Goal: Task Accomplishment & Management: Manage account settings

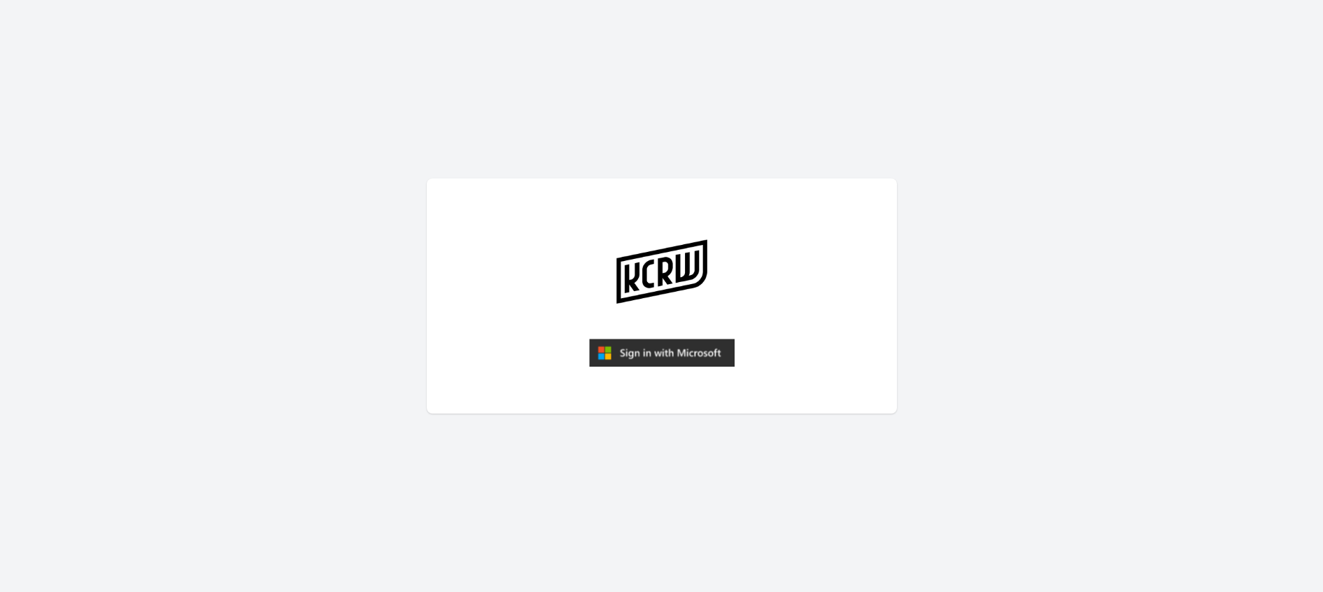
click at [668, 352] on img "submit" at bounding box center [662, 353] width 146 height 28
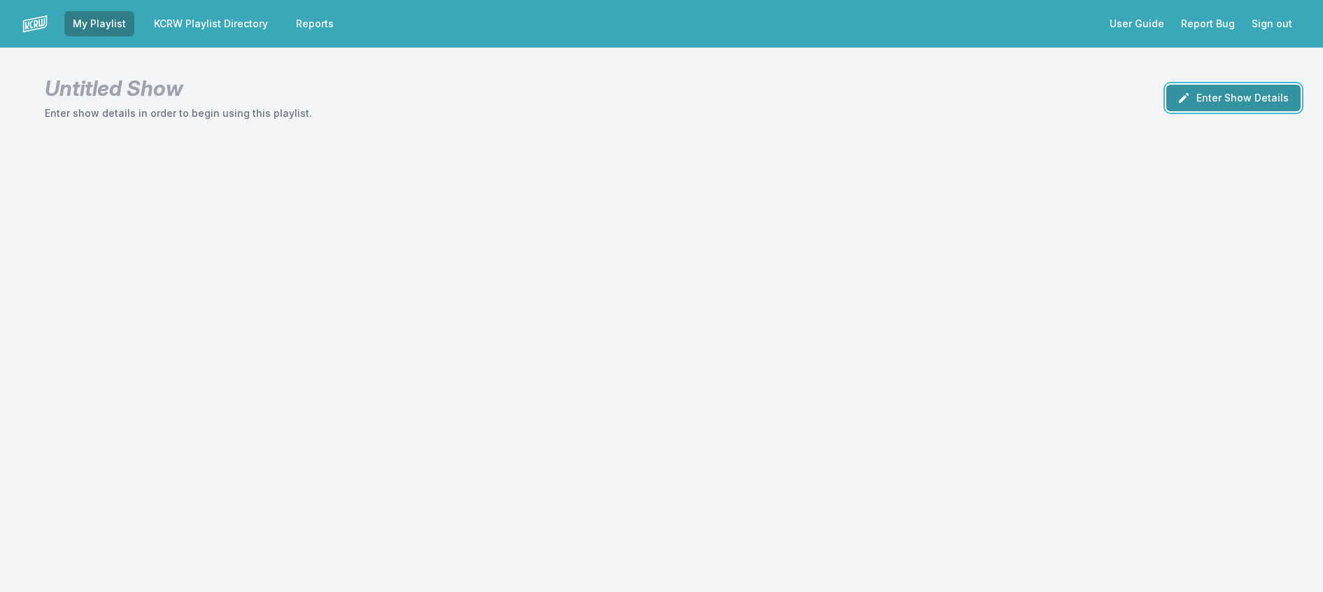
click at [1217, 108] on button "Enter Show Details" at bounding box center [1233, 98] width 134 height 27
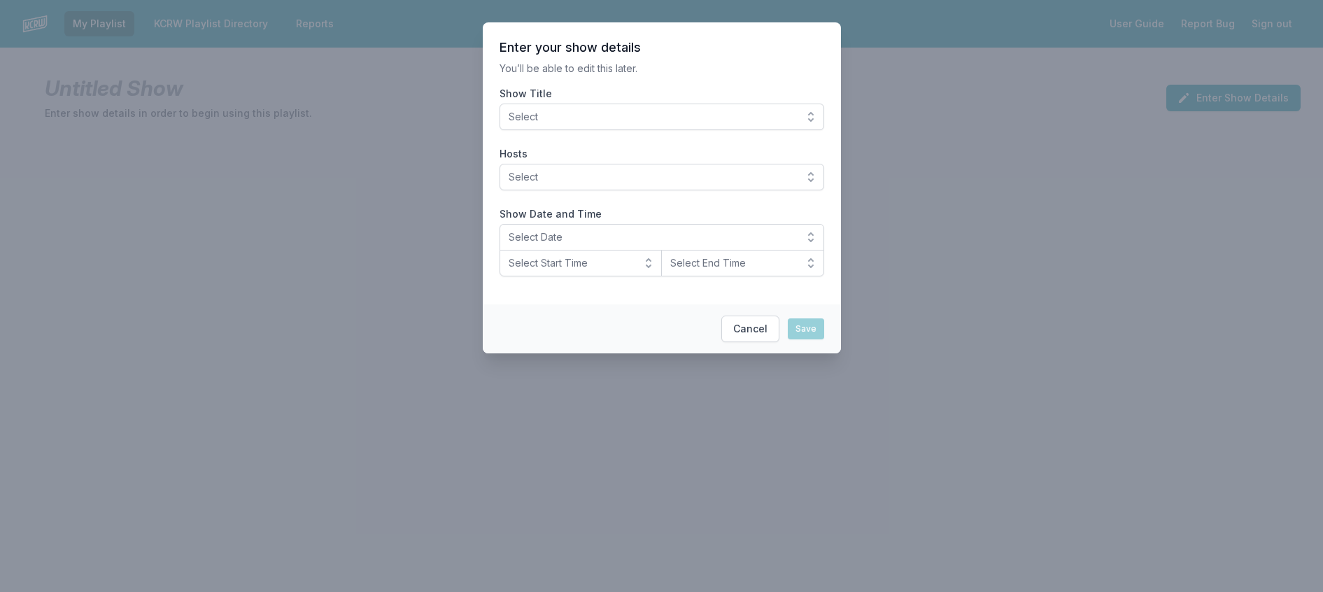
click at [714, 124] on span "Select" at bounding box center [652, 117] width 287 height 14
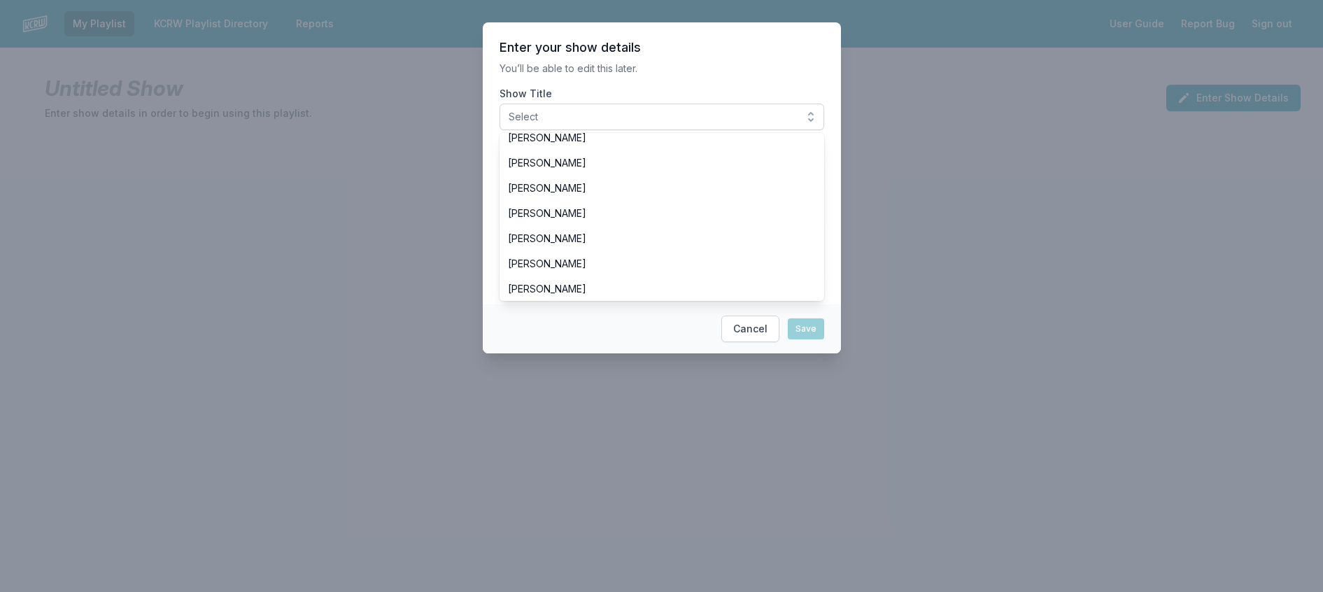
scroll to position [490, 0]
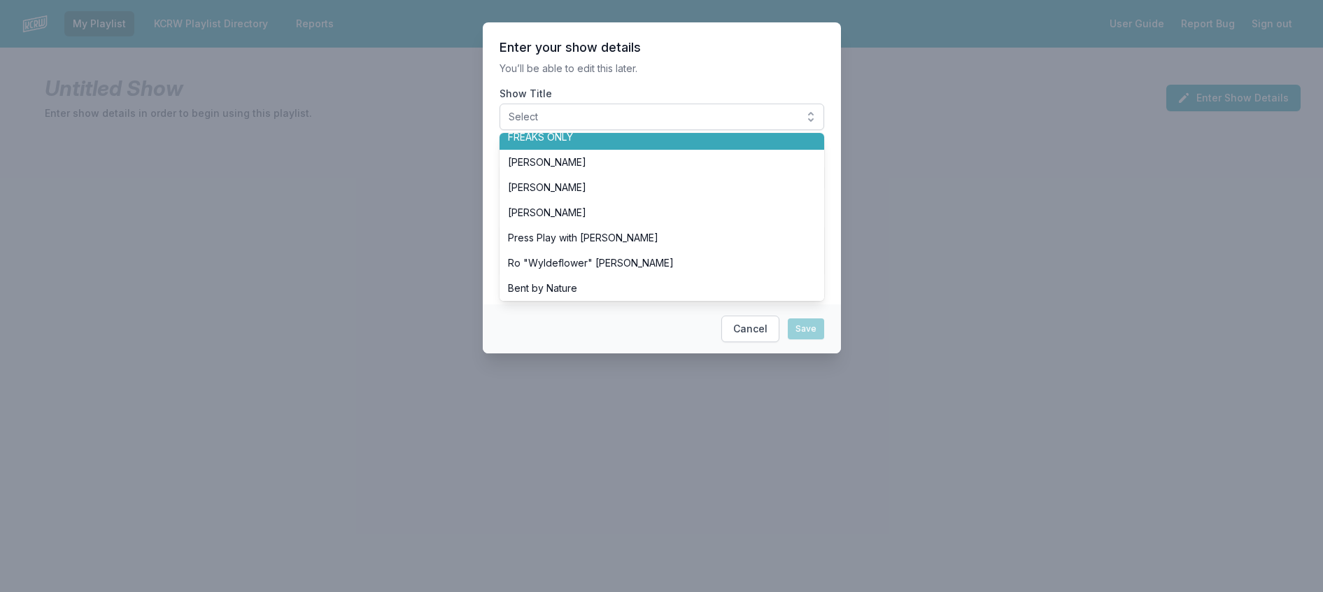
click at [638, 144] on span "FREAKS ONLY" at bounding box center [653, 137] width 291 height 14
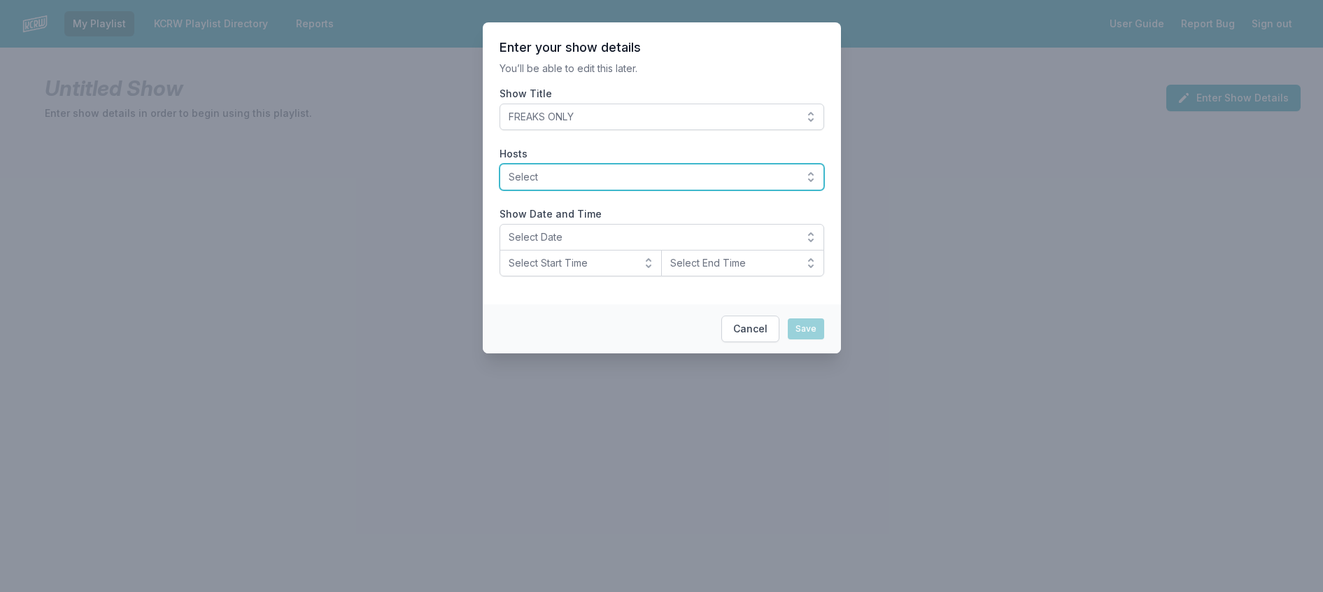
click at [642, 184] on span "Select" at bounding box center [652, 177] width 287 height 14
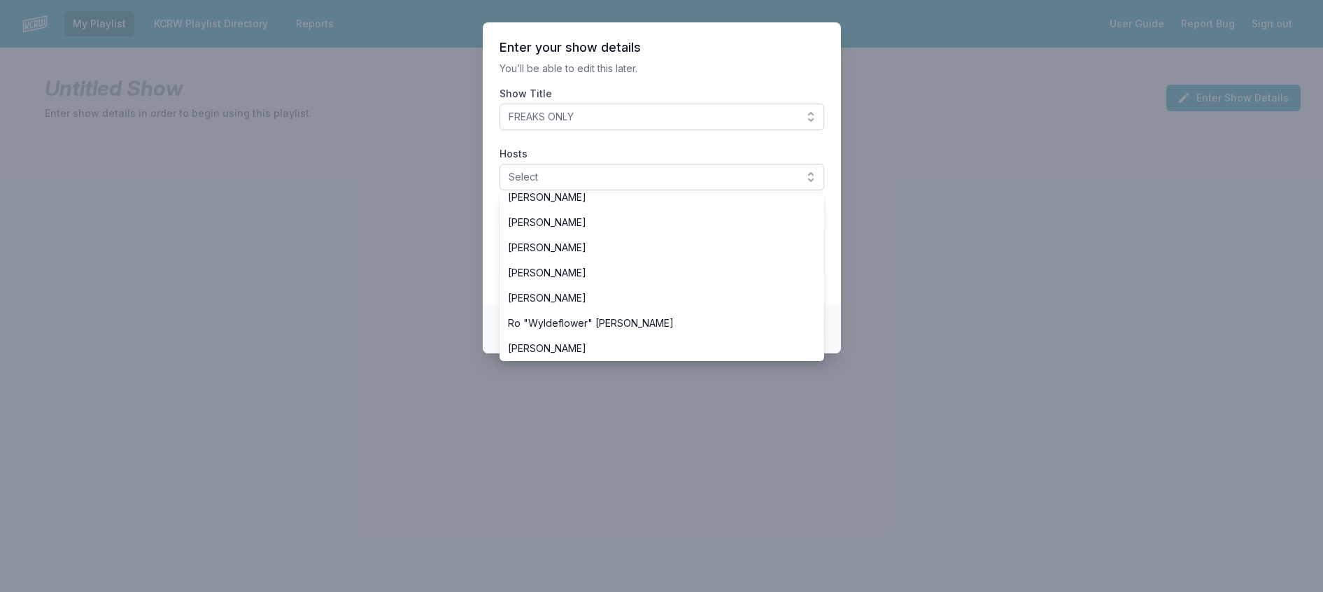
click at [534, 154] on span "[PERSON_NAME]" at bounding box center [653, 147] width 291 height 14
drag, startPoint x: 723, startPoint y: 87, endPoint x: 707, endPoint y: 101, distance: 20.8
click at [721, 88] on section "Enter your show details You’ll be able to edit this later. Show Title FREAKS ON…" at bounding box center [662, 163] width 358 height 282
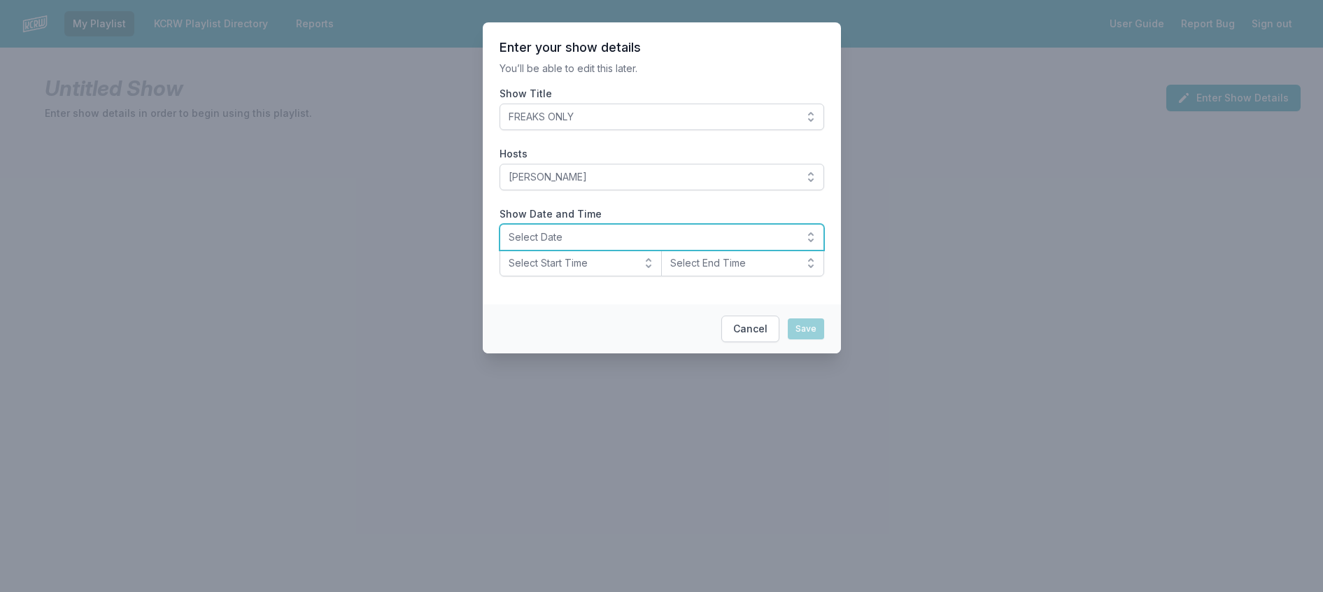
click at [544, 244] on span "Select Date" at bounding box center [652, 237] width 287 height 14
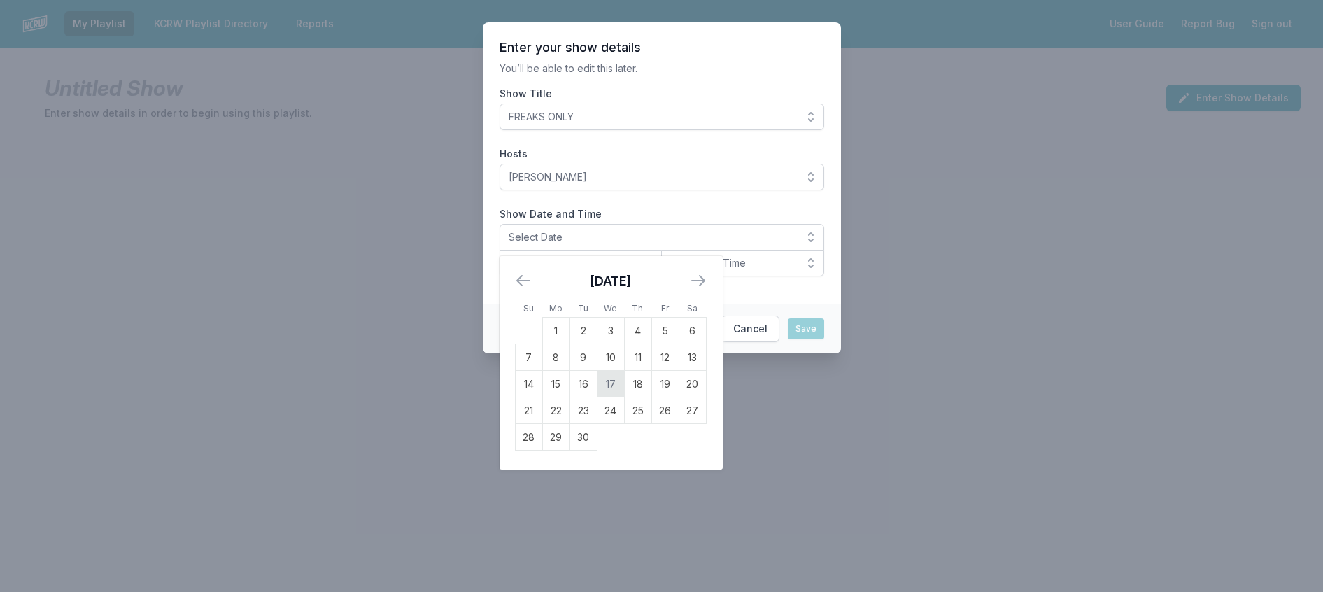
click at [597, 397] on td "17" at bounding box center [610, 384] width 27 height 27
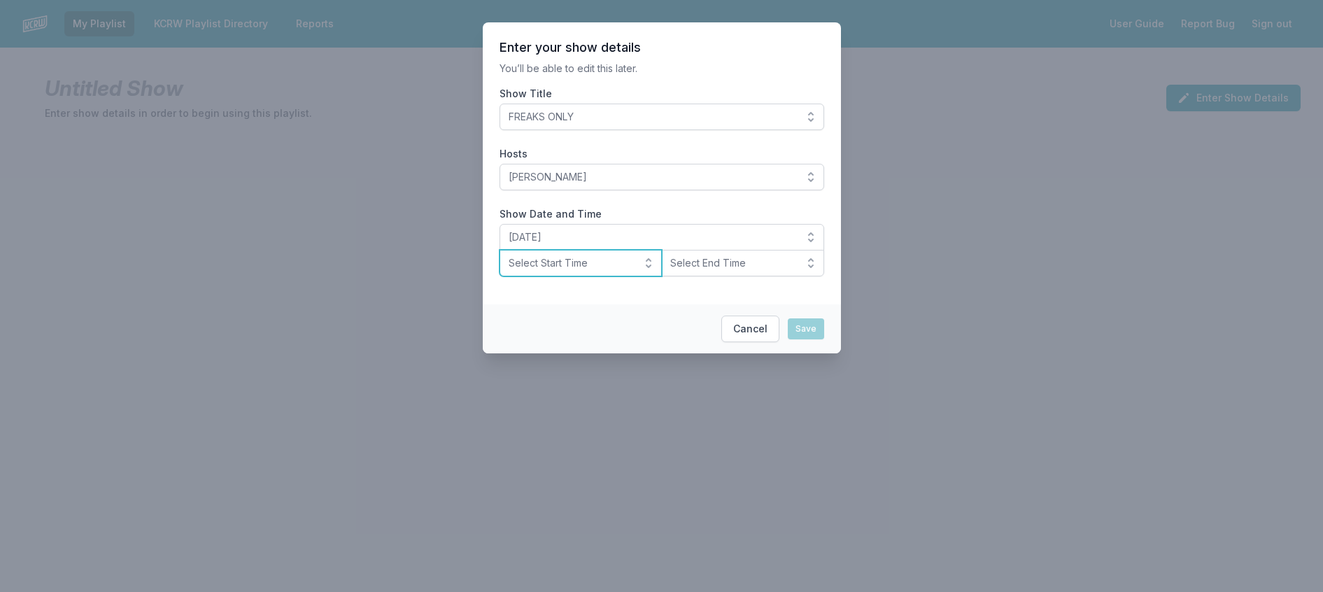
click at [576, 270] on span "Select Start Time" at bounding box center [571, 263] width 125 height 14
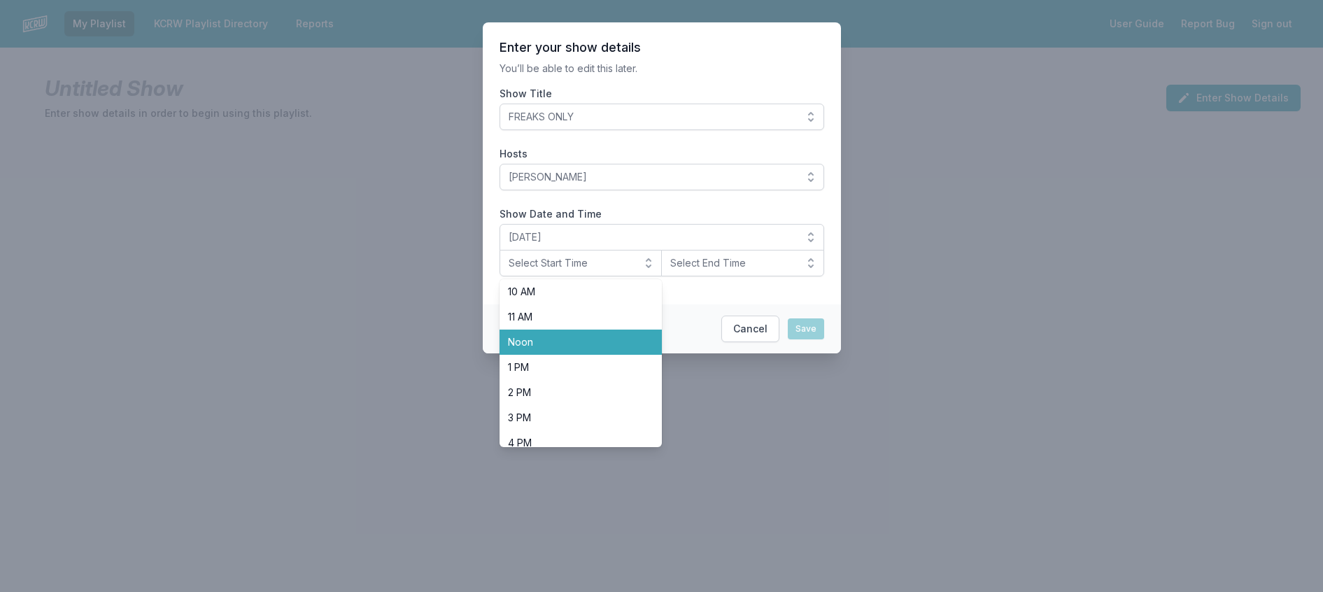
scroll to position [420, 0]
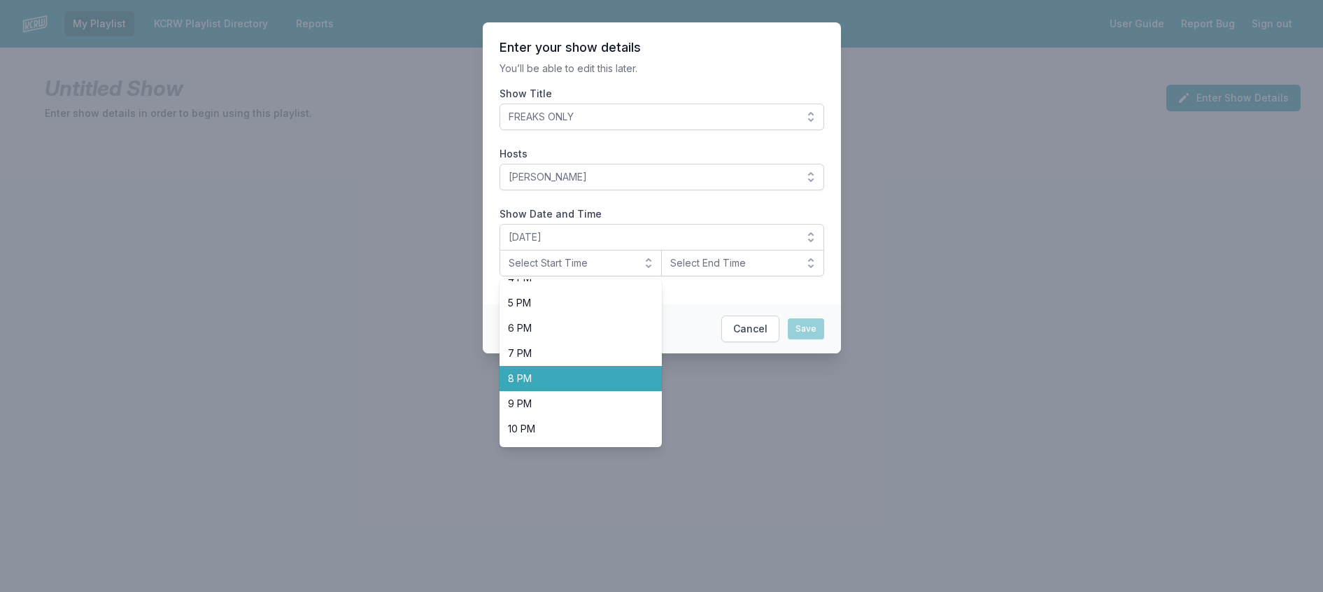
click at [525, 385] on span "8 PM" at bounding box center [572, 378] width 129 height 14
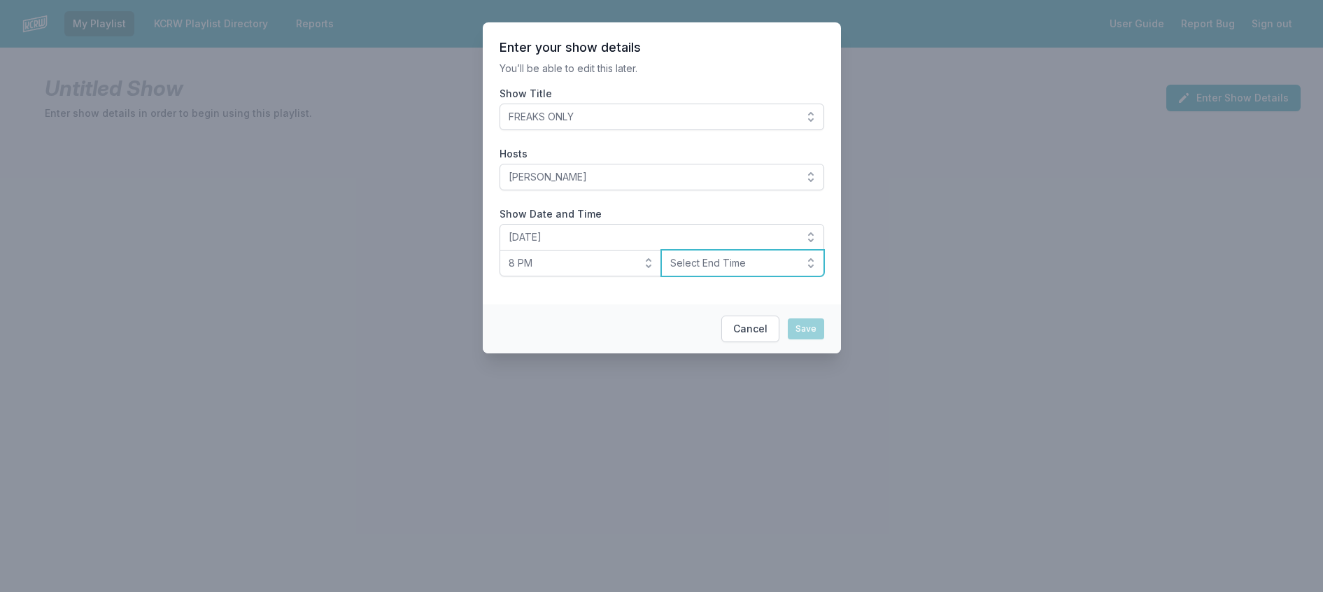
click at [684, 270] on span "Select End Time" at bounding box center [732, 263] width 125 height 14
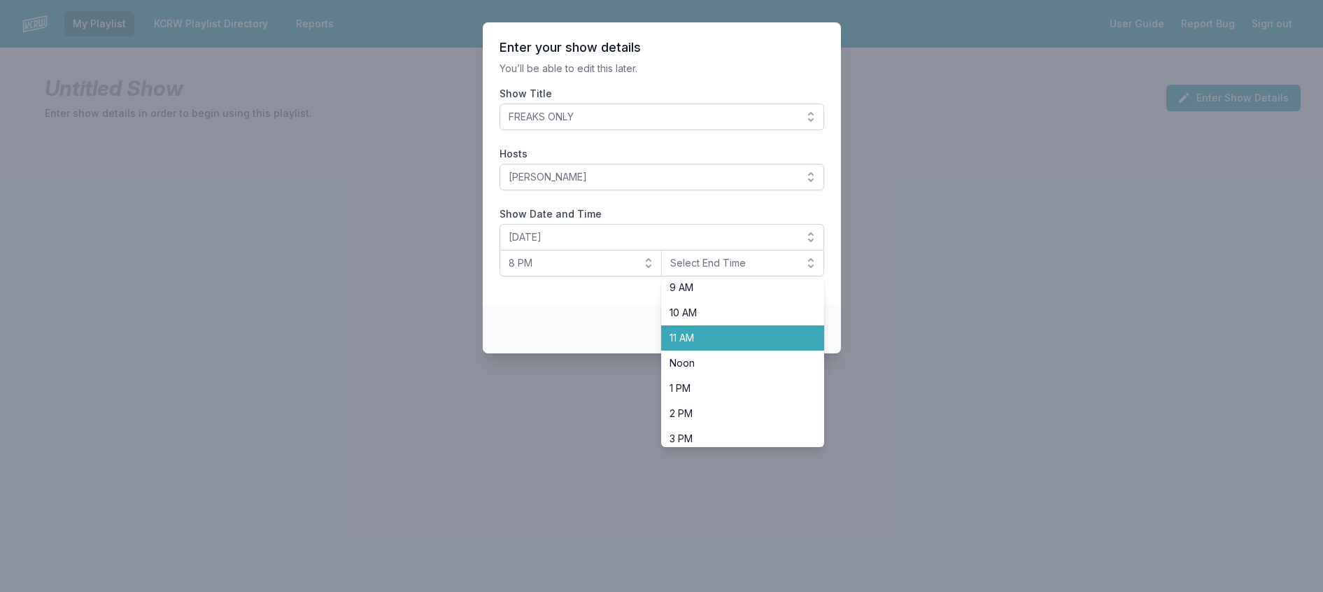
scroll to position [497, 0]
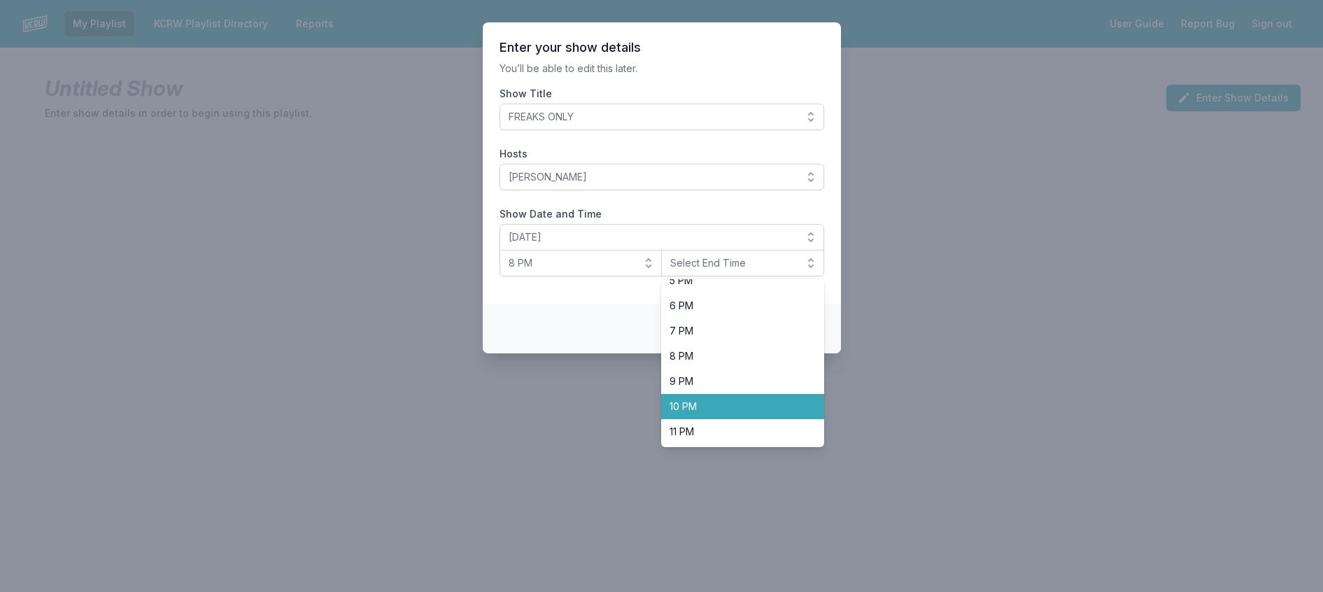
click at [727, 413] on span "10 PM" at bounding box center [734, 406] width 129 height 14
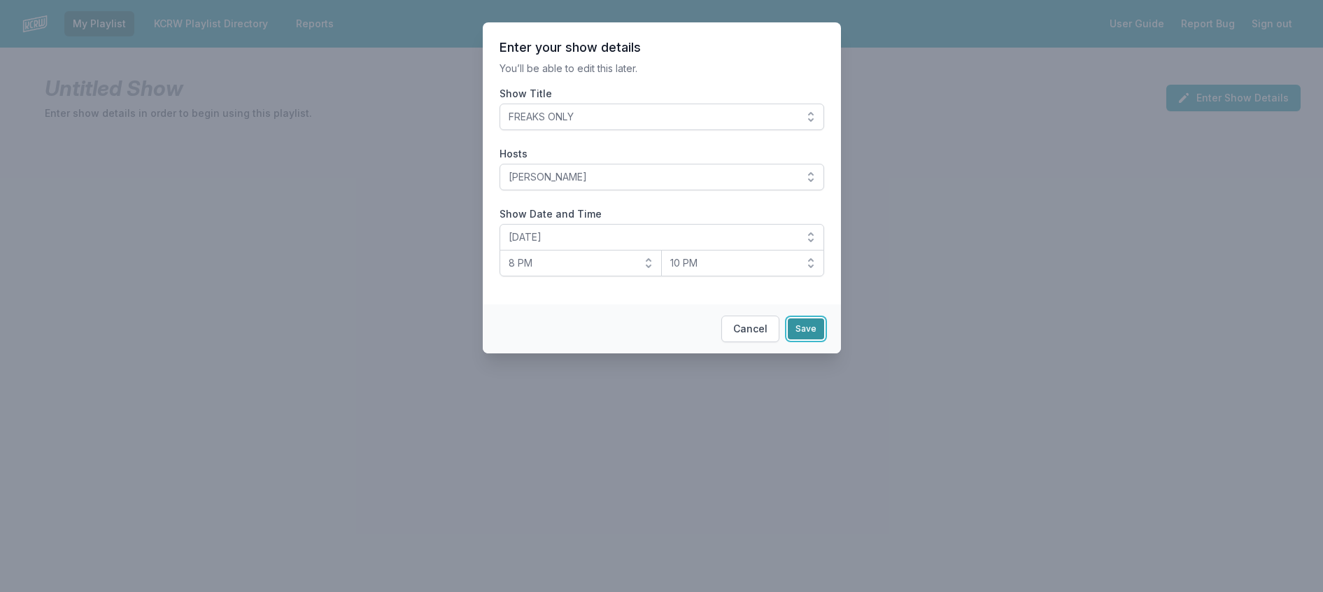
click at [807, 339] on button "Save" at bounding box center [806, 328] width 36 height 21
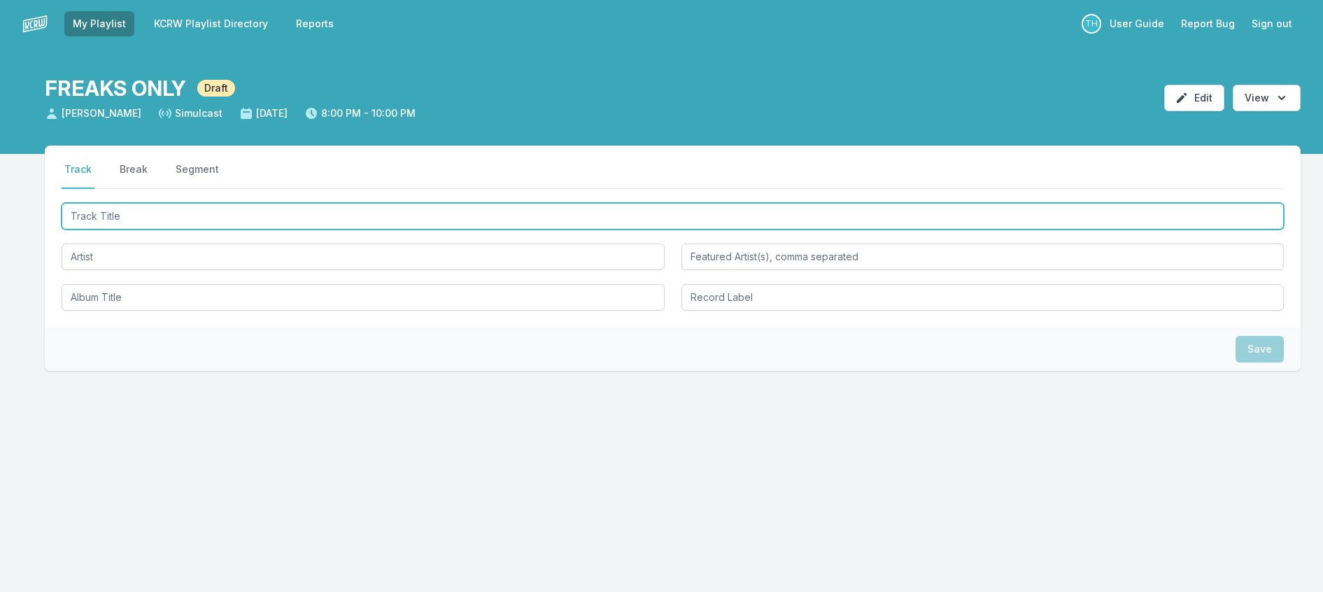
click at [150, 229] on input "Track Title" at bounding box center [673, 216] width 1222 height 27
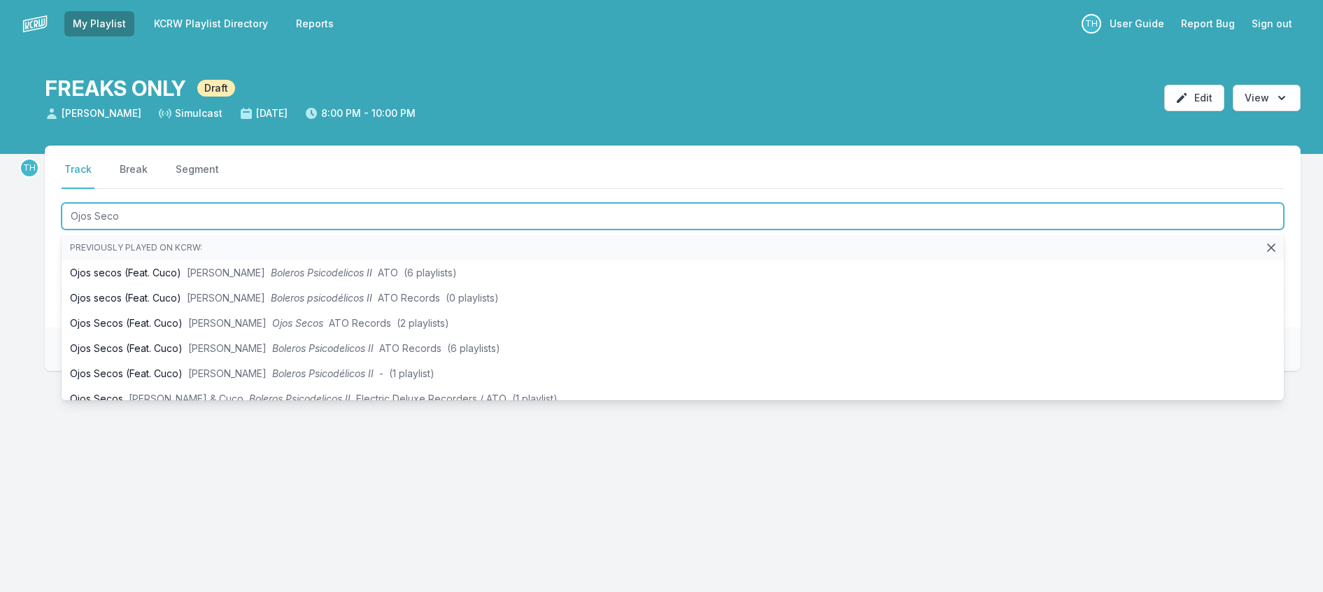
type input "Ojos Secos"
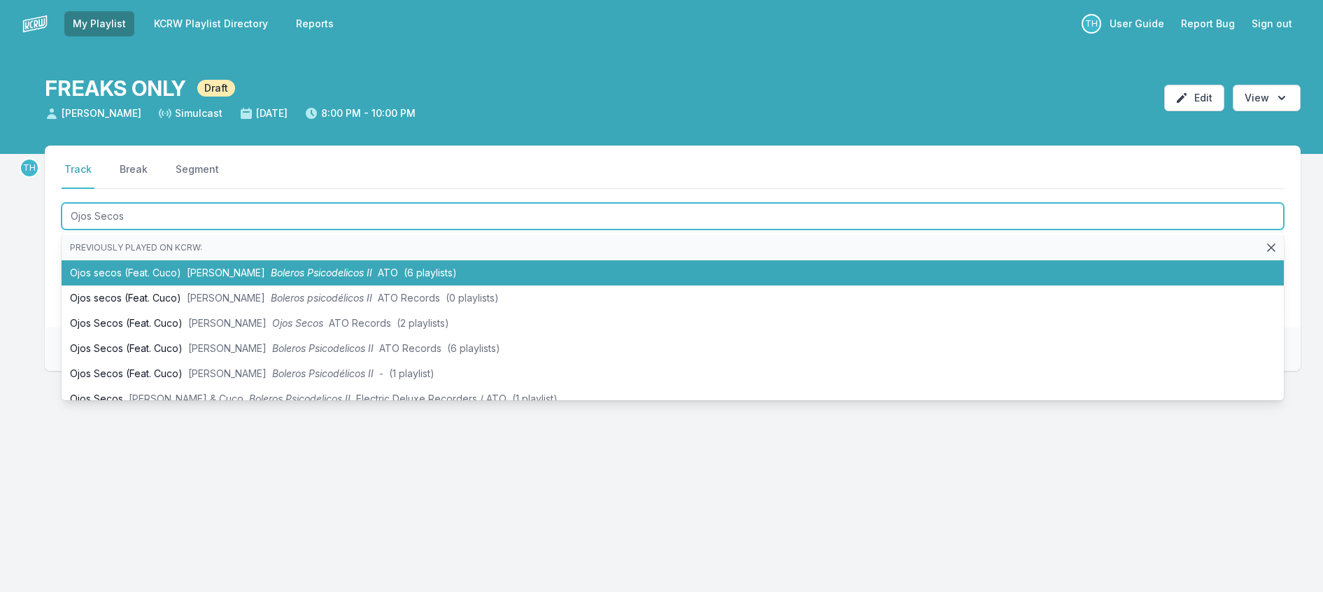
click at [311, 278] on span "Boleros Psicodelicos II" at bounding box center [321, 273] width 101 height 12
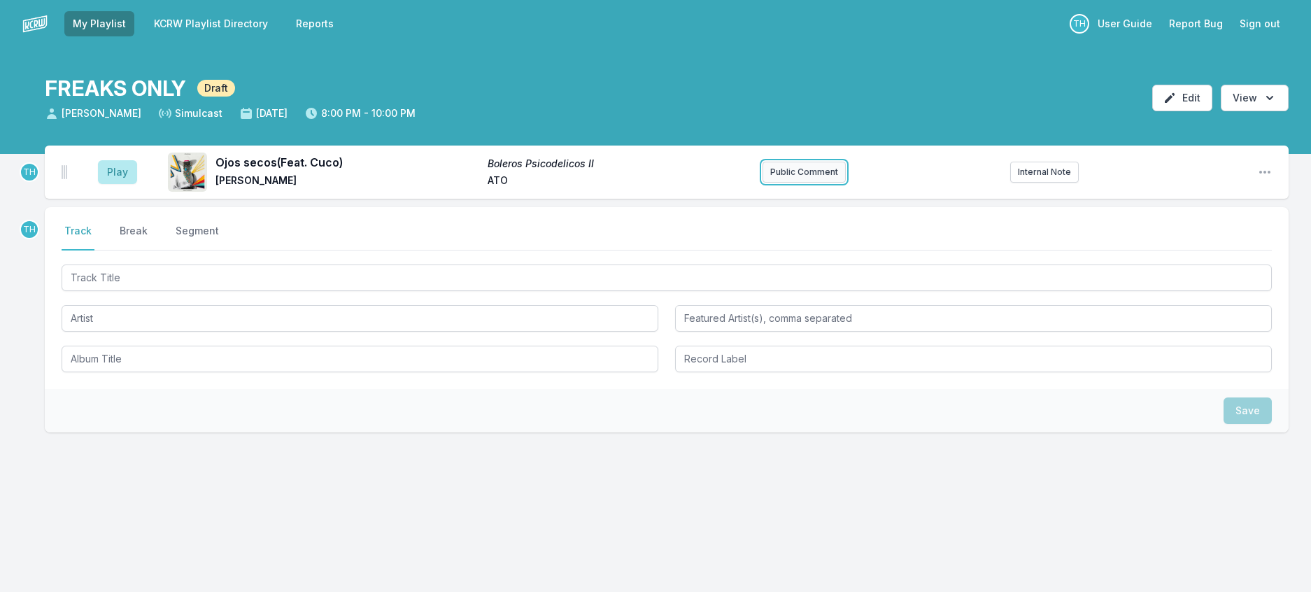
click at [795, 183] on button "Public Comment" at bounding box center [804, 172] width 83 height 21
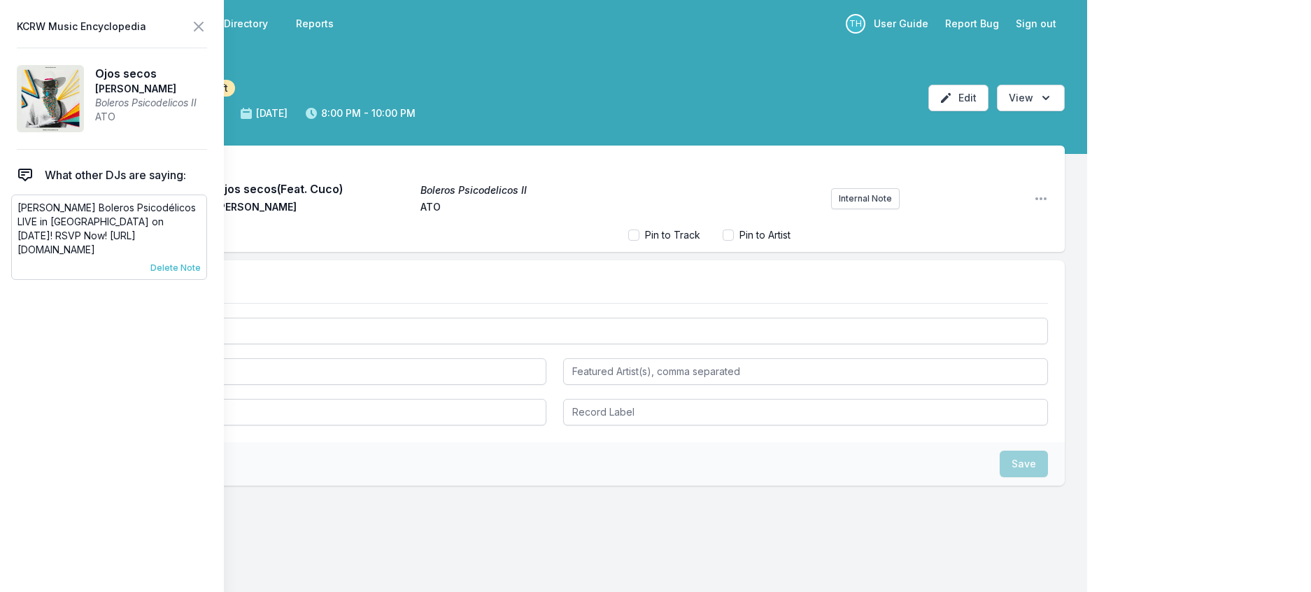
click at [192, 274] on span "Delete Note" at bounding box center [175, 267] width 50 height 11
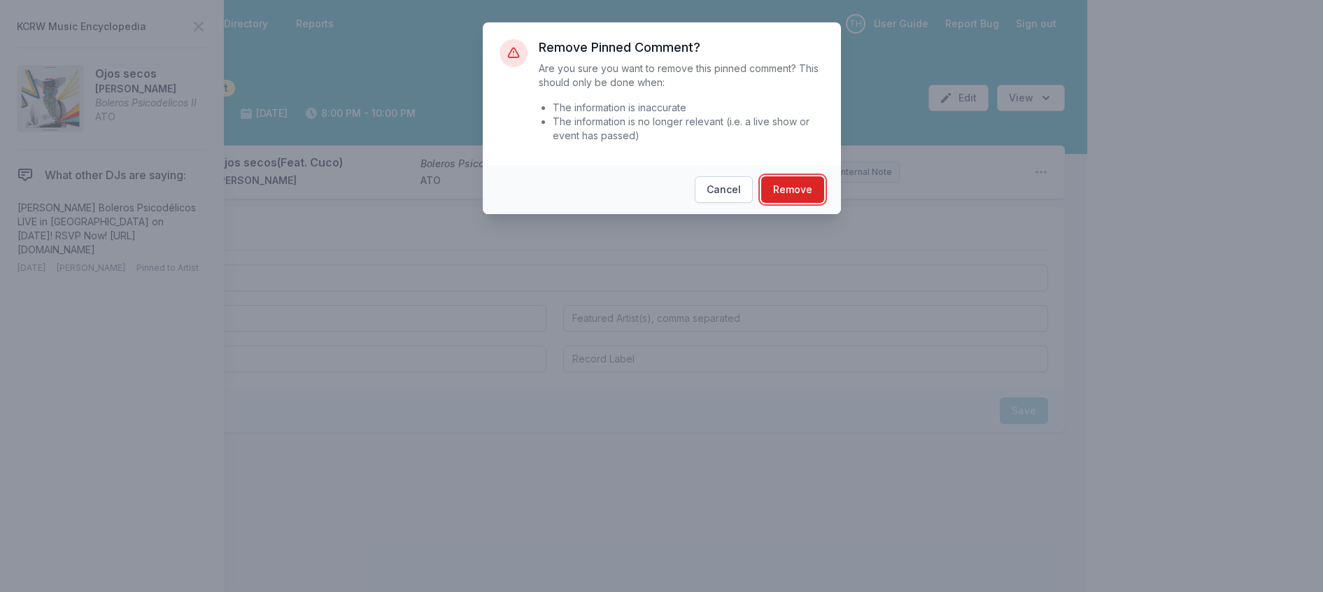
click at [806, 203] on button "Remove" at bounding box center [792, 189] width 63 height 27
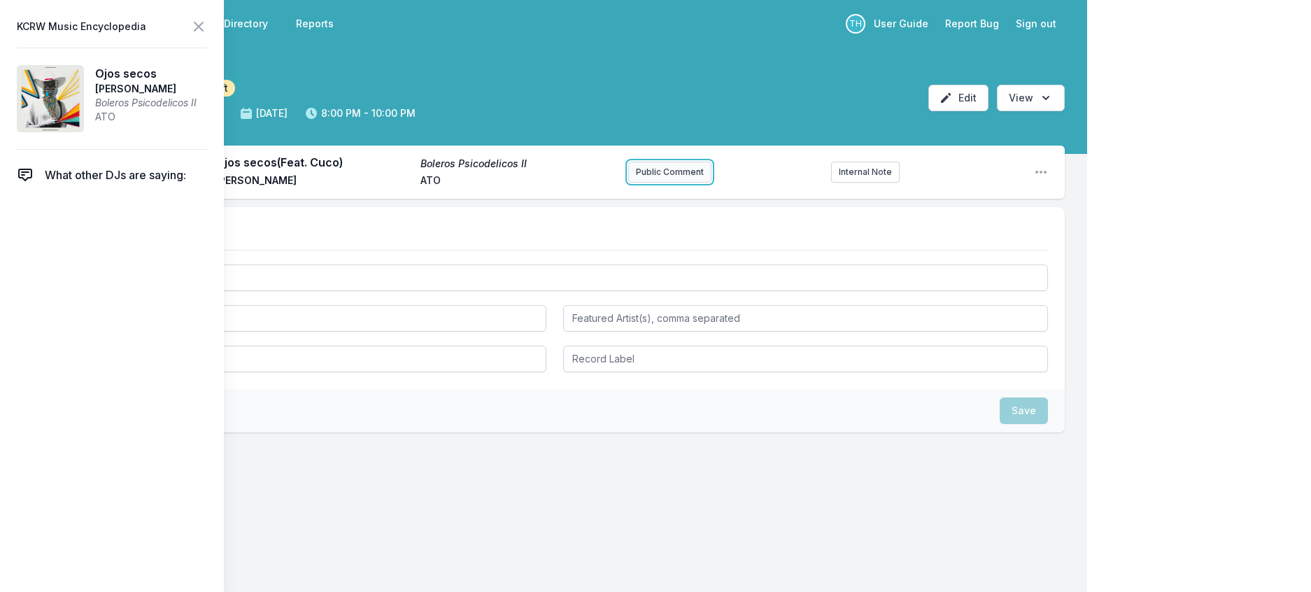
click at [651, 183] on button "Public Comment" at bounding box center [669, 172] width 83 height 21
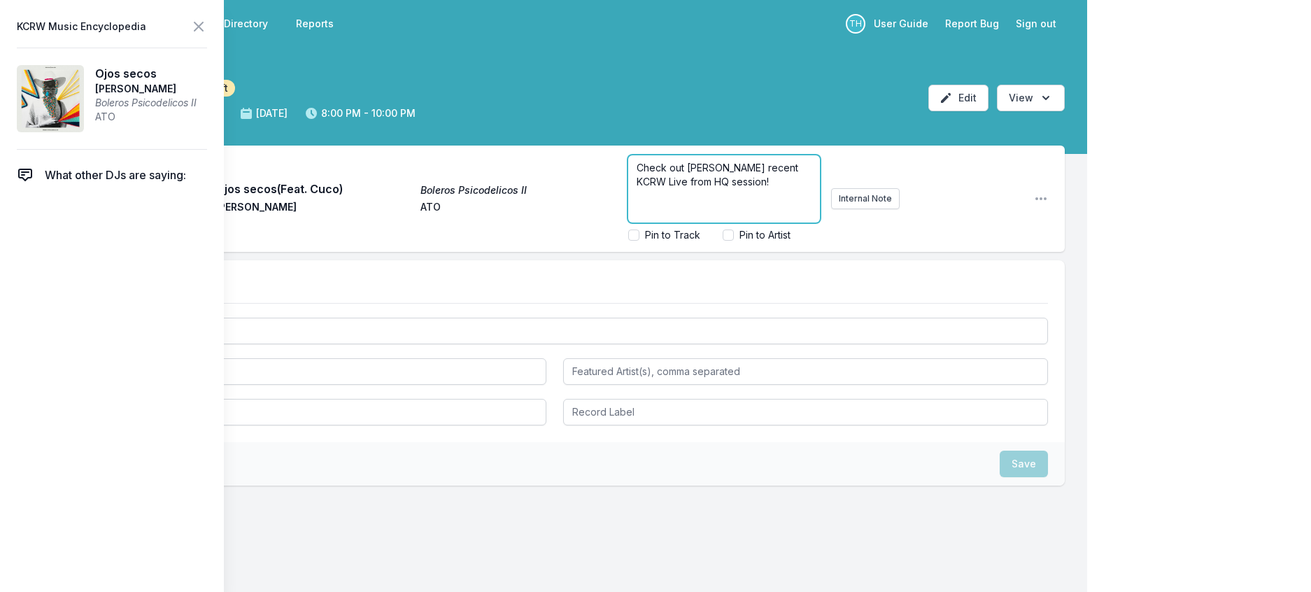
click at [686, 189] on p "Check out [PERSON_NAME] recent KCRW Live from HQ session!" at bounding box center [724, 175] width 175 height 28
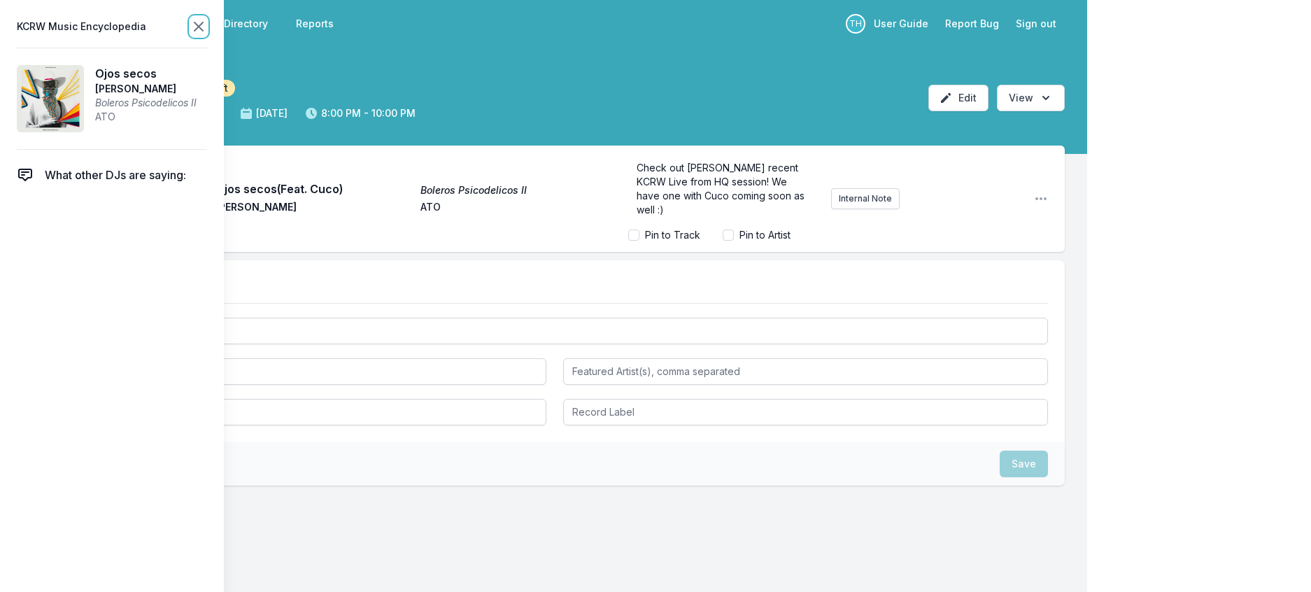
click at [203, 26] on icon at bounding box center [198, 26] width 8 height 8
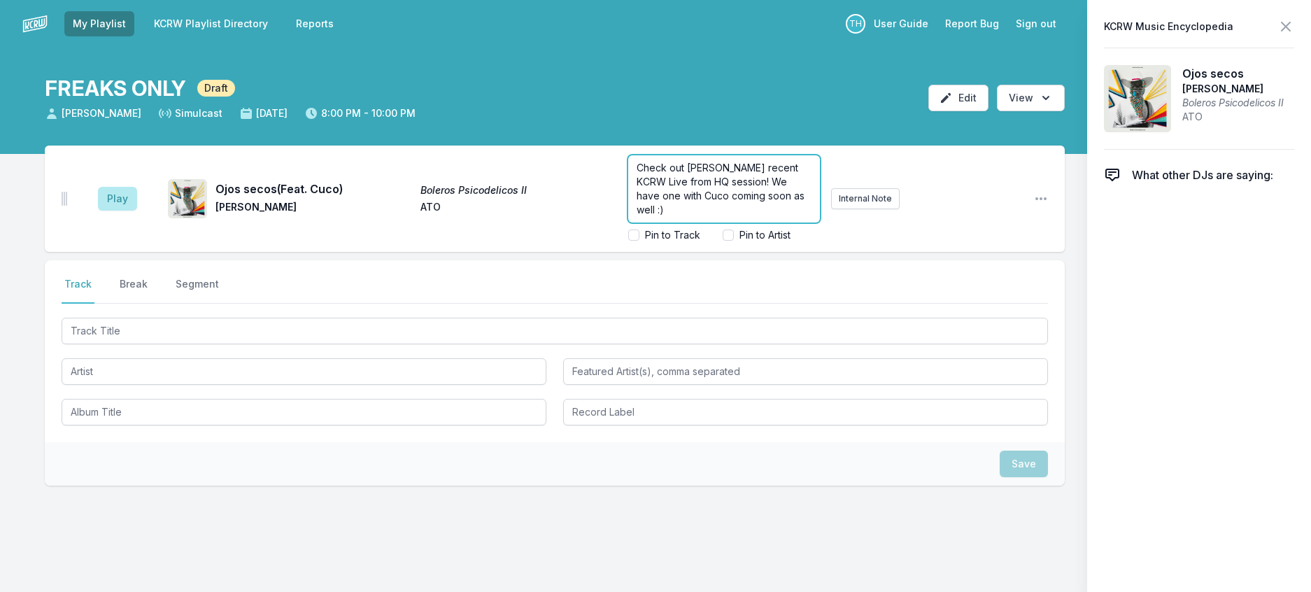
click at [807, 211] on span "Check out [PERSON_NAME] recent KCRW Live from HQ session! We have one with Cuco…" at bounding box center [722, 189] width 171 height 54
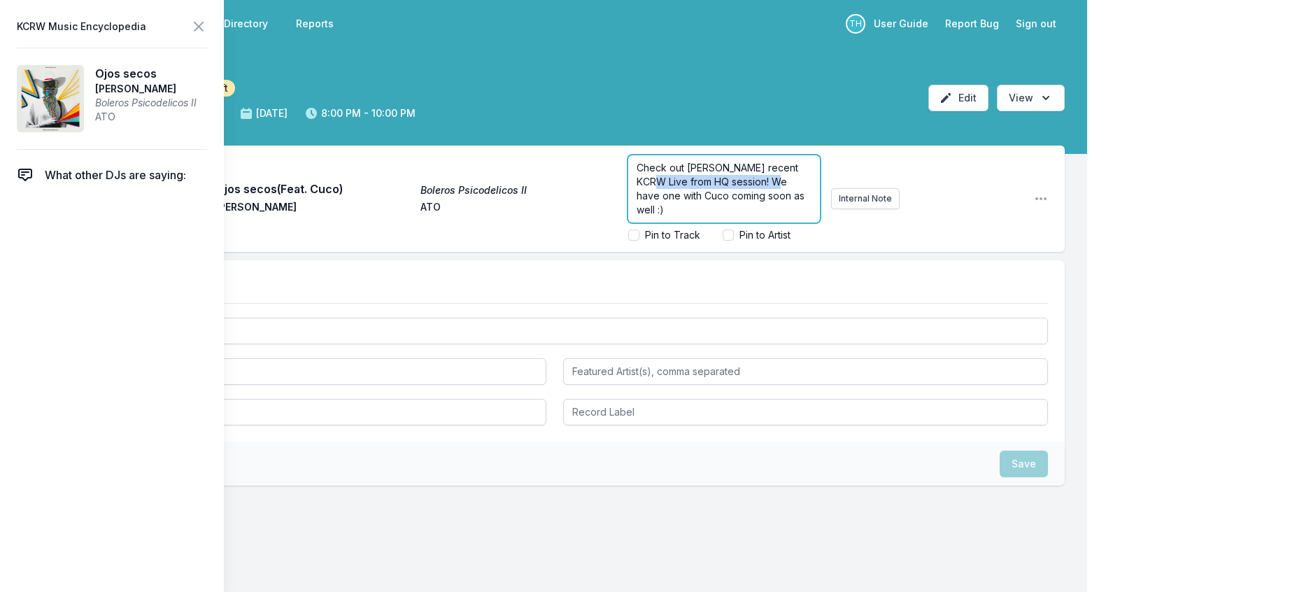
drag, startPoint x: 654, startPoint y: 220, endPoint x: 653, endPoint y: 202, distance: 18.2
click at [653, 202] on span "Check out [PERSON_NAME] recent KCRW Live from HQ session! We have one with Cuco…" at bounding box center [722, 189] width 171 height 54
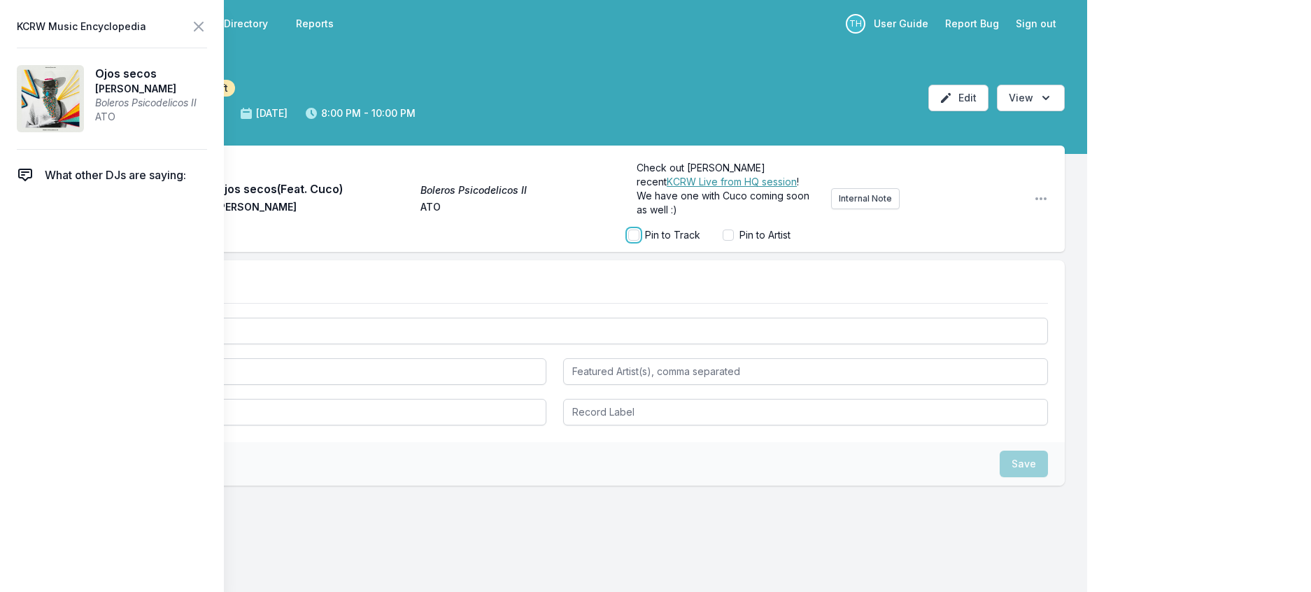
click at [628, 241] on input "Pin to Track" at bounding box center [633, 234] width 11 height 11
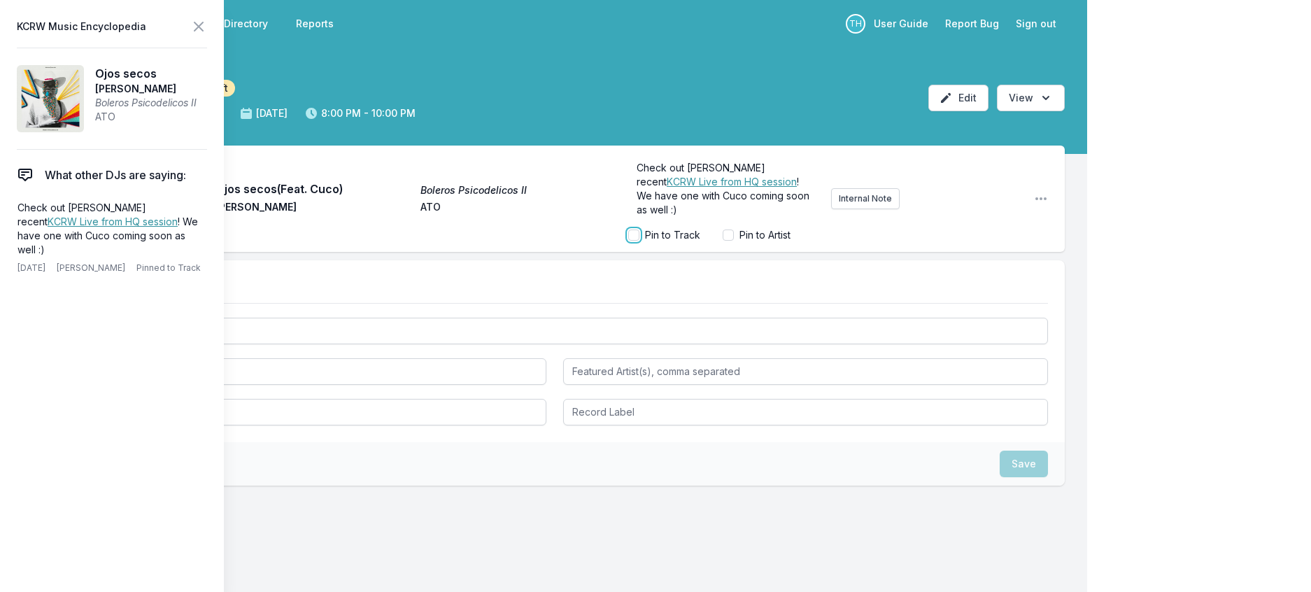
checkbox input "true"
click at [203, 31] on icon at bounding box center [198, 26] width 8 height 8
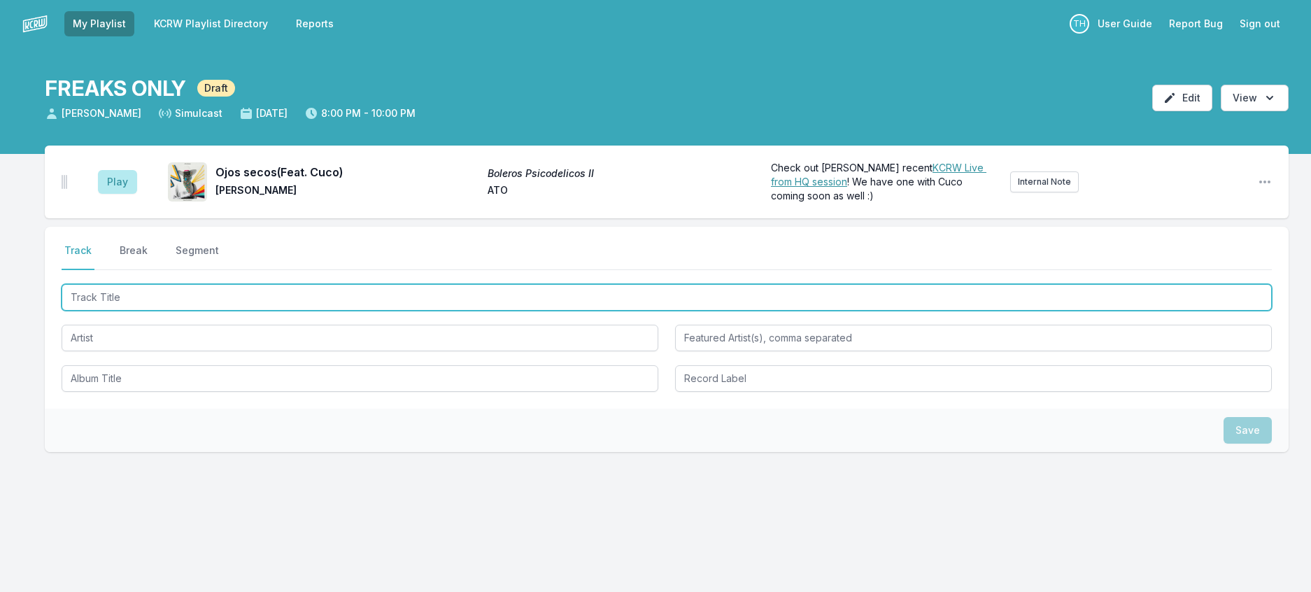
click at [249, 311] on input "Track Title" at bounding box center [667, 297] width 1210 height 27
type input "Vale a [PERSON_NAME]"
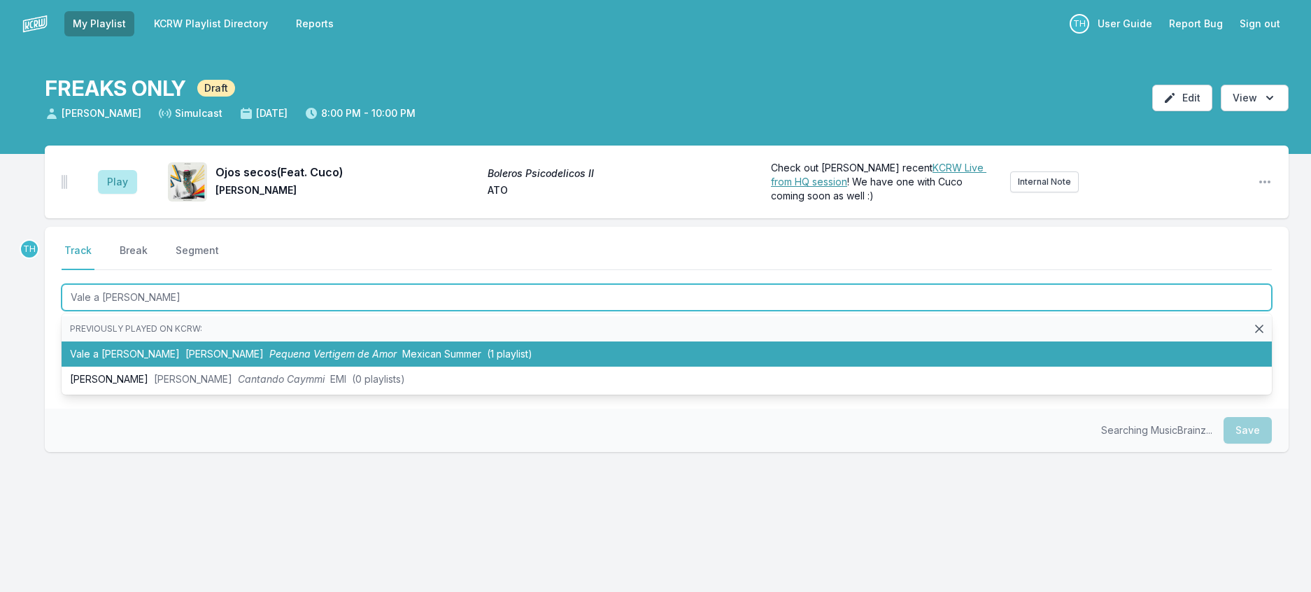
click at [281, 360] on span "Pequena Vertigem de Amor" at bounding box center [332, 354] width 127 height 12
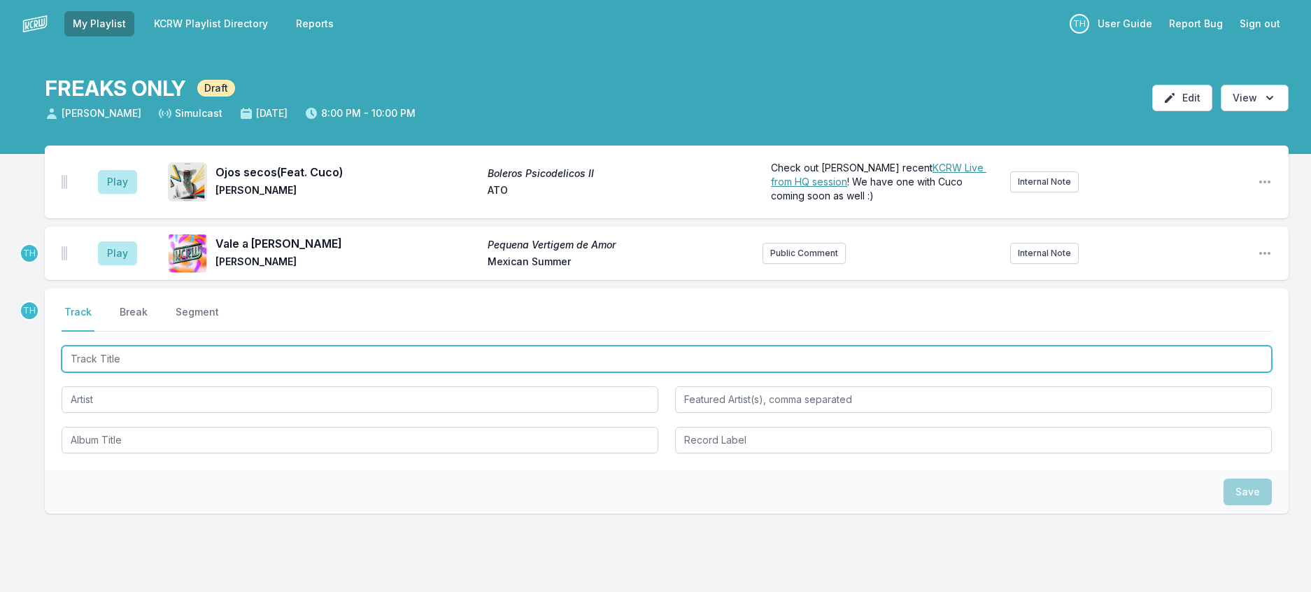
click at [532, 372] on input "Track Title" at bounding box center [667, 359] width 1210 height 27
type input "s"
type input "Say Goodby"
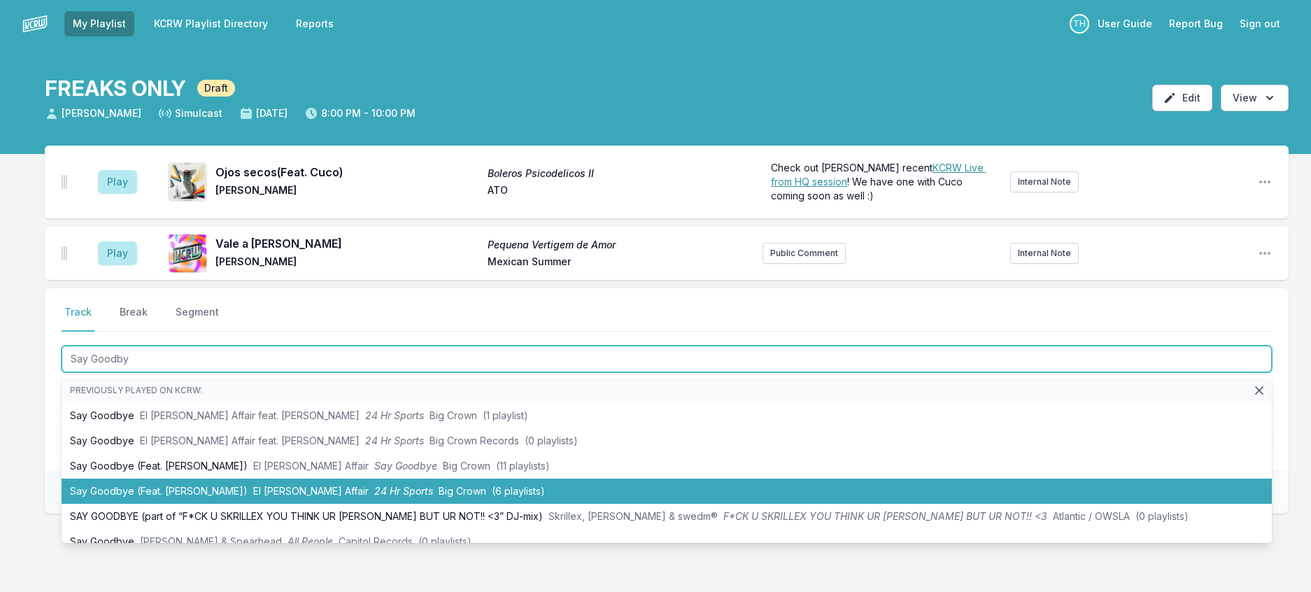
click at [418, 504] on li "Say Goodbye (Feat. [PERSON_NAME]) El [PERSON_NAME] Affair 24 Hr Sports Big Crow…" at bounding box center [667, 491] width 1210 height 25
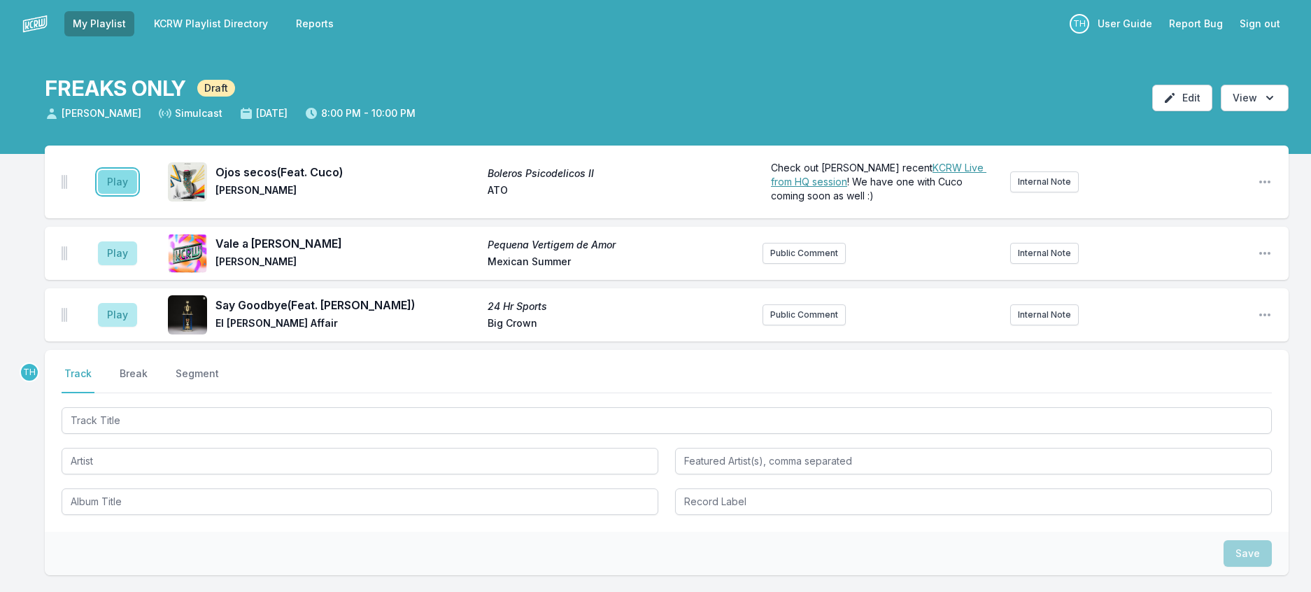
click at [135, 194] on button "Play" at bounding box center [117, 182] width 39 height 24
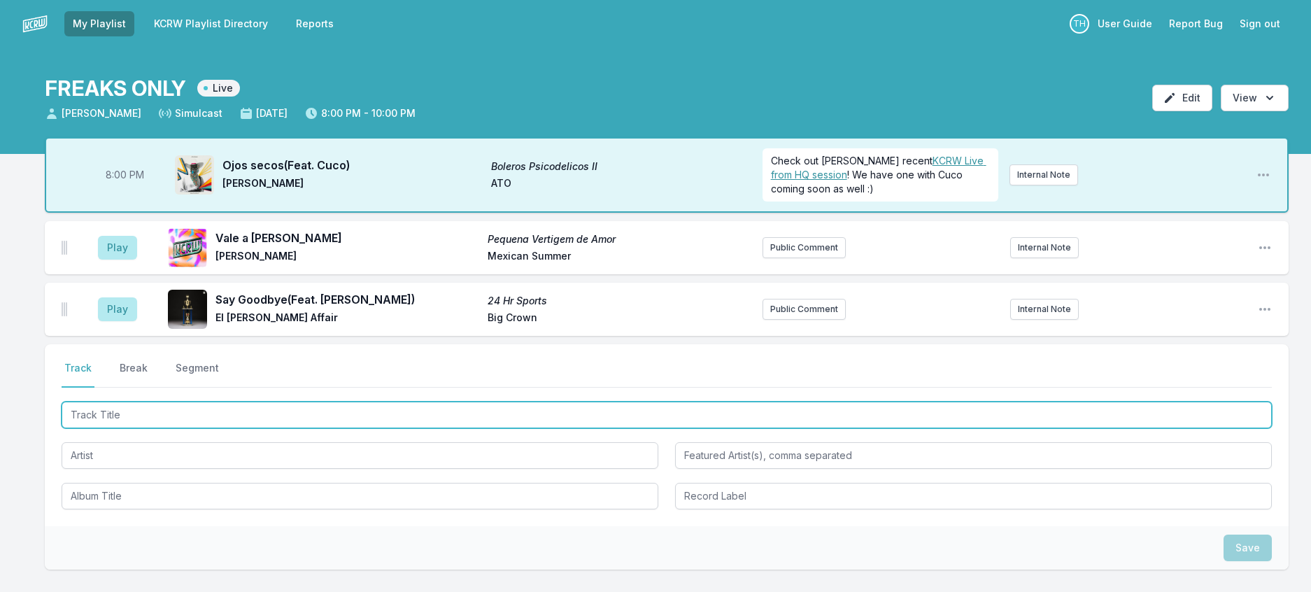
click at [136, 428] on input "Track Title" at bounding box center [667, 415] width 1210 height 27
type input "Desire"
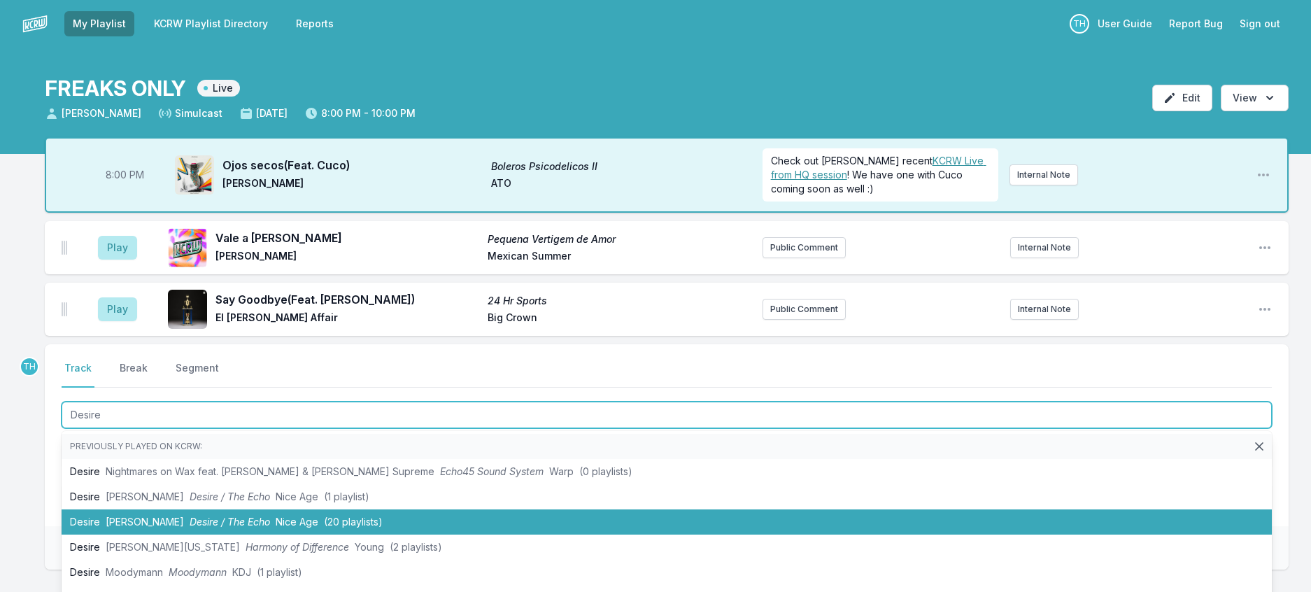
click at [236, 534] on li "Desire [PERSON_NAME] Desire / The Echo Nice Age ([DEMOGRAPHIC_DATA] playlists)" at bounding box center [667, 521] width 1210 height 25
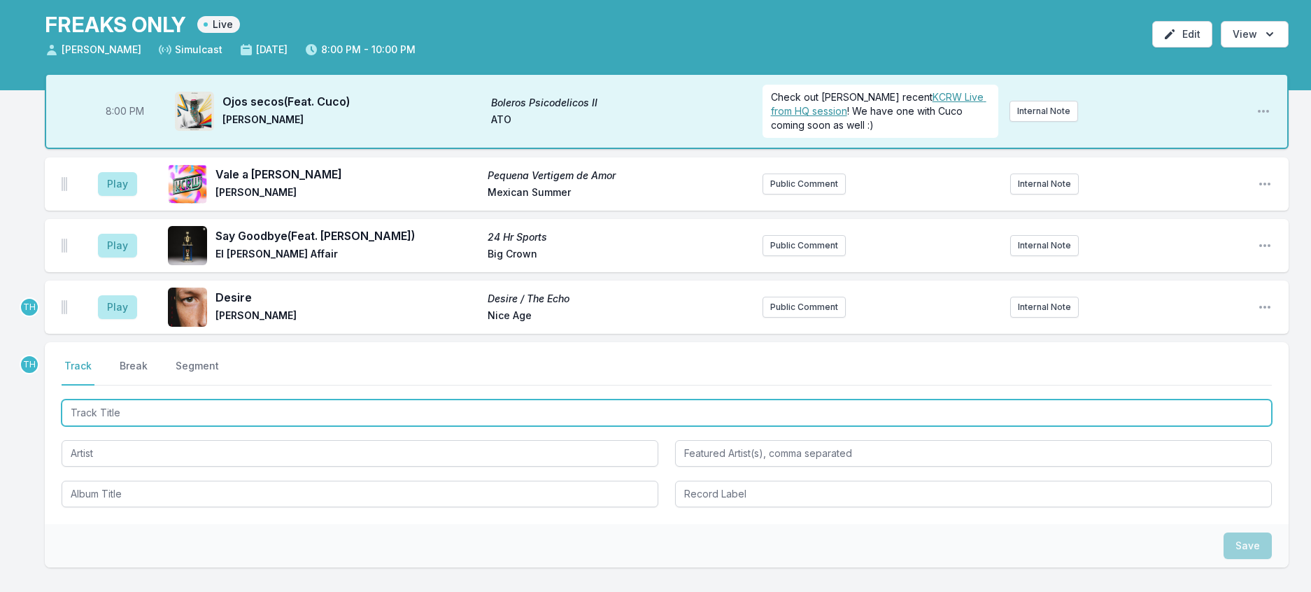
scroll to position [140, 0]
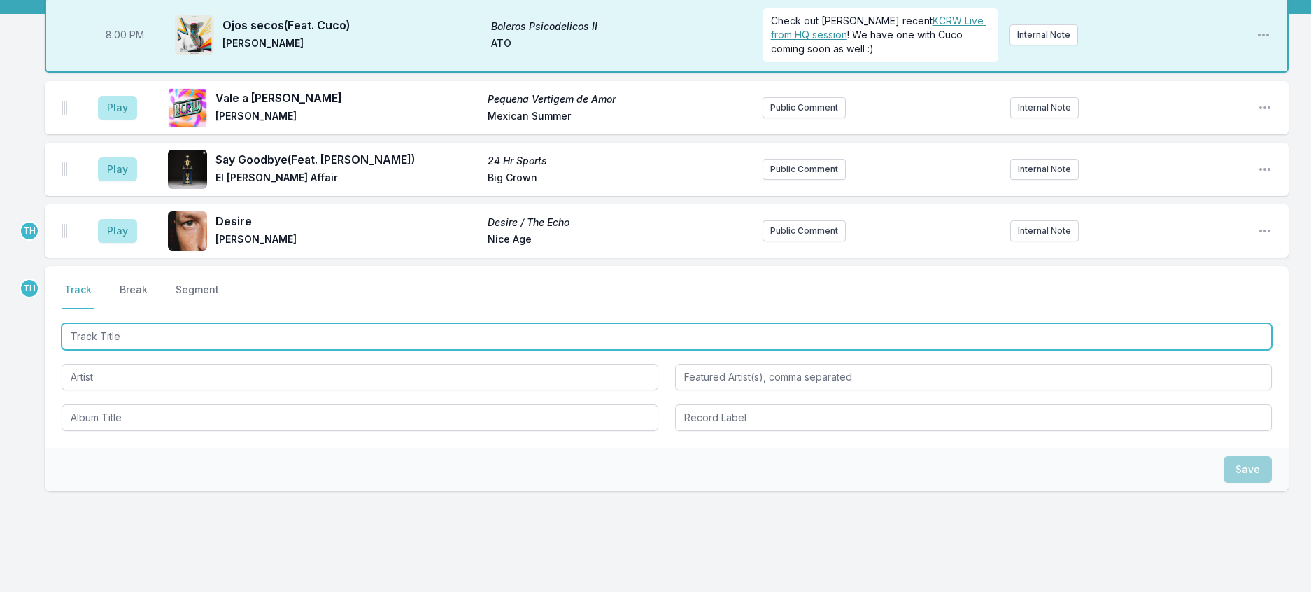
click at [283, 350] on input "Track Title" at bounding box center [667, 336] width 1210 height 27
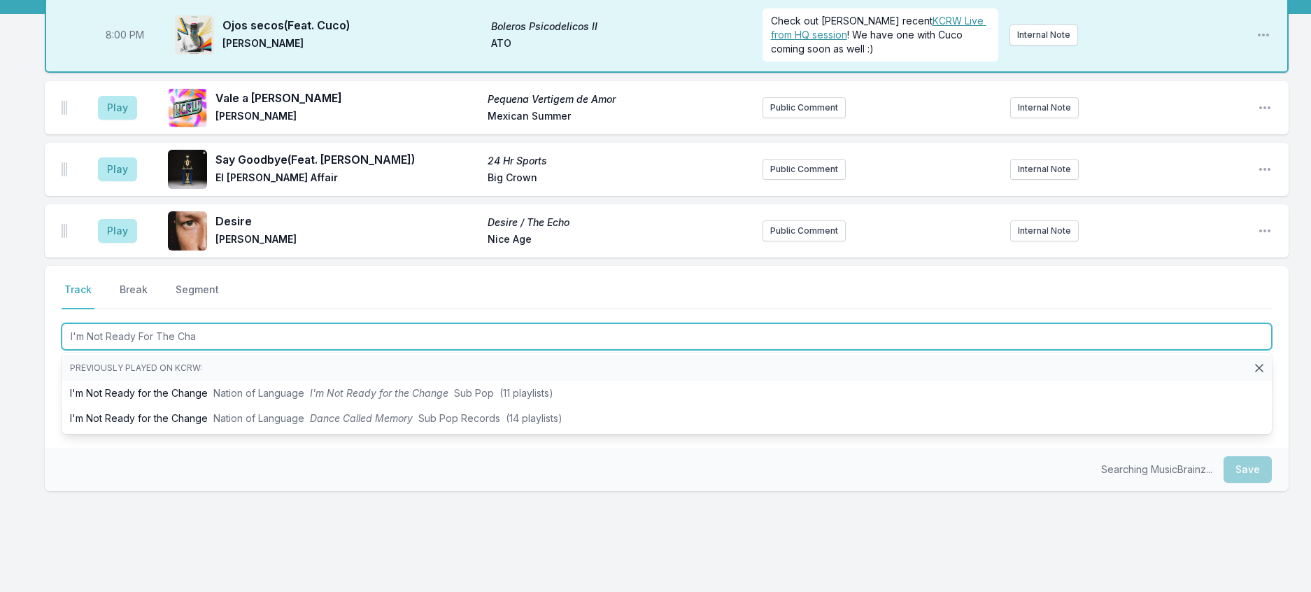
type input "I'm Not Ready For The Chan"
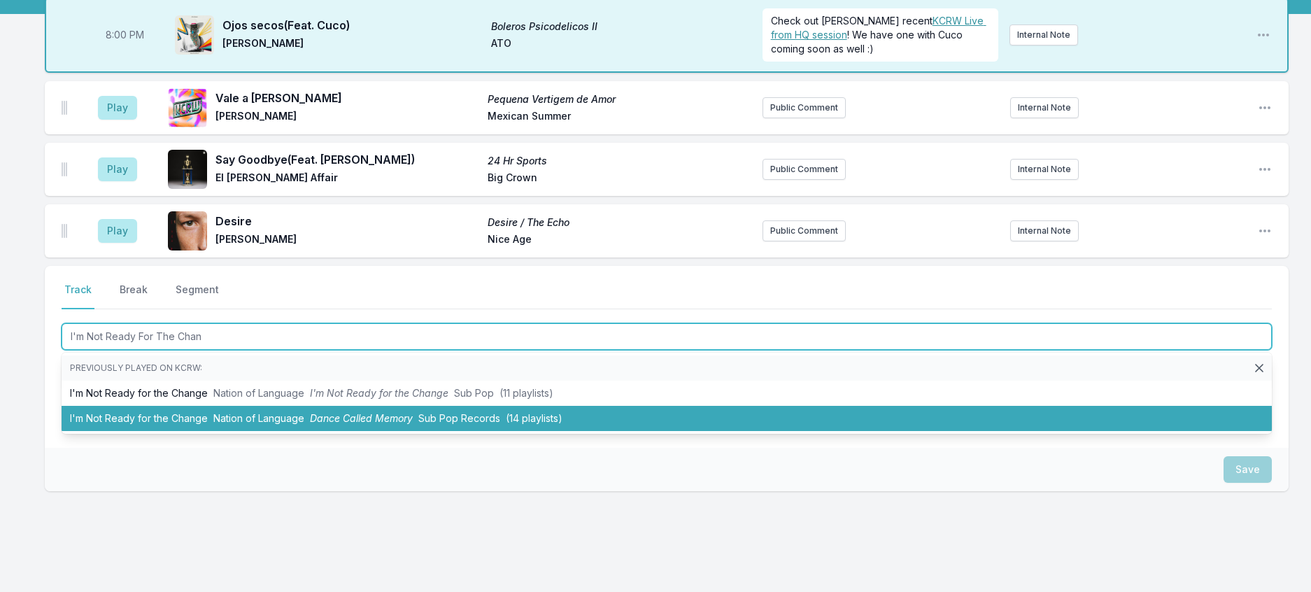
click at [356, 424] on span "Dance Called Memory" at bounding box center [361, 418] width 103 height 12
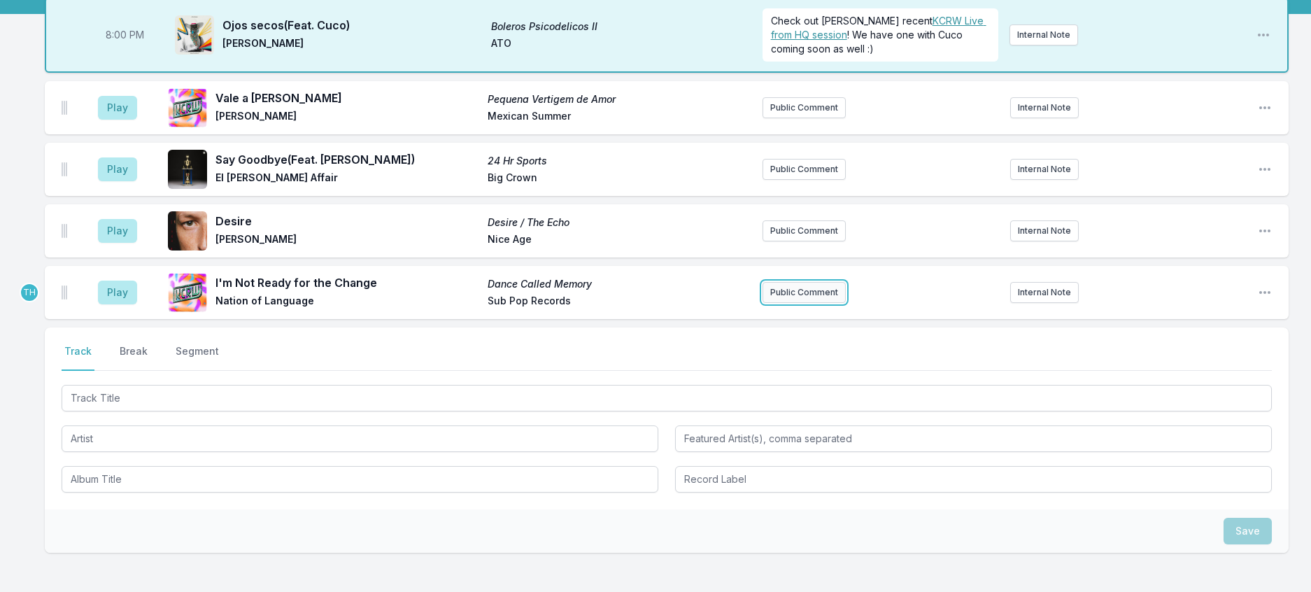
click at [793, 303] on button "Public Comment" at bounding box center [804, 292] width 83 height 21
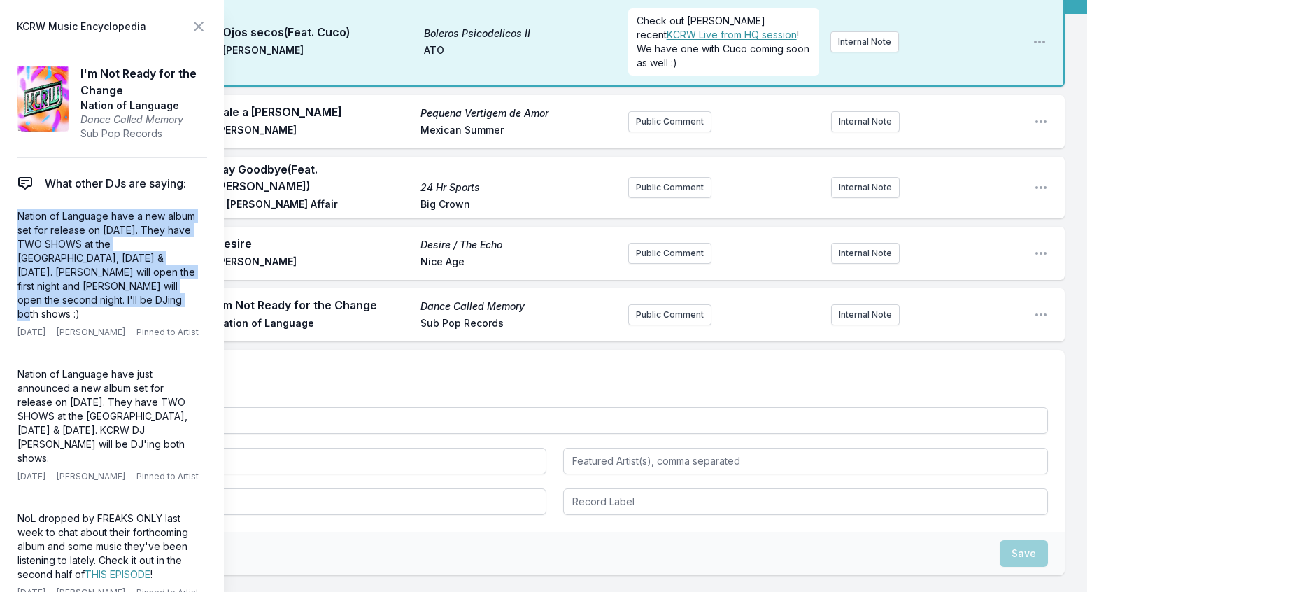
drag, startPoint x: 213, startPoint y: 320, endPoint x: 3, endPoint y: 239, distance: 225.0
click at [3, 239] on aside "KCRW Music Encyclopedia I'm Not Ready for the Change Nation of Language Dance C…" at bounding box center [112, 296] width 224 height 592
copy p "Nation of Language have a new album set for release on [DATE]. They have TWO SH…"
click at [662, 325] on button "Public Comment" at bounding box center [669, 314] width 83 height 21
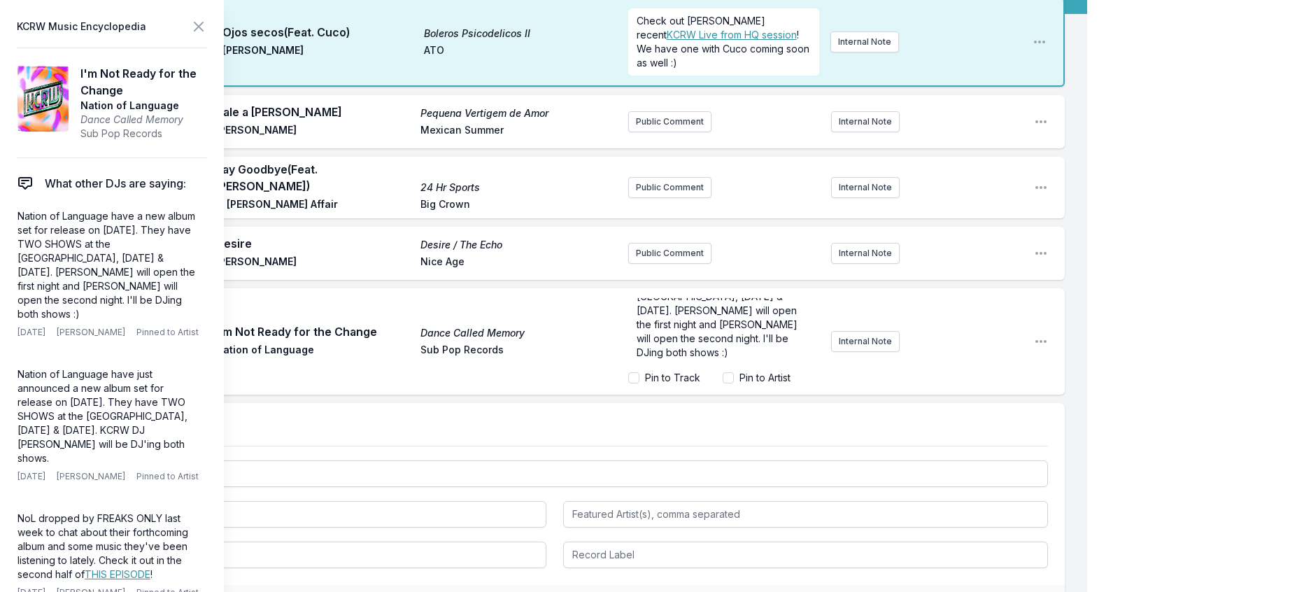
scroll to position [0, 0]
drag, startPoint x: 673, startPoint y: 385, endPoint x: 694, endPoint y: 397, distance: 24.1
click at [694, 397] on span "Nation of Language have a new album set for release on [DATE]. They have TWO SH…" at bounding box center [719, 359] width 164 height 110
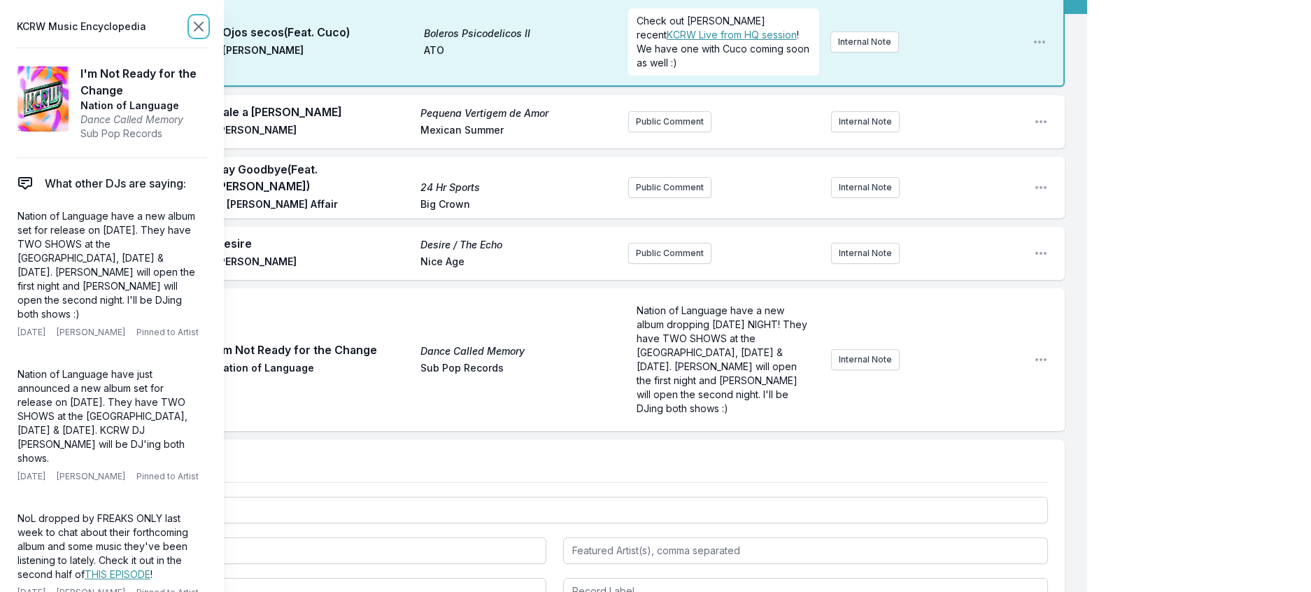
click at [207, 30] on icon at bounding box center [198, 26] width 17 height 17
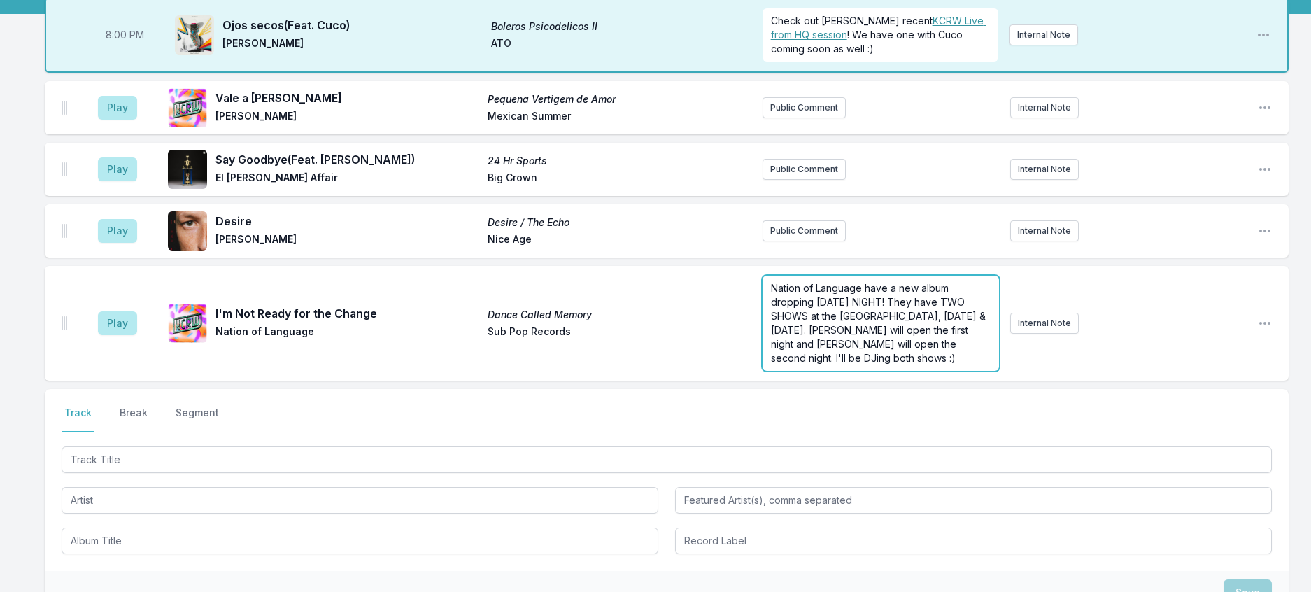
click at [911, 371] on form "Nation of Language have a new album dropping [DATE] NIGHT! They have TWO SHOWS …" at bounding box center [881, 323] width 236 height 95
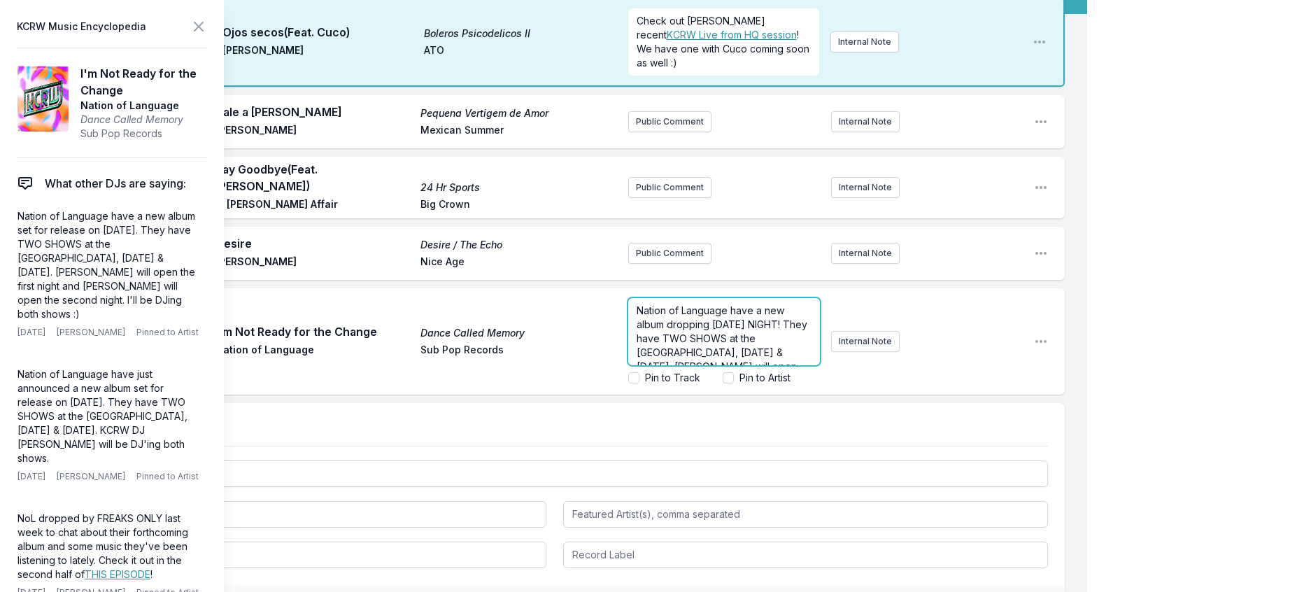
scroll to position [78, 0]
click at [706, 360] on p "Nation of Language have a new album dropping [DATE] NIGHT! They have TWO SHOWS …" at bounding box center [724, 304] width 175 height 112
drag, startPoint x: 717, startPoint y: 404, endPoint x: 691, endPoint y: 406, distance: 26.0
click at [693, 358] on span "Nation of Language have a new album dropping [DATE] NIGHT! They have TWO SHOWS …" at bounding box center [724, 296] width 174 height 124
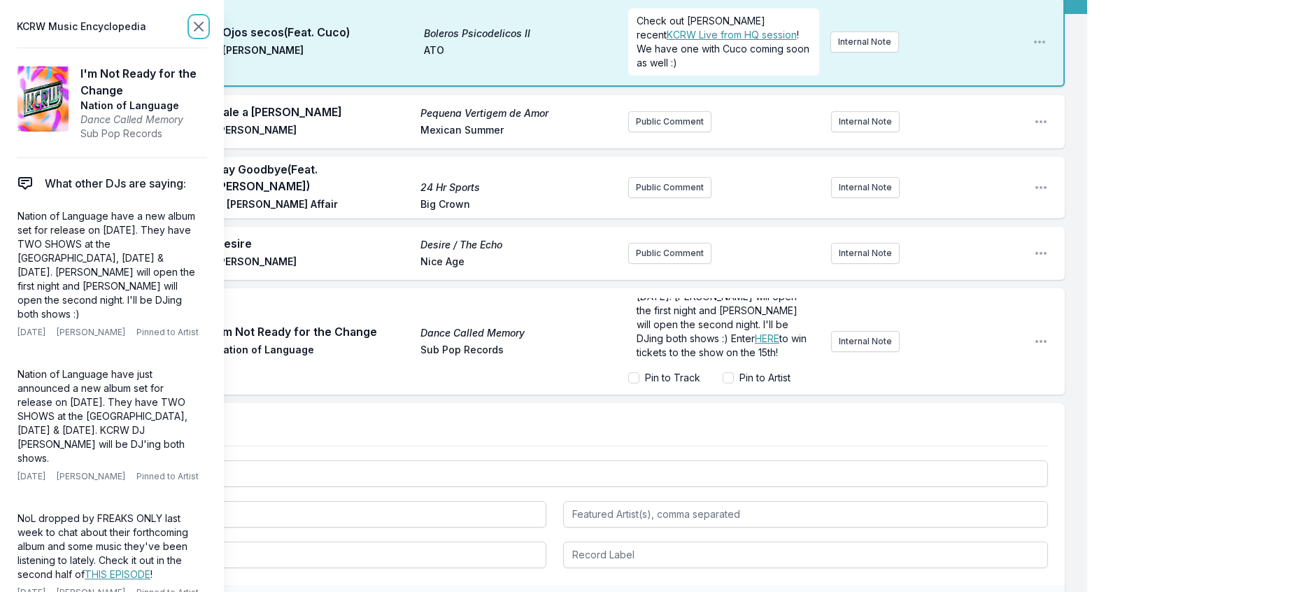
click at [203, 25] on icon at bounding box center [198, 26] width 8 height 8
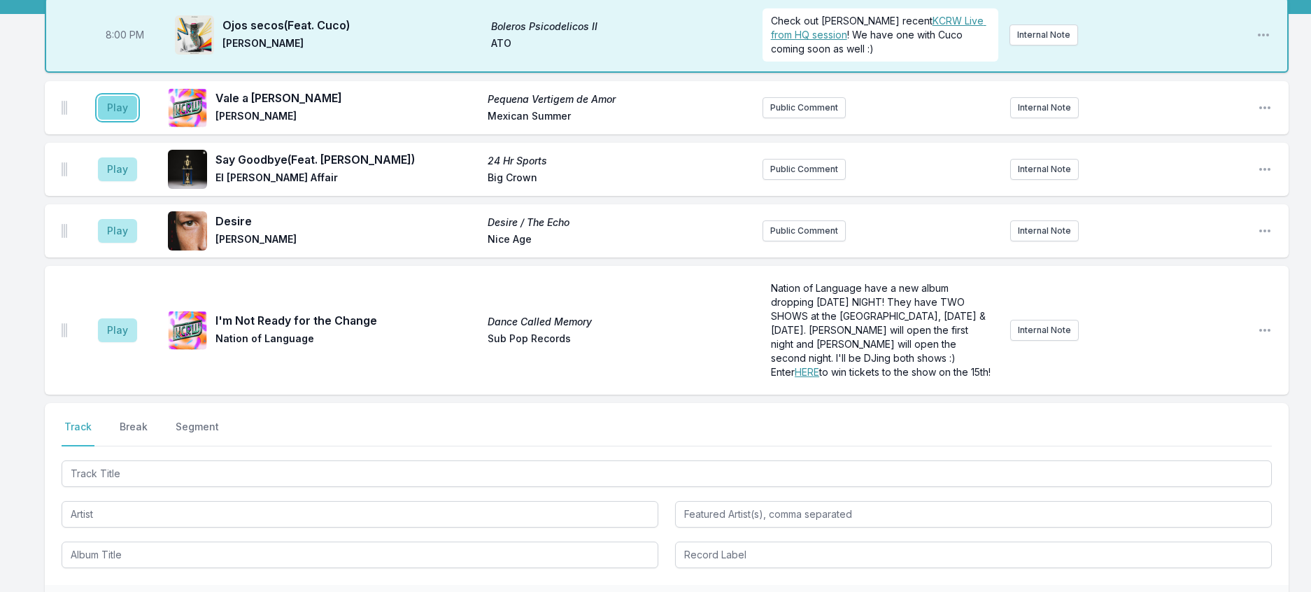
click at [136, 120] on button "Play" at bounding box center [117, 108] width 39 height 24
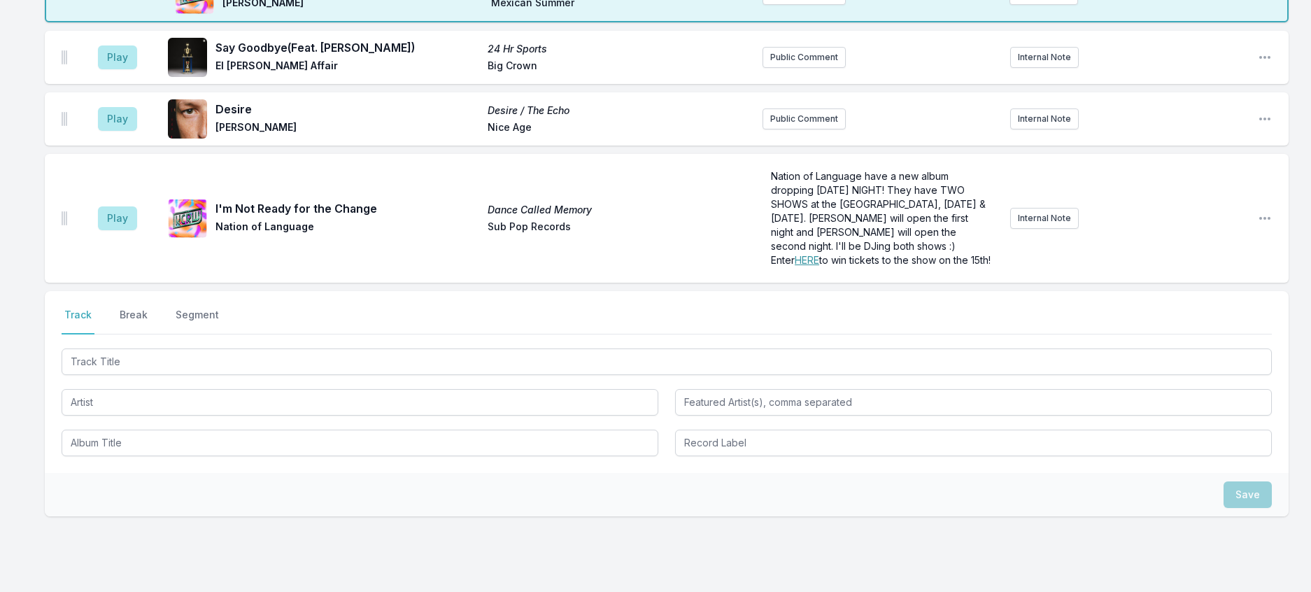
scroll to position [280, 0]
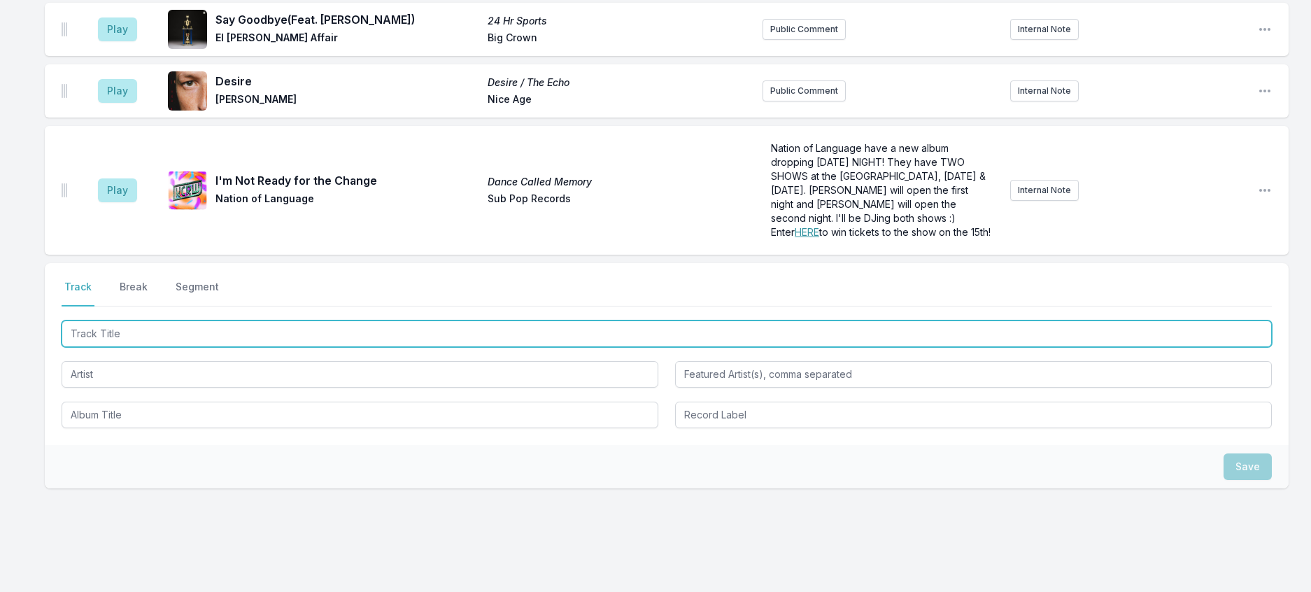
click at [246, 347] on input "Track Title" at bounding box center [667, 333] width 1210 height 27
type input "Four Years And One Day"
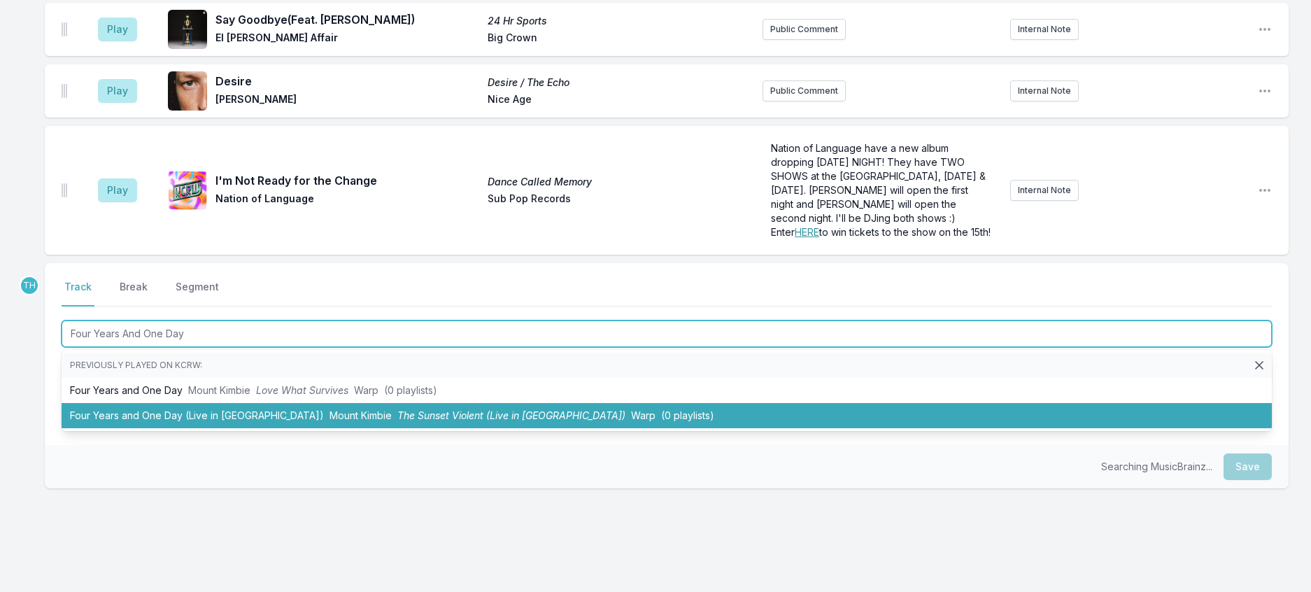
click at [444, 428] on li "Four Years and One Day (Live in [GEOGRAPHIC_DATA]) [GEOGRAPHIC_DATA] The Sunset…" at bounding box center [667, 415] width 1210 height 25
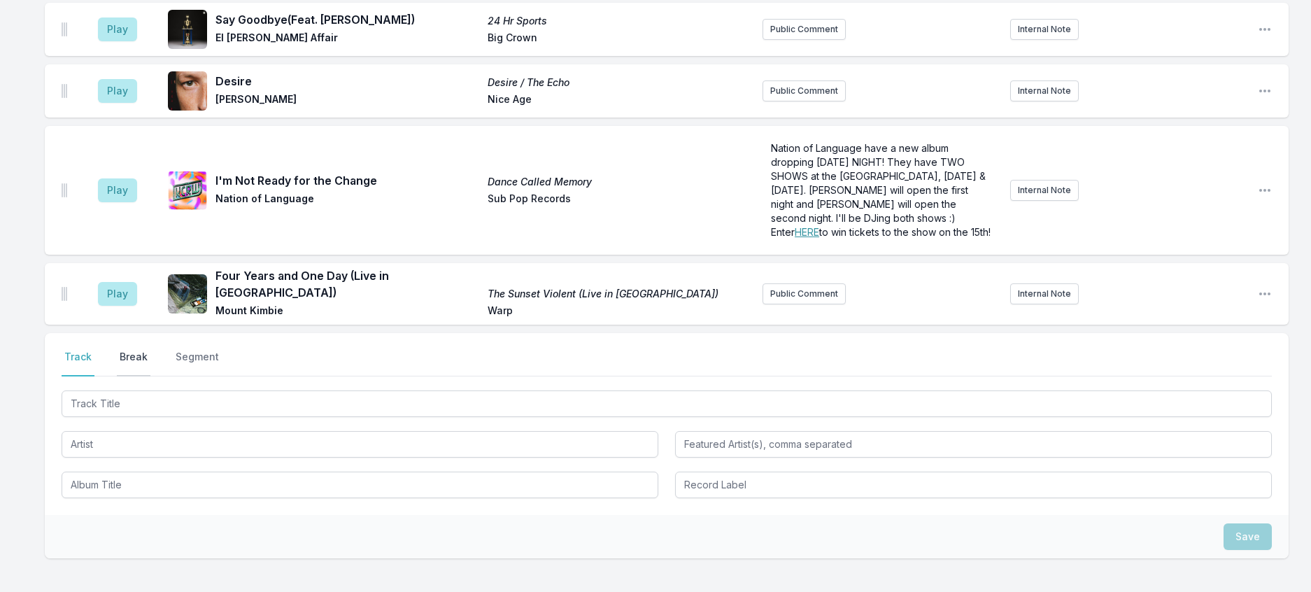
click at [150, 376] on button "Break" at bounding box center [134, 363] width 34 height 27
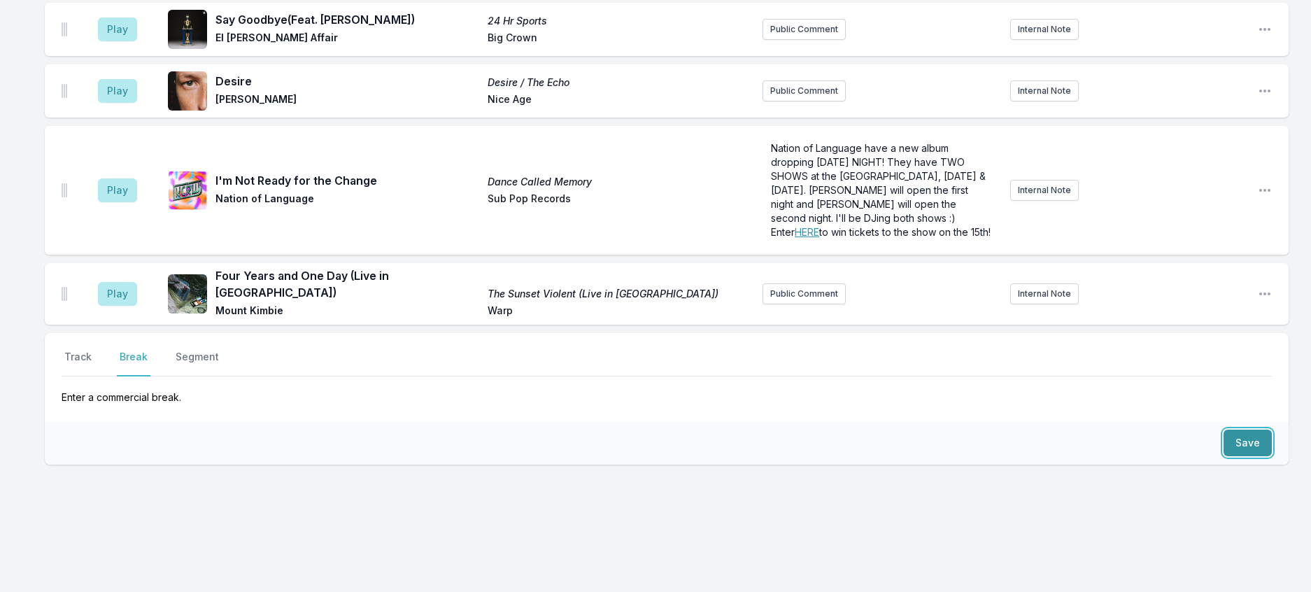
click at [1240, 456] on button "Save" at bounding box center [1248, 443] width 48 height 27
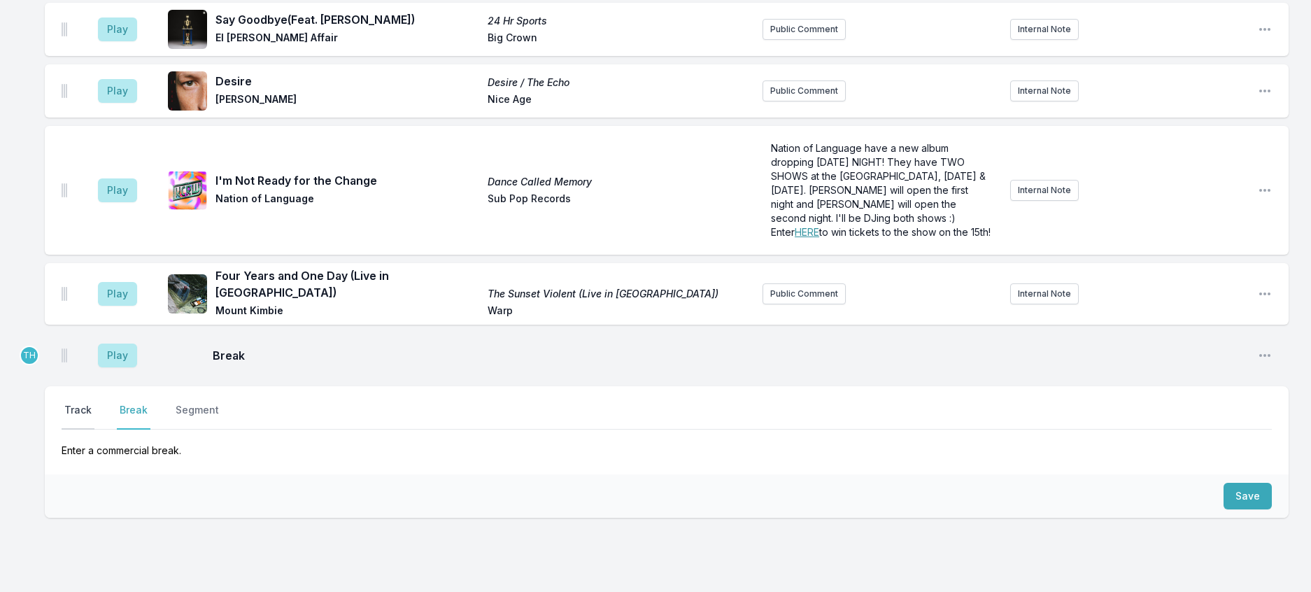
click at [89, 430] on button "Track" at bounding box center [78, 416] width 33 height 27
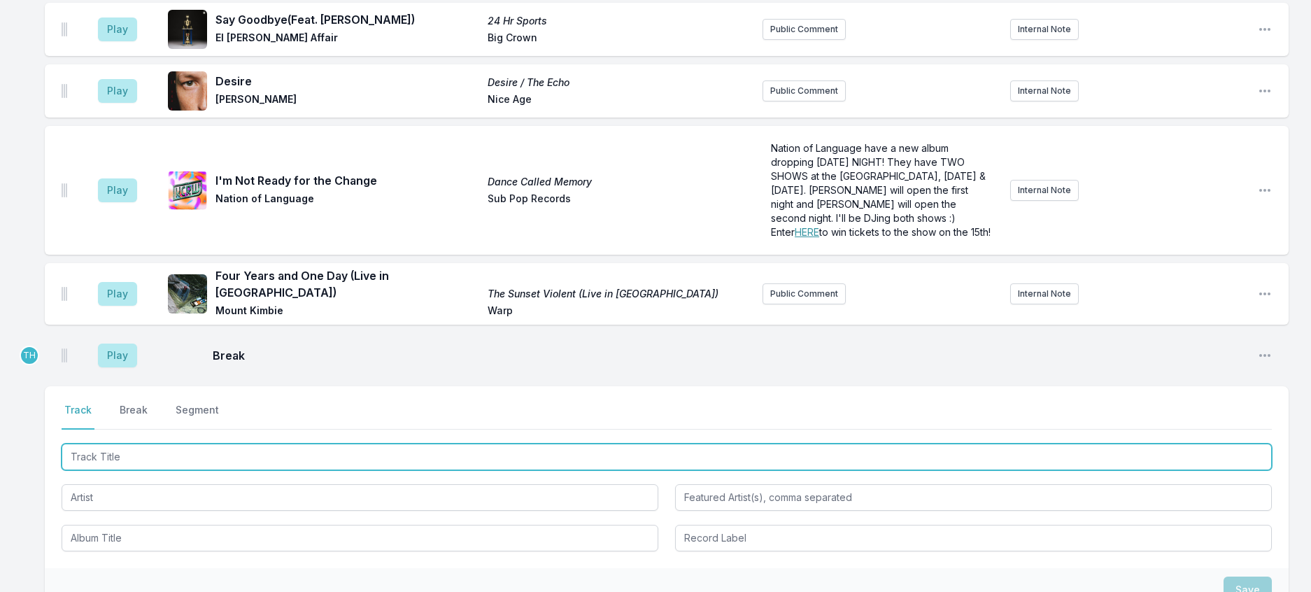
click at [120, 470] on input "Track Title" at bounding box center [667, 457] width 1210 height 27
type input "UFO"
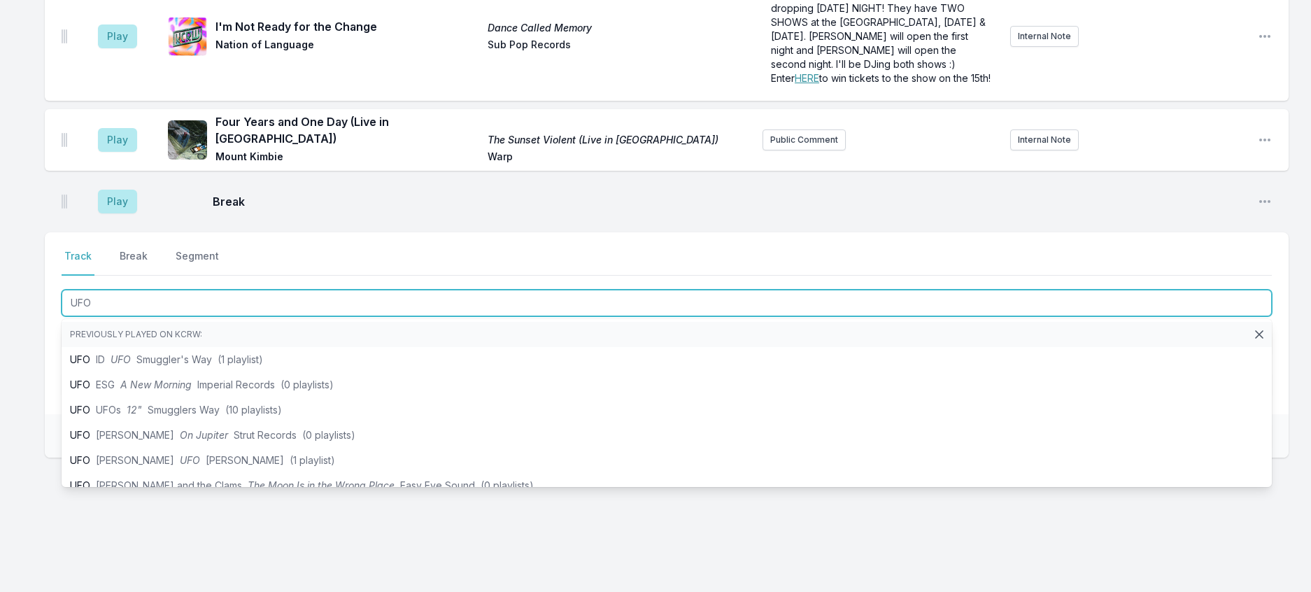
scroll to position [490, 0]
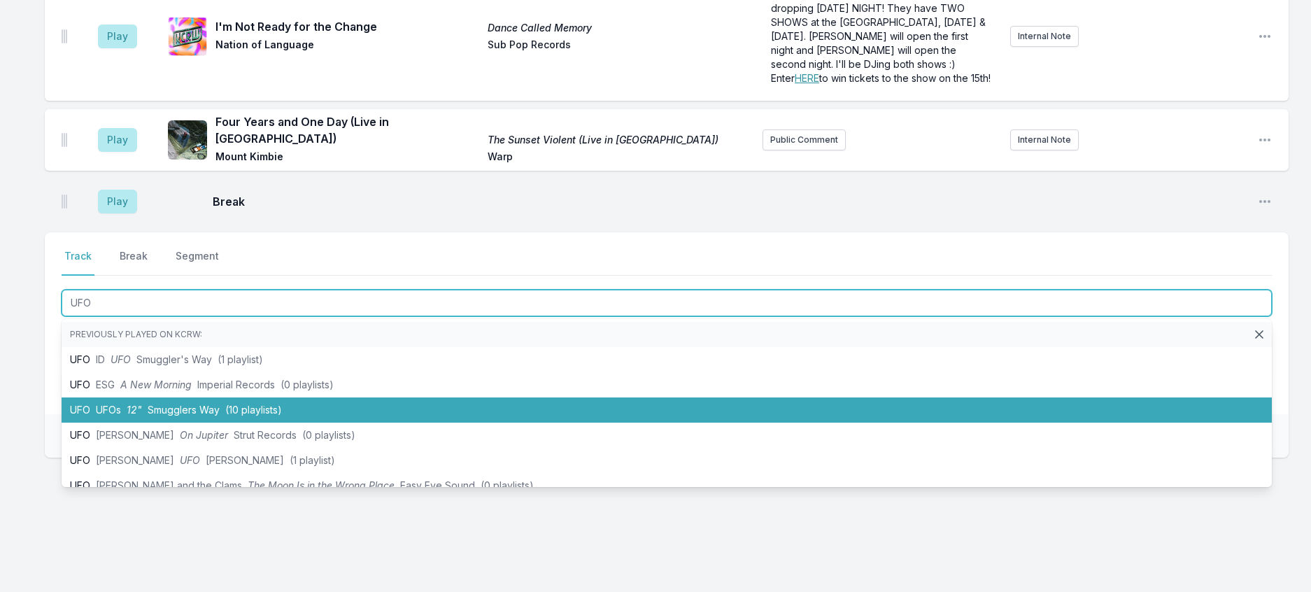
click at [282, 423] on li "UFO UFOs 12" Smugglers Way (10 playlists)" at bounding box center [667, 409] width 1210 height 25
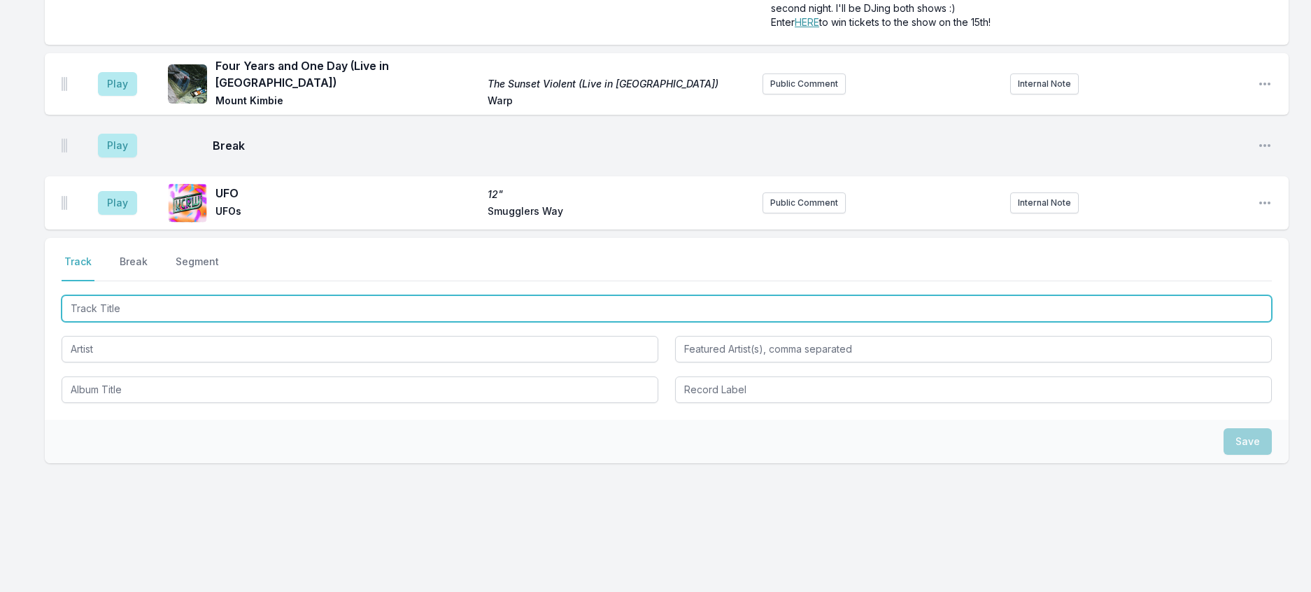
scroll to position [559, 0]
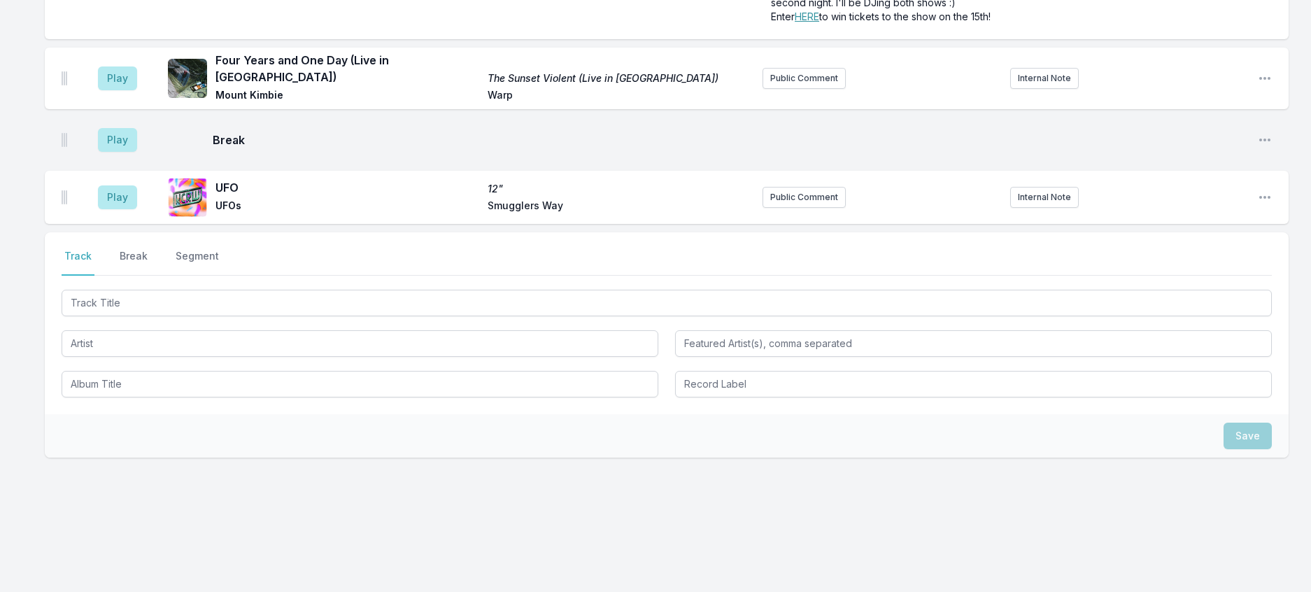
click at [789, 206] on div "Play UFO 12" UFOs Smugglers Way Public Comment Internal Note Open playlist item…" at bounding box center [667, 197] width 1244 height 53
click at [781, 208] on button "Public Comment" at bounding box center [804, 197] width 83 height 21
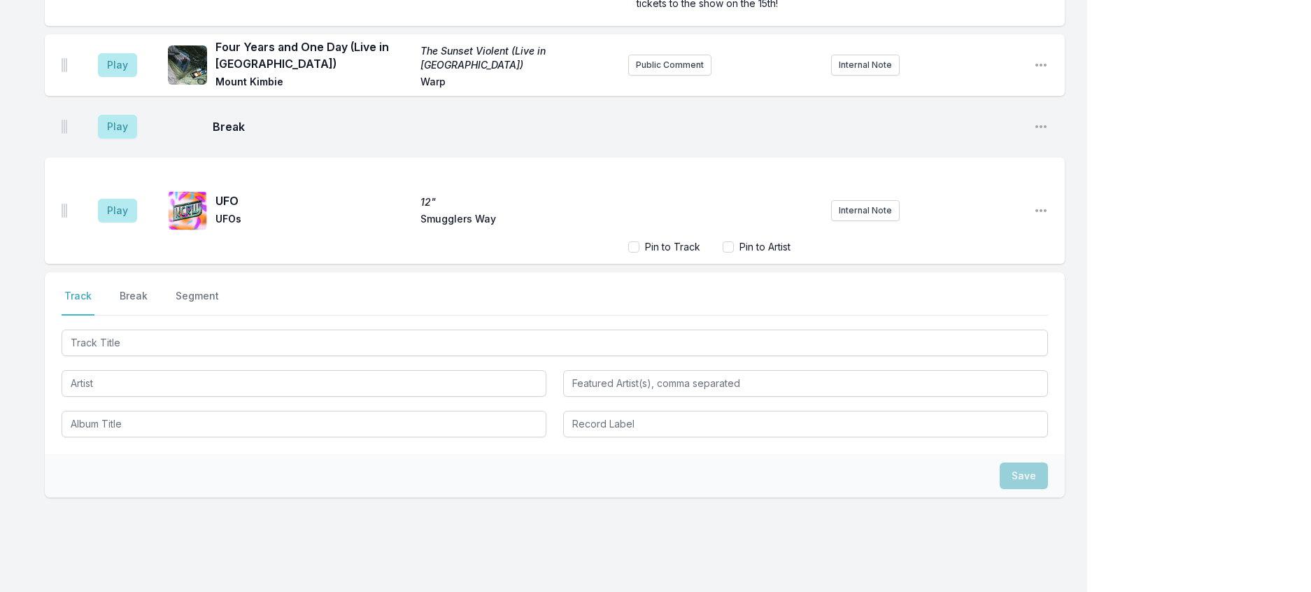
scroll to position [618, 0]
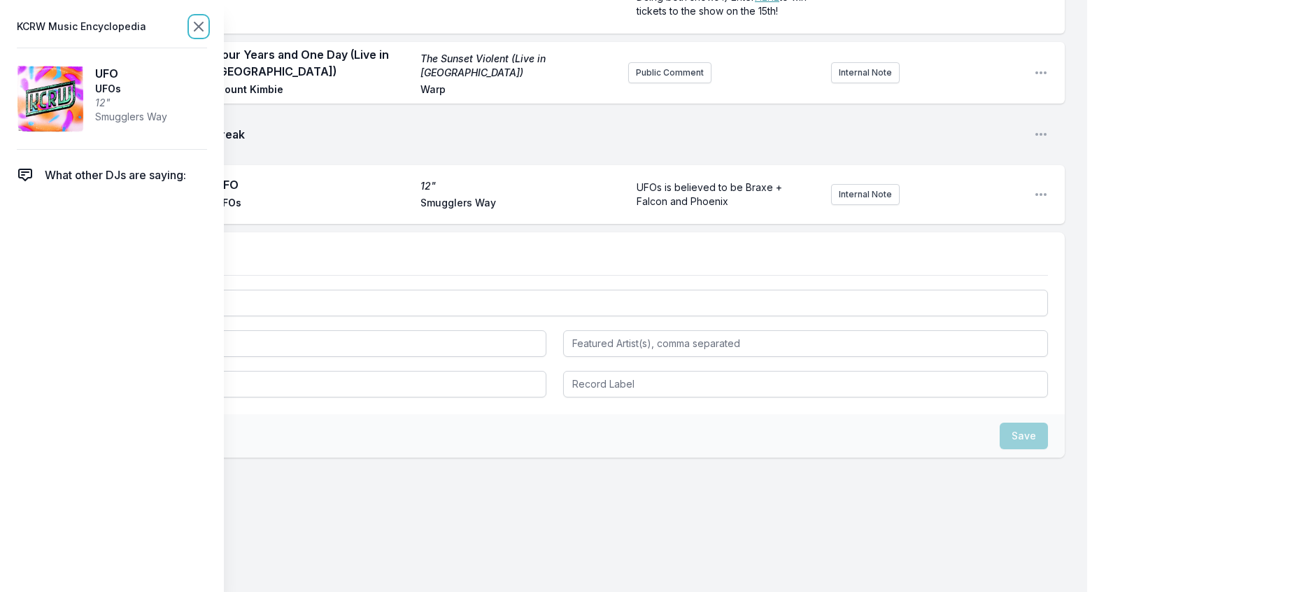
click at [207, 28] on icon at bounding box center [198, 26] width 17 height 17
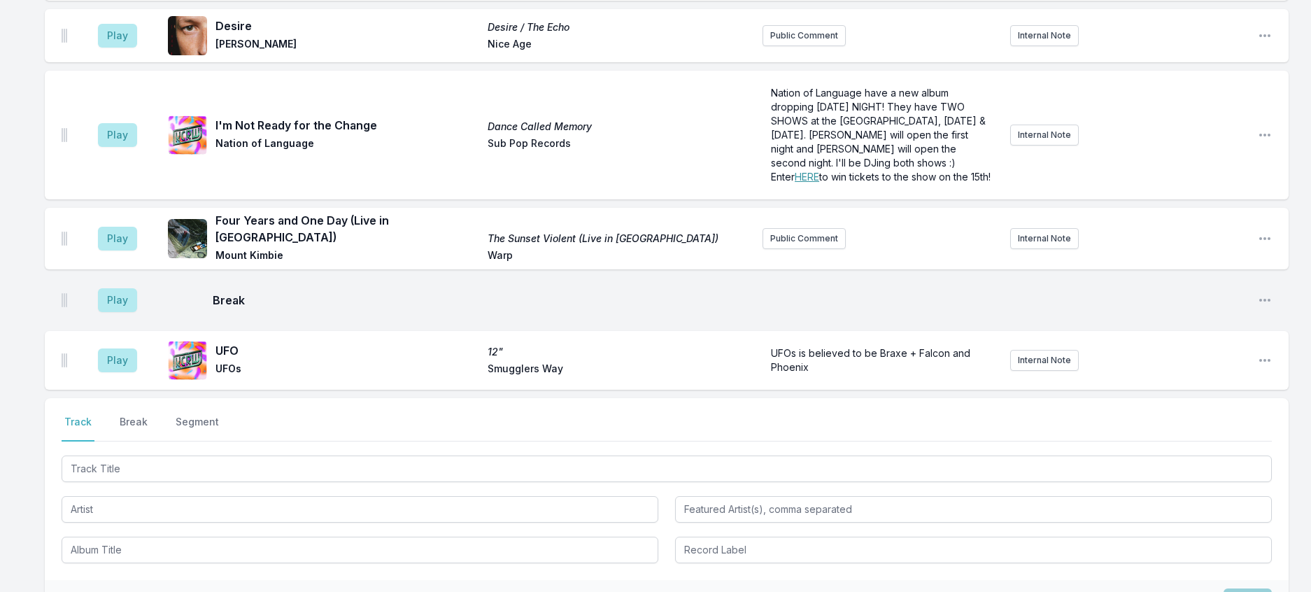
scroll to position [5, 0]
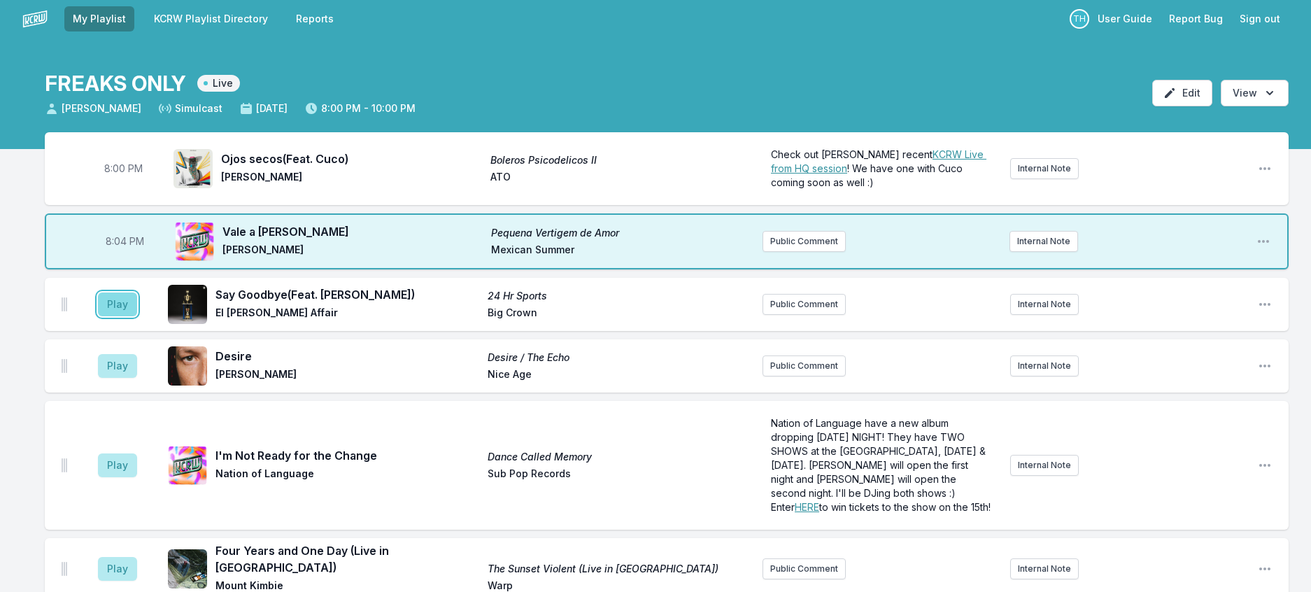
click at [137, 316] on button "Play" at bounding box center [117, 304] width 39 height 24
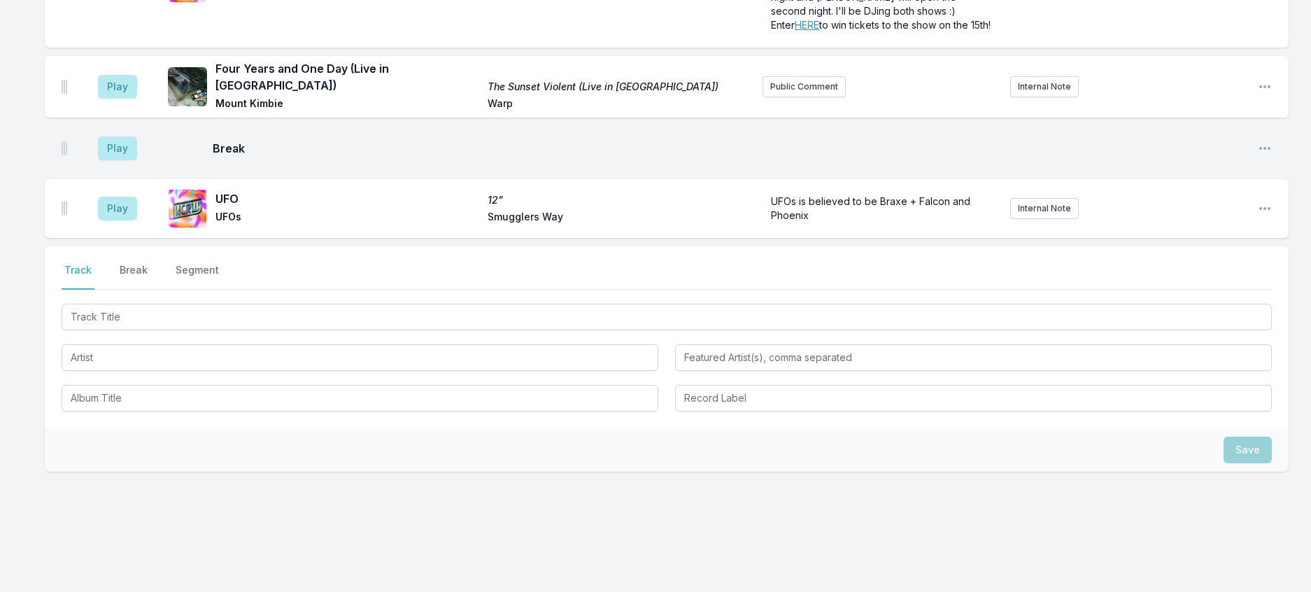
scroll to position [495, 0]
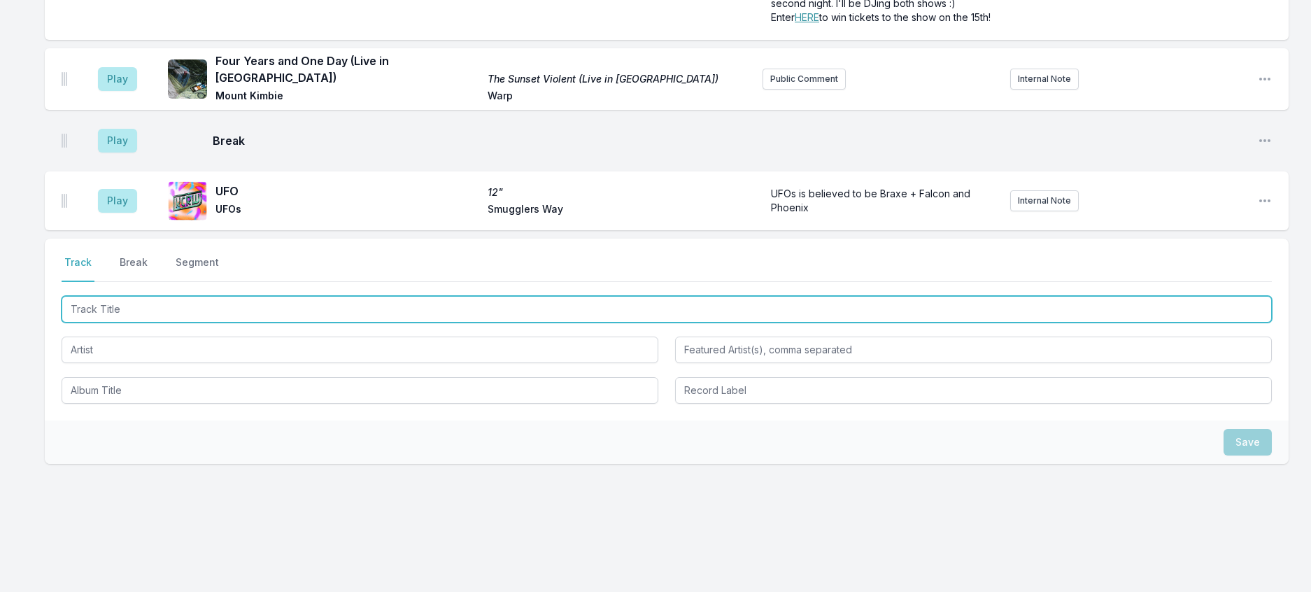
click at [369, 323] on input "Track Title" at bounding box center [667, 309] width 1210 height 27
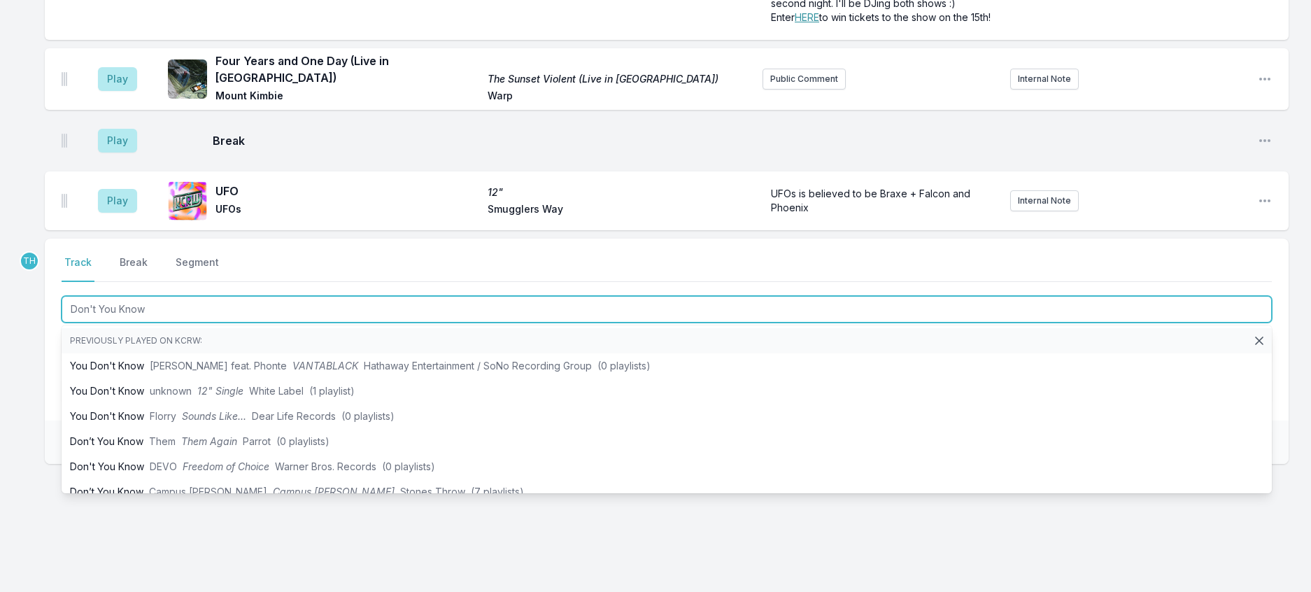
type input "Don't You Know"
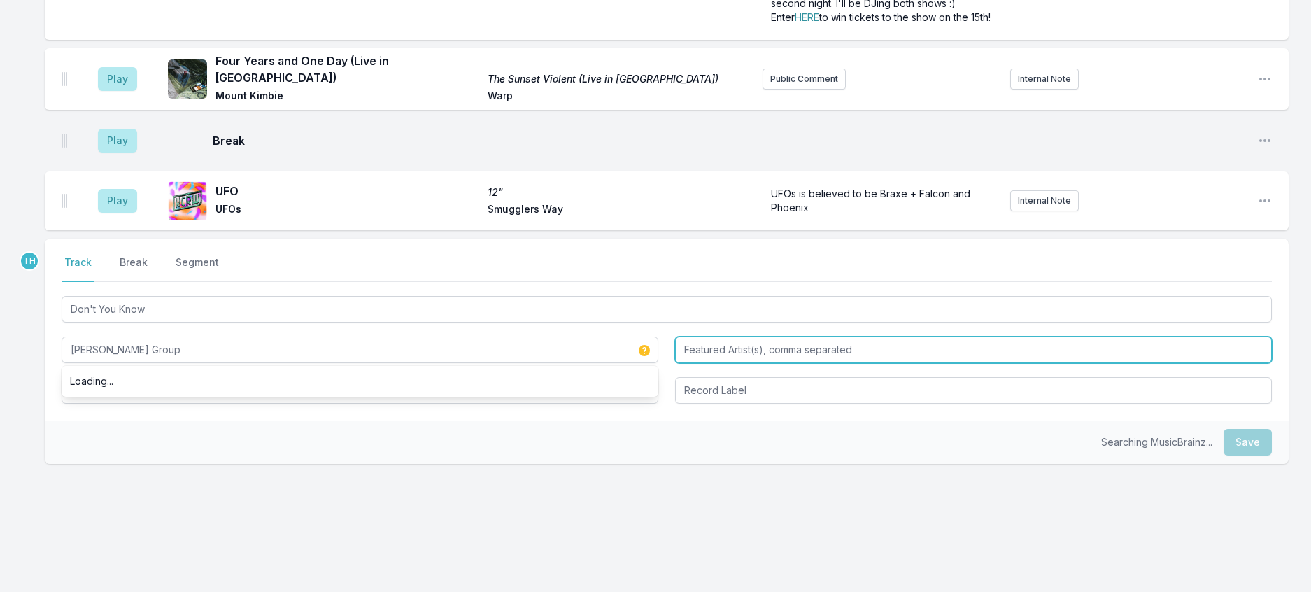
type input "[PERSON_NAME] Group"
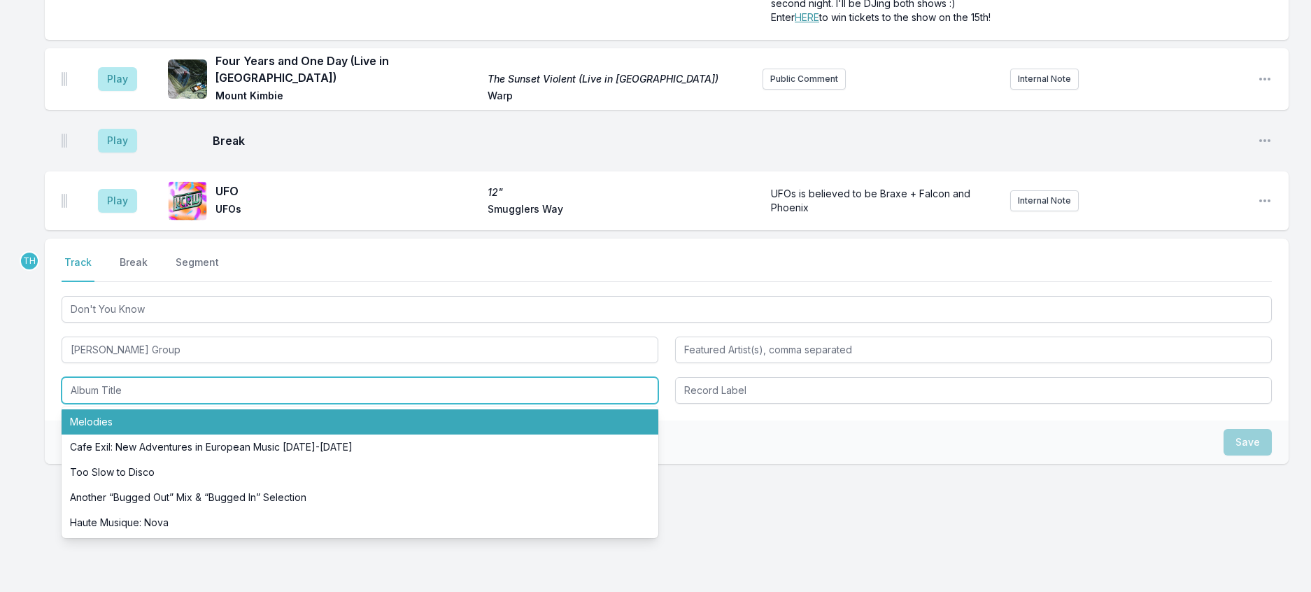
click at [80, 434] on li "Melodies" at bounding box center [360, 421] width 597 height 25
type input "Melodies"
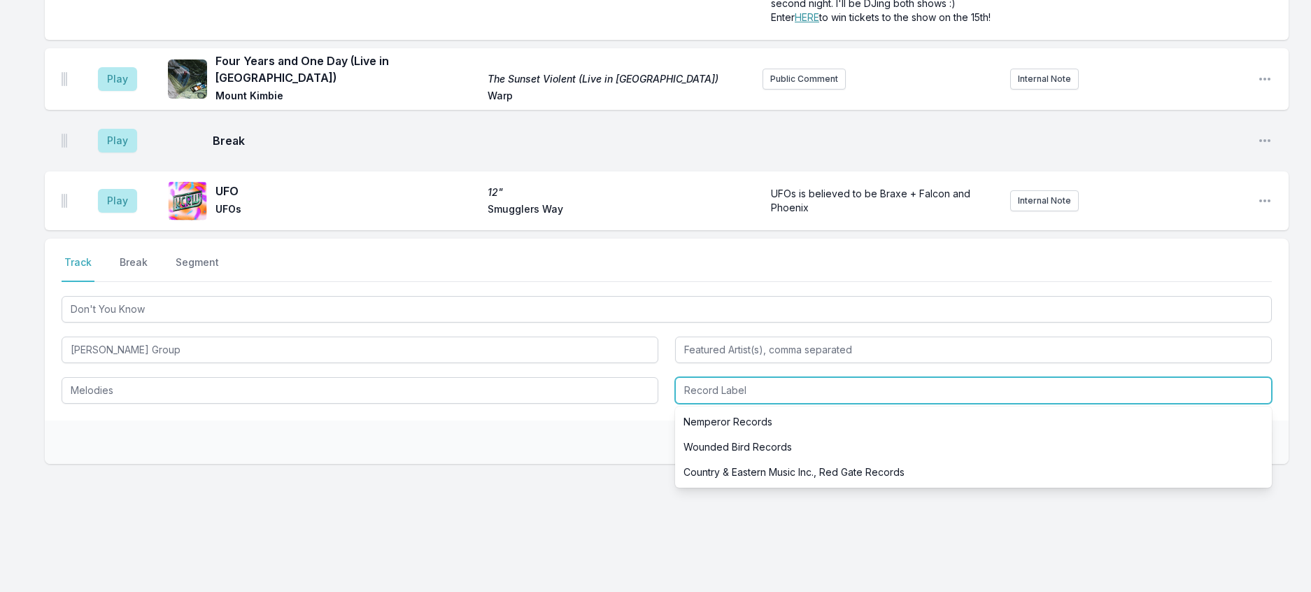
click at [726, 404] on input "Record Label" at bounding box center [973, 390] width 597 height 27
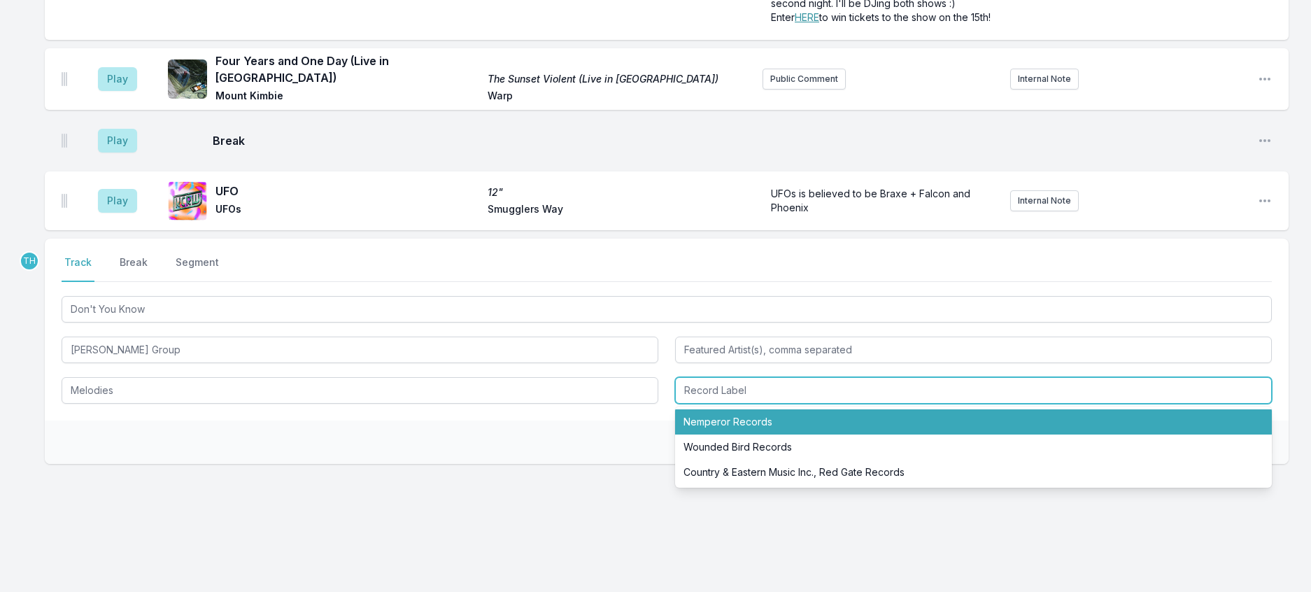
click at [739, 434] on li "Nemperor Records" at bounding box center [973, 421] width 597 height 25
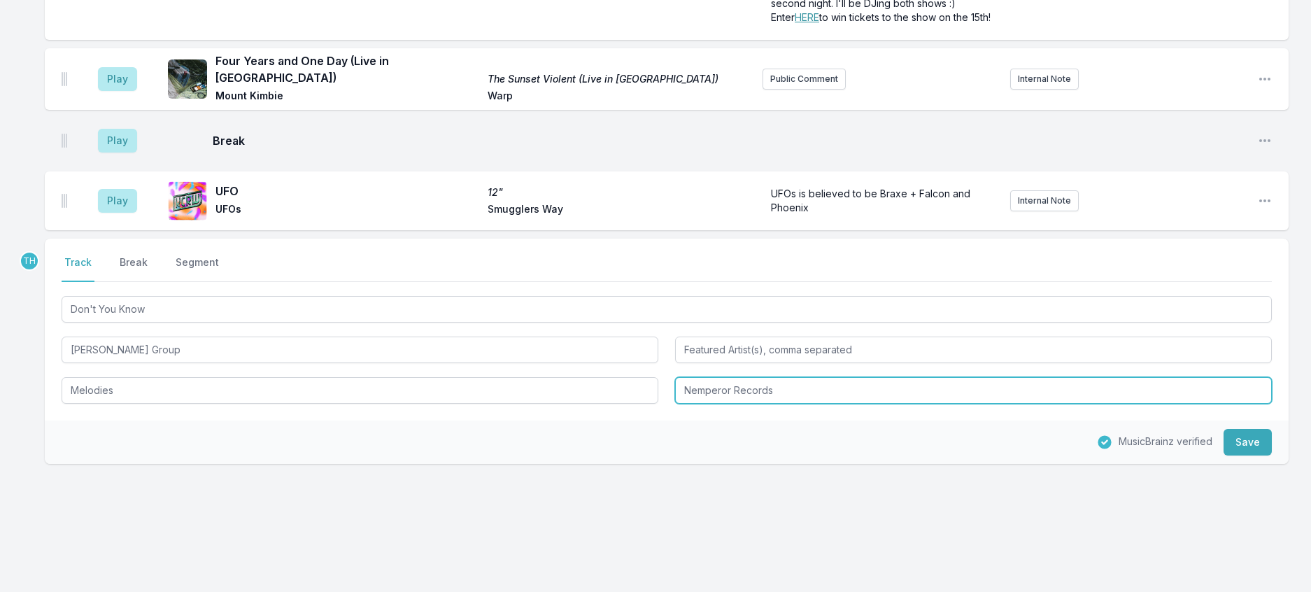
drag, startPoint x: 737, startPoint y: 503, endPoint x: 971, endPoint y: 469, distance: 236.2
click at [971, 404] on div "Don't You Know [PERSON_NAME] Group Melodies Nemperor Records" at bounding box center [667, 348] width 1210 height 111
type input "Nemperor"
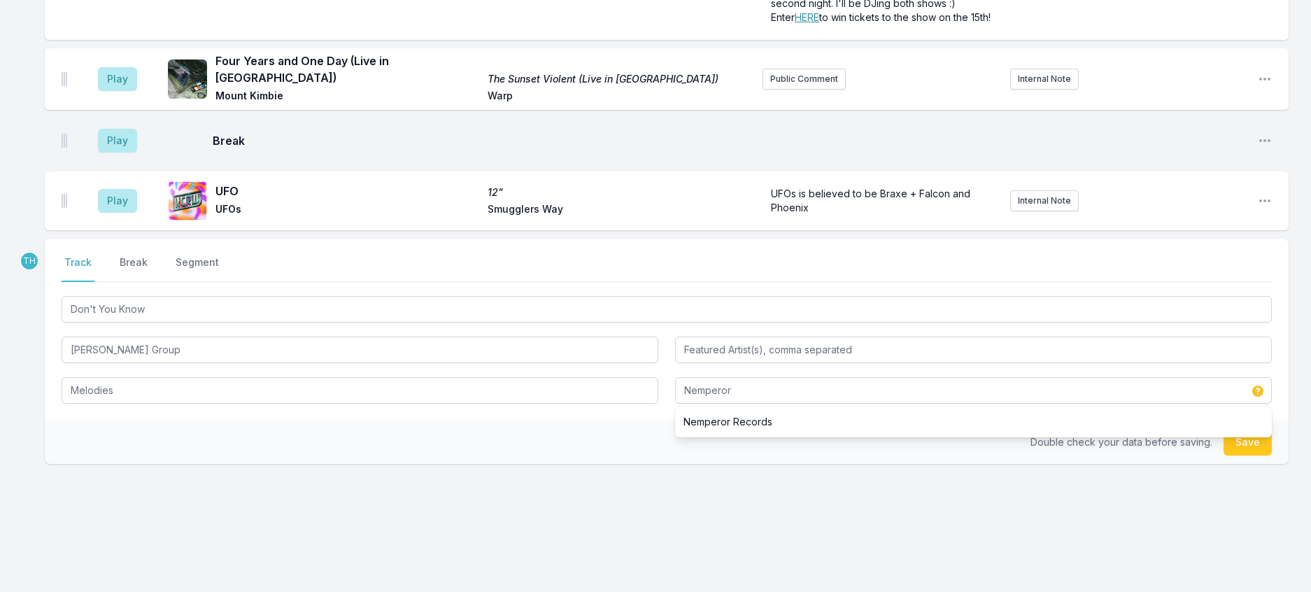
drag, startPoint x: 573, startPoint y: 553, endPoint x: 583, endPoint y: 552, distance: 9.8
click at [574, 464] on div "Double check your data before saving. Save" at bounding box center [667, 441] width 1244 height 43
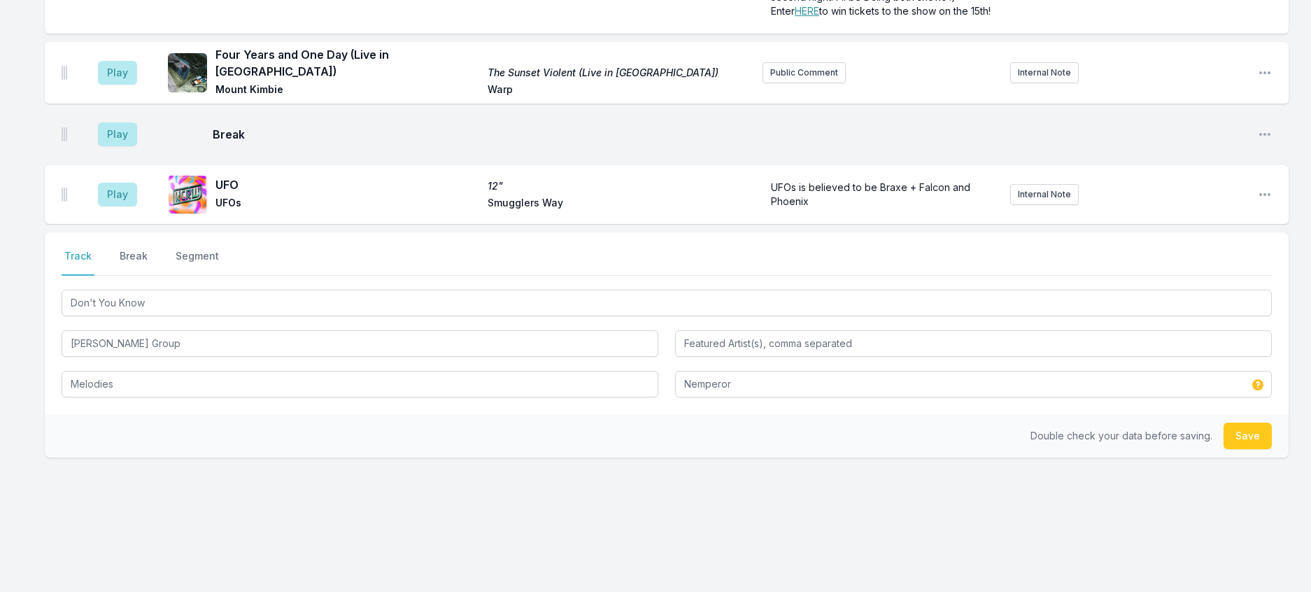
scroll to position [637, 0]
click at [1248, 423] on button "Save" at bounding box center [1248, 436] width 48 height 27
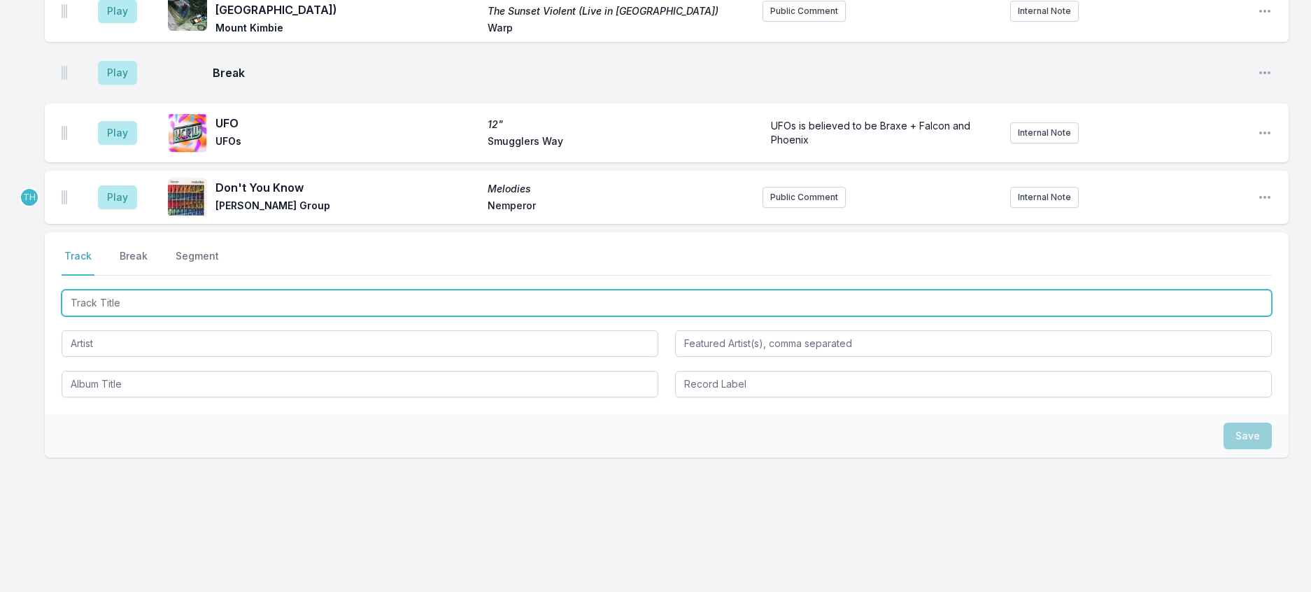
click at [269, 290] on input "Track Title" at bounding box center [667, 303] width 1210 height 27
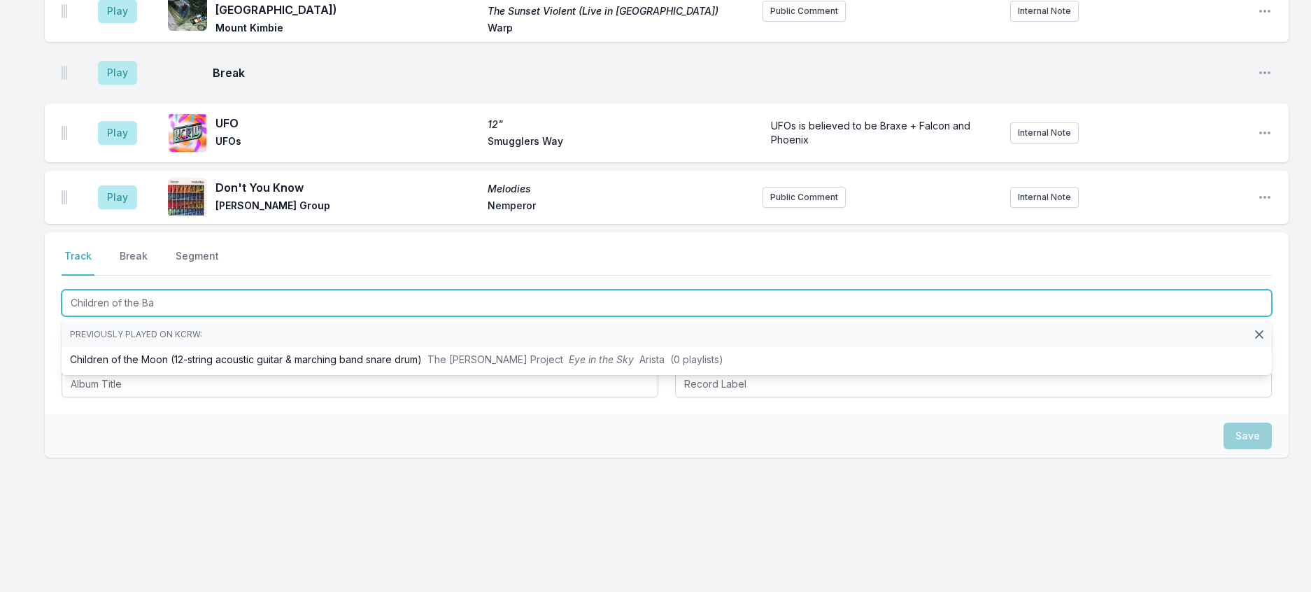
type input "Children of the Bak"
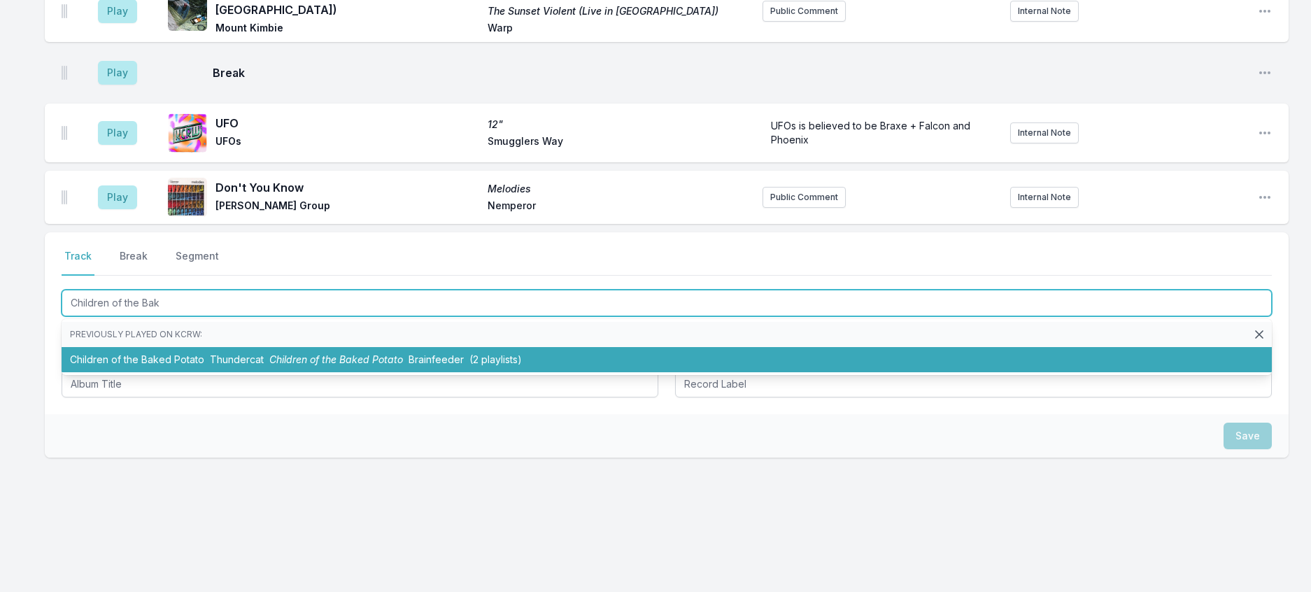
click at [371, 353] on span "Children of the Baked Potato" at bounding box center [336, 359] width 134 height 12
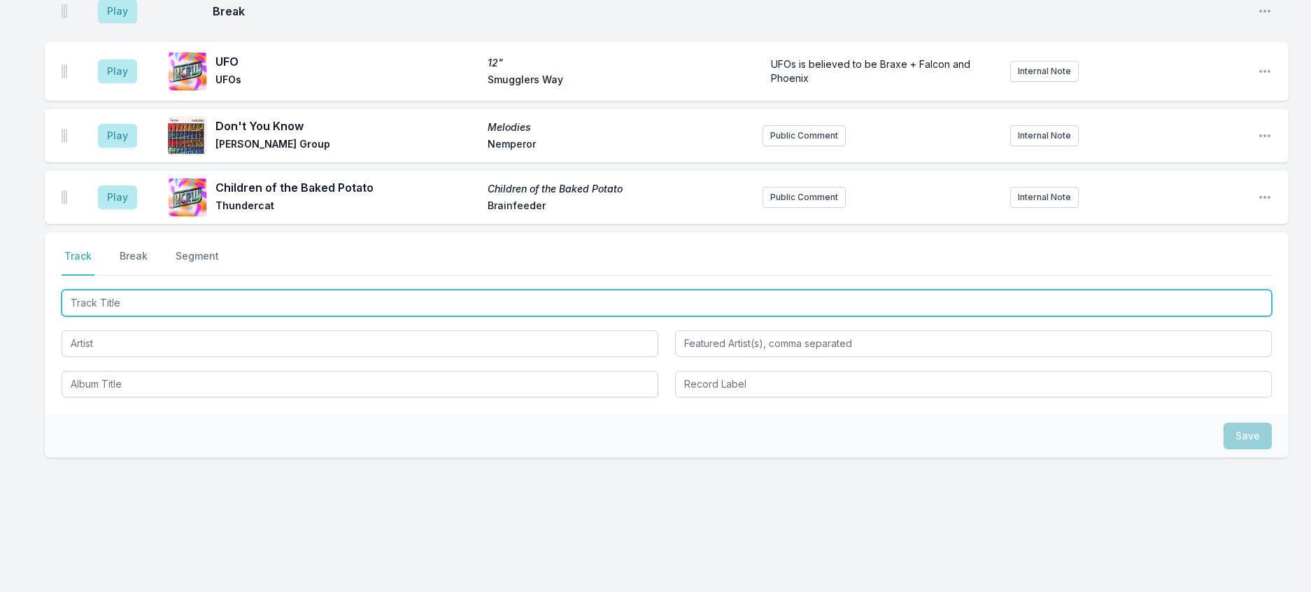
scroll to position [775, 0]
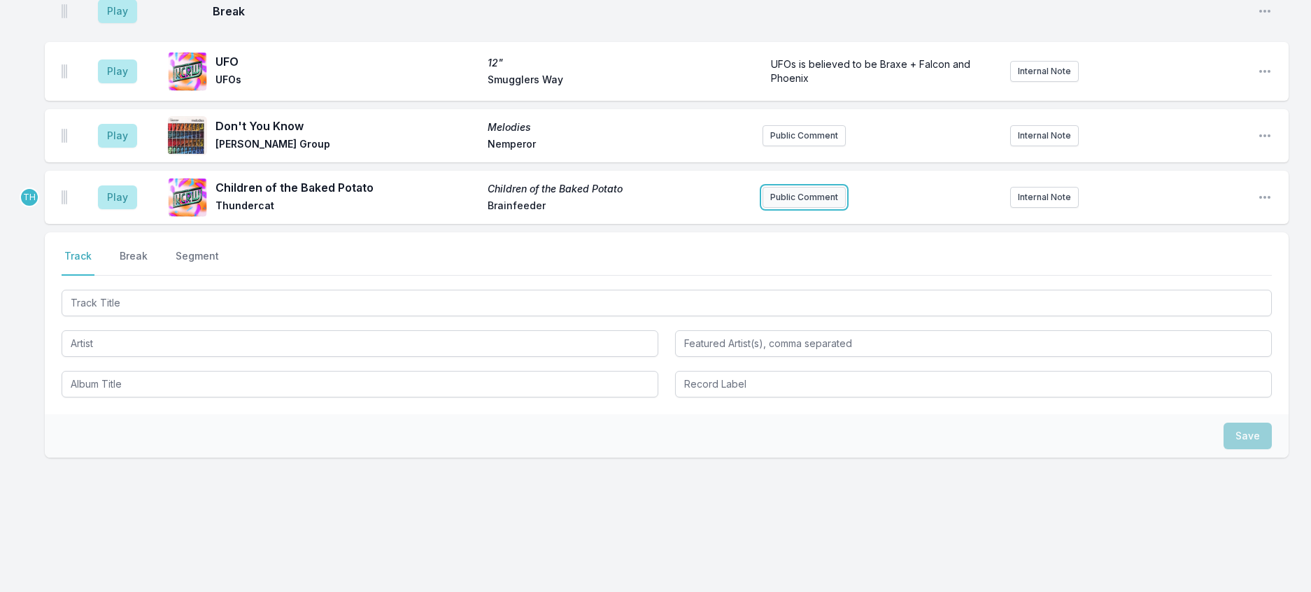
click at [774, 187] on button "Public Comment" at bounding box center [804, 197] width 83 height 21
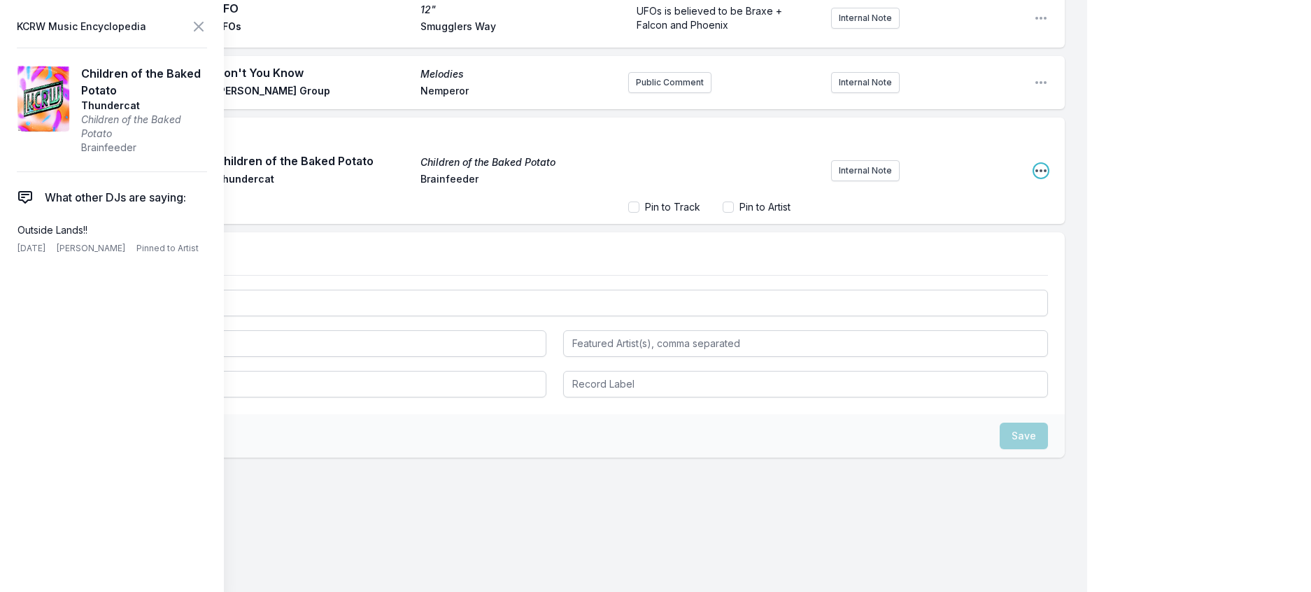
scroll to position [774, 0]
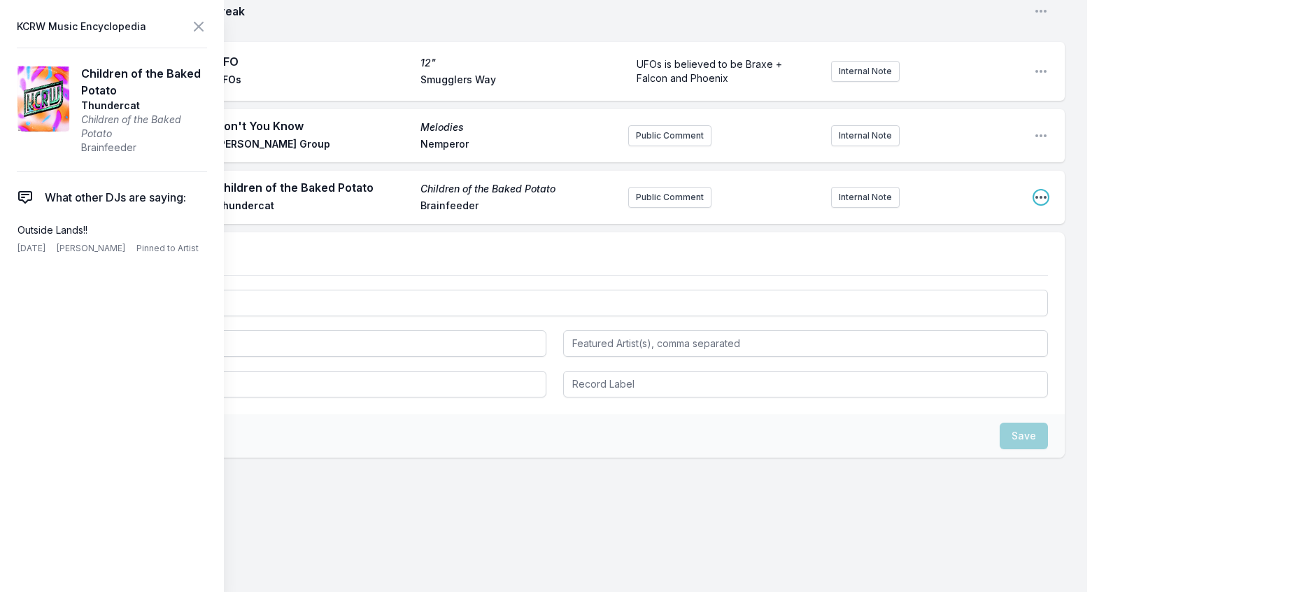
click at [1034, 204] on icon "Open playlist item options" at bounding box center [1041, 197] width 14 height 14
click at [956, 263] on button "Edit Track Details" at bounding box center [969, 250] width 157 height 25
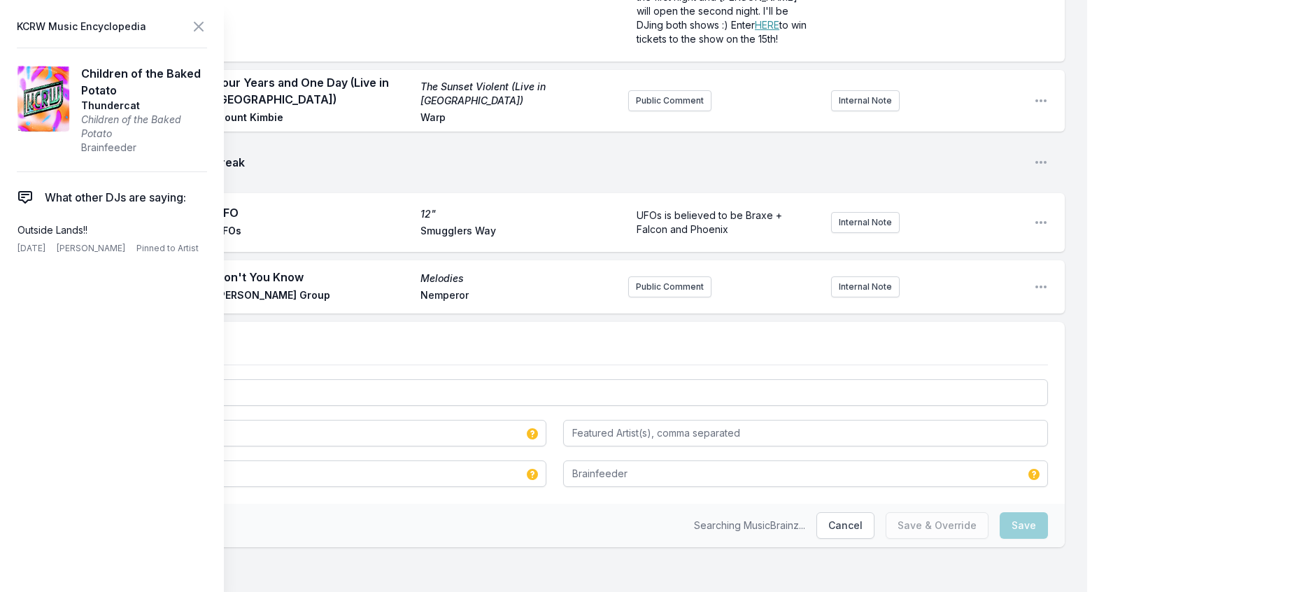
scroll to position [689, 0]
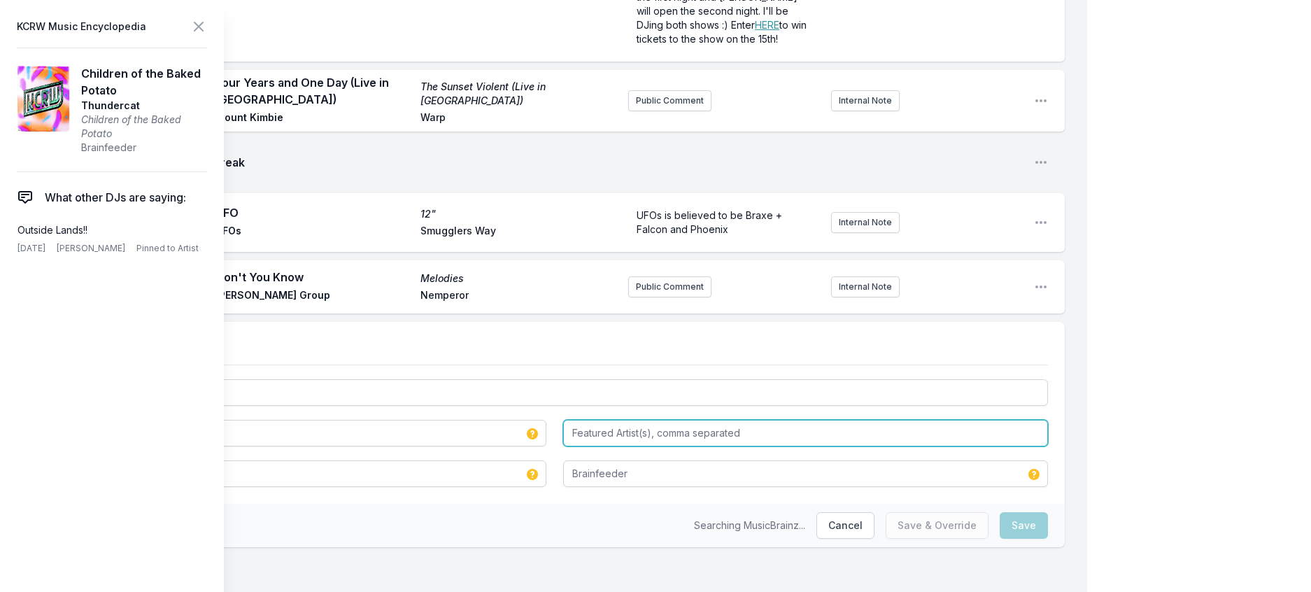
click at [651, 420] on input "Featured Artist(s), comma separated" at bounding box center [805, 433] width 485 height 27
type input "[PERSON_NAME]"
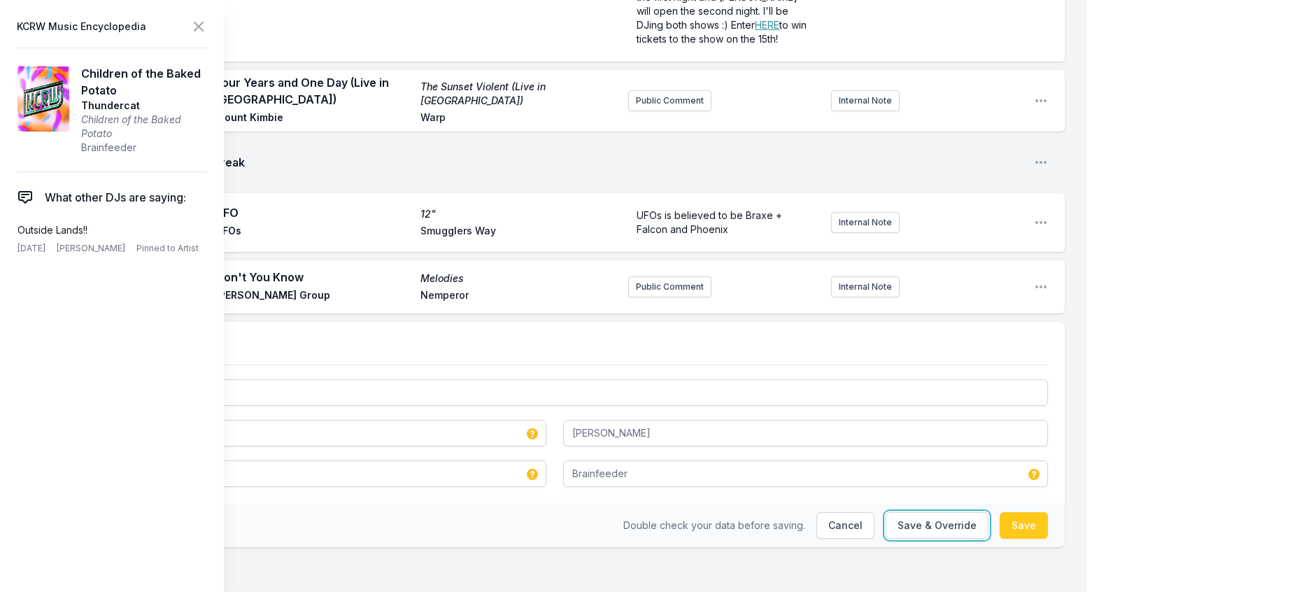
drag, startPoint x: 905, startPoint y: 497, endPoint x: 881, endPoint y: 479, distance: 29.4
click at [902, 512] on button "Save & Override" at bounding box center [937, 525] width 103 height 27
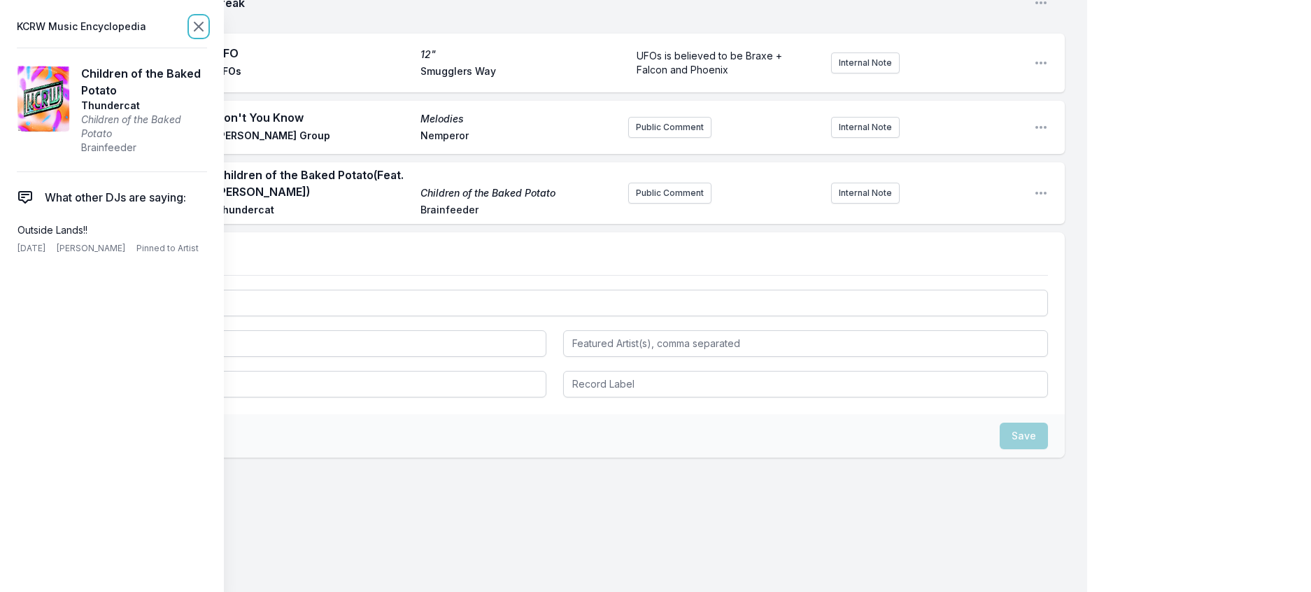
click at [207, 30] on icon at bounding box center [198, 26] width 17 height 17
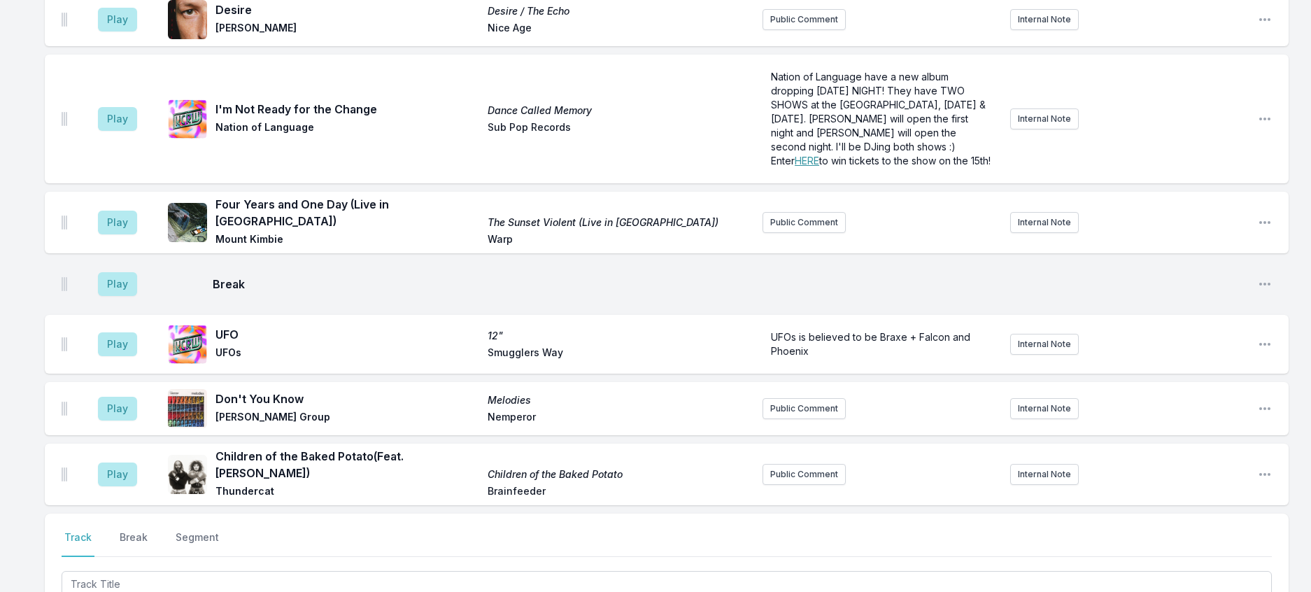
scroll to position [339, 0]
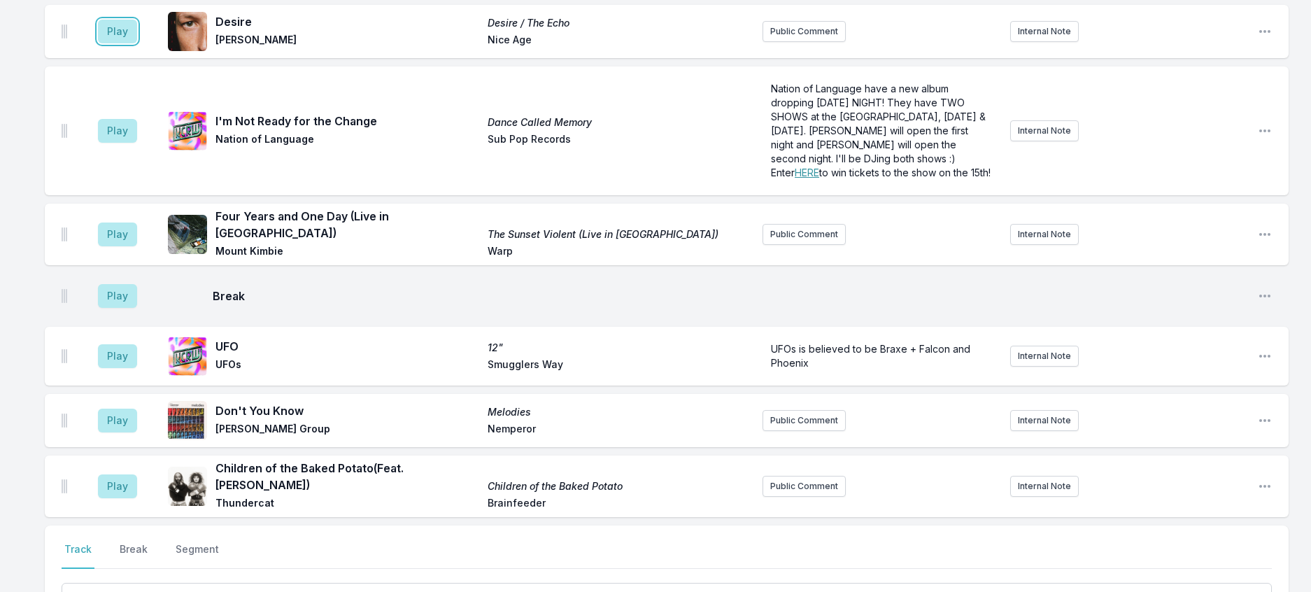
drag, startPoint x: 125, startPoint y: 76, endPoint x: 355, endPoint y: 113, distance: 233.2
click at [127, 43] on button "Play" at bounding box center [117, 32] width 39 height 24
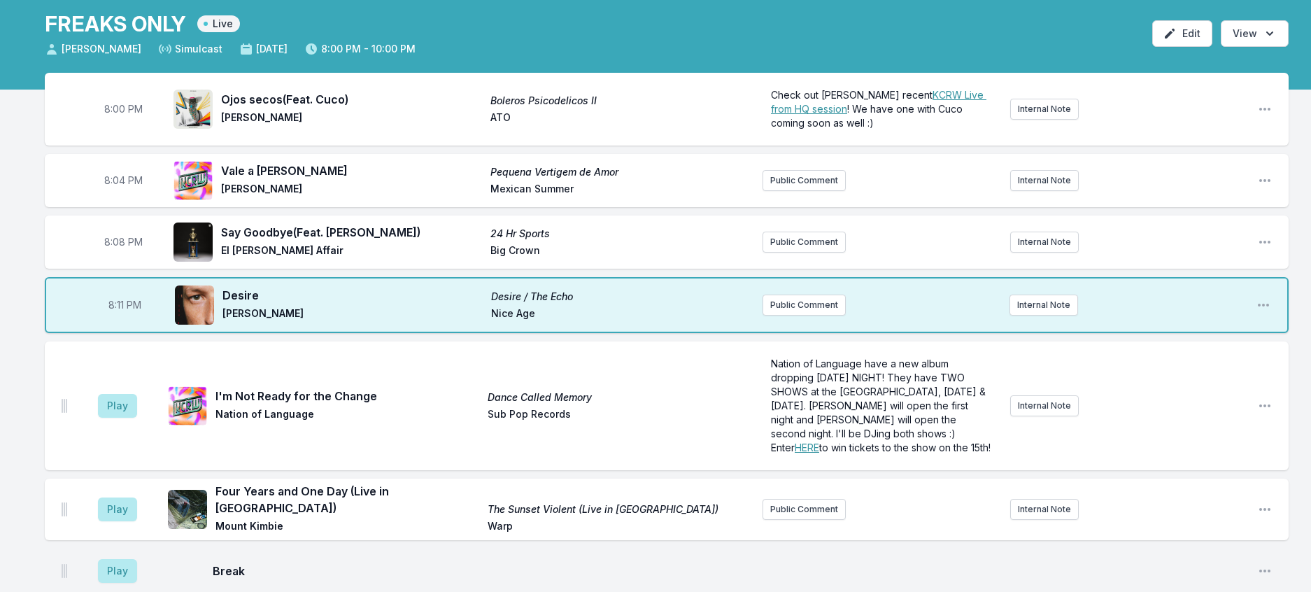
scroll to position [0, 0]
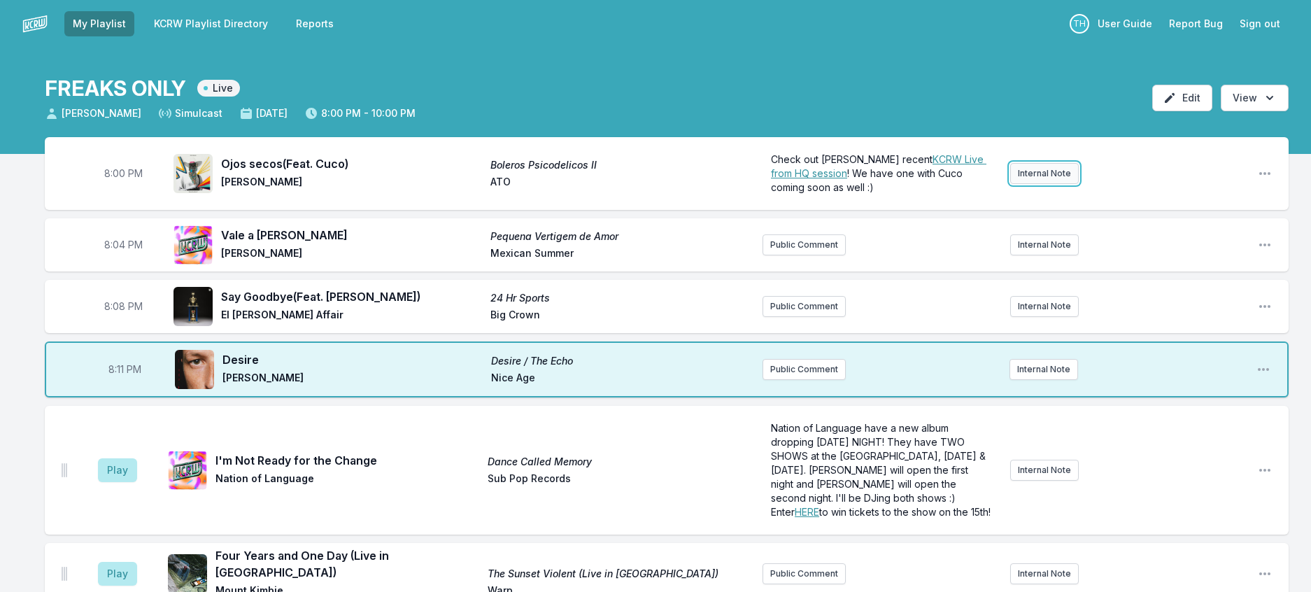
click at [1038, 184] on button "Internal Note" at bounding box center [1044, 173] width 69 height 21
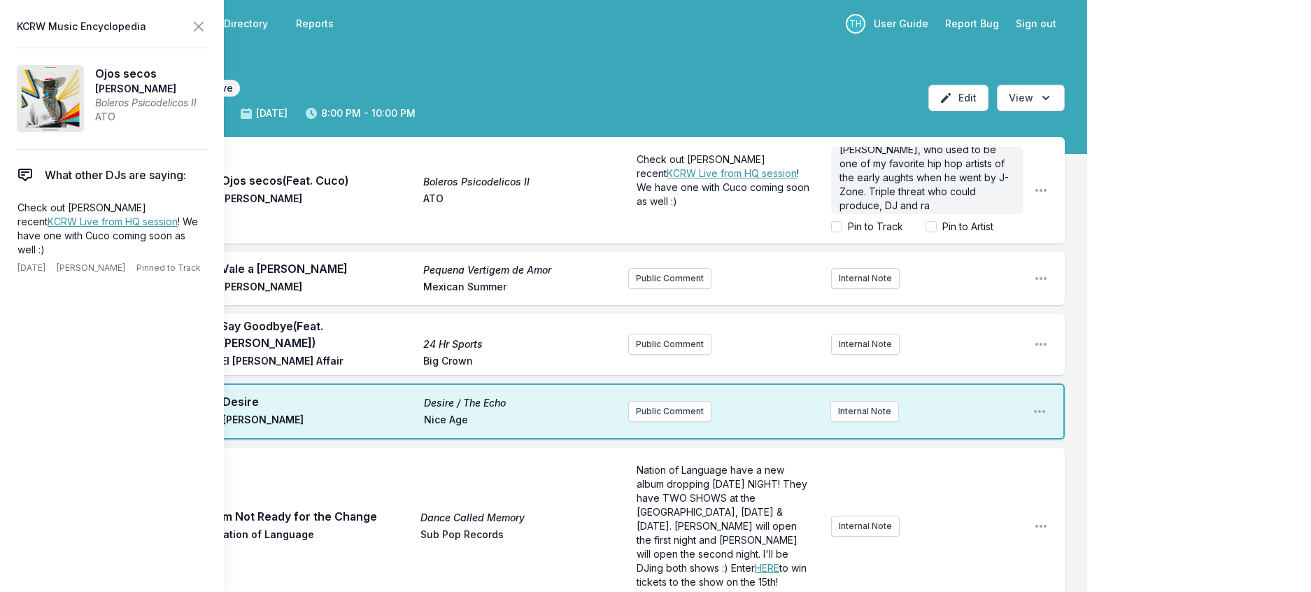
scroll to position [40, 0]
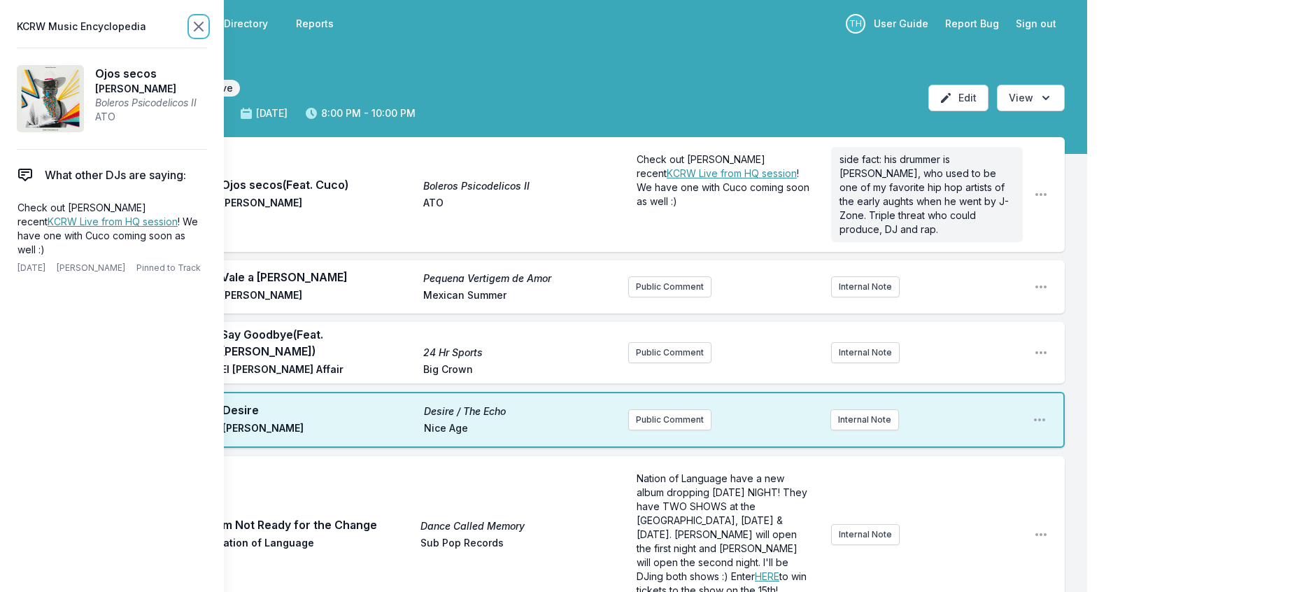
click at [207, 29] on icon at bounding box center [198, 26] width 17 height 17
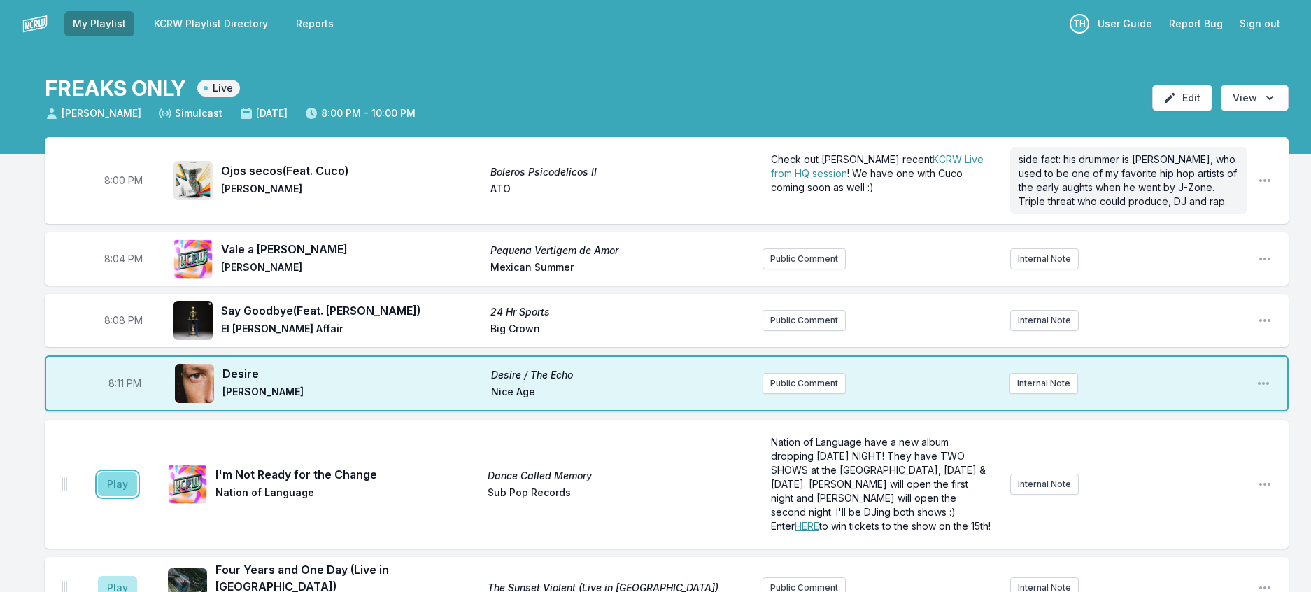
click at [129, 496] on button "Play" at bounding box center [117, 484] width 39 height 24
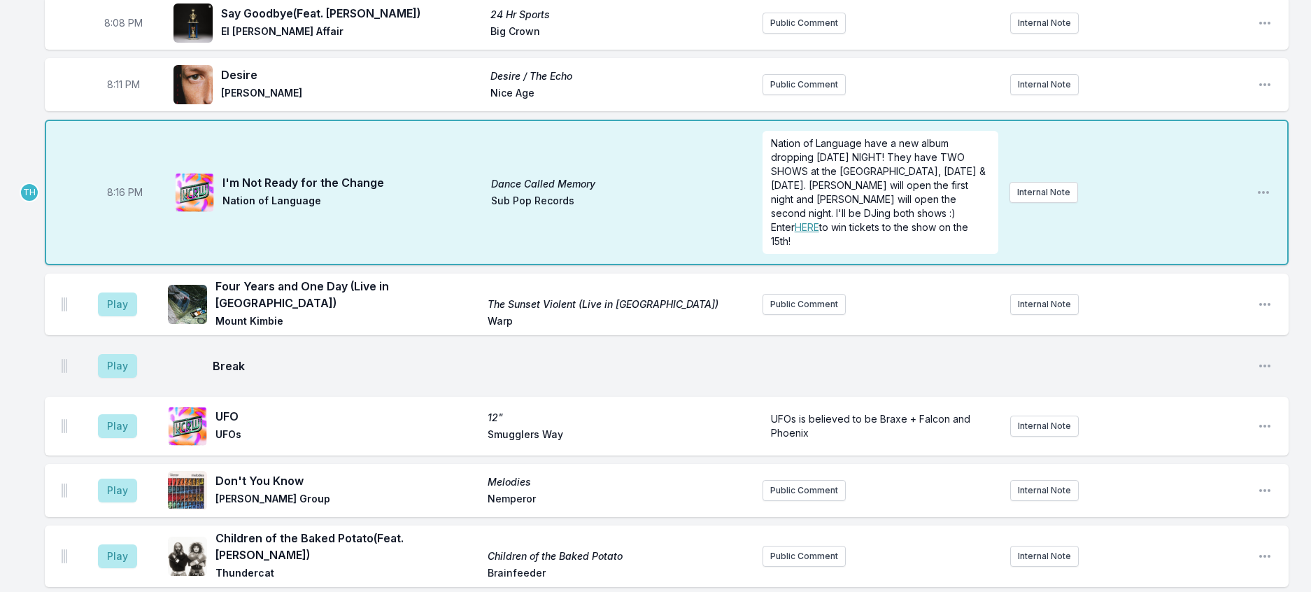
scroll to position [350, 0]
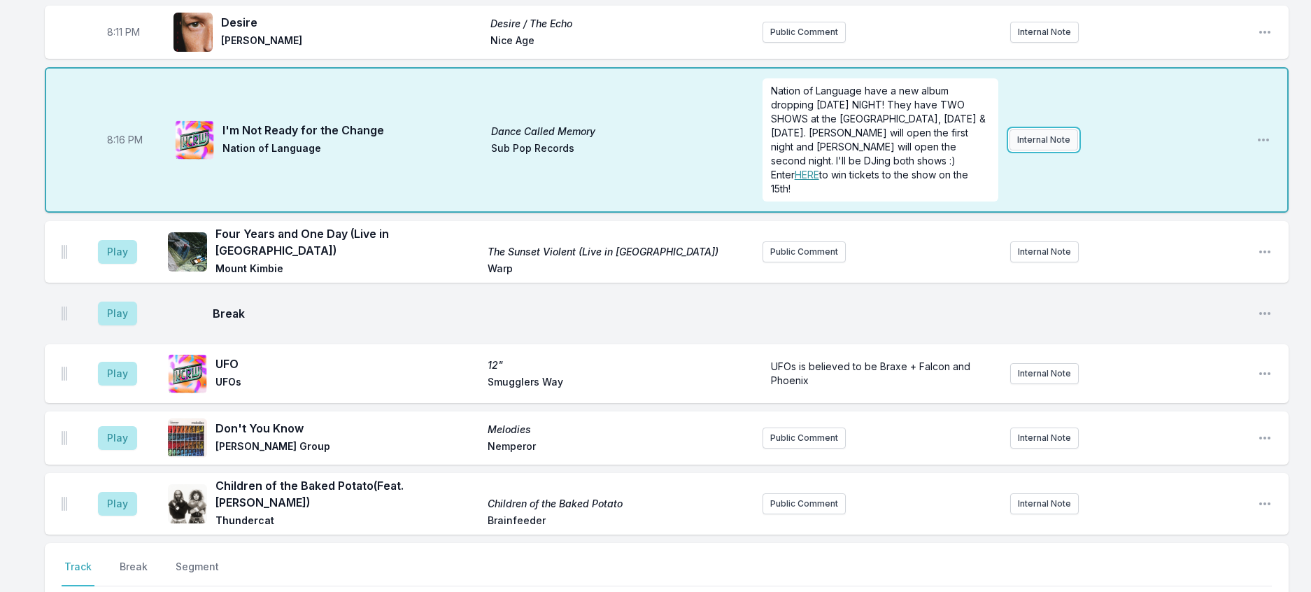
click at [1062, 150] on button "Internal Note" at bounding box center [1044, 139] width 69 height 21
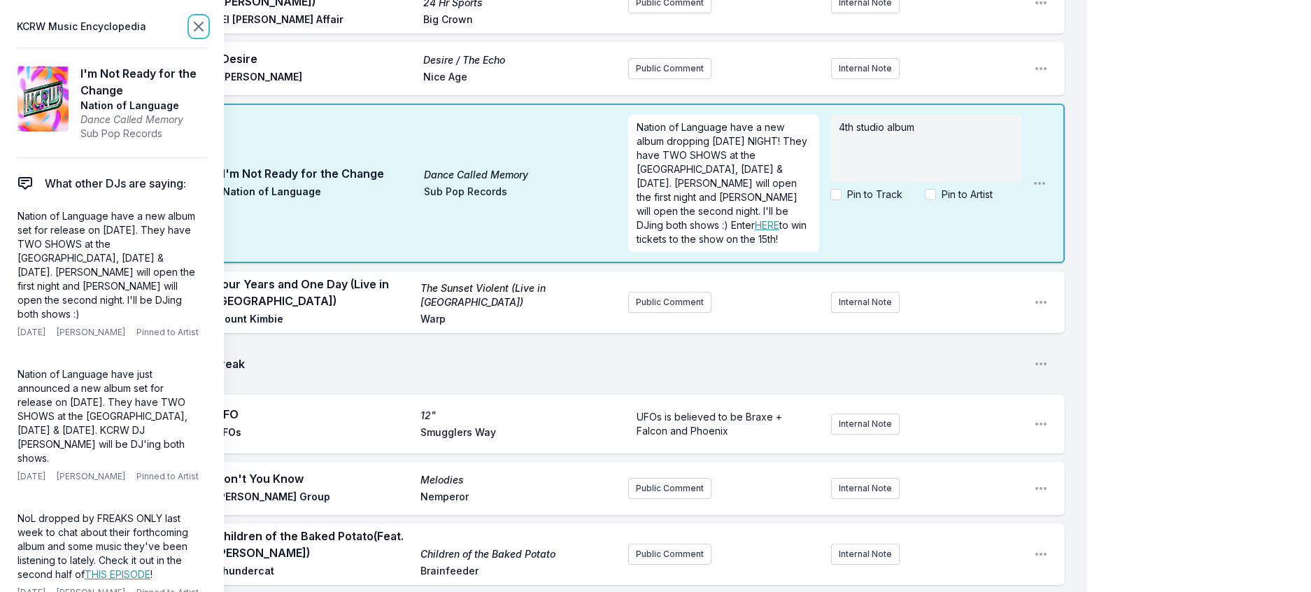
click at [207, 22] on icon at bounding box center [198, 26] width 17 height 17
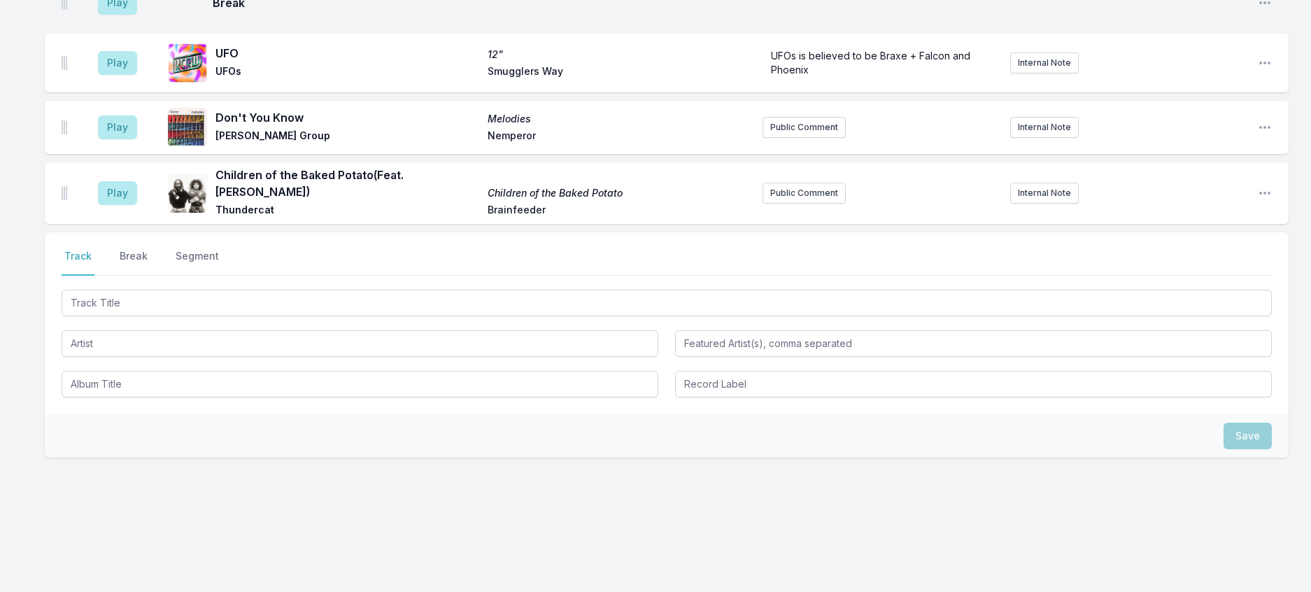
scroll to position [770, 0]
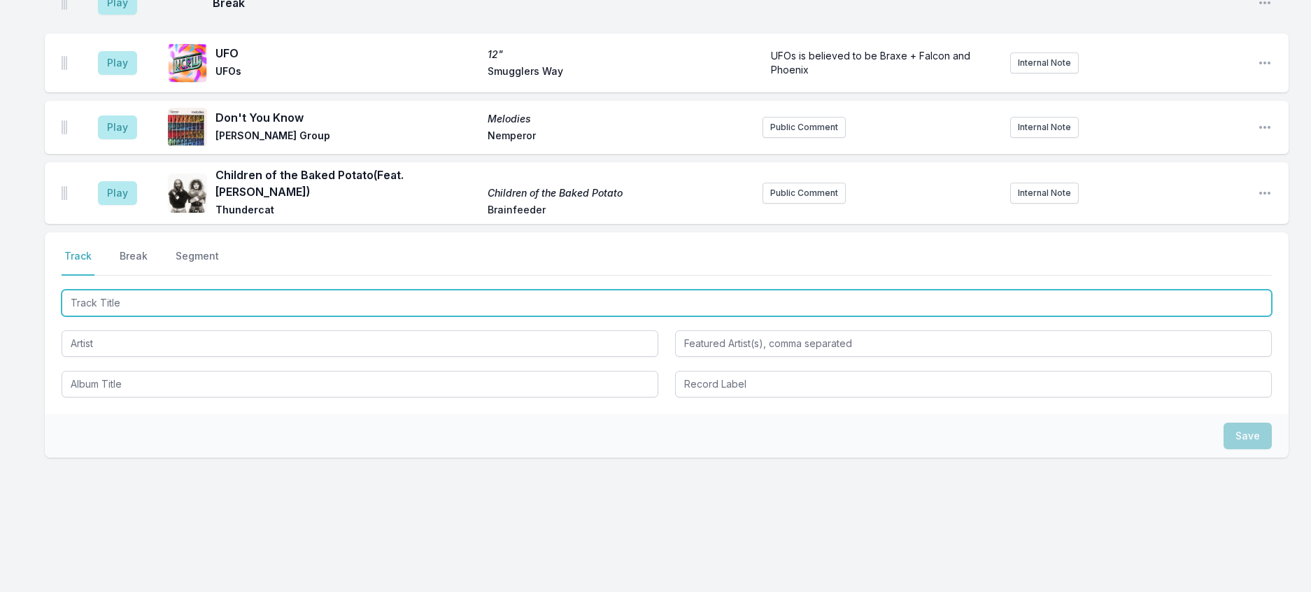
click at [236, 315] on input "Track Title" at bounding box center [667, 303] width 1210 height 27
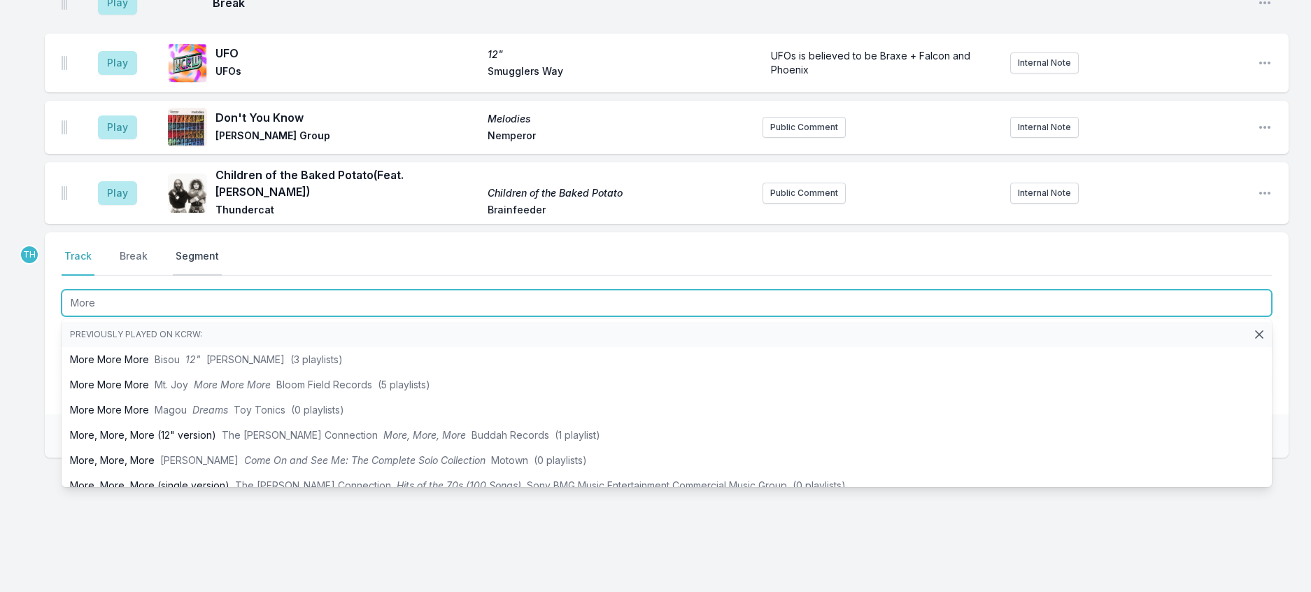
type input "More"
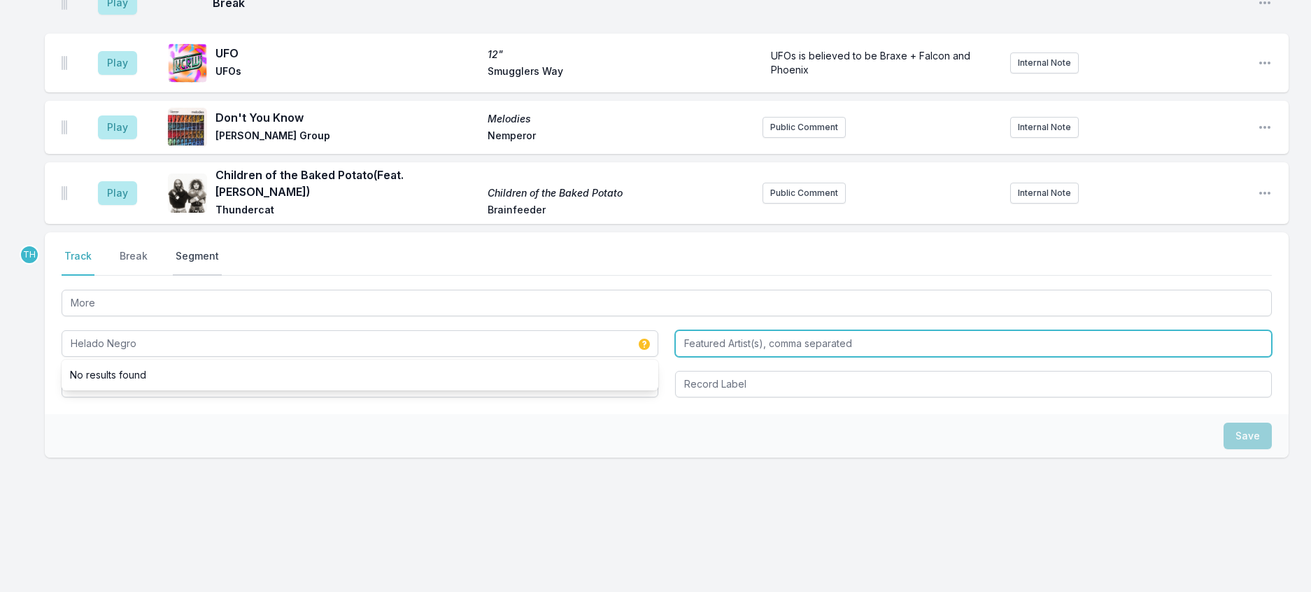
type input "Helado Negro"
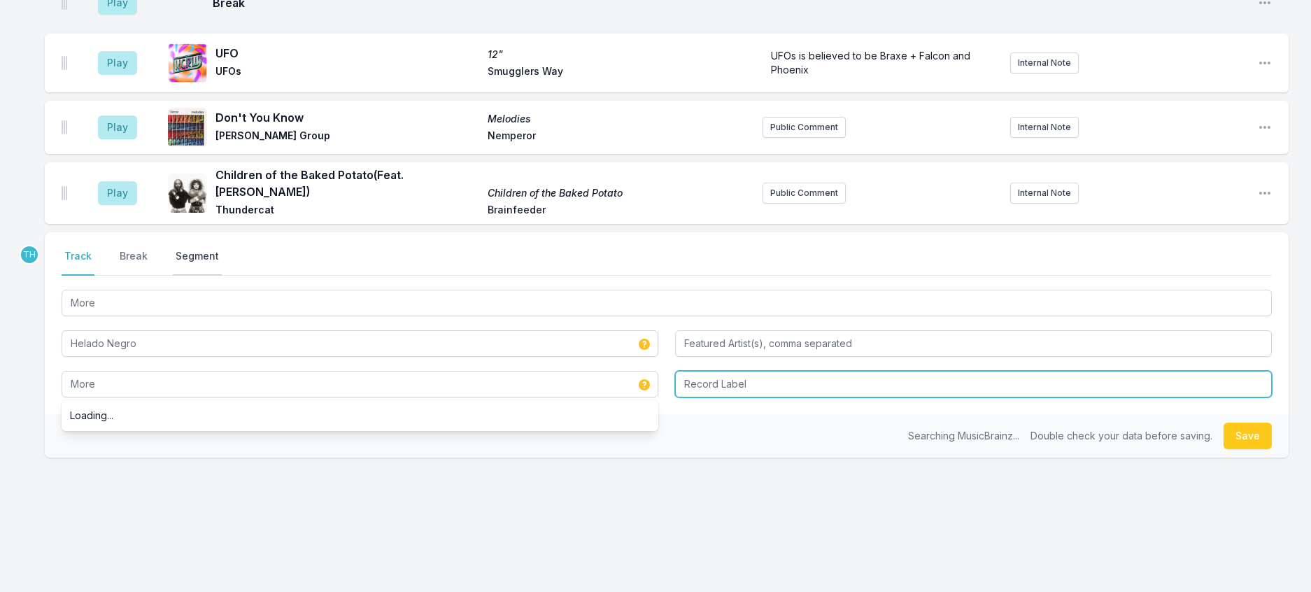
type input "More"
type input "Big Dada"
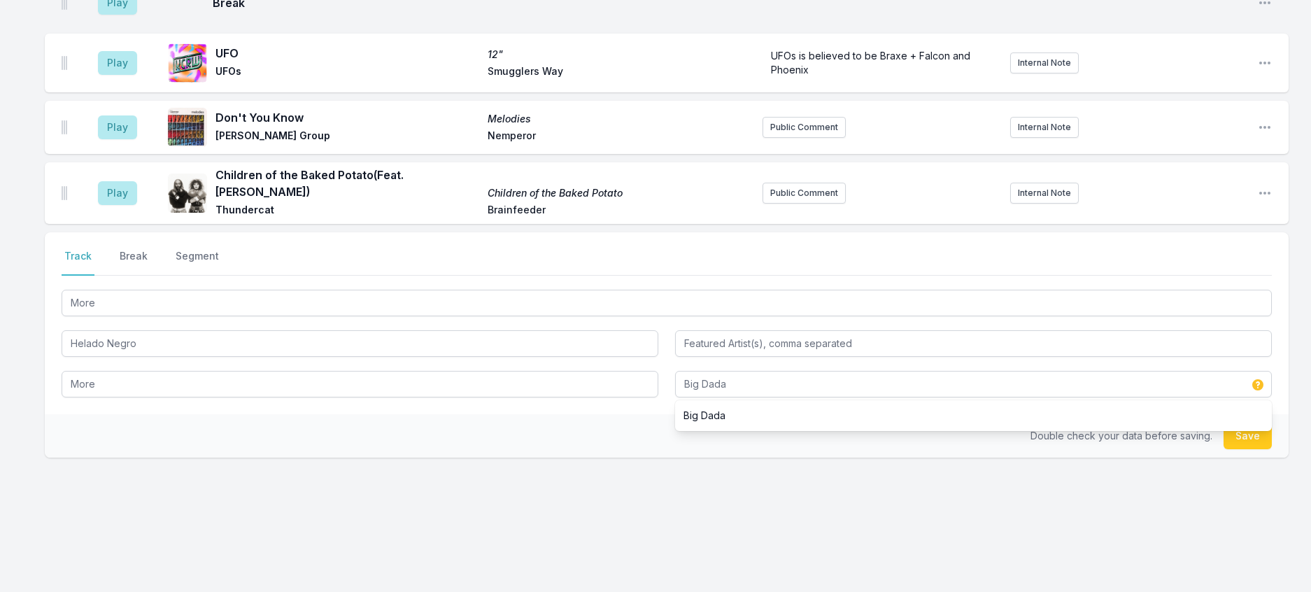
drag, startPoint x: 621, startPoint y: 451, endPoint x: 913, endPoint y: 403, distance: 295.6
click at [625, 455] on div "Double check your data before saving. Save" at bounding box center [667, 435] width 1244 height 43
click at [1229, 449] on button "Save" at bounding box center [1248, 436] width 48 height 27
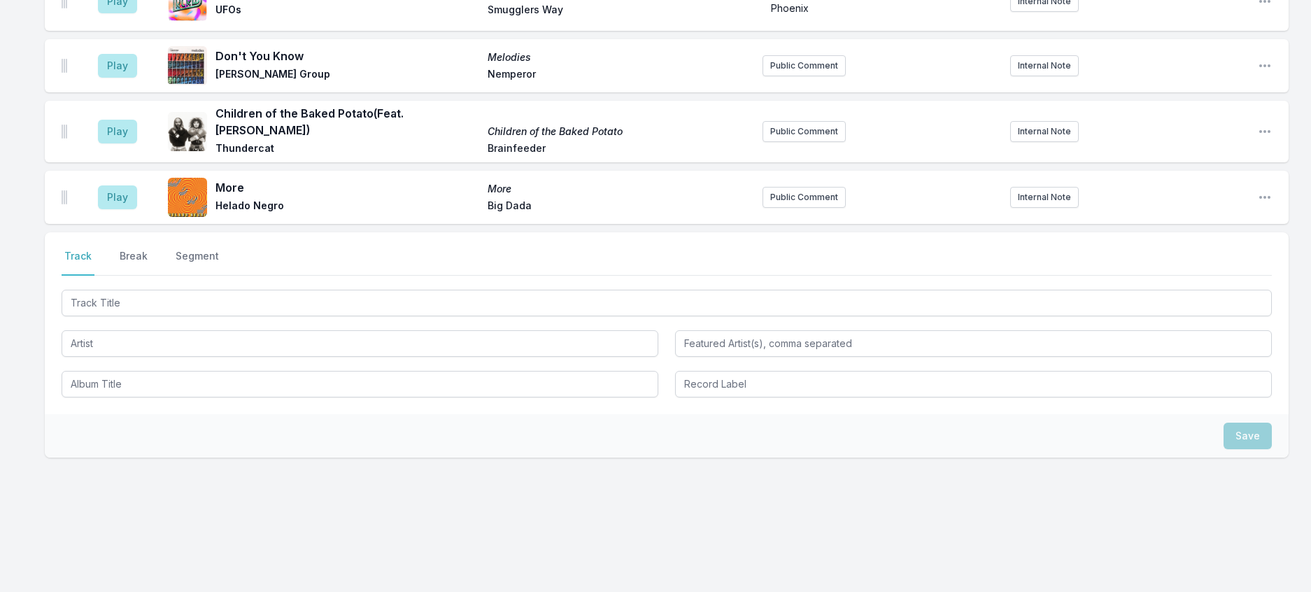
scroll to position [839, 0]
click at [832, 192] on button "Public Comment" at bounding box center [804, 197] width 83 height 21
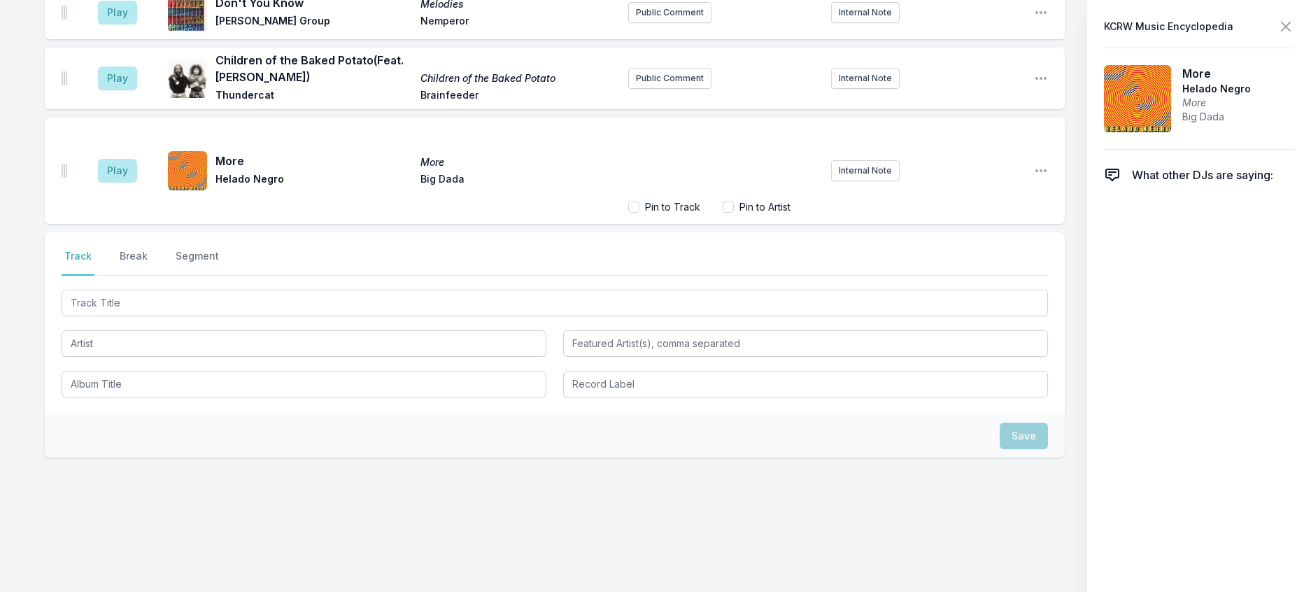
scroll to position [899, 0]
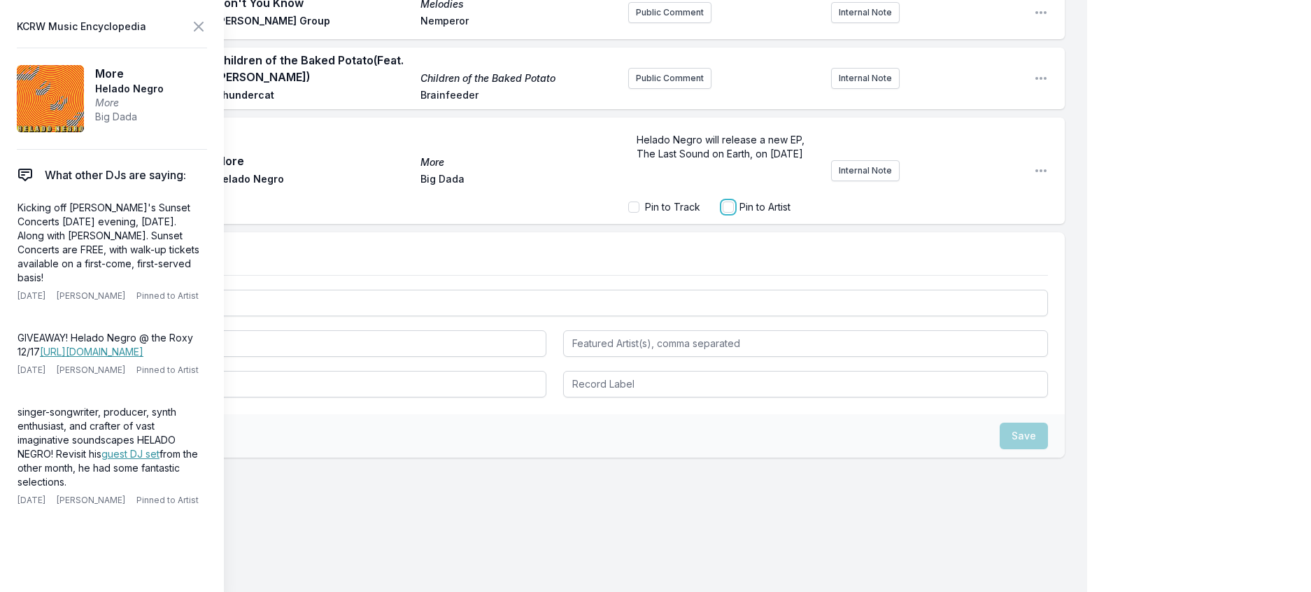
click at [723, 213] on input "Pin to Artist" at bounding box center [728, 206] width 11 height 11
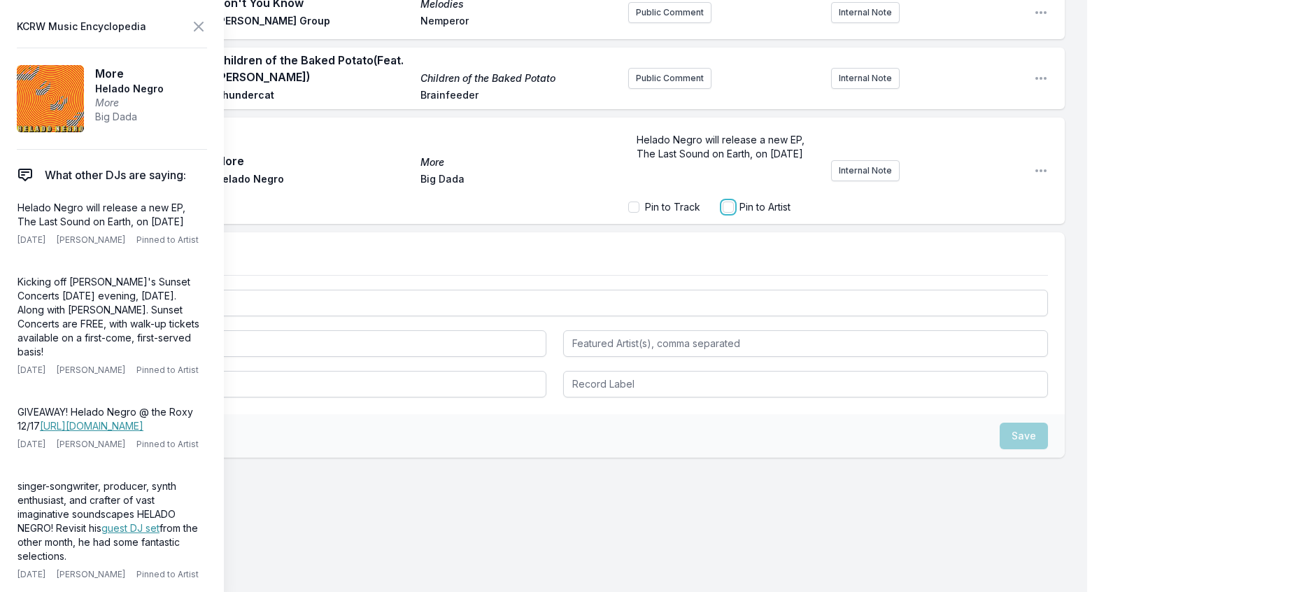
checkbox input "true"
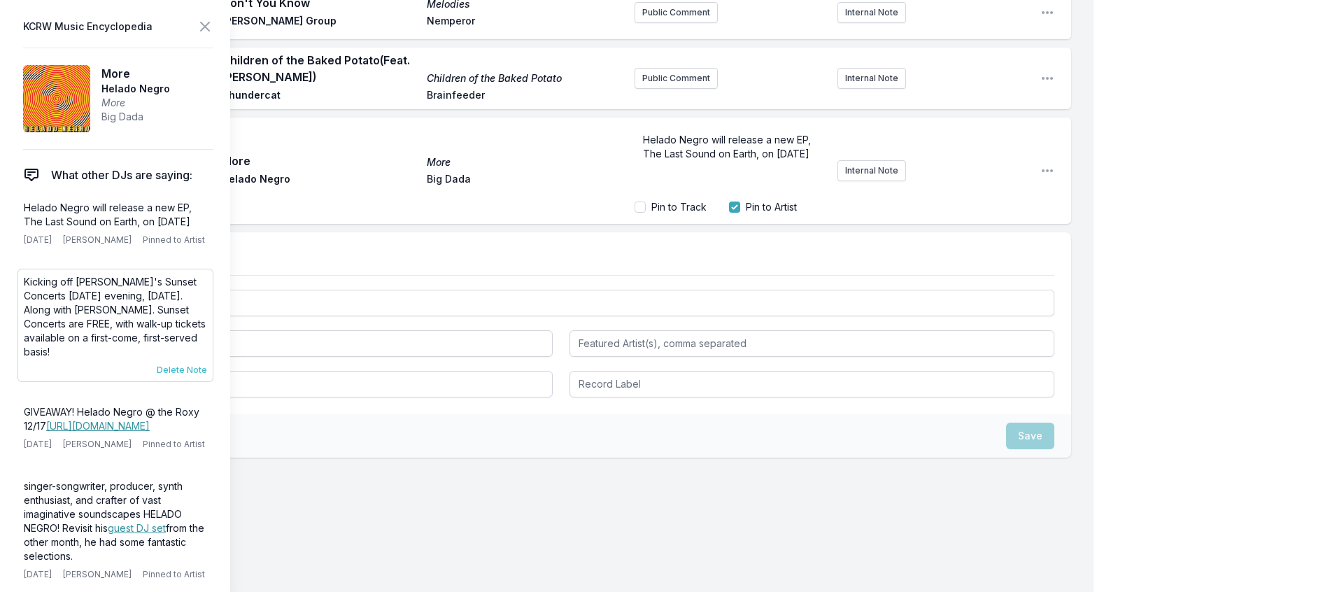
scroll to position [861, 0]
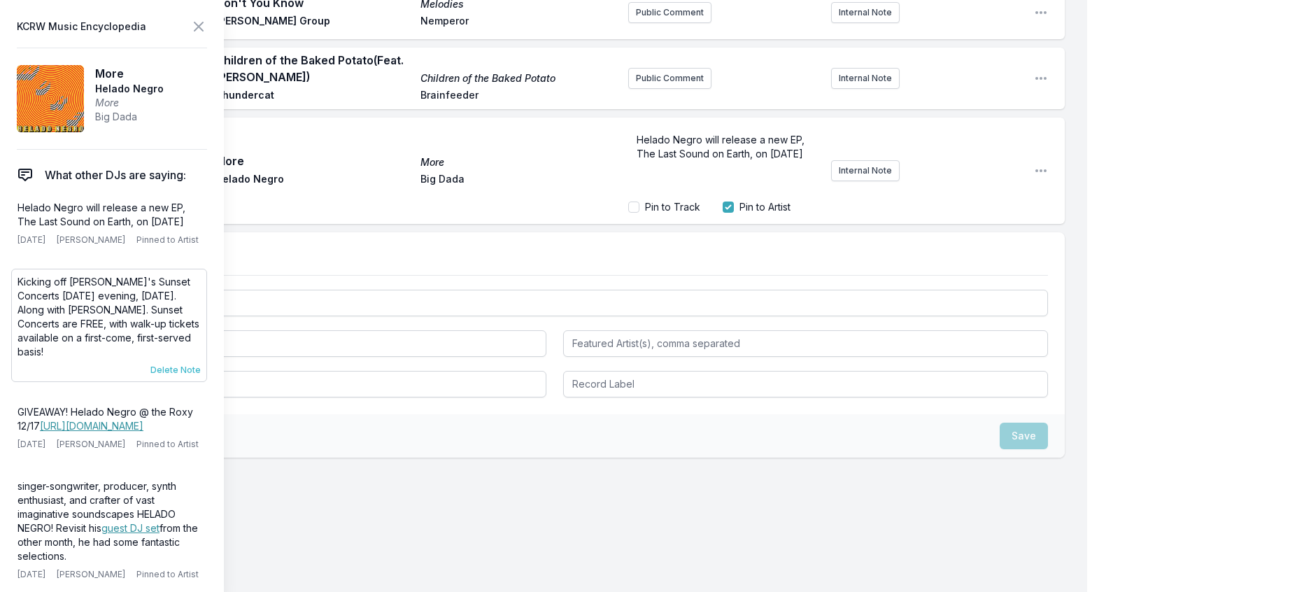
click at [191, 376] on span "Delete Note" at bounding box center [175, 369] width 50 height 11
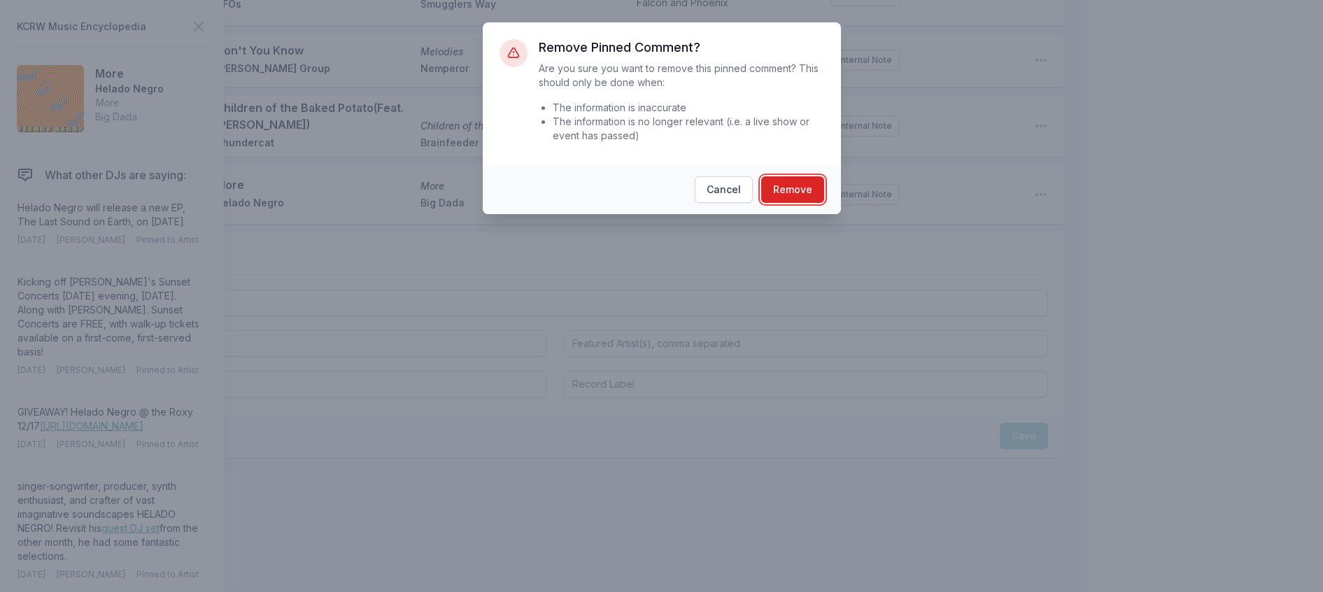
click at [813, 203] on button "Remove" at bounding box center [792, 189] width 63 height 27
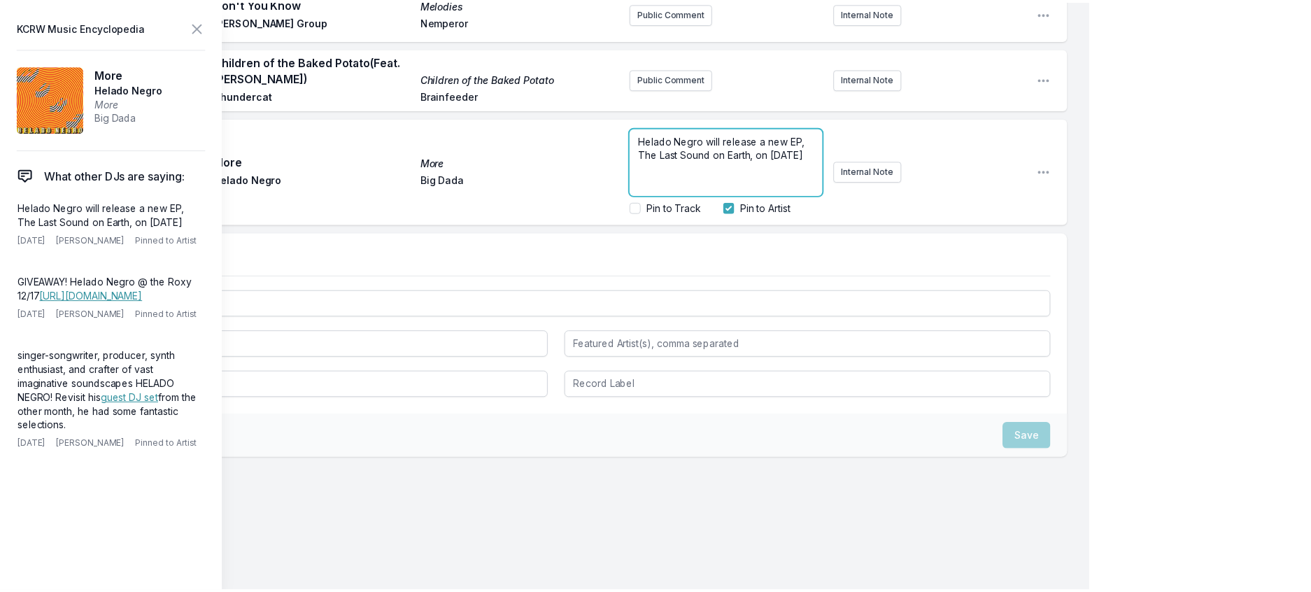
scroll to position [899, 0]
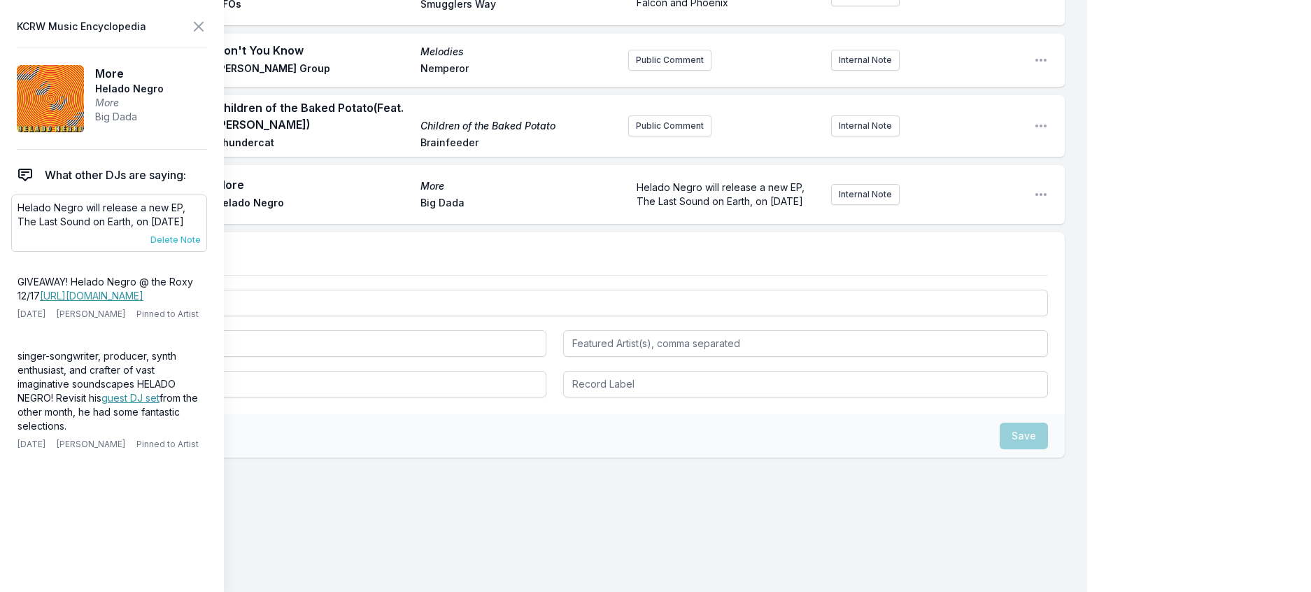
click at [194, 246] on span "Delete Note" at bounding box center [175, 239] width 50 height 11
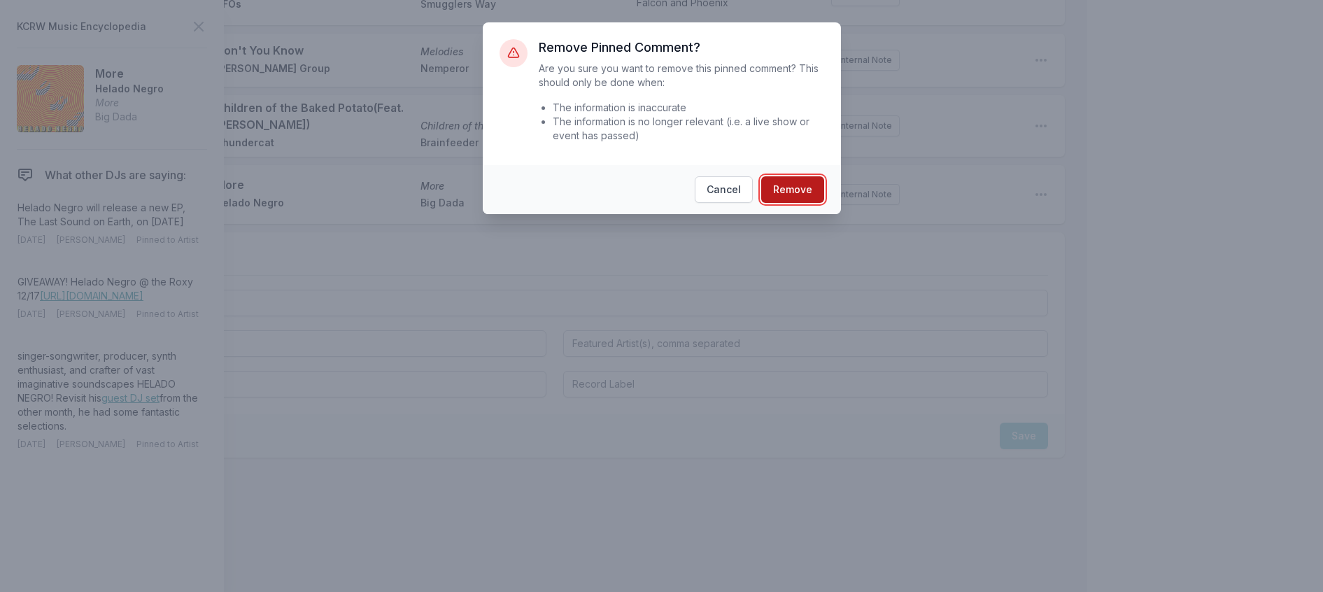
click at [800, 203] on button "Remove" at bounding box center [792, 189] width 63 height 27
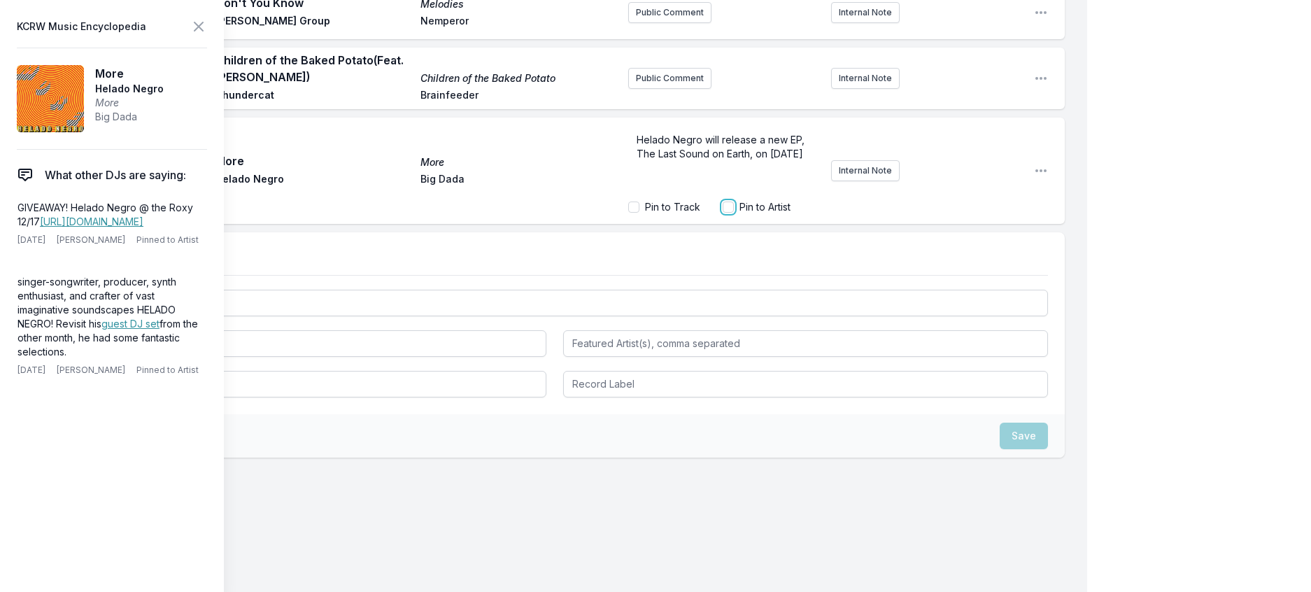
click at [723, 213] on input "Pin to Artist" at bounding box center [728, 206] width 11 height 11
checkbox input "true"
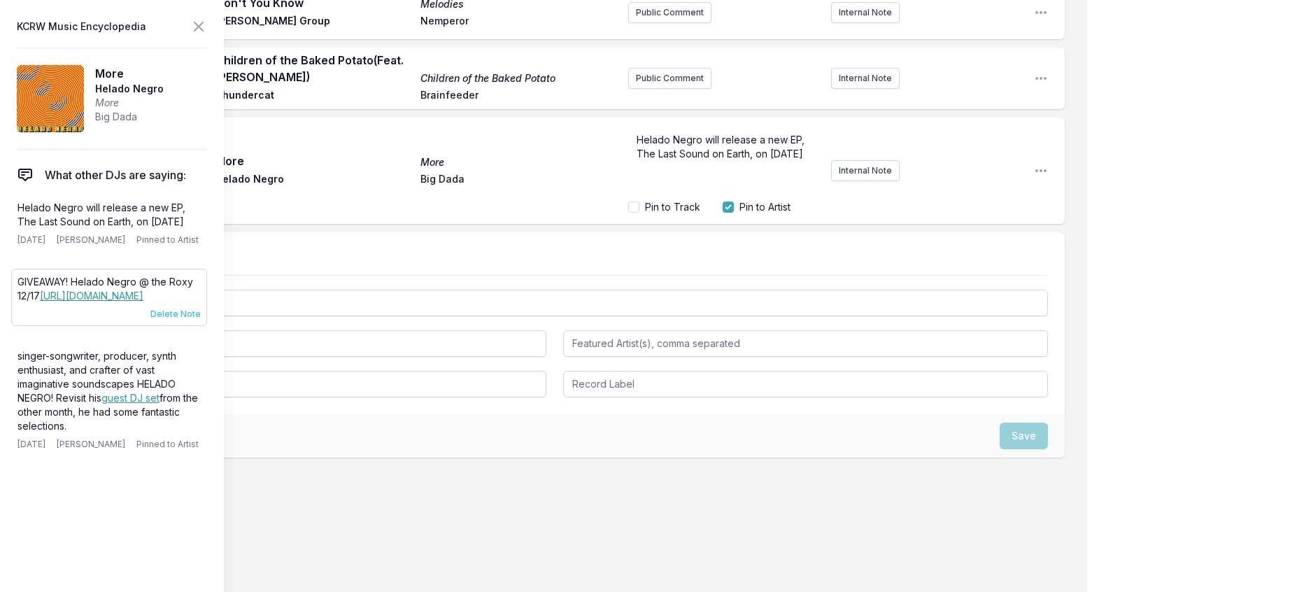
click at [190, 320] on span "Delete Note" at bounding box center [175, 314] width 50 height 11
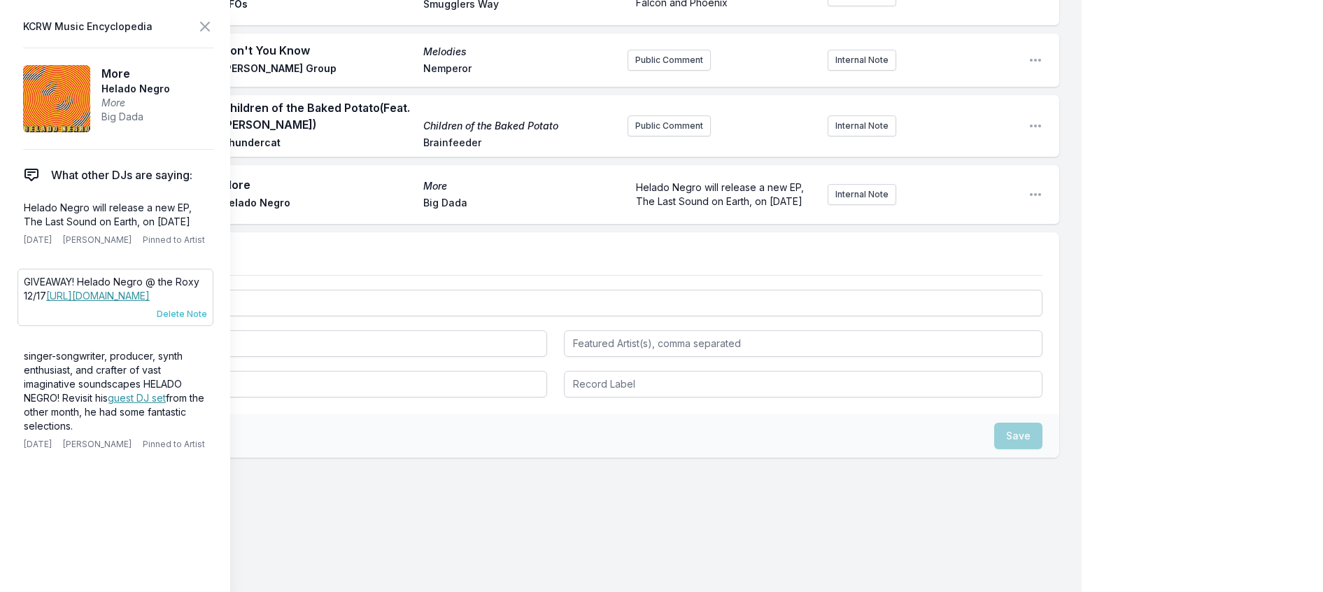
scroll to position [861, 0]
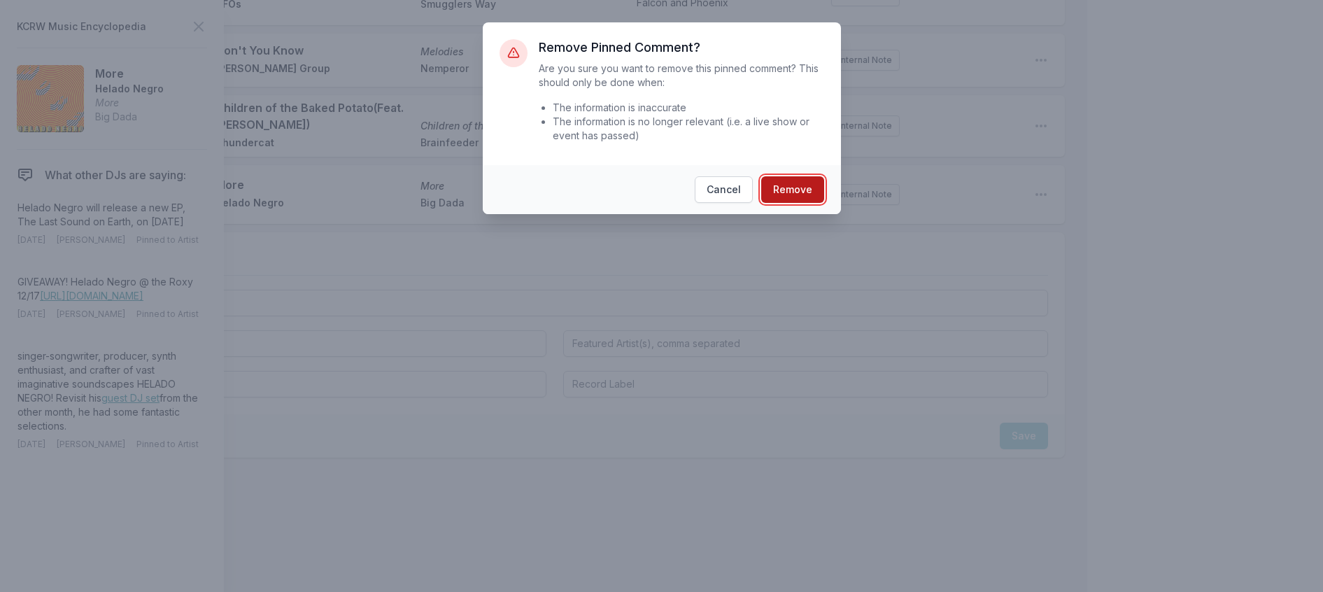
click at [824, 203] on button "Remove" at bounding box center [792, 189] width 63 height 27
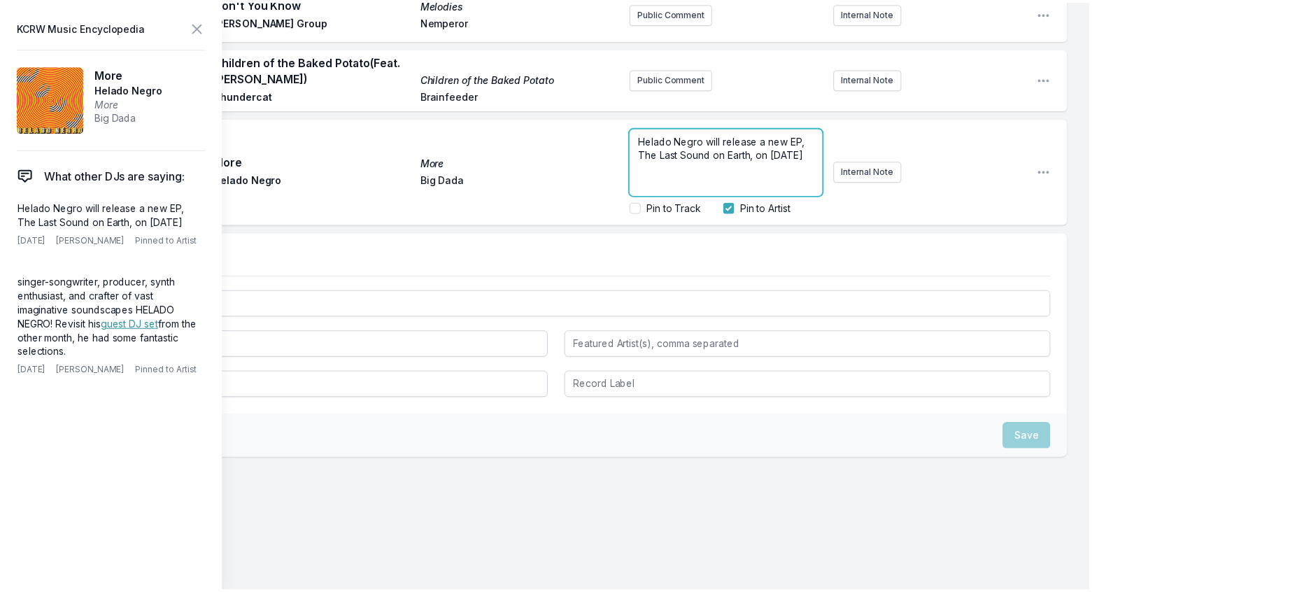
scroll to position [899, 0]
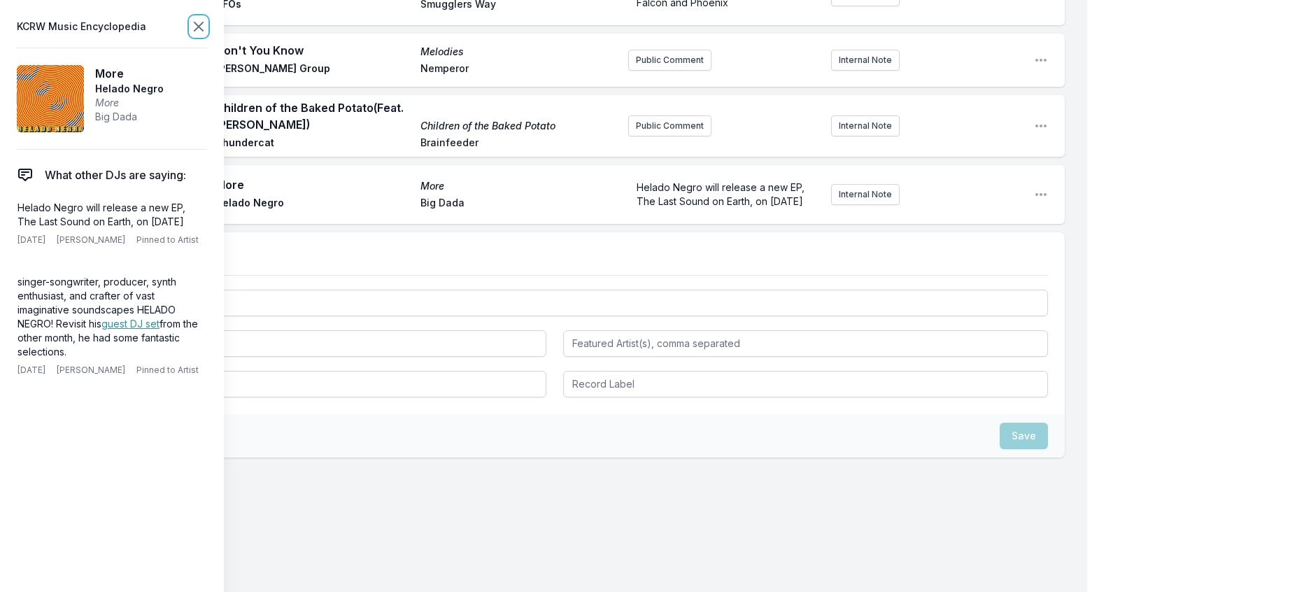
click at [207, 32] on icon at bounding box center [198, 26] width 17 height 17
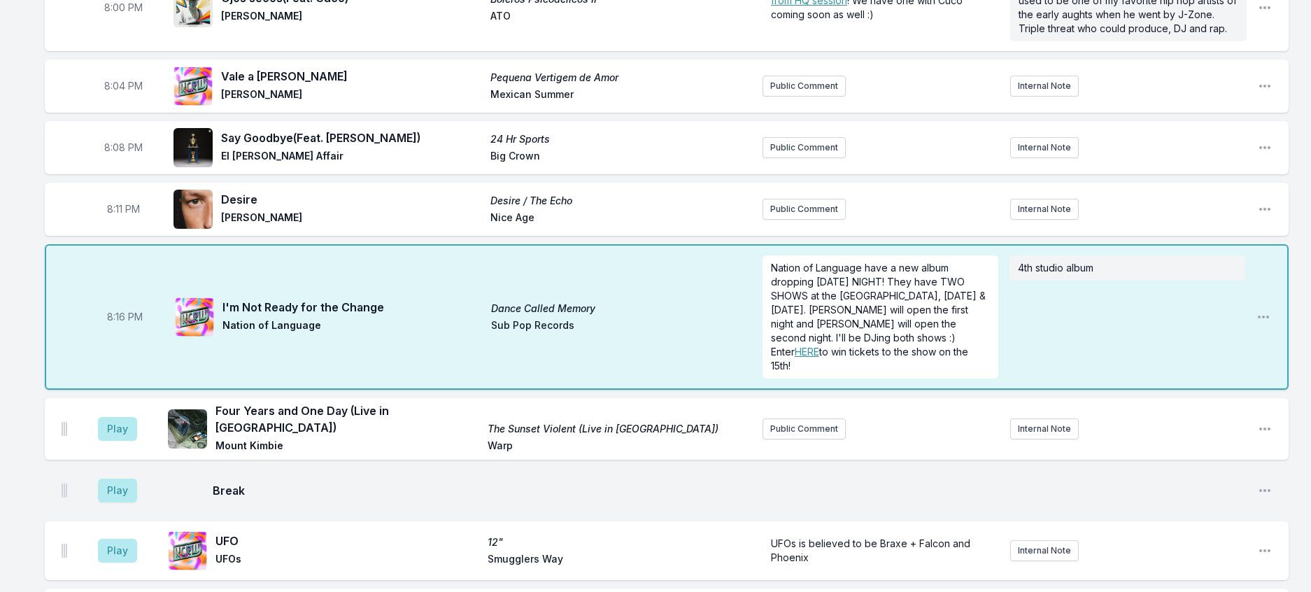
scroll to position [162, 0]
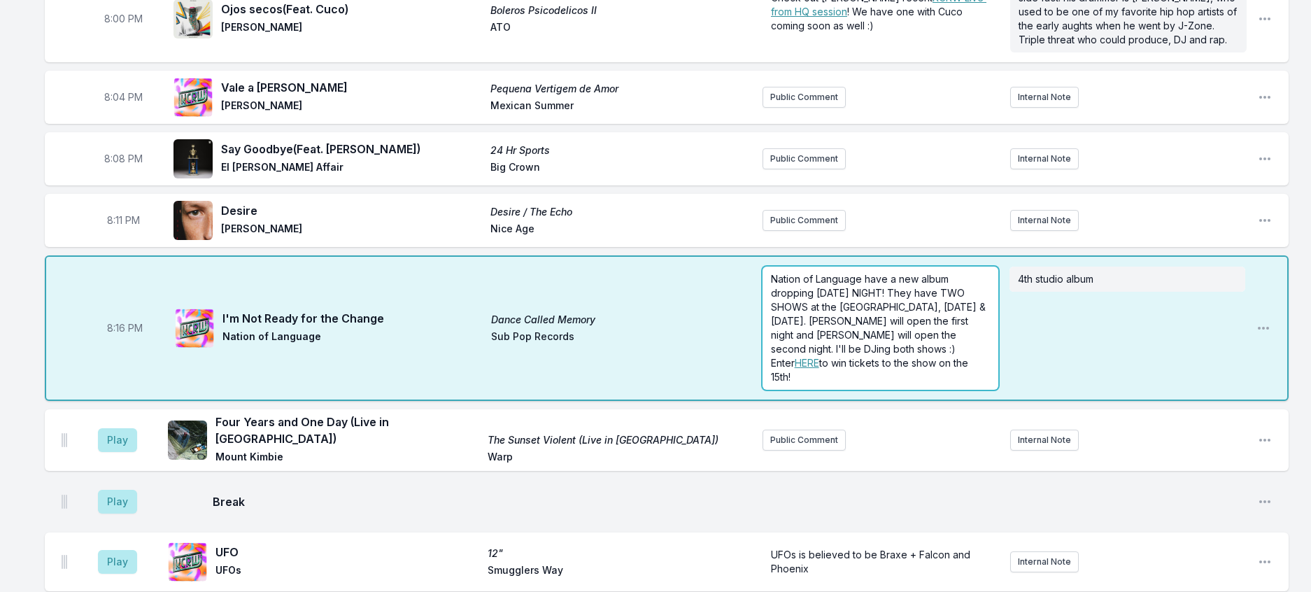
click at [902, 369] on span "Nation of Language have a new album dropping [DATE] NIGHT! They have TWO SHOWS …" at bounding box center [880, 321] width 218 height 96
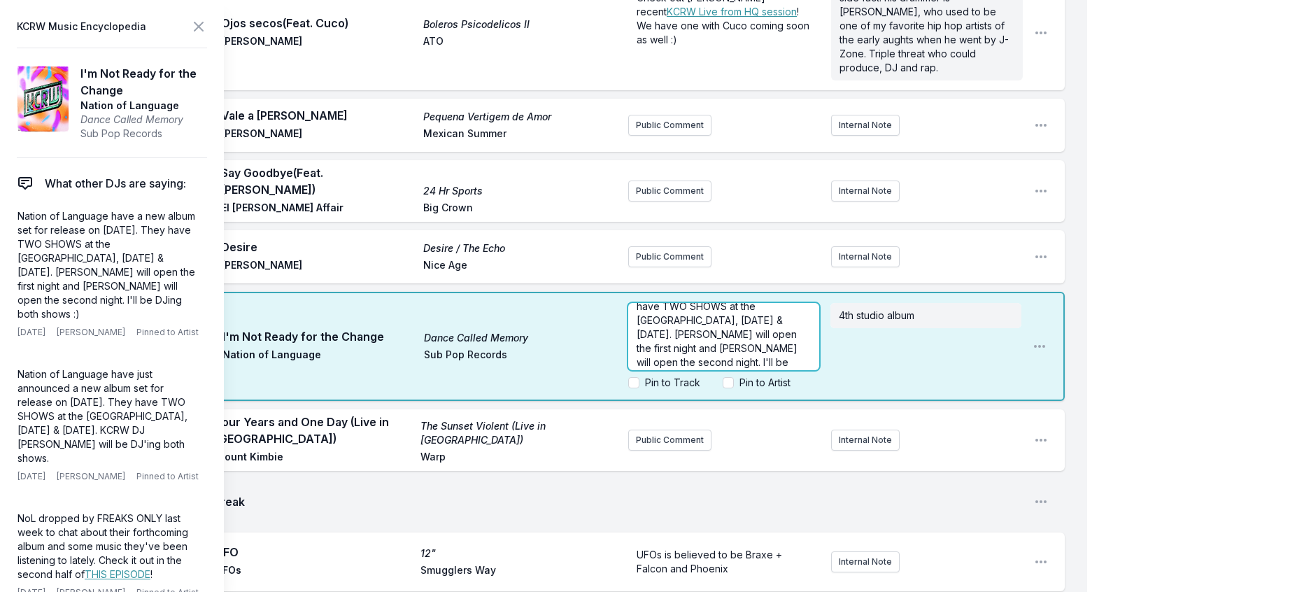
scroll to position [48, 0]
click at [649, 371] on span "Nation of Language have a new album dropping [DATE] NIGHT! They have TWO SHOWS …" at bounding box center [724, 316] width 174 height 110
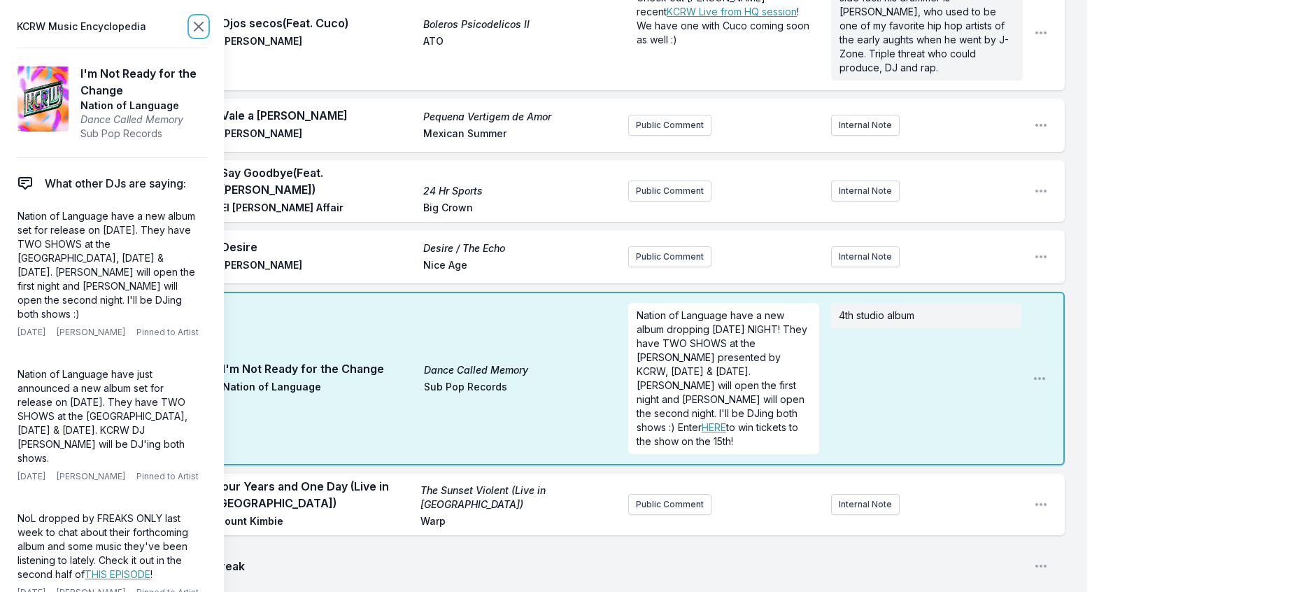
click at [203, 27] on icon at bounding box center [198, 26] width 8 height 8
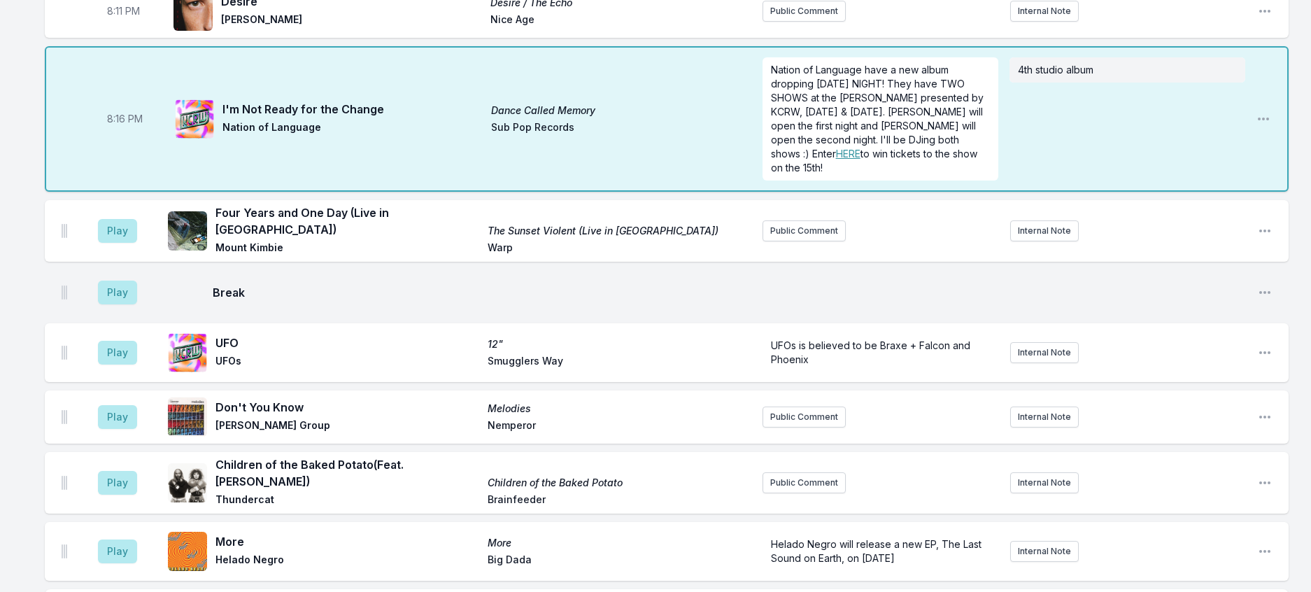
scroll to position [371, 0]
click at [129, 242] on button "Play" at bounding box center [117, 230] width 39 height 24
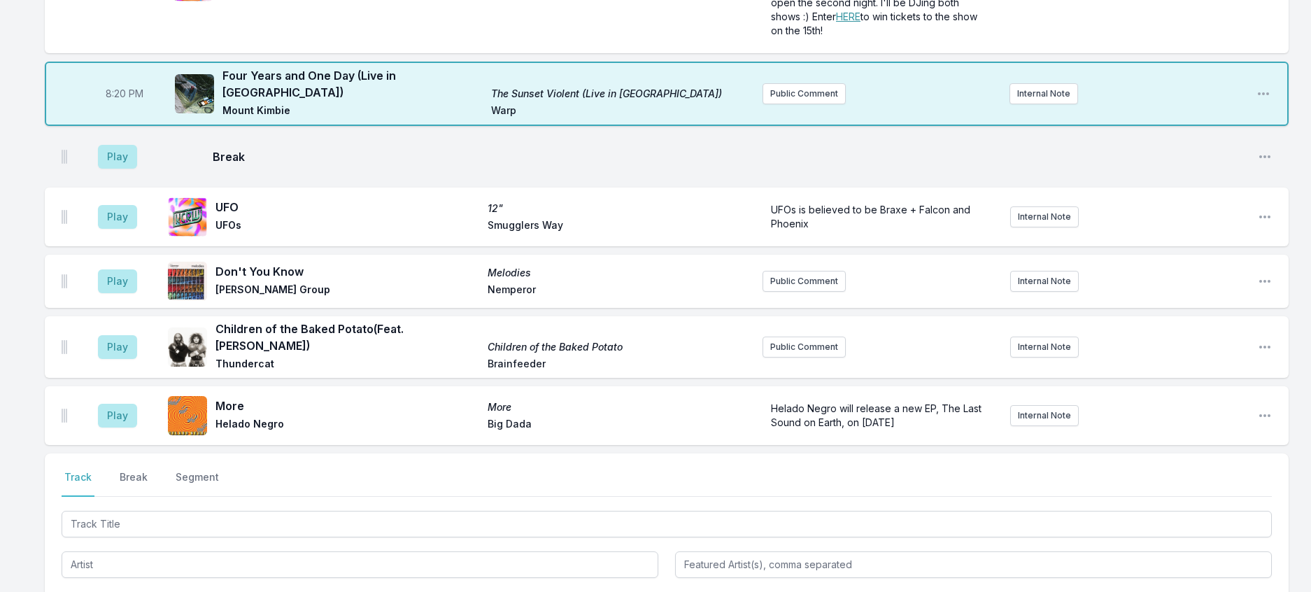
scroll to position [511, 0]
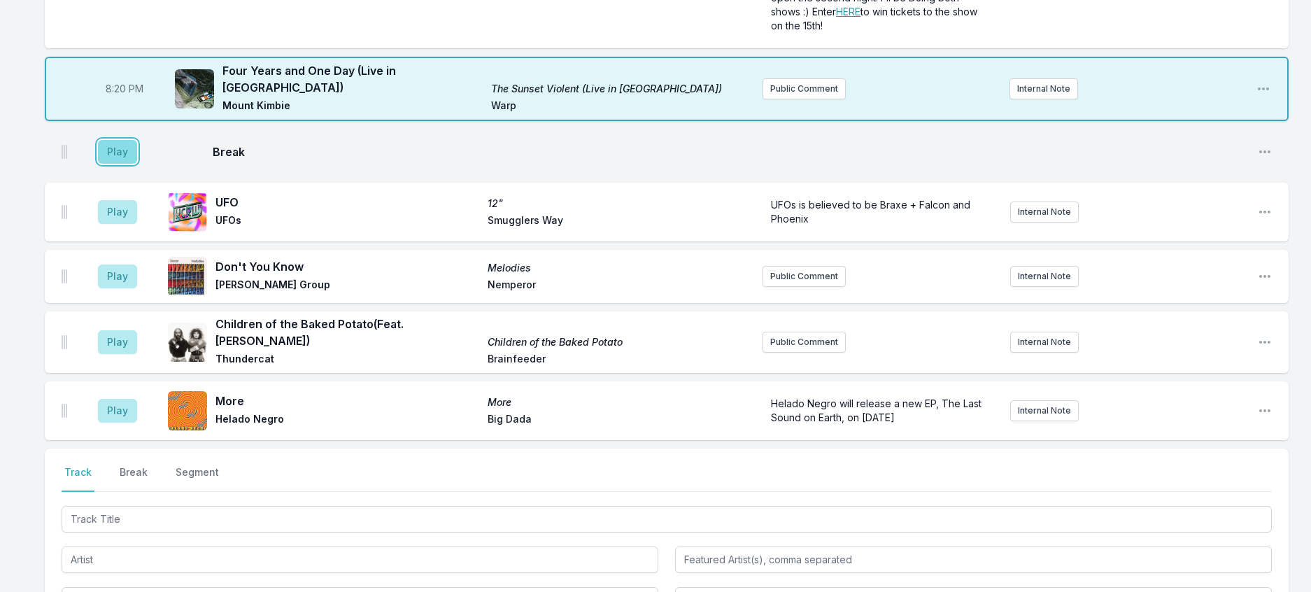
click at [114, 164] on button "Play" at bounding box center [117, 152] width 39 height 24
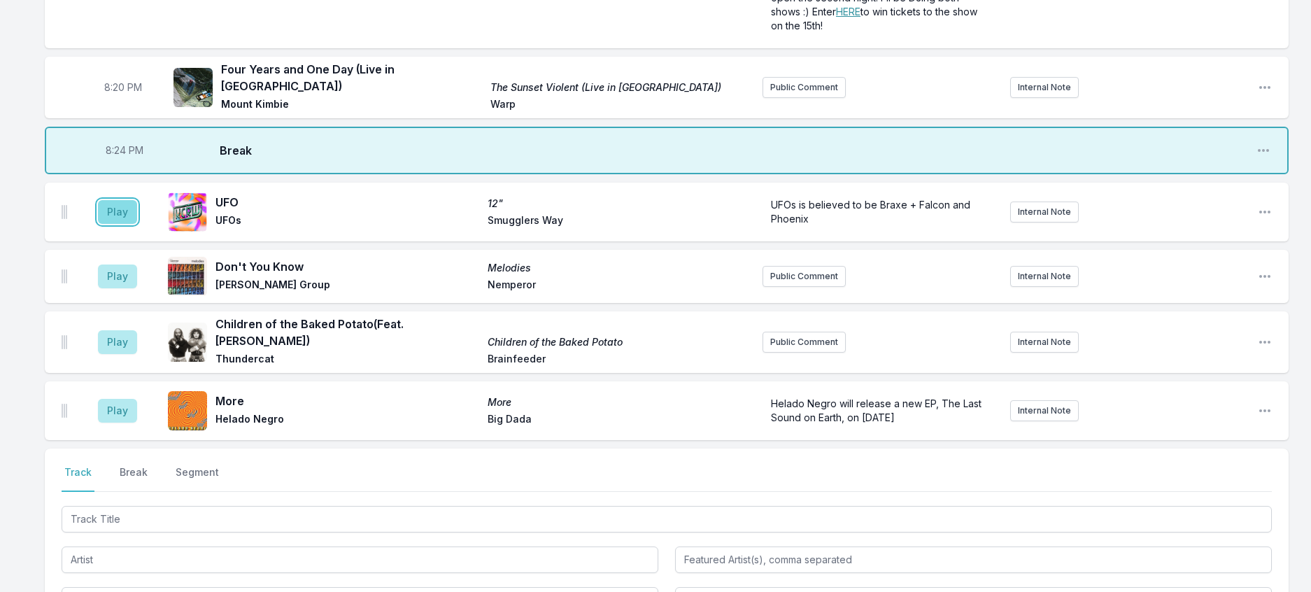
drag, startPoint x: 128, startPoint y: 314, endPoint x: 264, endPoint y: 296, distance: 137.6
click at [129, 224] on button "Play" at bounding box center [117, 212] width 39 height 24
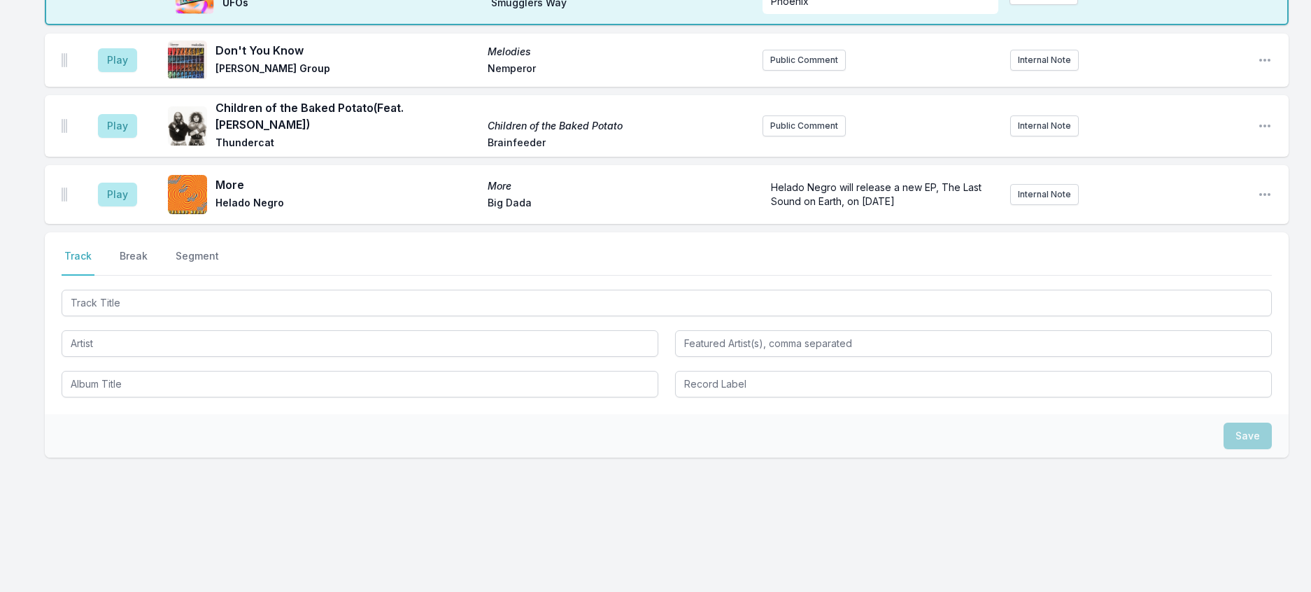
scroll to position [791, 0]
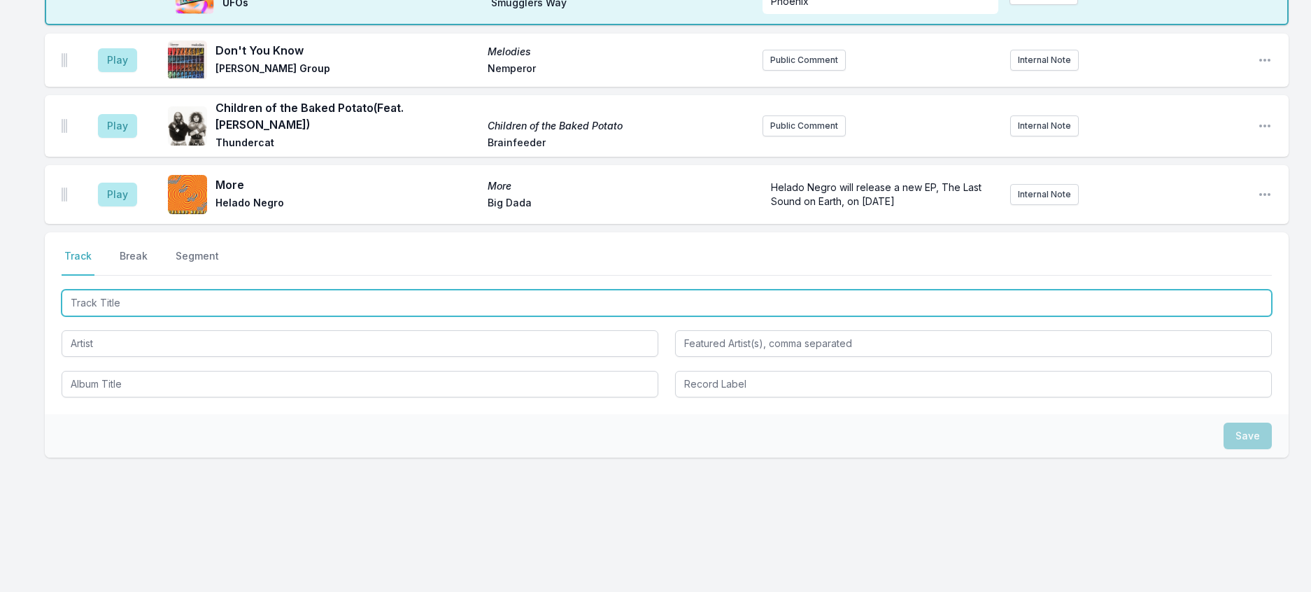
click at [227, 316] on input "Track Title" at bounding box center [667, 303] width 1210 height 27
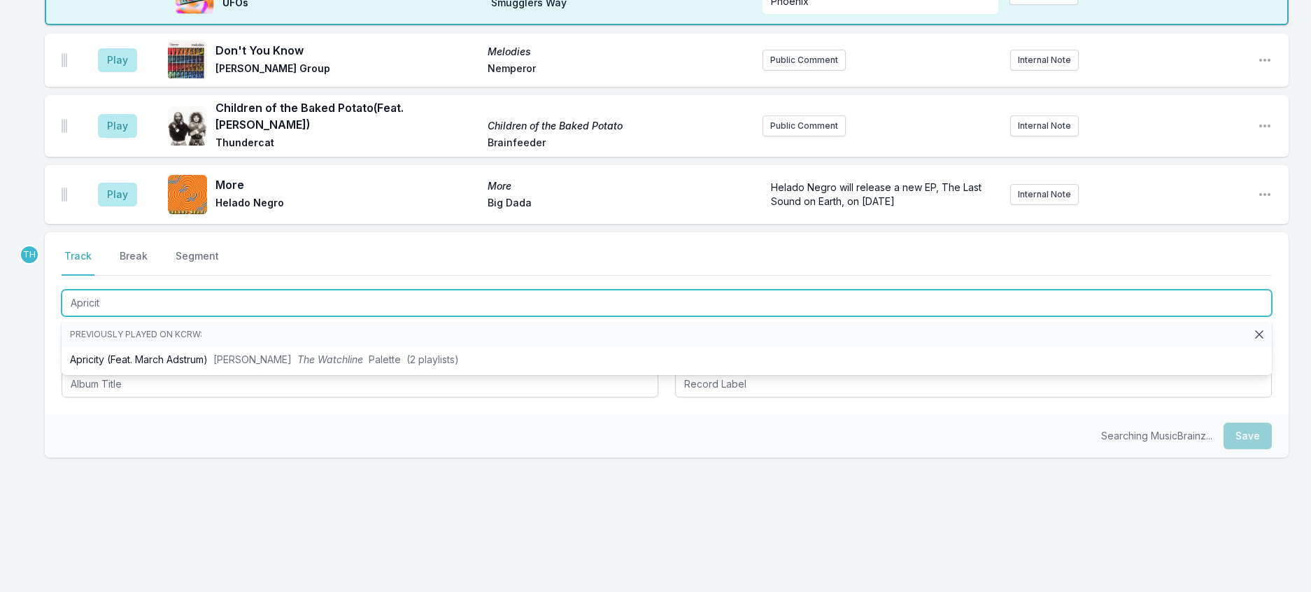
type input "Apricity"
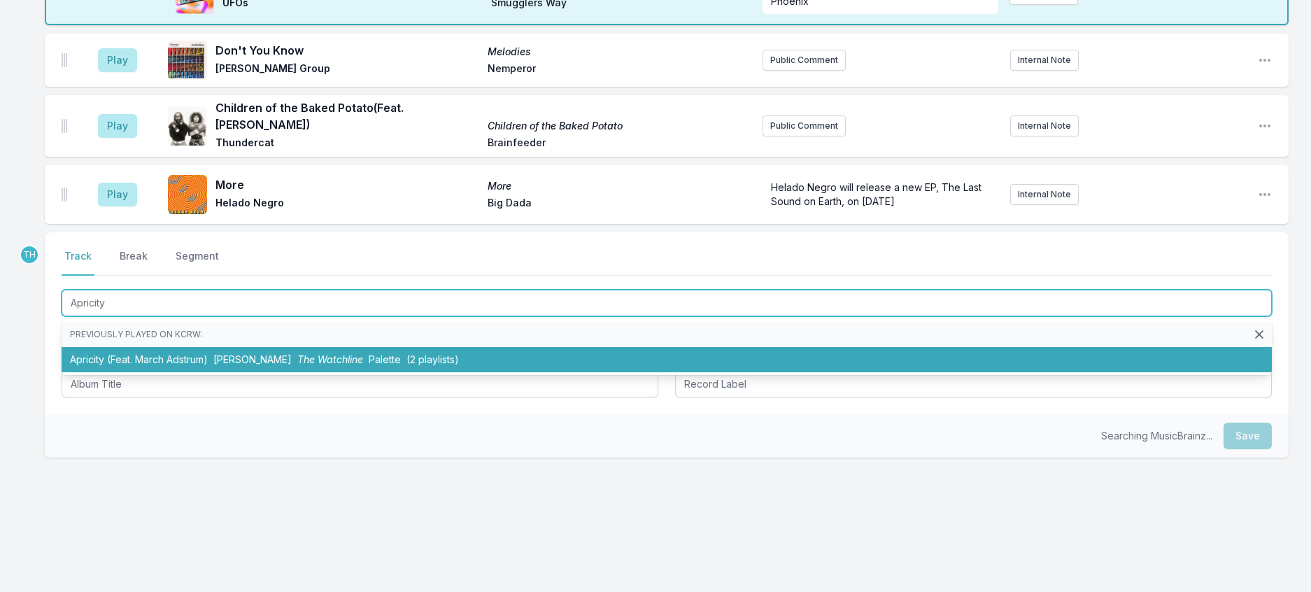
click at [396, 365] on span "Palette" at bounding box center [385, 359] width 32 height 12
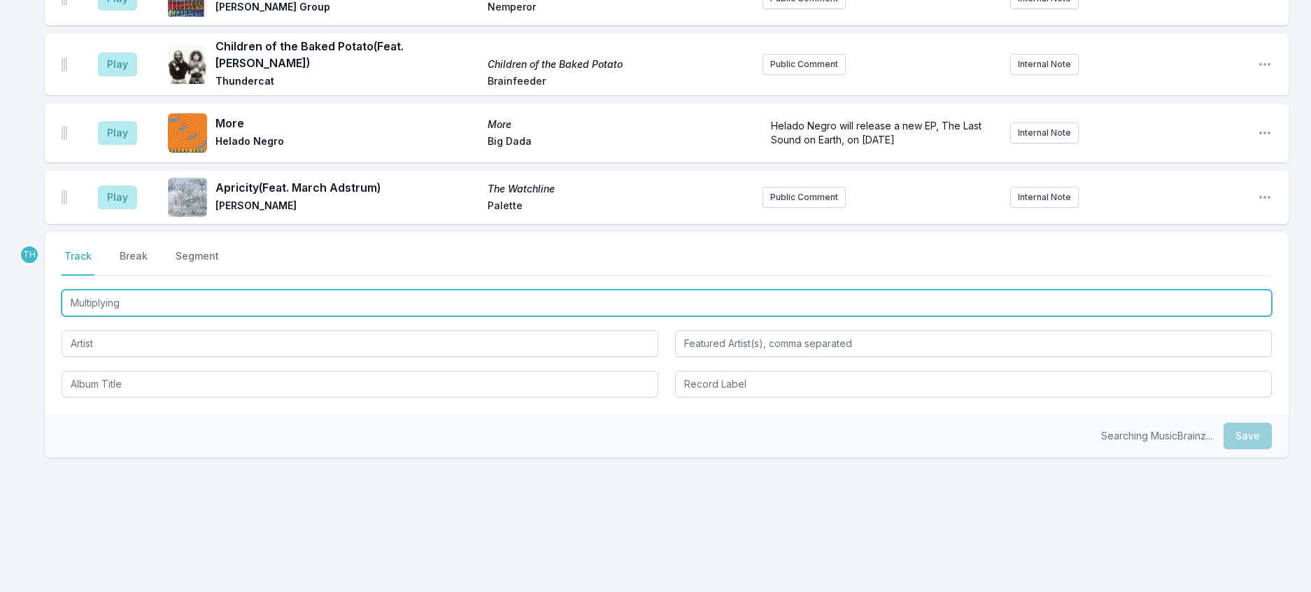
type input "Multiplying"
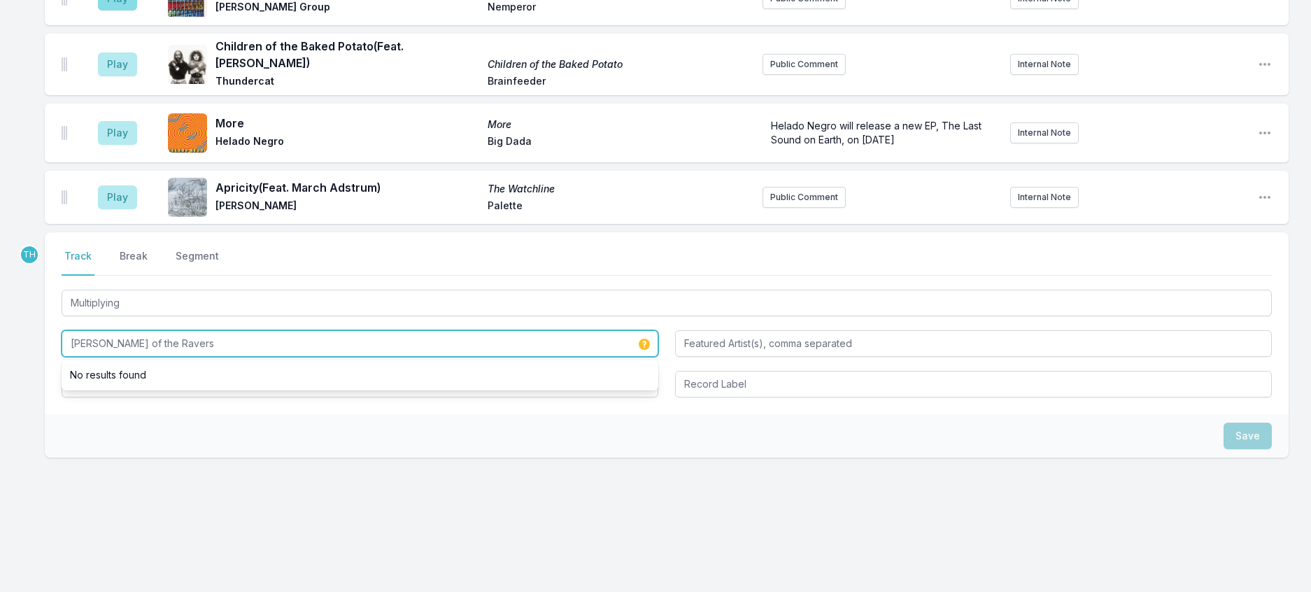
type input "[PERSON_NAME] of the Ravers"
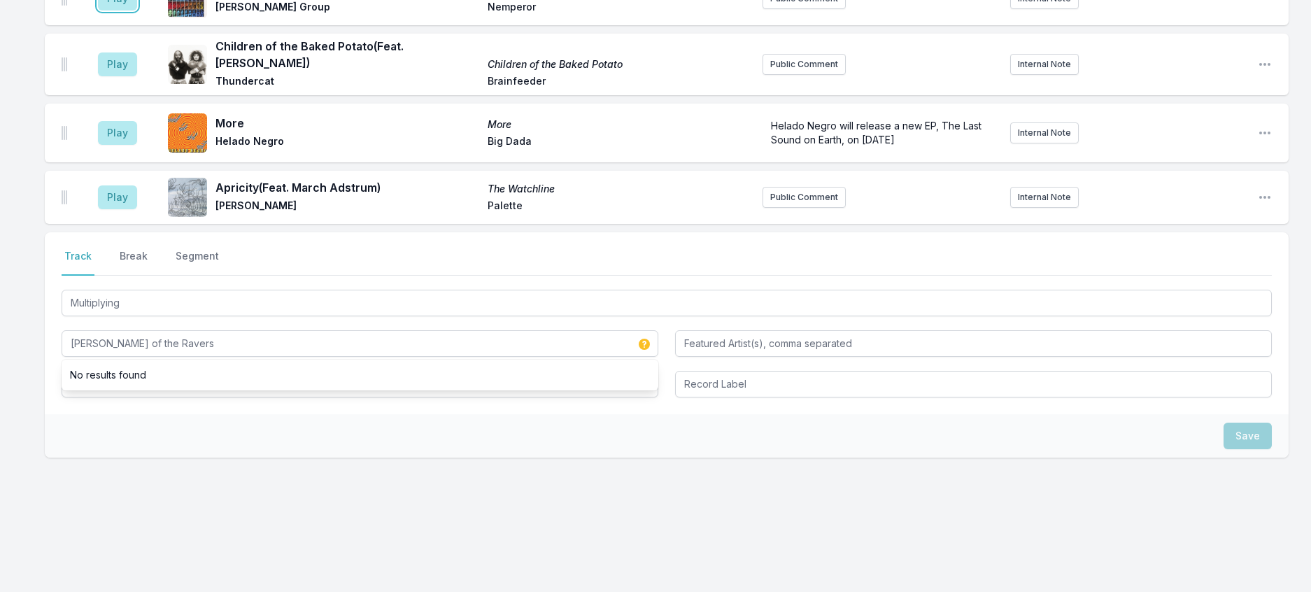
drag, startPoint x: 138, startPoint y: 113, endPoint x: 455, endPoint y: 98, distance: 318.0
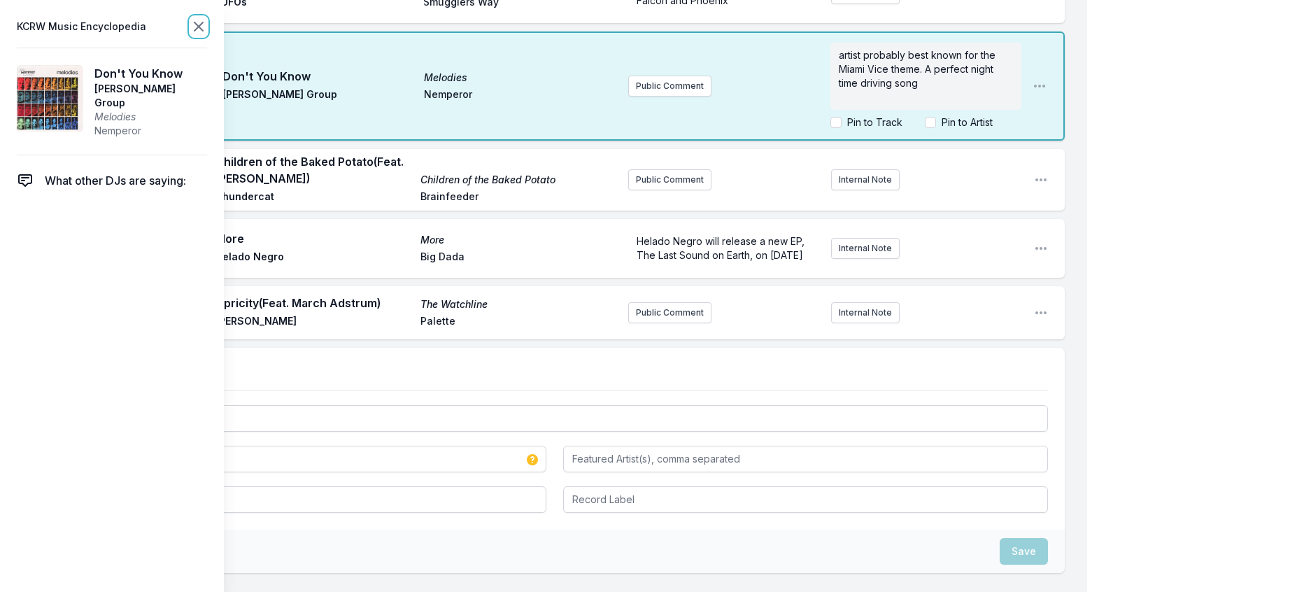
click at [207, 29] on icon at bounding box center [198, 26] width 17 height 17
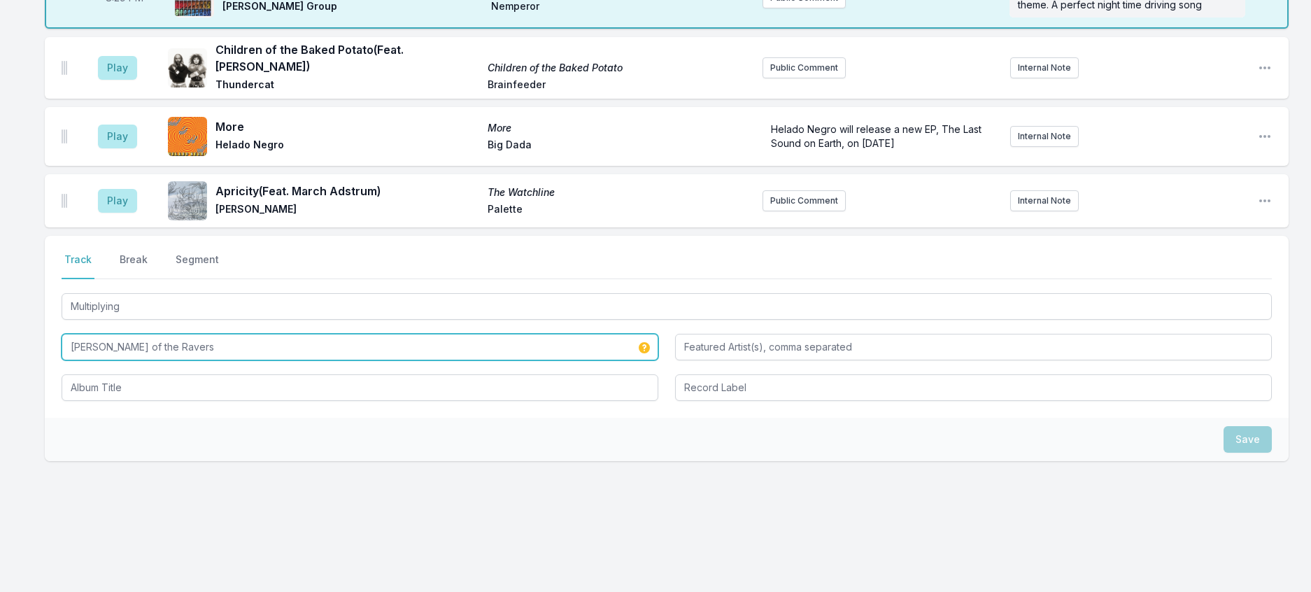
click at [218, 360] on input "[PERSON_NAME] of the Ravers" at bounding box center [360, 347] width 597 height 27
type input "[PERSON_NAME] of the Ravers & [PERSON_NAME]"
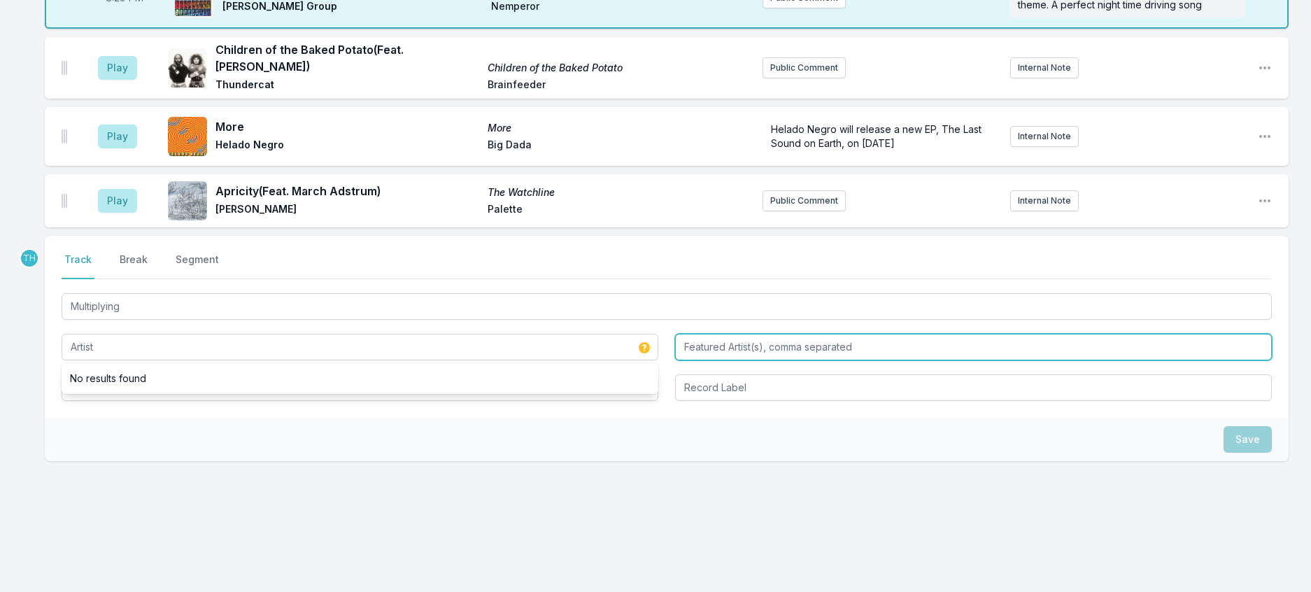
type input "[PERSON_NAME] of the Ravers & [PERSON_NAME]"
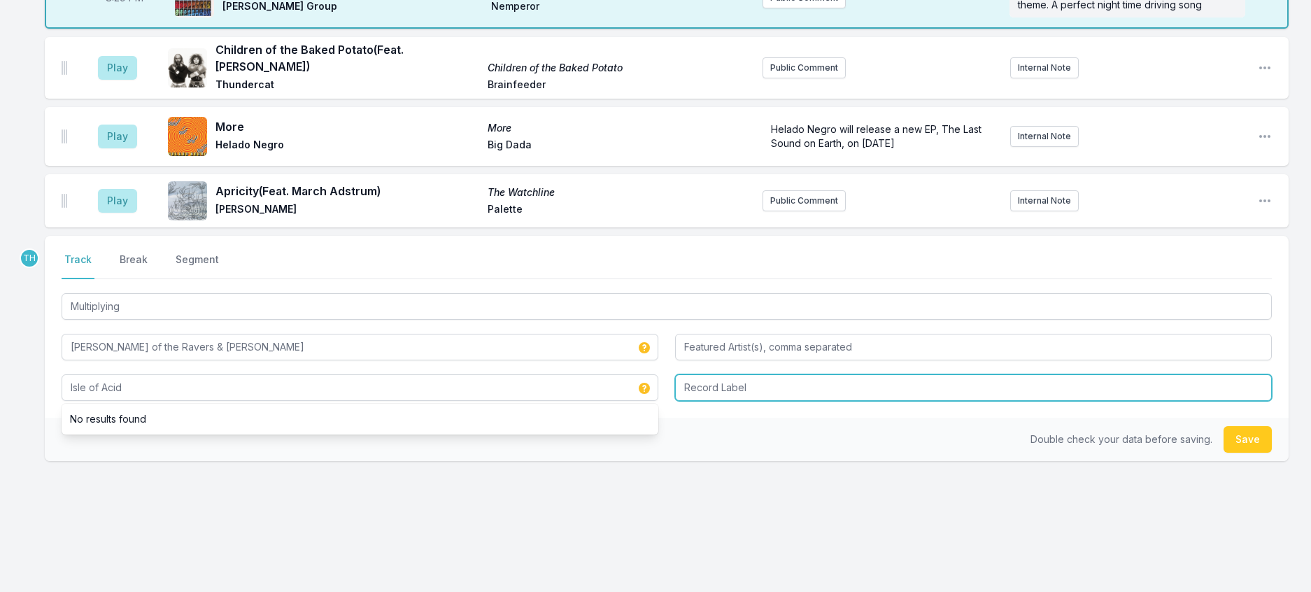
type input "Isle of Acid"
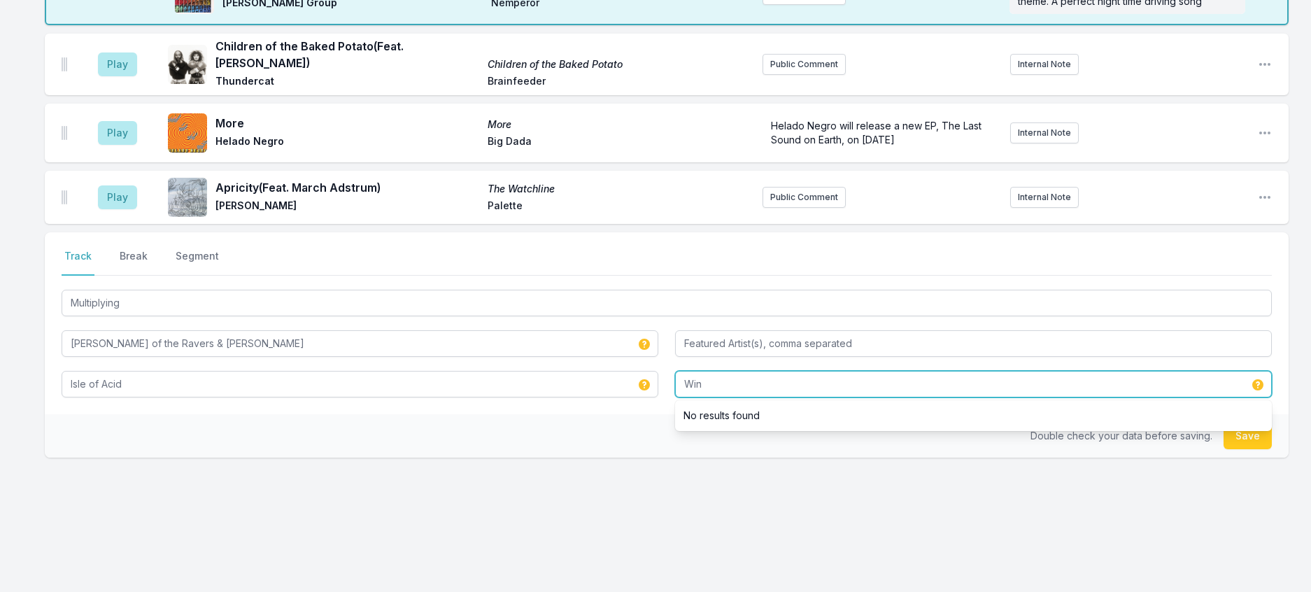
scroll to position [998, 0]
type input "Winthorpe Electronics"
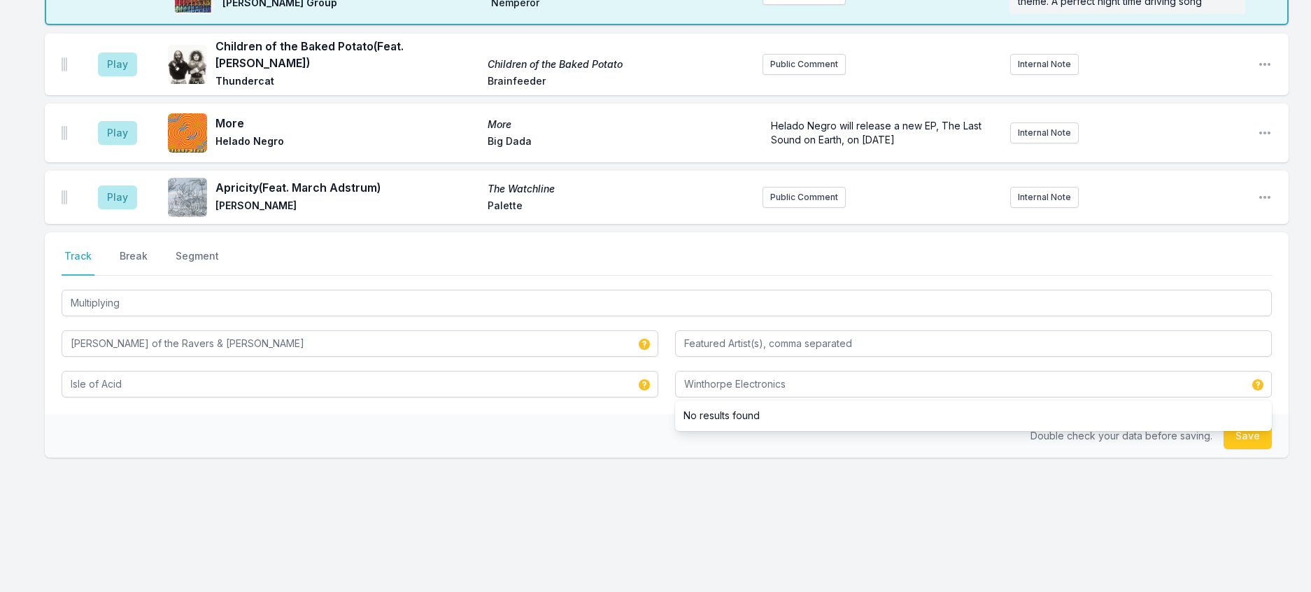
click at [494, 414] on div "Double check your data before saving. Save" at bounding box center [667, 435] width 1244 height 43
click at [1236, 423] on button "Save" at bounding box center [1248, 436] width 48 height 27
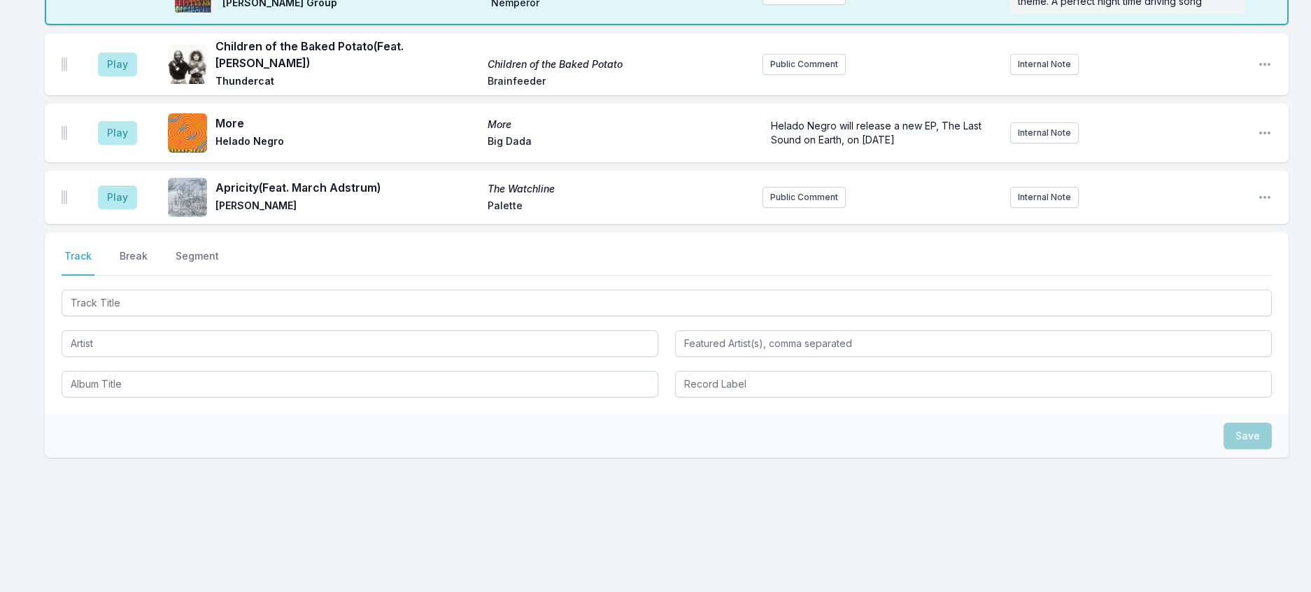
scroll to position [1068, 0]
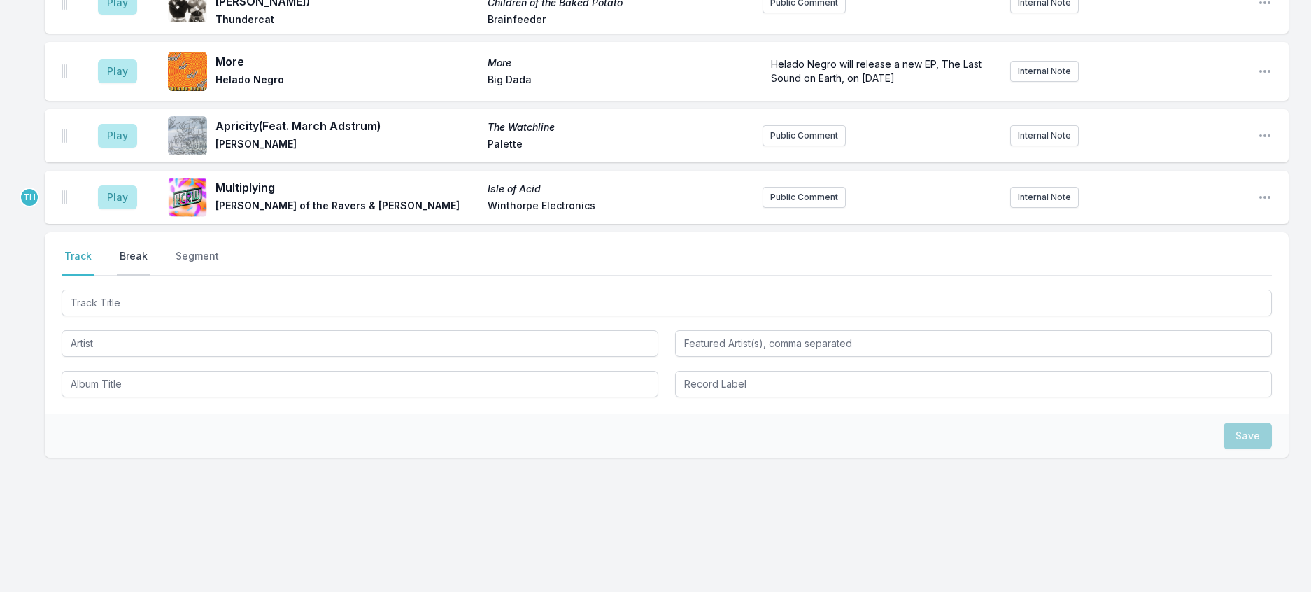
click at [138, 249] on button "Break" at bounding box center [134, 262] width 34 height 27
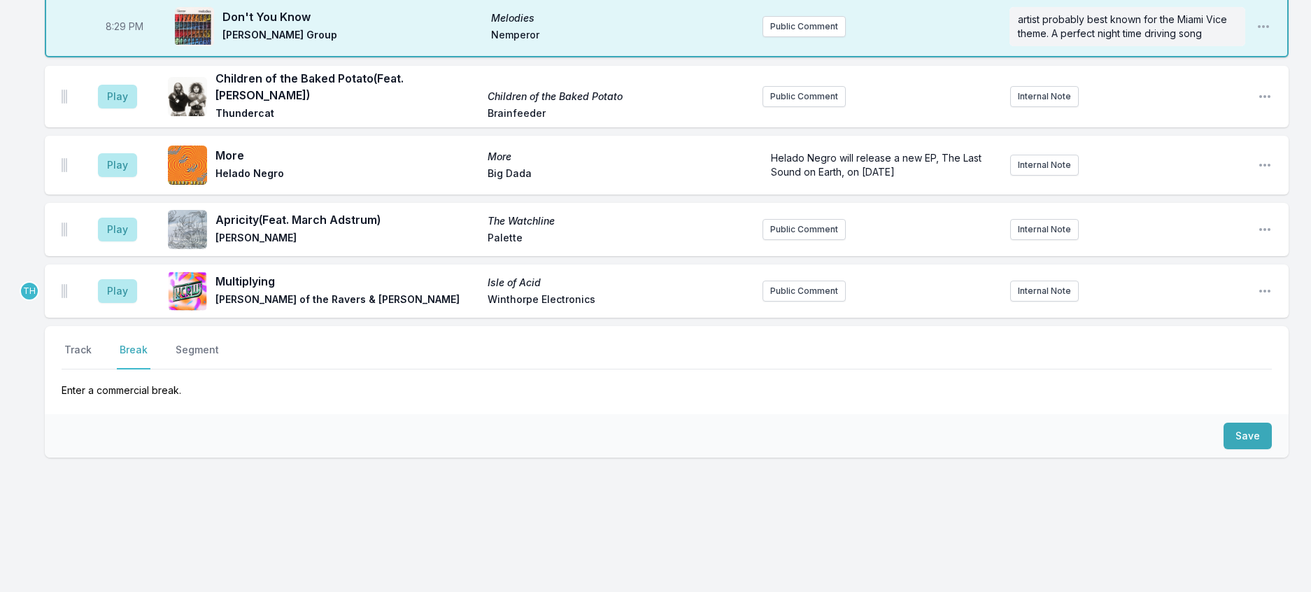
scroll to position [963, 0]
click at [1235, 423] on button "Save" at bounding box center [1248, 436] width 48 height 27
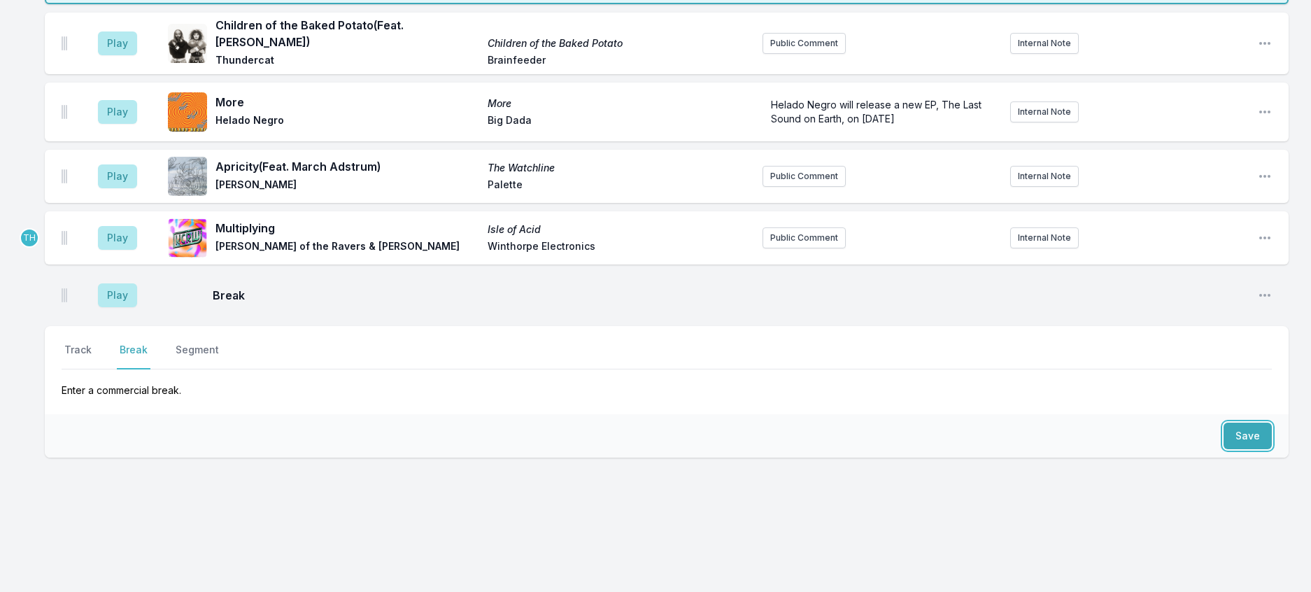
scroll to position [1023, 0]
click at [87, 343] on button "Track" at bounding box center [78, 356] width 33 height 27
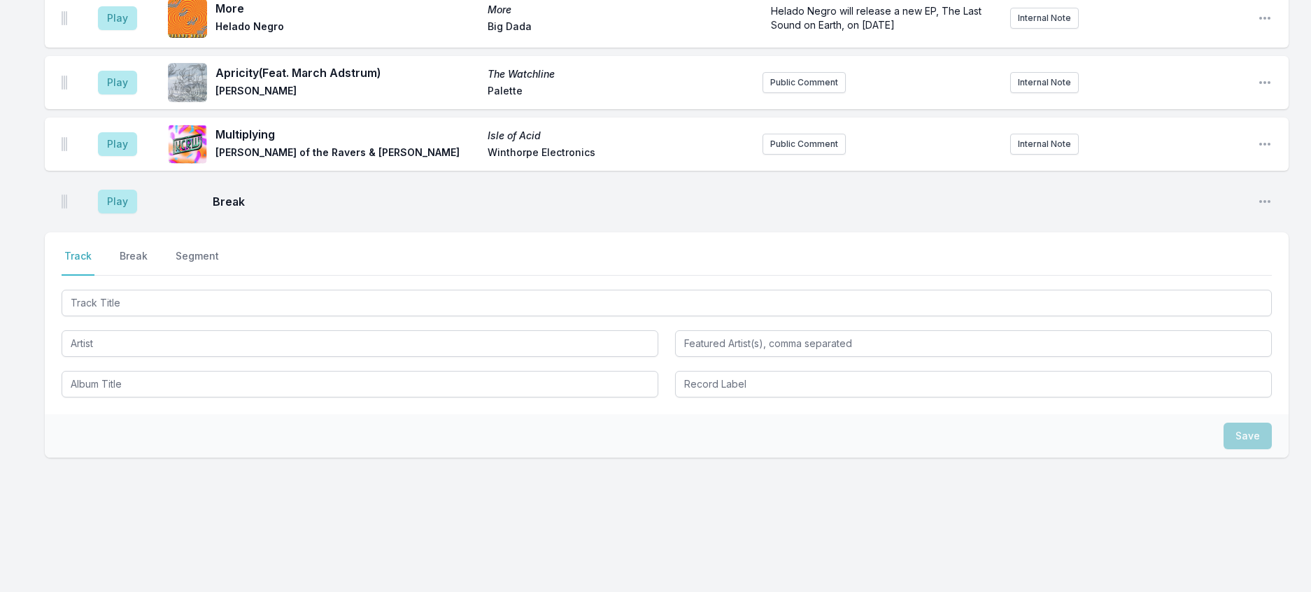
drag, startPoint x: 104, startPoint y: 349, endPoint x: 119, endPoint y: 392, distance: 45.8
click at [119, 392] on div at bounding box center [667, 342] width 1210 height 111
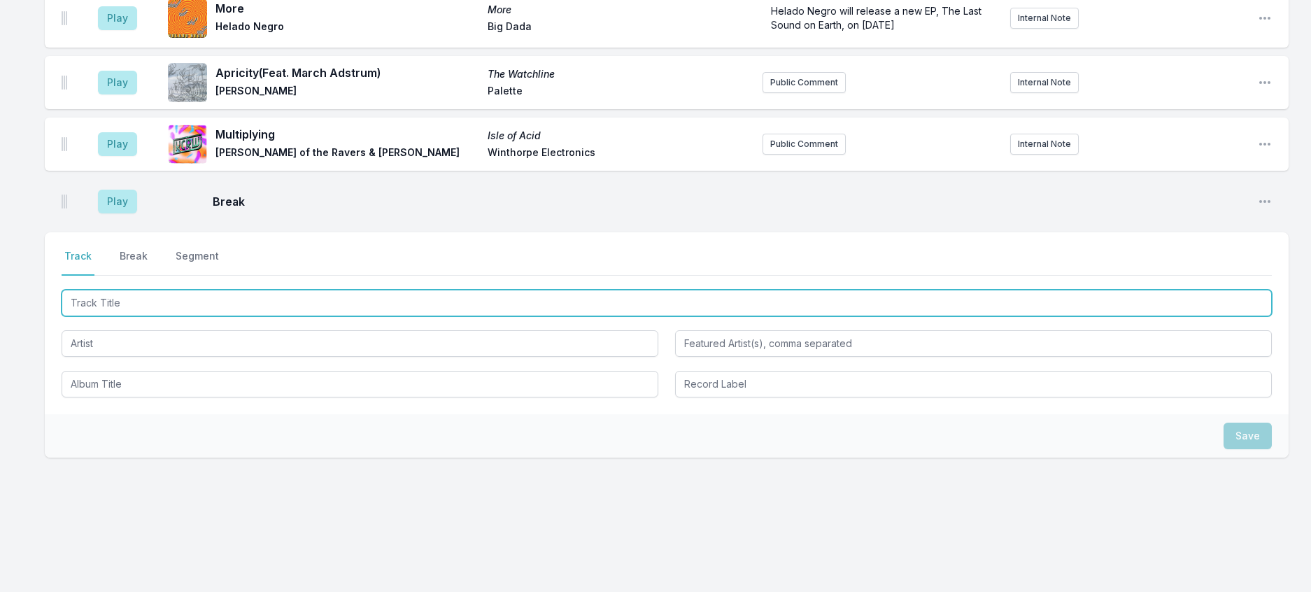
click at [128, 316] on input "Track Title" at bounding box center [667, 303] width 1210 height 27
type input "Mawoud"
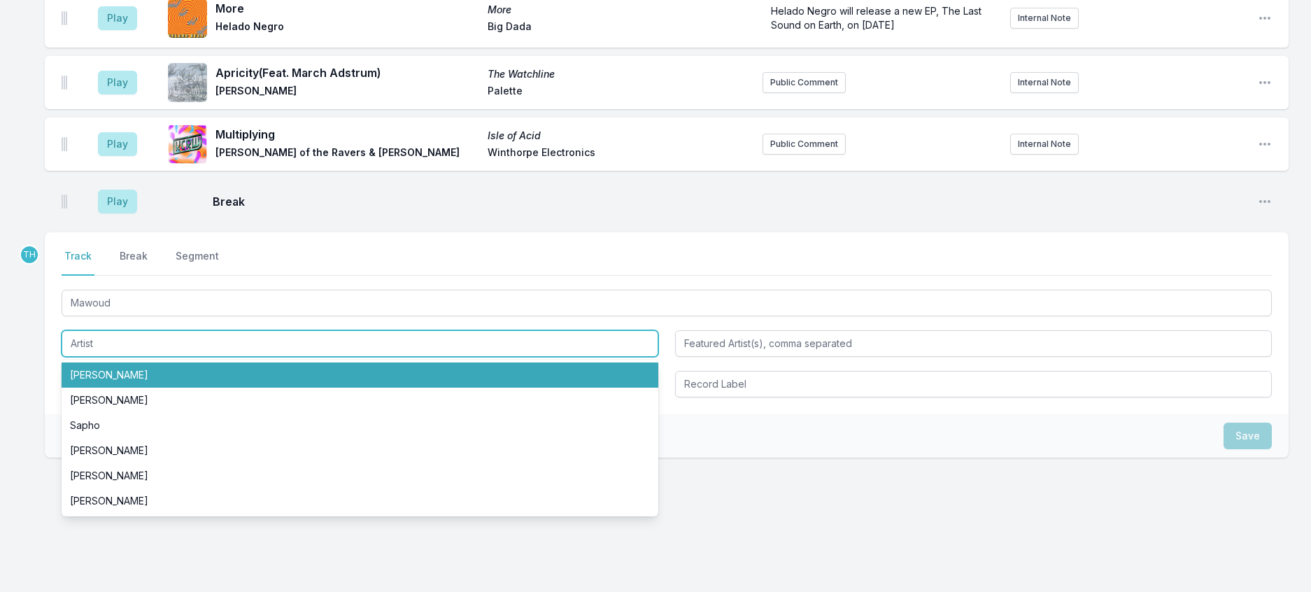
click at [108, 388] on li "[PERSON_NAME]" at bounding box center [360, 374] width 597 height 25
type input "[PERSON_NAME]"
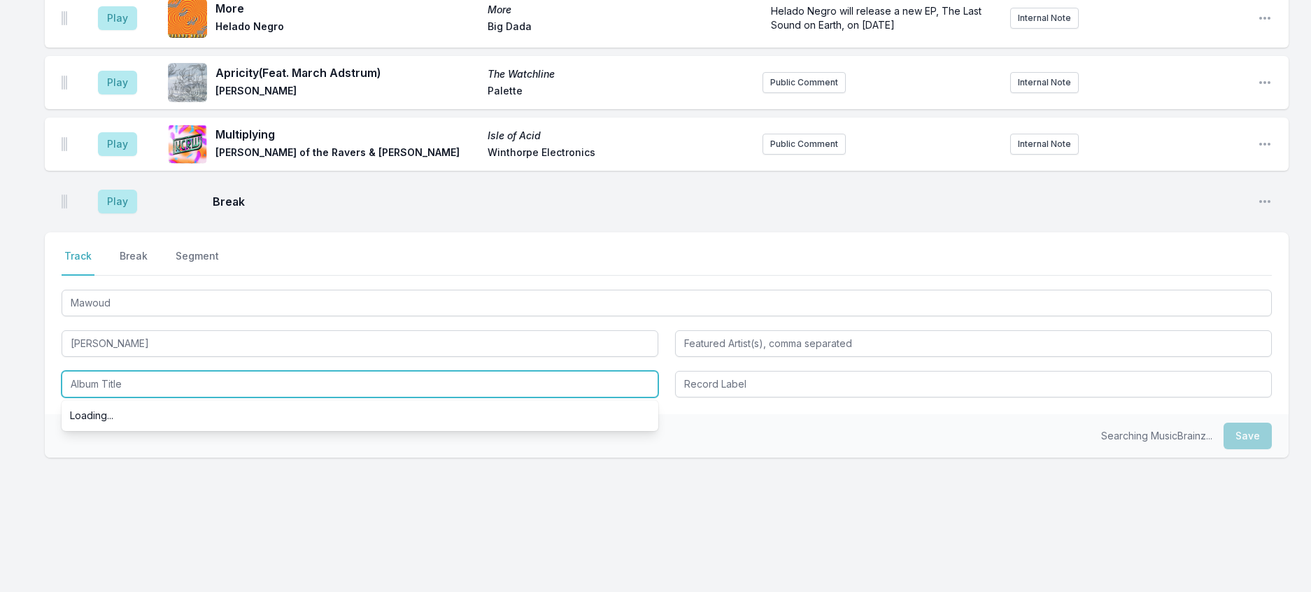
click at [122, 397] on input "Album Title" at bounding box center [360, 384] width 597 height 27
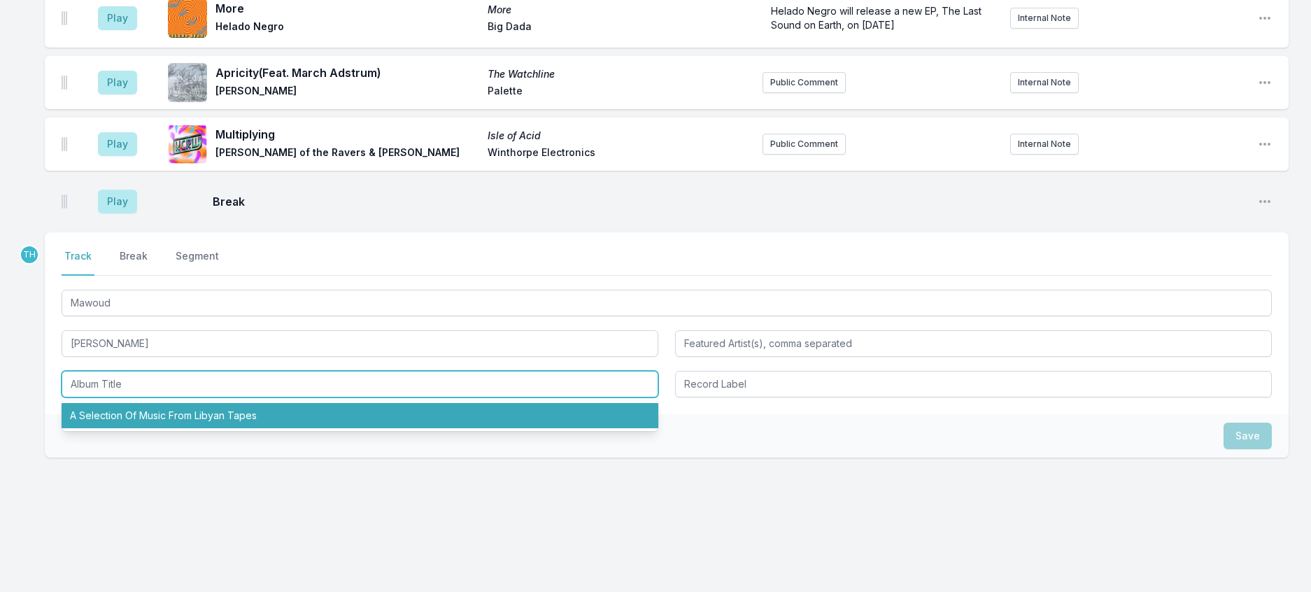
drag, startPoint x: 144, startPoint y: 489, endPoint x: 420, endPoint y: 476, distance: 275.9
click at [146, 428] on li "A Selection Of Music From Libyan Tapes" at bounding box center [360, 415] width 597 height 25
type input "A Selection Of Music From Libyan Tapes"
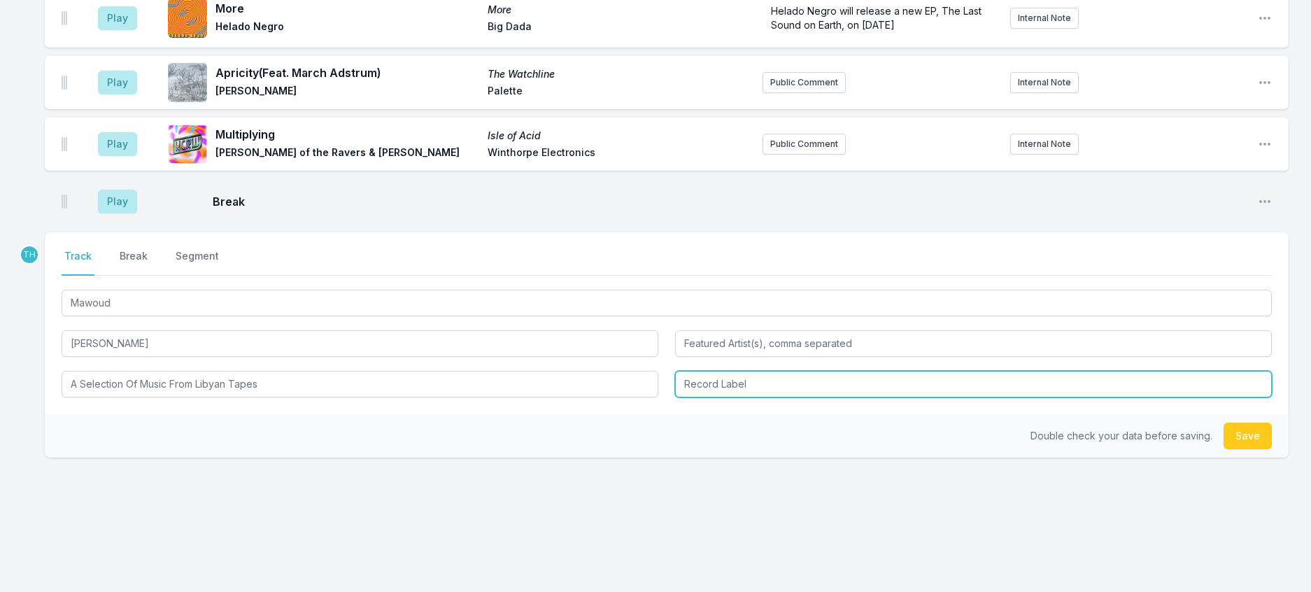
click at [730, 397] on input "Record Label" at bounding box center [973, 384] width 597 height 27
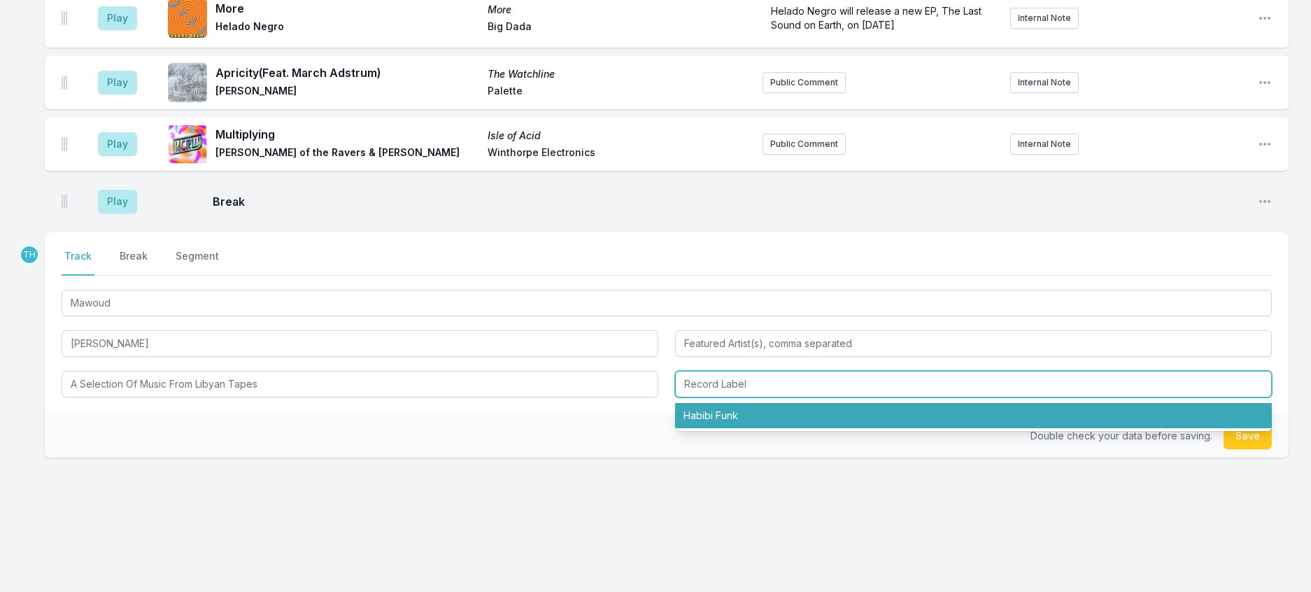
drag, startPoint x: 728, startPoint y: 495, endPoint x: 879, endPoint y: 492, distance: 150.4
click at [728, 428] on li "Habibi Funk" at bounding box center [973, 415] width 597 height 25
type input "Habibi Funk"
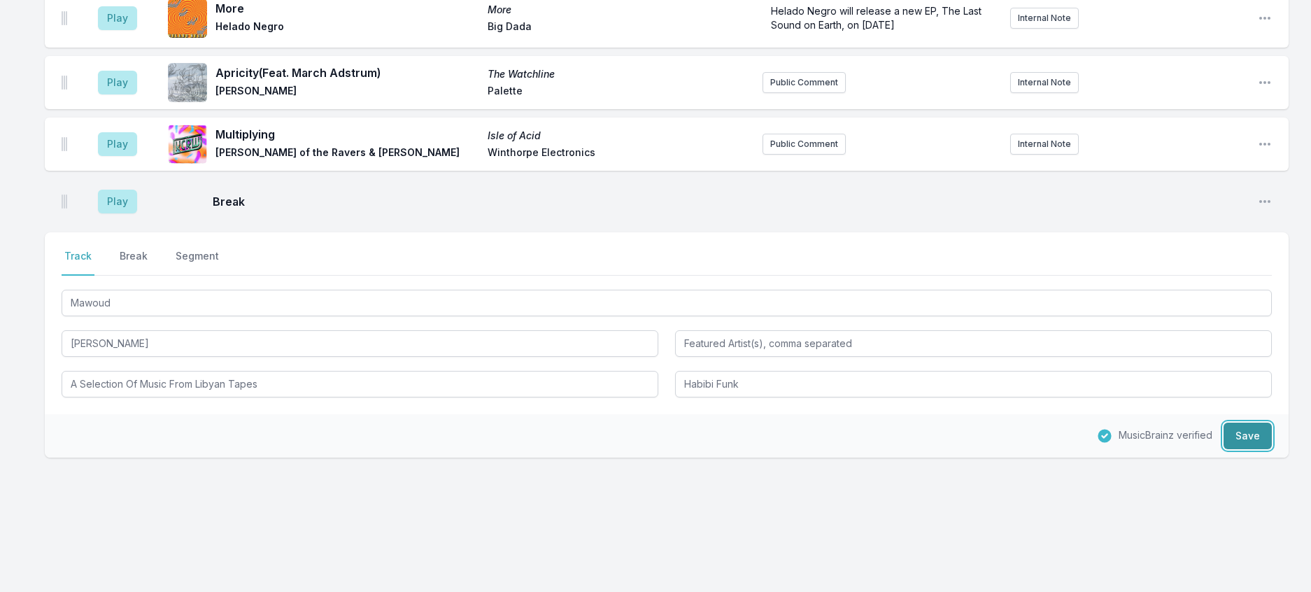
click at [1240, 449] on button "Save" at bounding box center [1248, 436] width 48 height 27
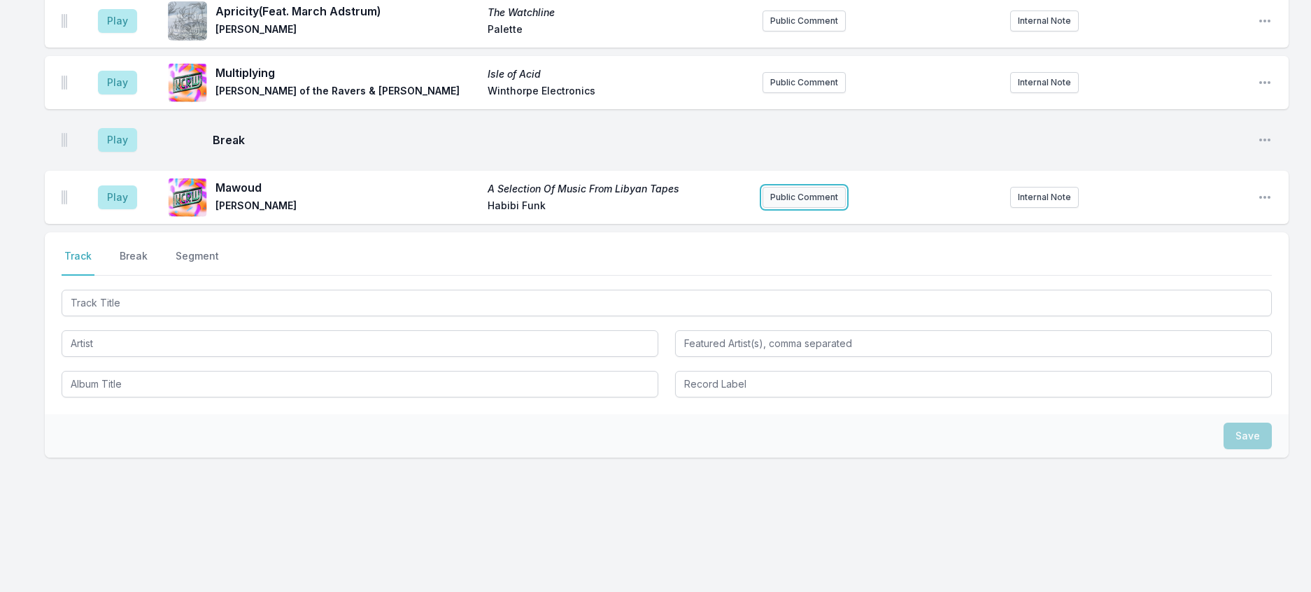
click at [832, 208] on button "Public Comment" at bounding box center [804, 197] width 83 height 21
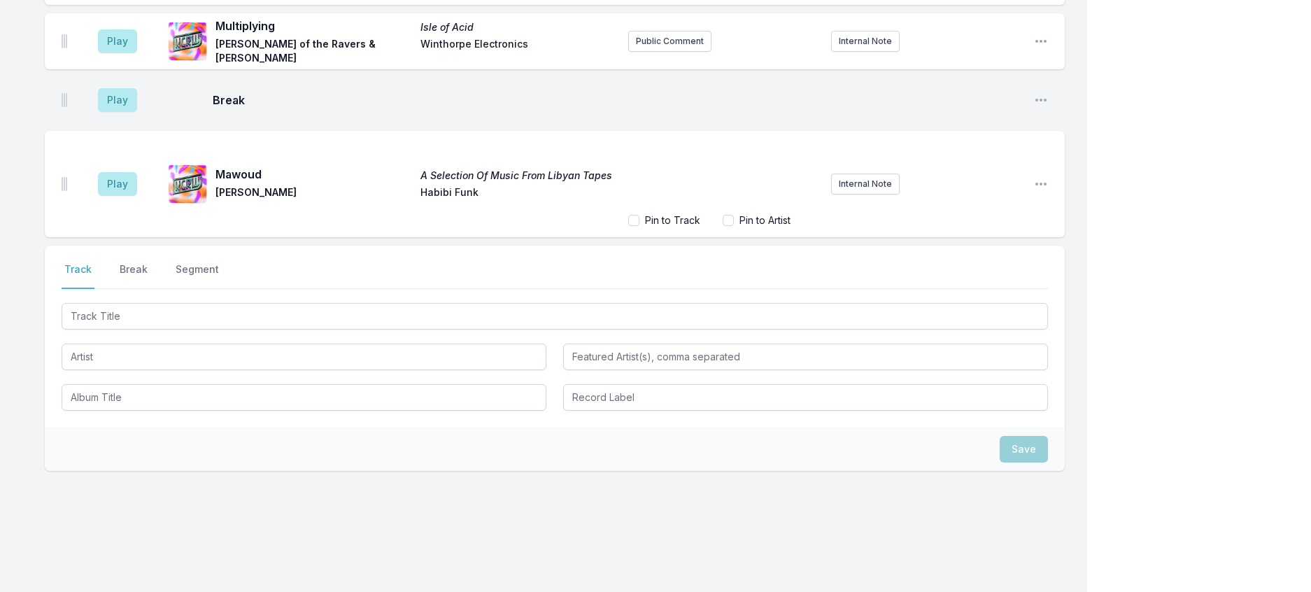
scroll to position [1152, 0]
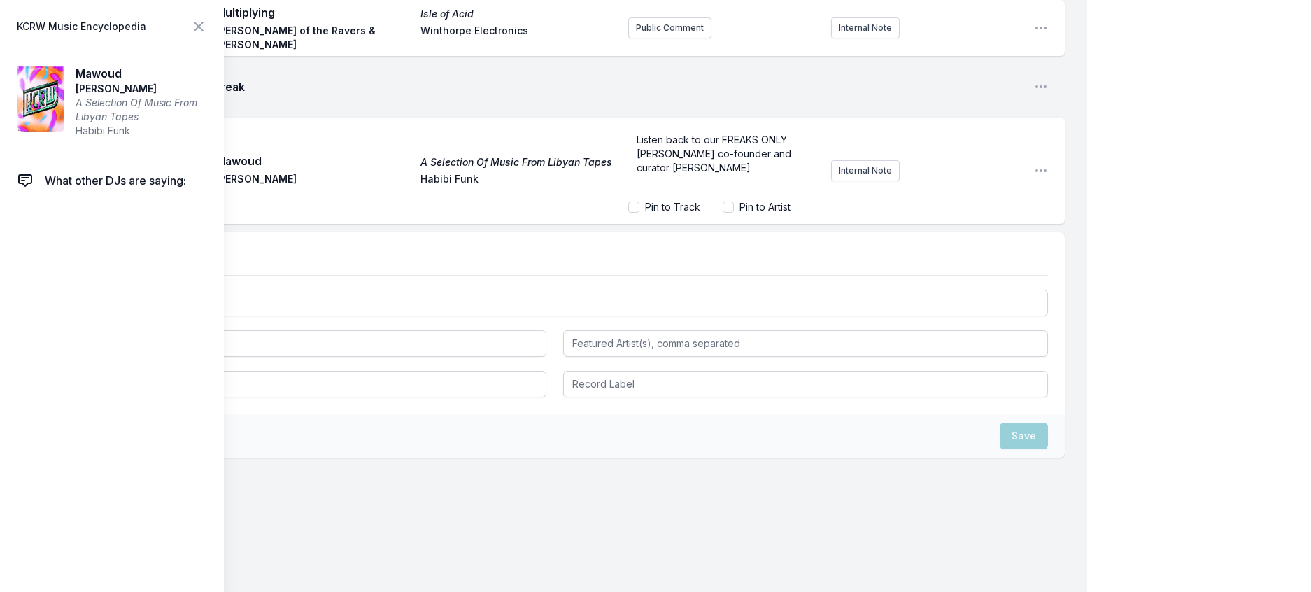
click at [653, 174] on span "Listen back to our FREAKS ONLY [PERSON_NAME] co-founder and curator [PERSON_NAM…" at bounding box center [715, 154] width 157 height 40
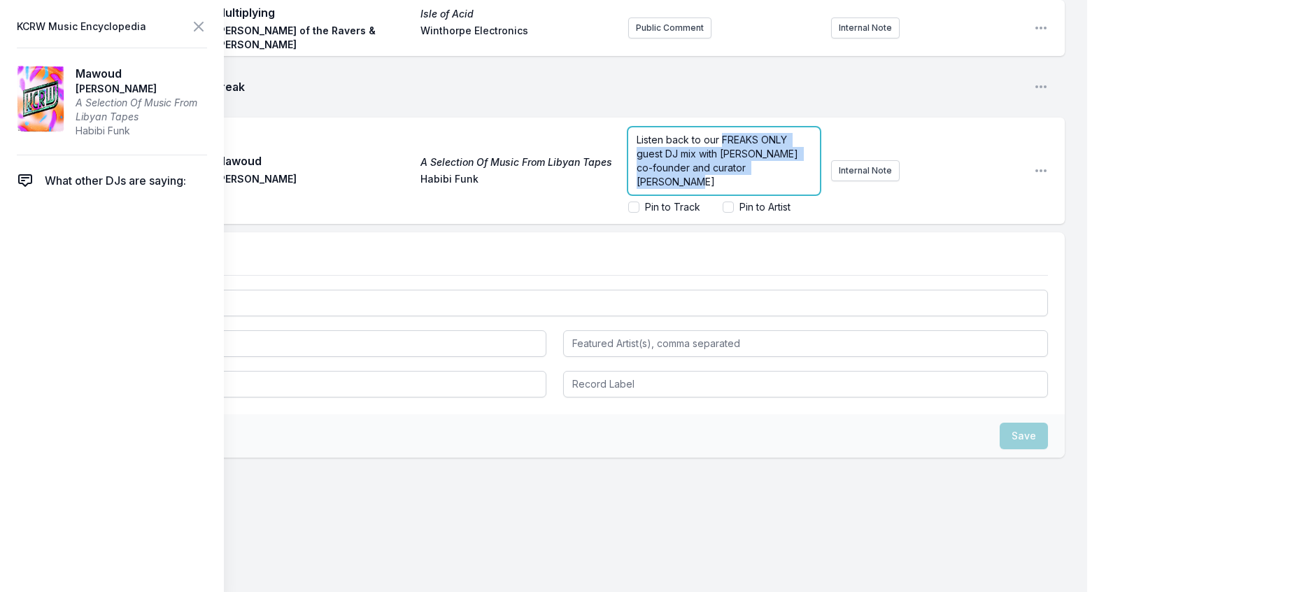
drag, startPoint x: 688, startPoint y: 322, endPoint x: 710, endPoint y: 274, distance: 53.2
click at [710, 189] on p "Listen back to our FREAKS ONLY guest DJ mix with [PERSON_NAME] co-founder and c…" at bounding box center [724, 161] width 175 height 56
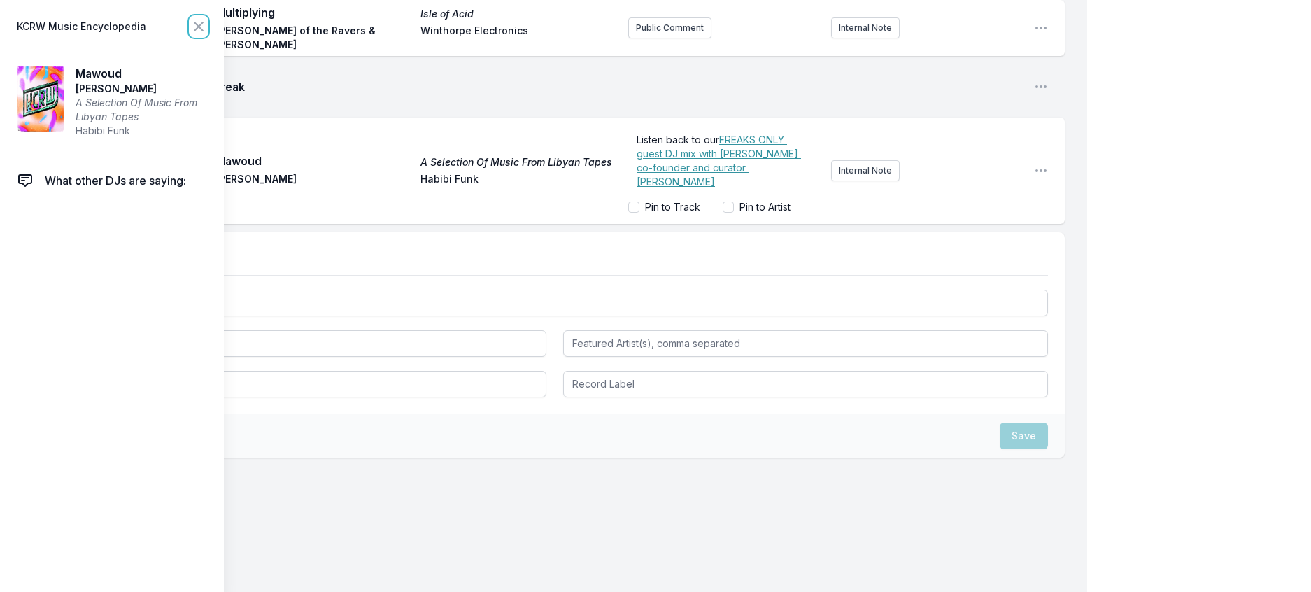
click at [203, 29] on icon at bounding box center [198, 26] width 8 height 8
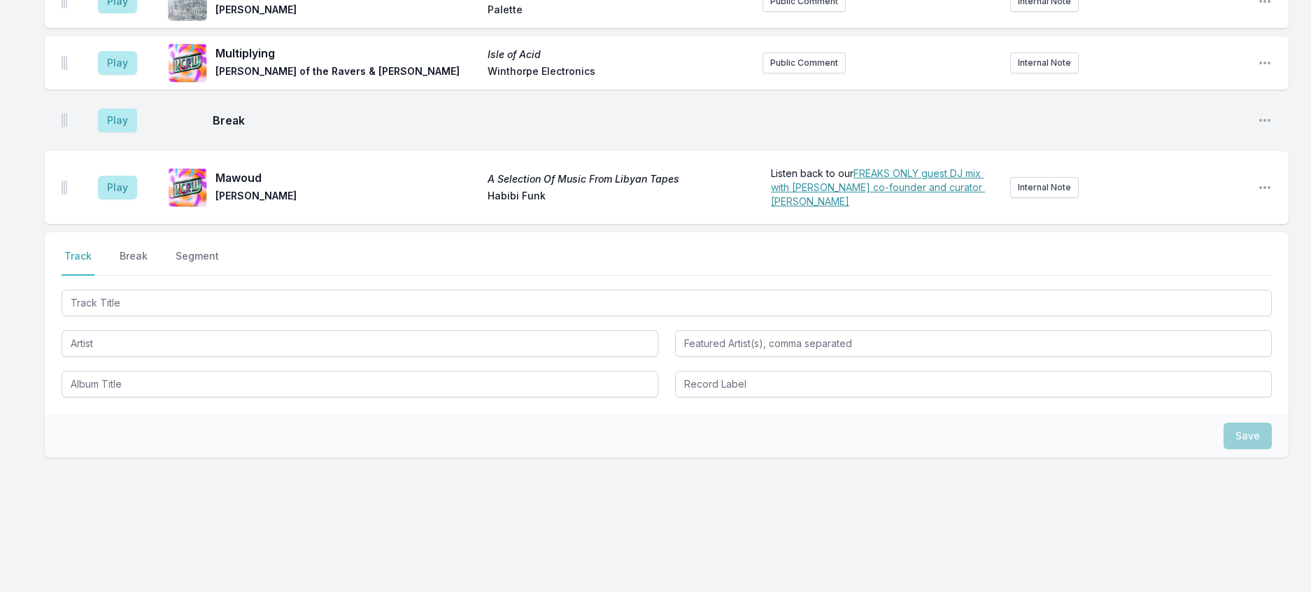
scroll to position [1129, 0]
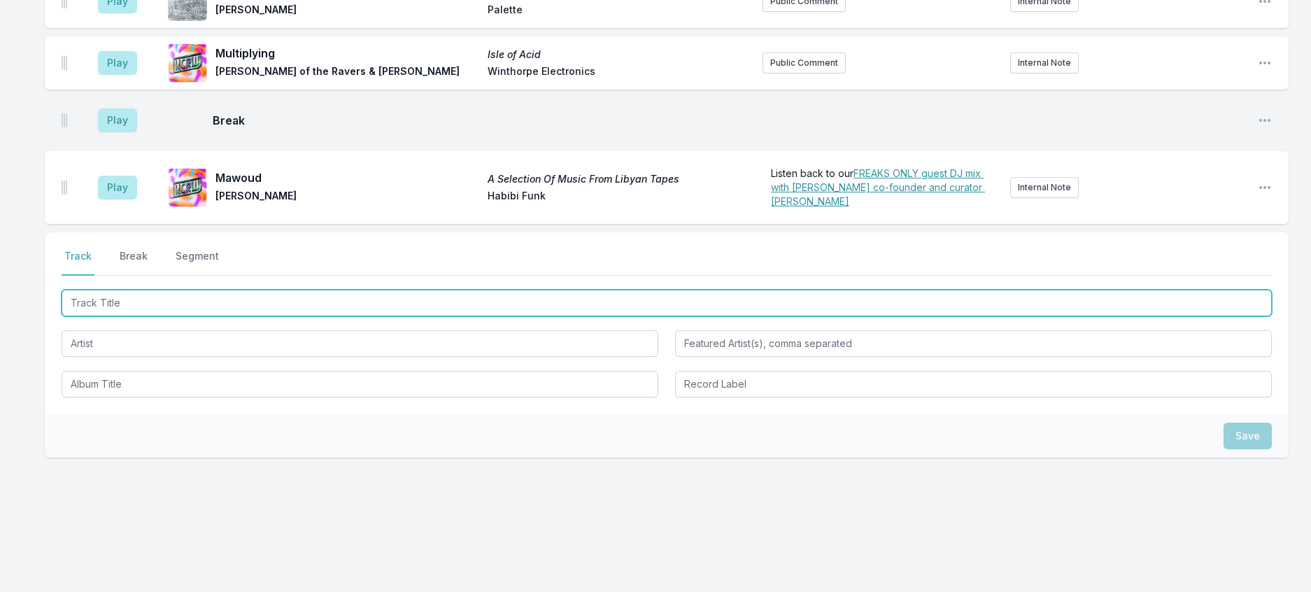
click at [260, 316] on input "Track Title" at bounding box center [667, 303] width 1210 height 27
type input "Kenya Kurugara"
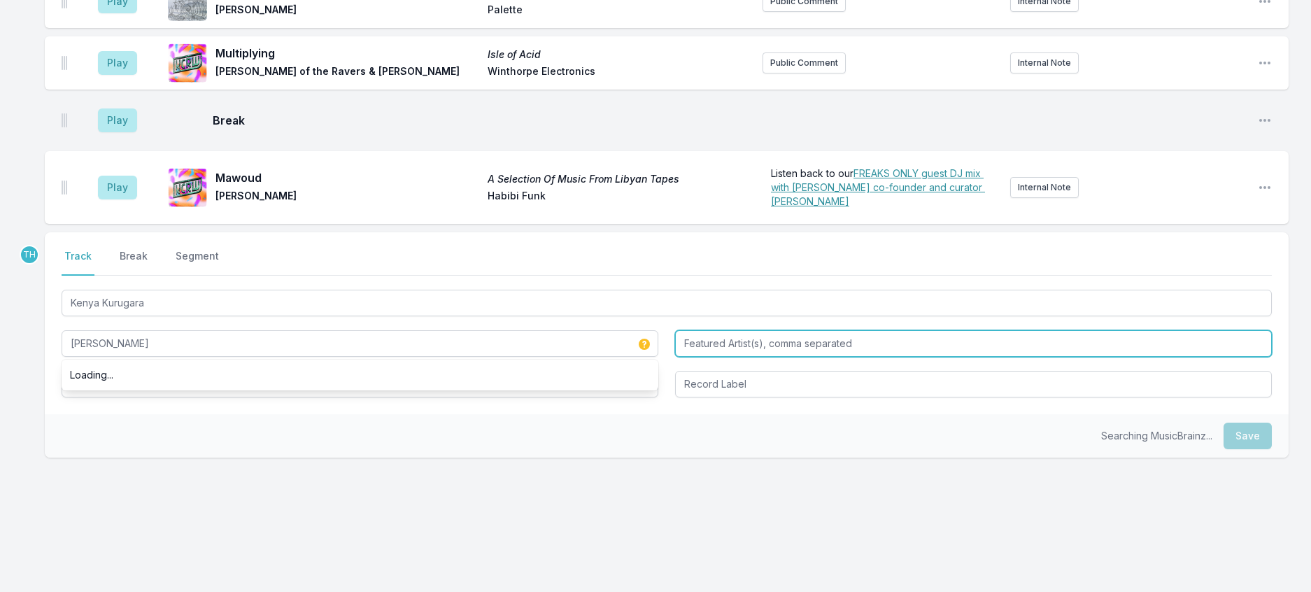
type input "[PERSON_NAME]"
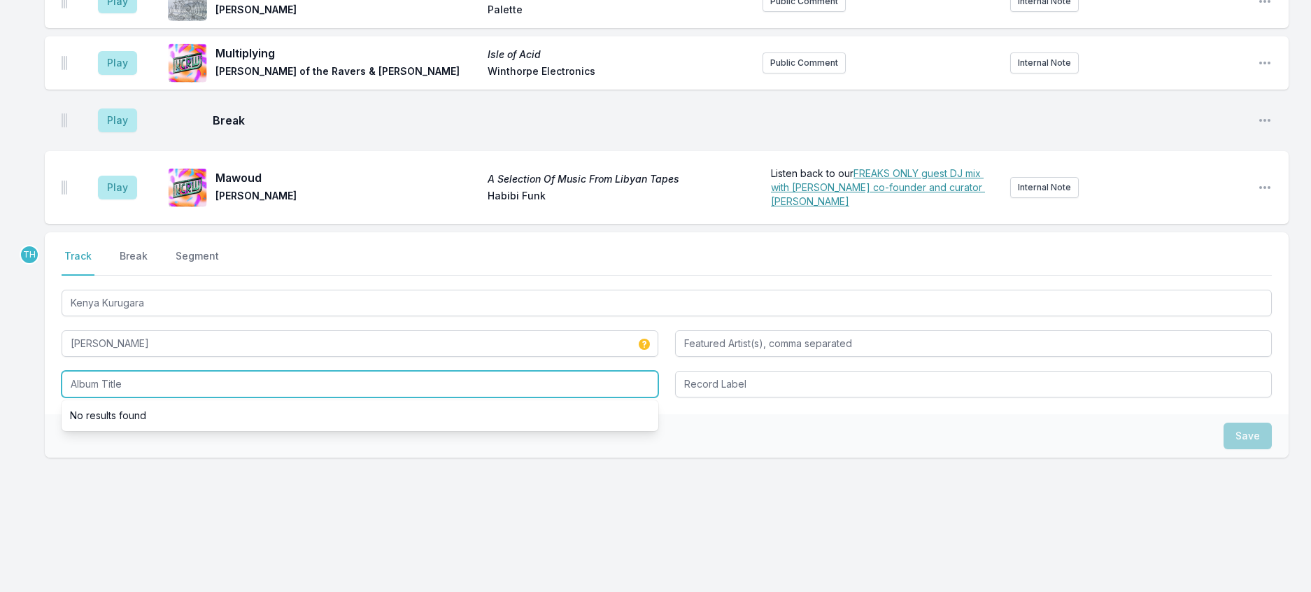
paste input "Heavy Combination [DATE] - [DATE]"
type input "Heavy Combination [DATE] - [DATE]"
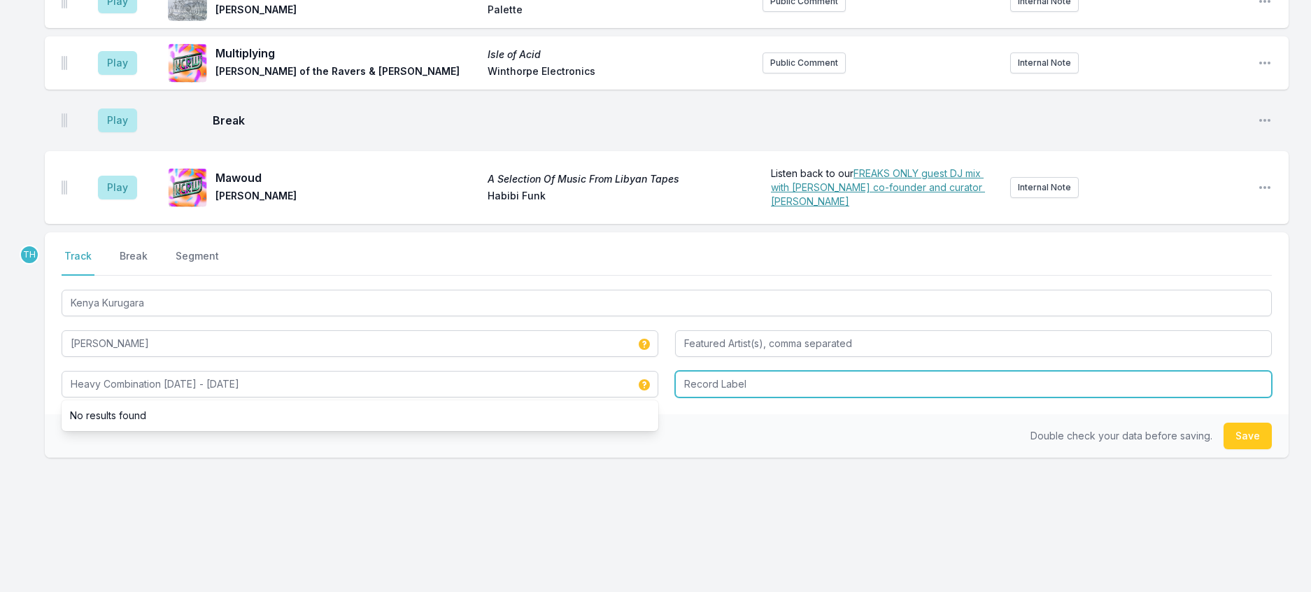
click at [707, 397] on input "Record Label" at bounding box center [973, 384] width 597 height 27
type input "Disciples"
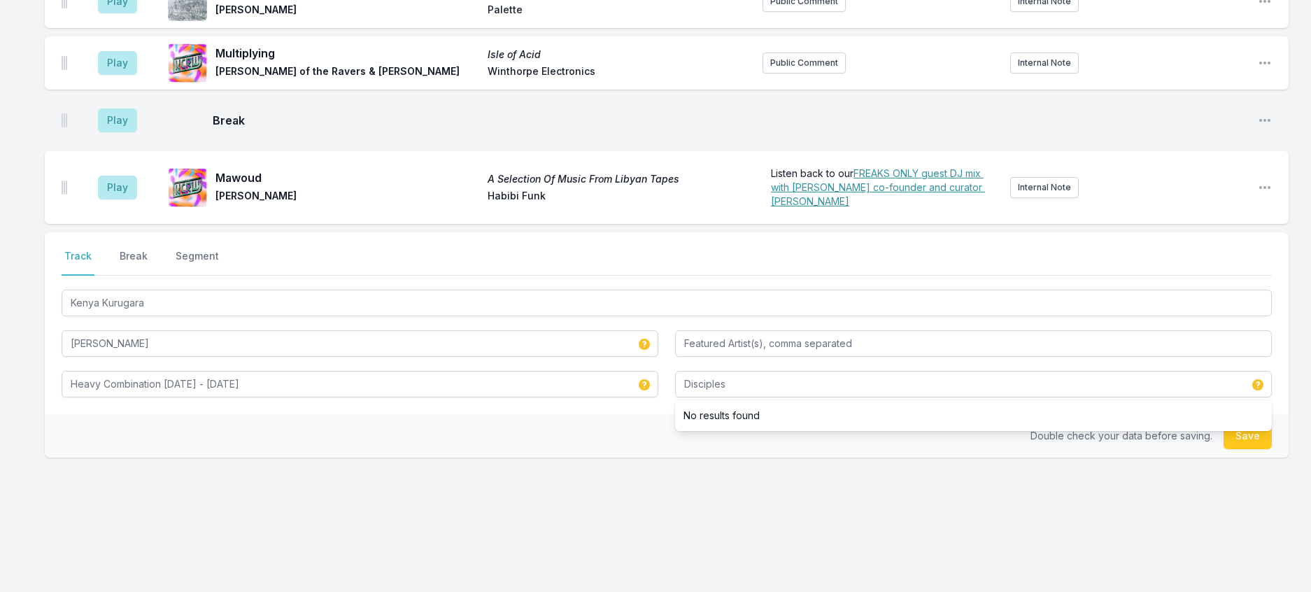
click at [593, 458] on div "Double check your data before saving. Save" at bounding box center [667, 435] width 1244 height 43
drag, startPoint x: 1241, startPoint y: 503, endPoint x: 1134, endPoint y: 496, distance: 107.3
click at [1240, 449] on button "Save" at bounding box center [1248, 436] width 48 height 27
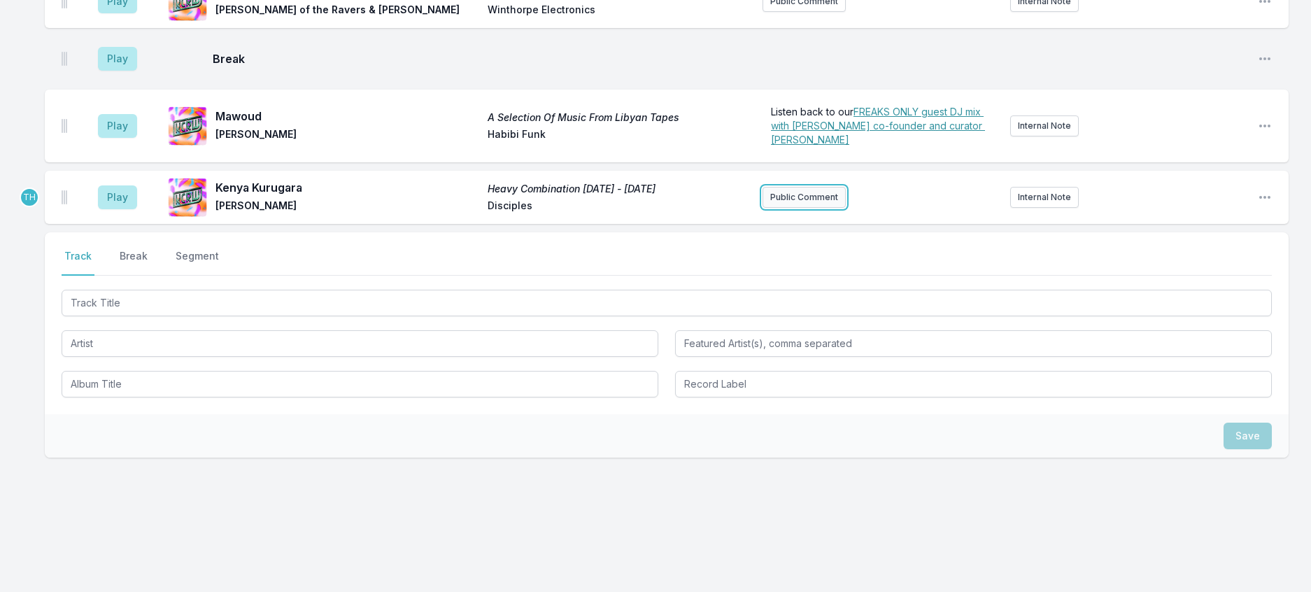
click at [799, 208] on button "Public Comment" at bounding box center [804, 197] width 83 height 21
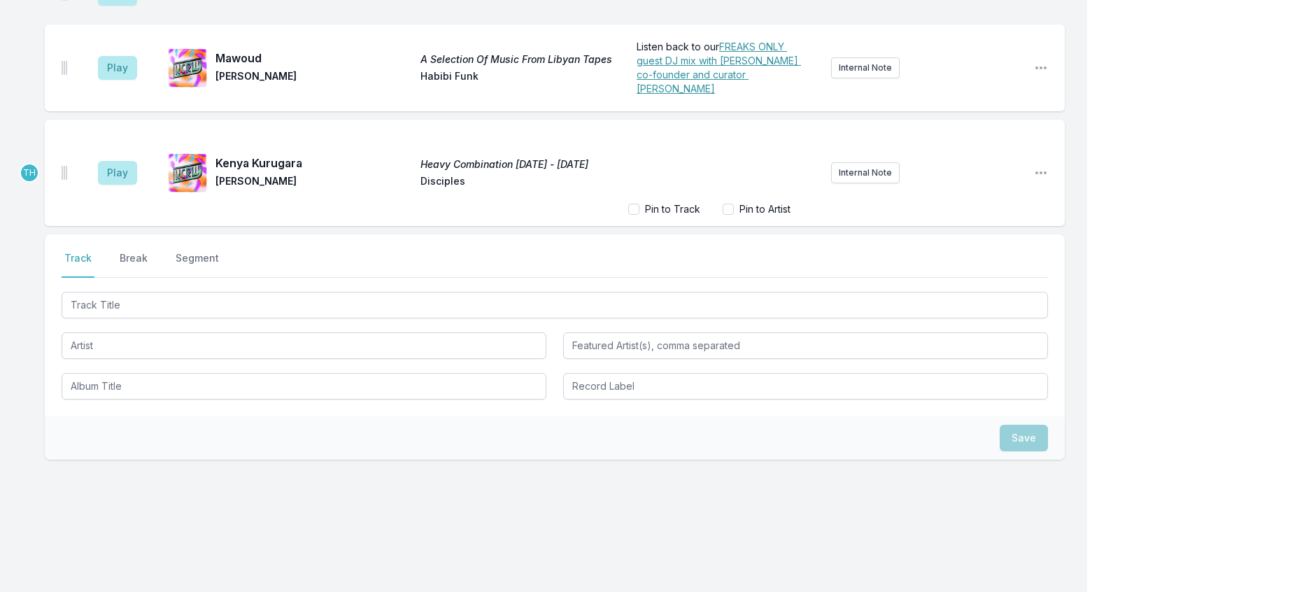
scroll to position [1259, 0]
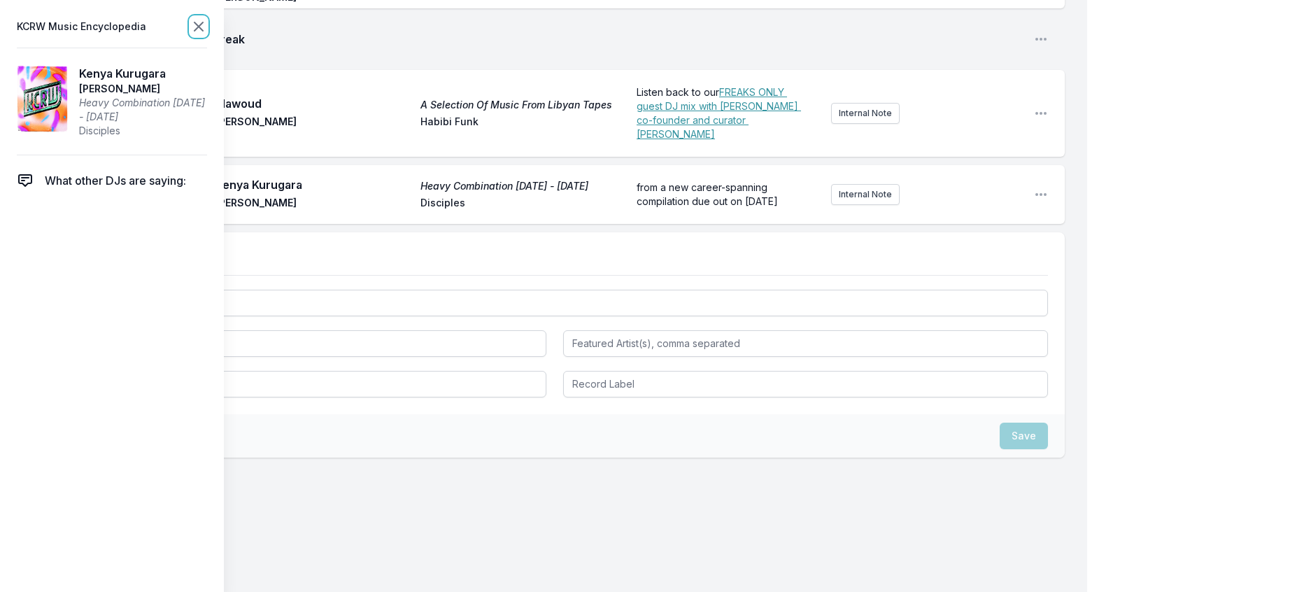
click at [207, 31] on icon at bounding box center [198, 26] width 17 height 17
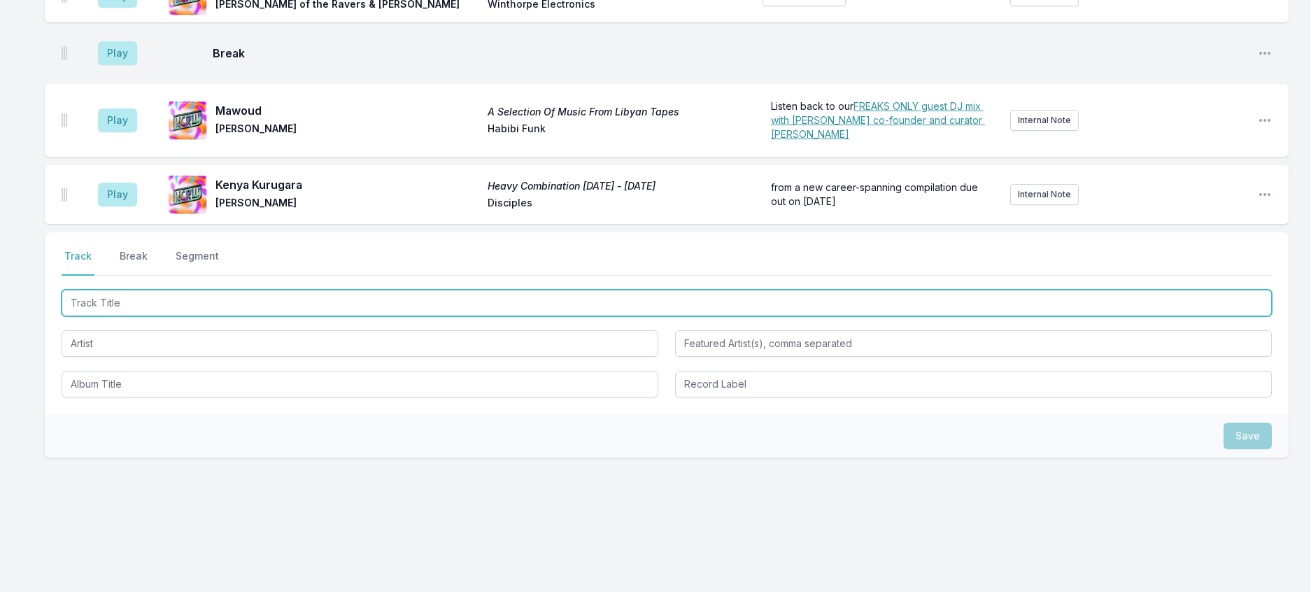
click at [139, 316] on input "Track Title" at bounding box center [667, 303] width 1210 height 27
type input "[PERSON_NAME]"
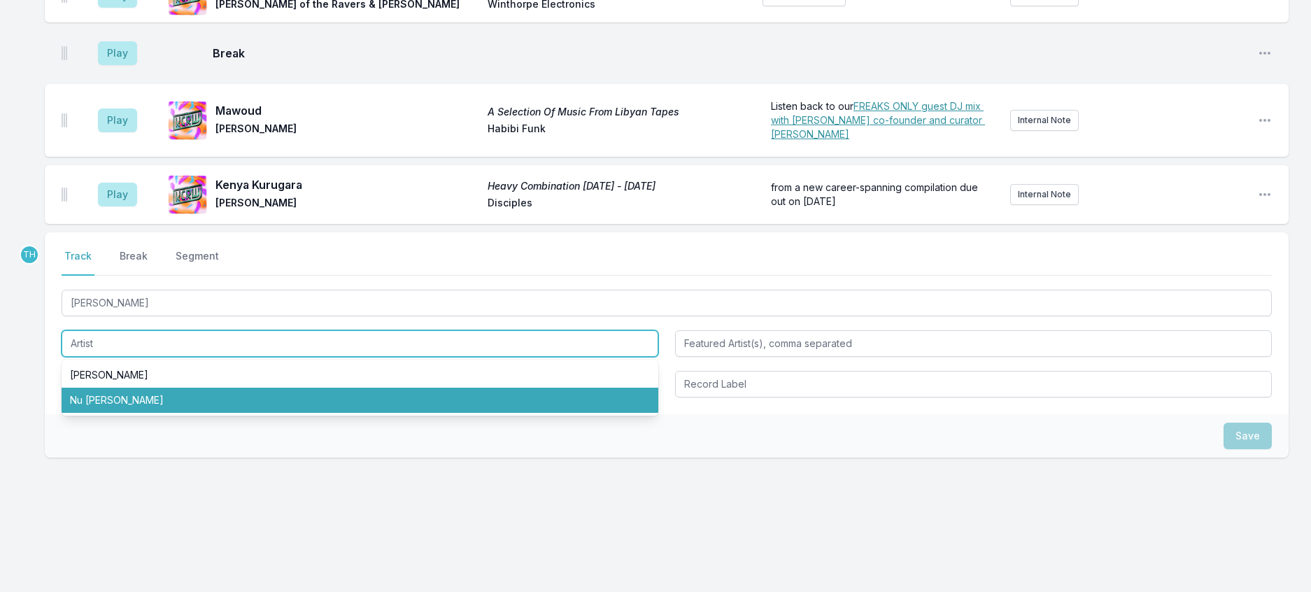
click at [118, 413] on li "Nu [PERSON_NAME]" at bounding box center [360, 400] width 597 height 25
type input "Nu [PERSON_NAME]"
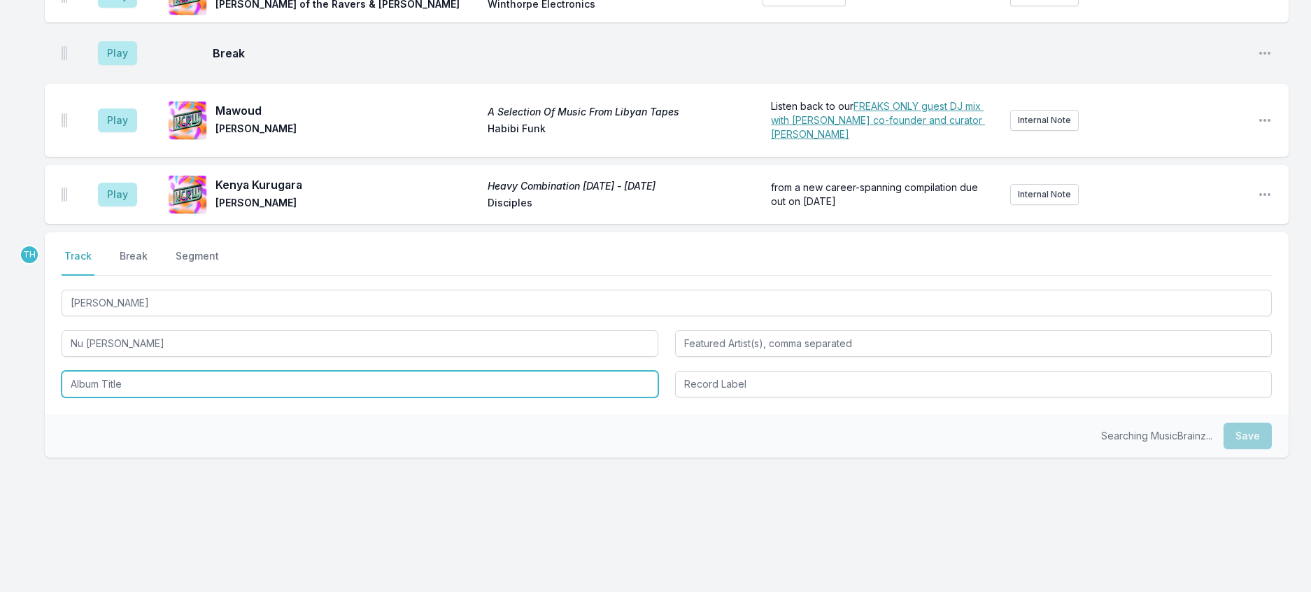
click at [134, 397] on input "Album Title" at bounding box center [360, 384] width 597 height 27
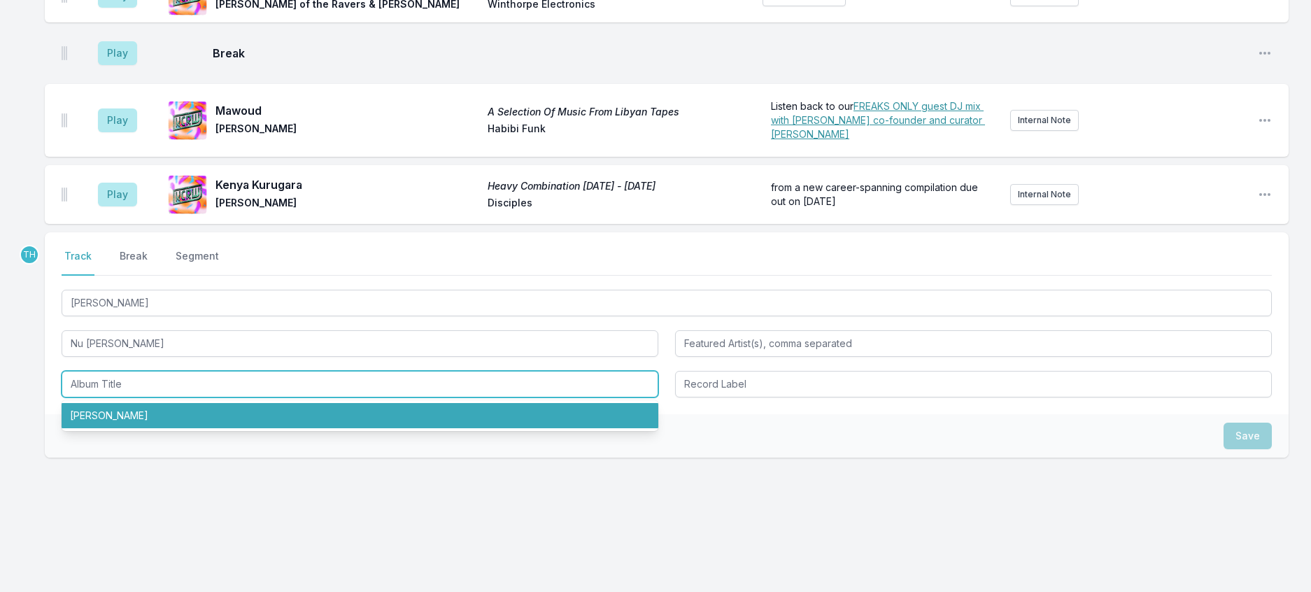
click at [127, 428] on li "[PERSON_NAME]" at bounding box center [360, 415] width 597 height 25
type input "[PERSON_NAME]"
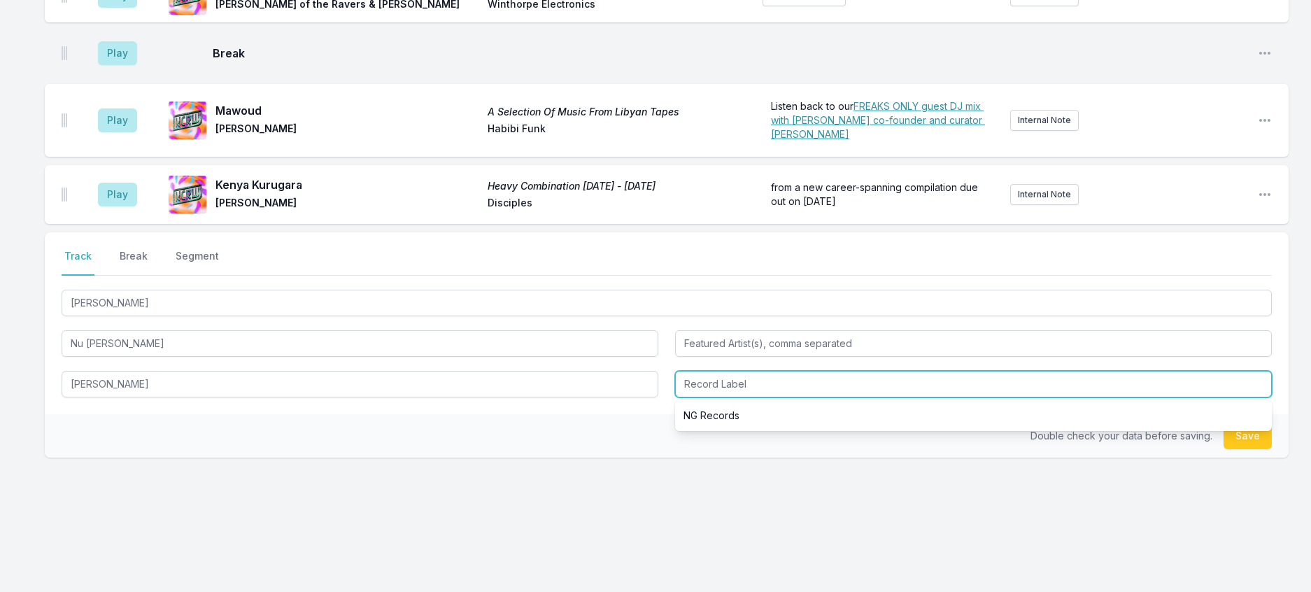
click at [734, 397] on input "Record Label" at bounding box center [973, 384] width 597 height 27
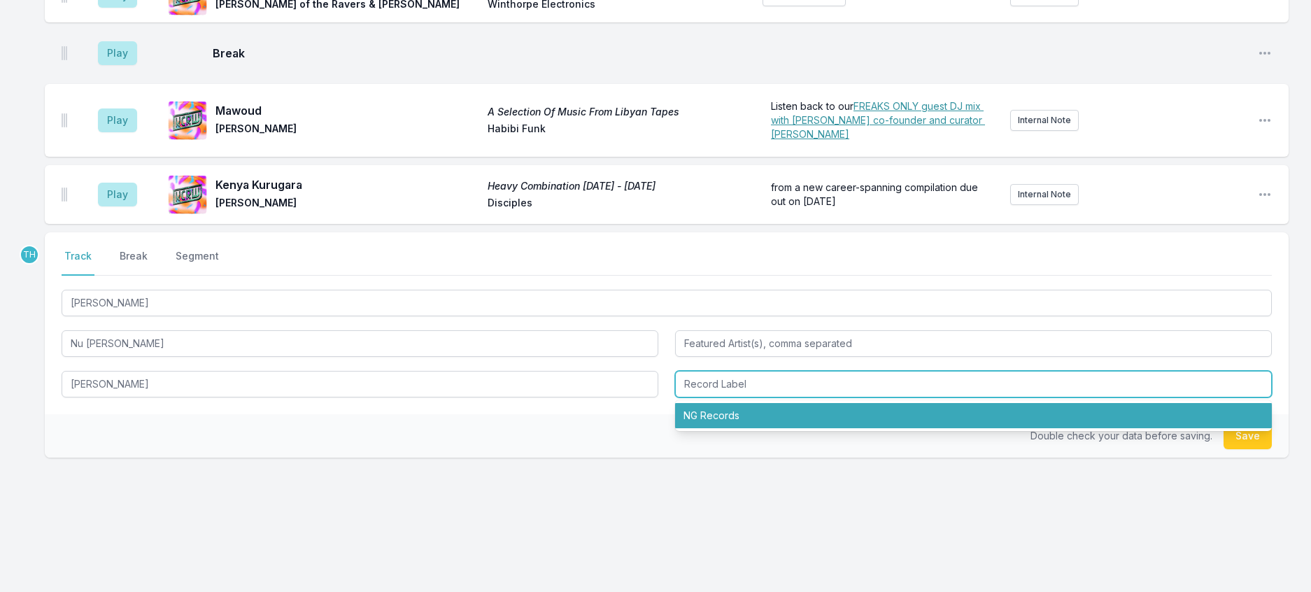
click at [723, 428] on li "NG Records" at bounding box center [973, 415] width 597 height 25
type input "NG Records"
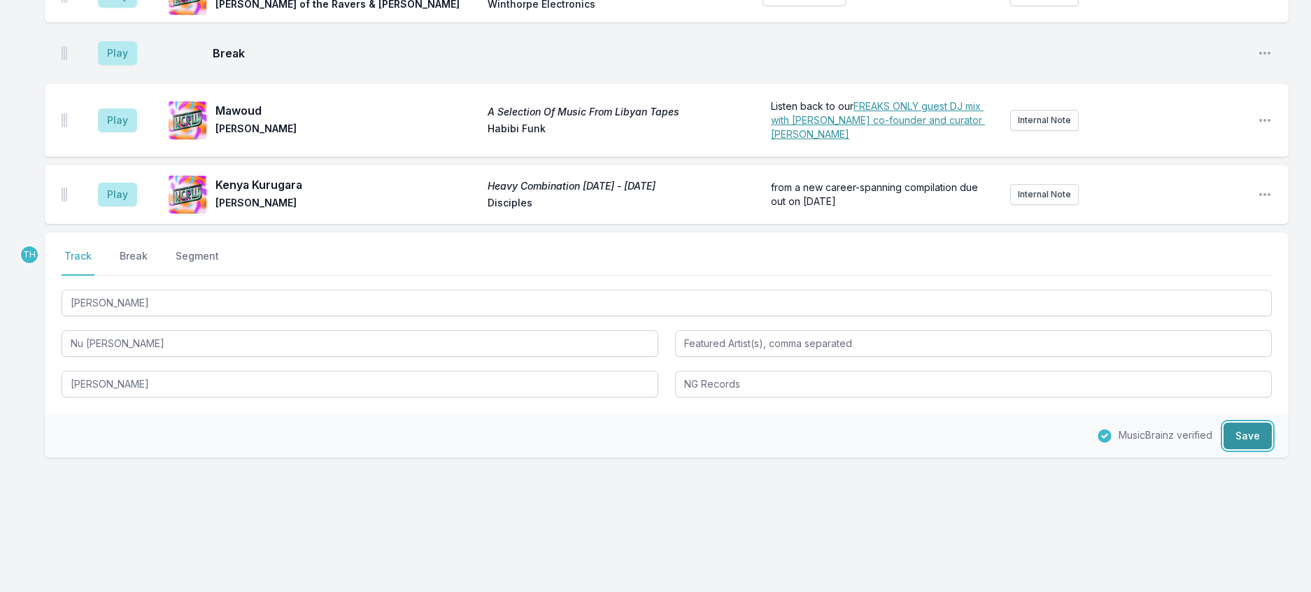
click at [1259, 449] on button "Save" at bounding box center [1248, 436] width 48 height 27
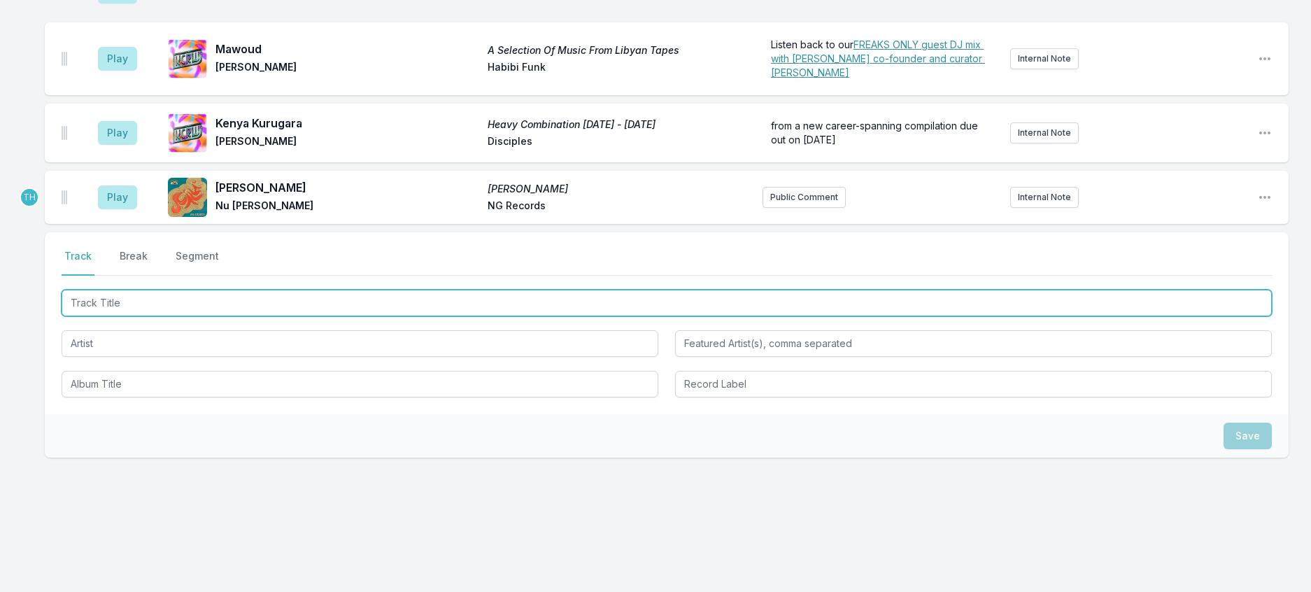
click at [281, 316] on input "Track Title" at bounding box center [667, 303] width 1210 height 27
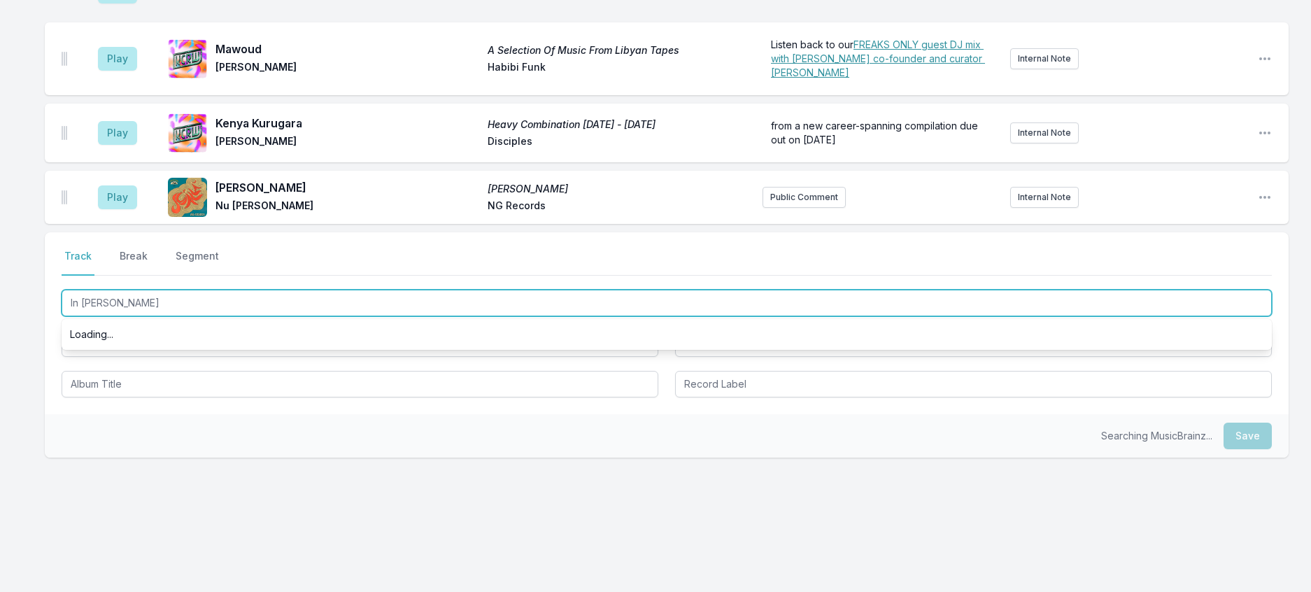
type input "In Time"
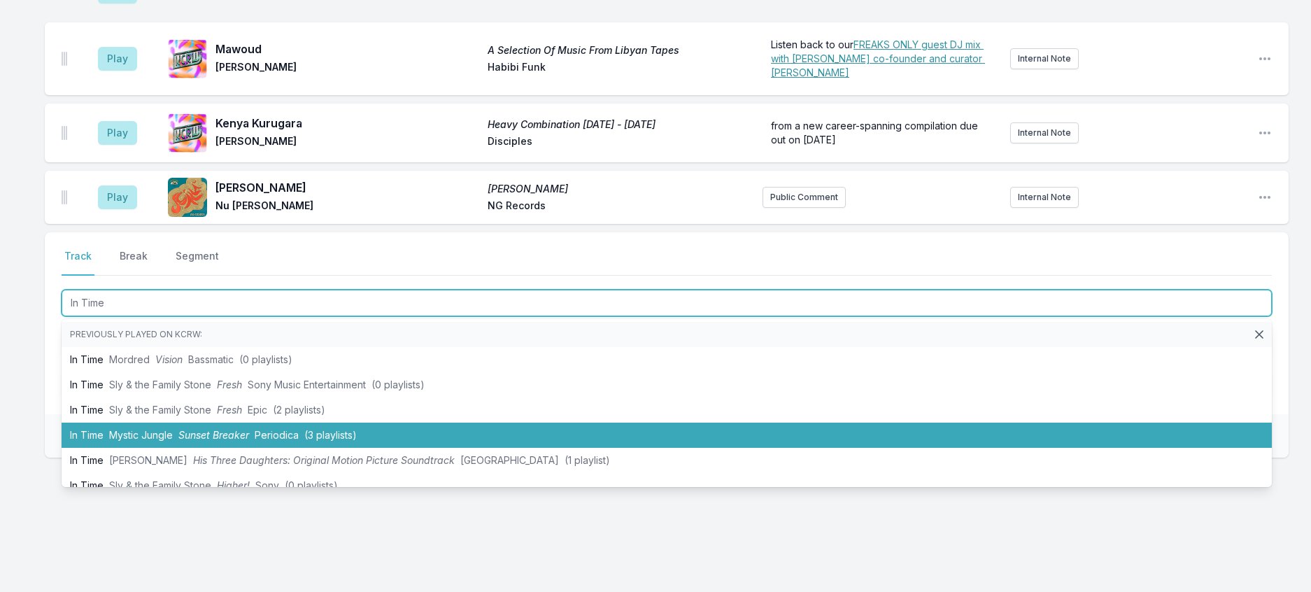
click at [237, 441] on span "Sunset Breaker" at bounding box center [213, 435] width 71 height 12
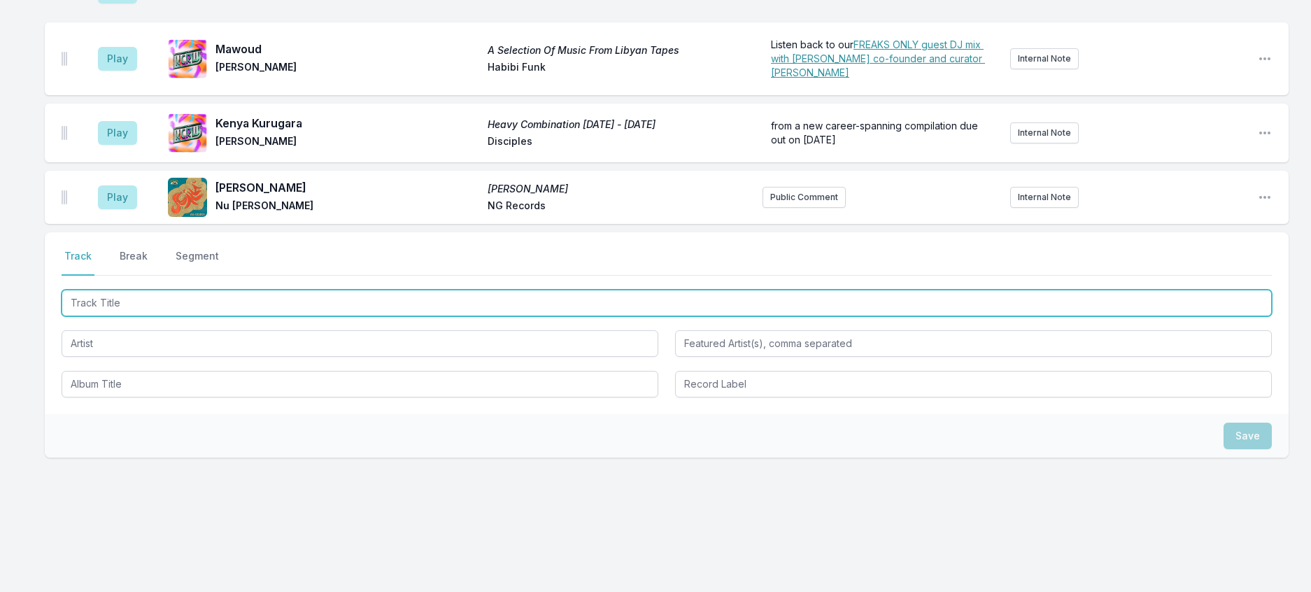
scroll to position [1359, 0]
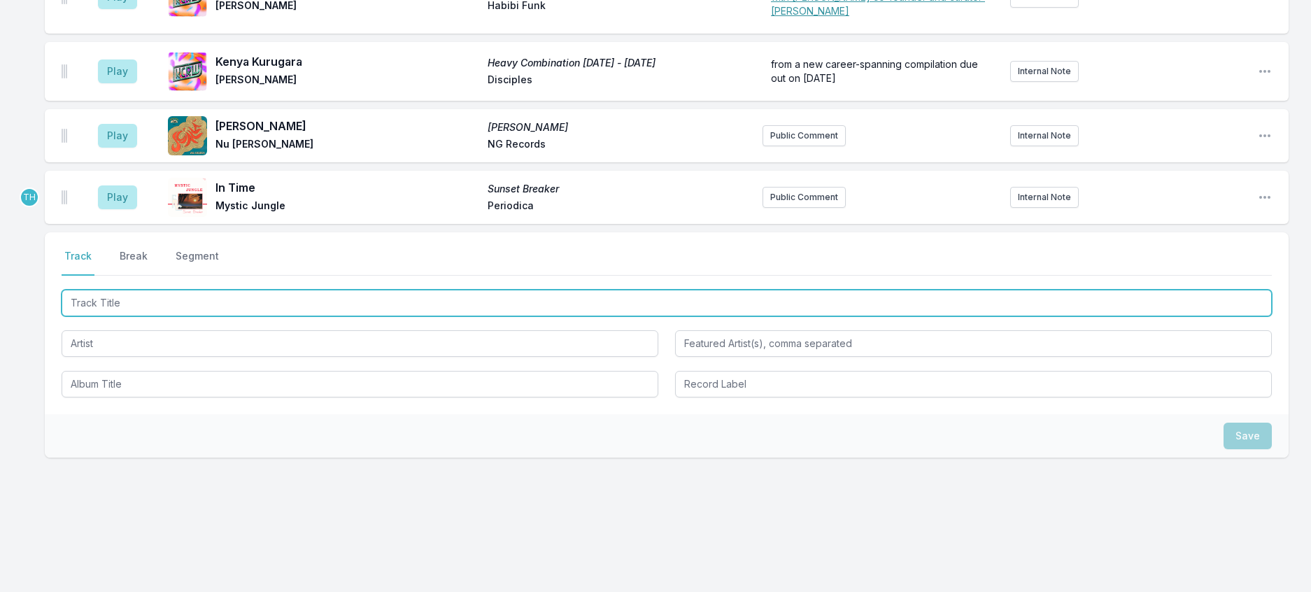
click at [247, 316] on input "Track Title" at bounding box center [667, 303] width 1210 height 27
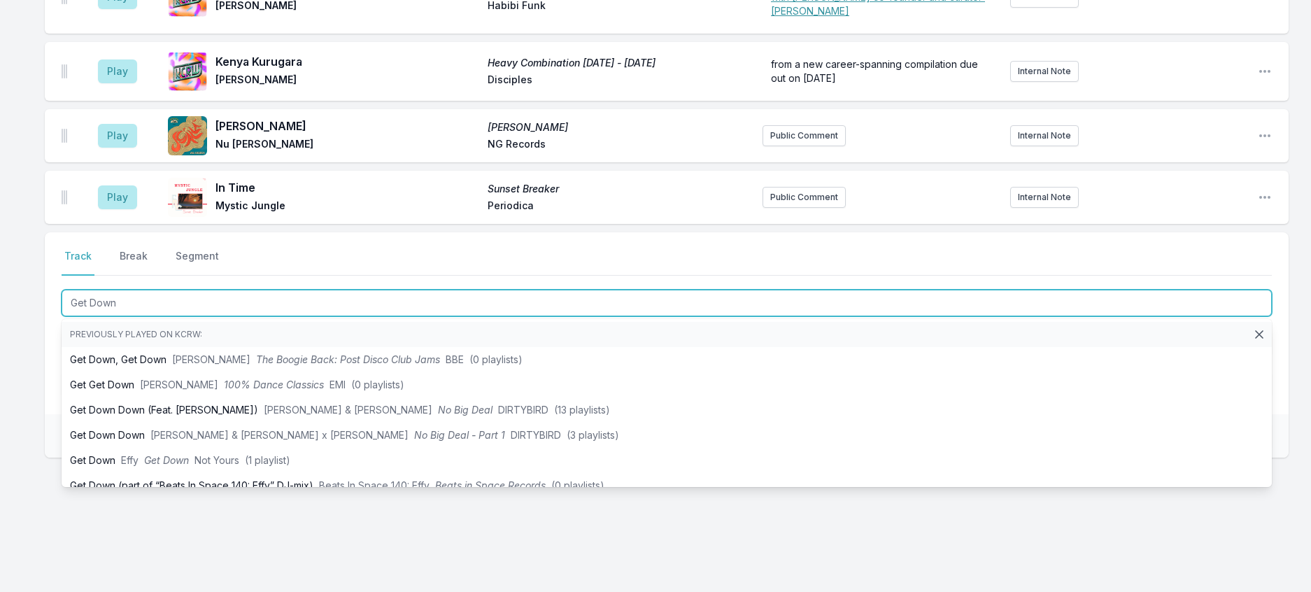
type input "Get Down"
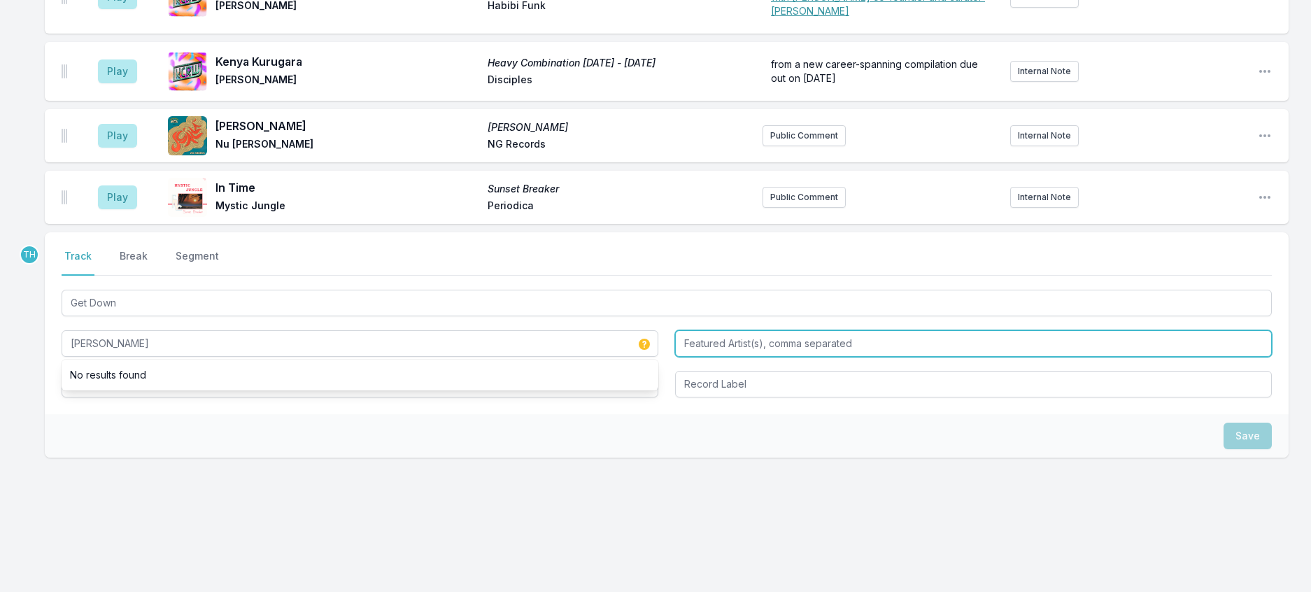
type input "[PERSON_NAME]"
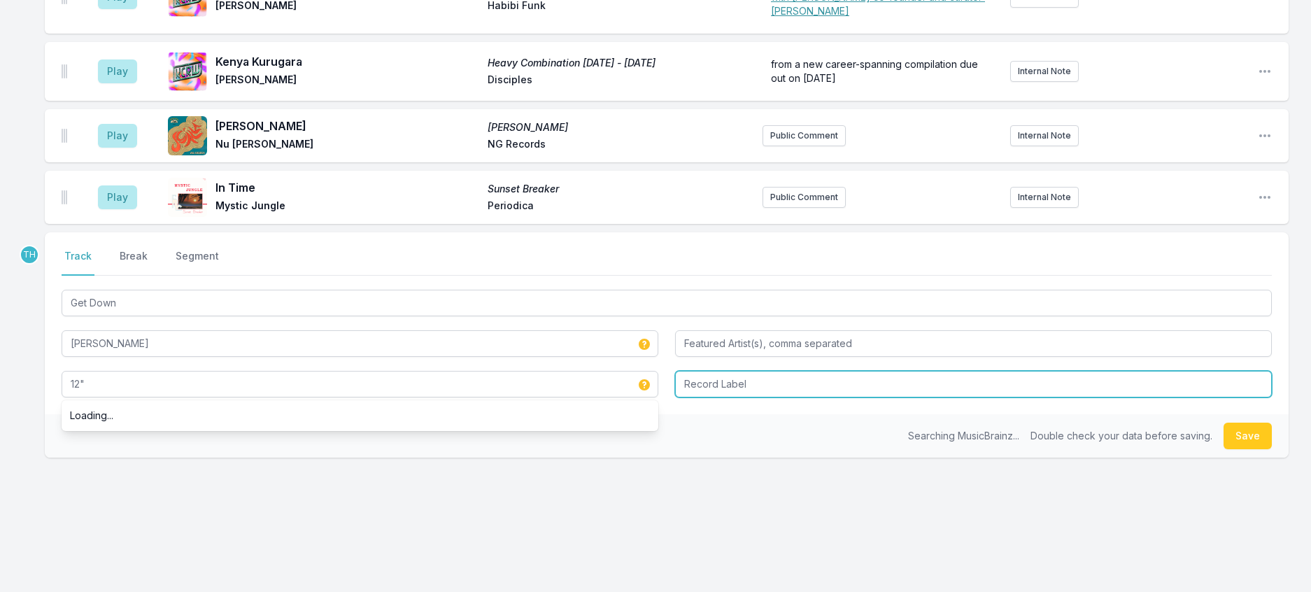
type input "12""
type input "Konduko"
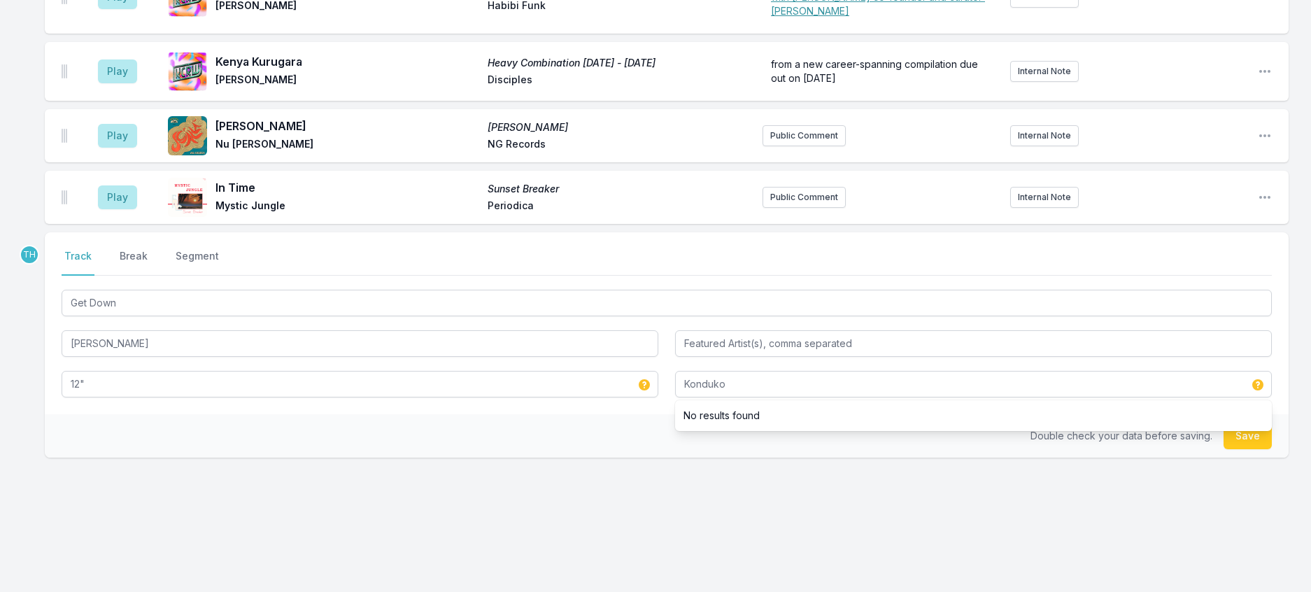
click at [646, 458] on div "Double check your data before saving. Save" at bounding box center [667, 435] width 1244 height 43
click at [1245, 449] on button "Save" at bounding box center [1248, 436] width 48 height 27
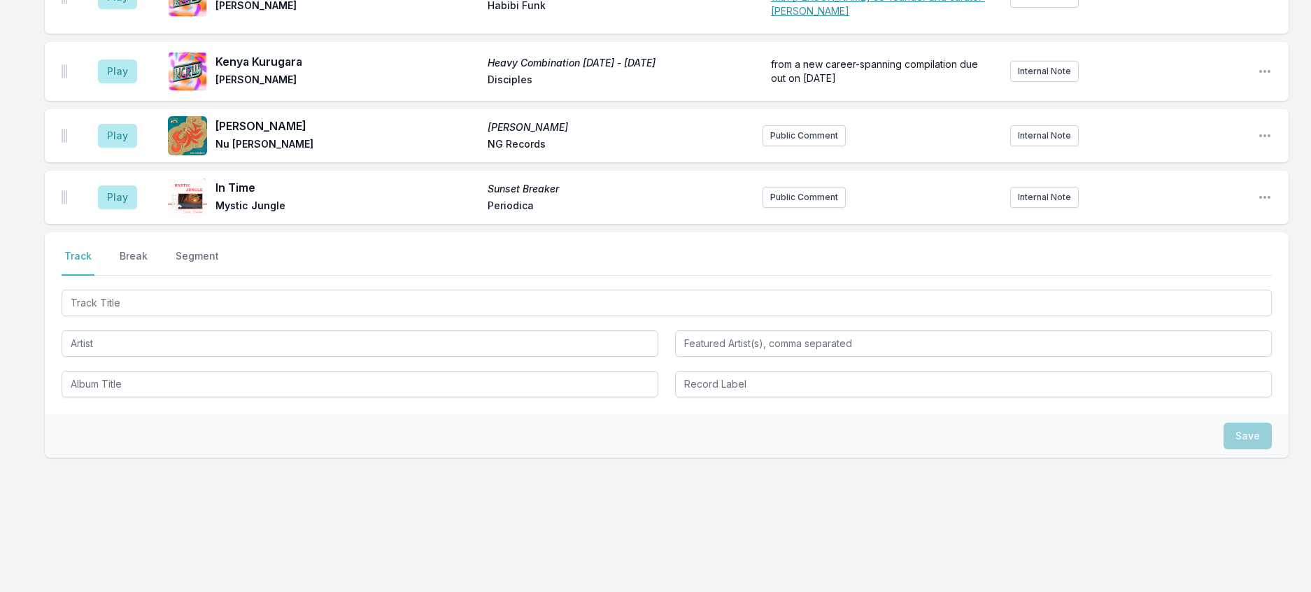
scroll to position [1429, 0]
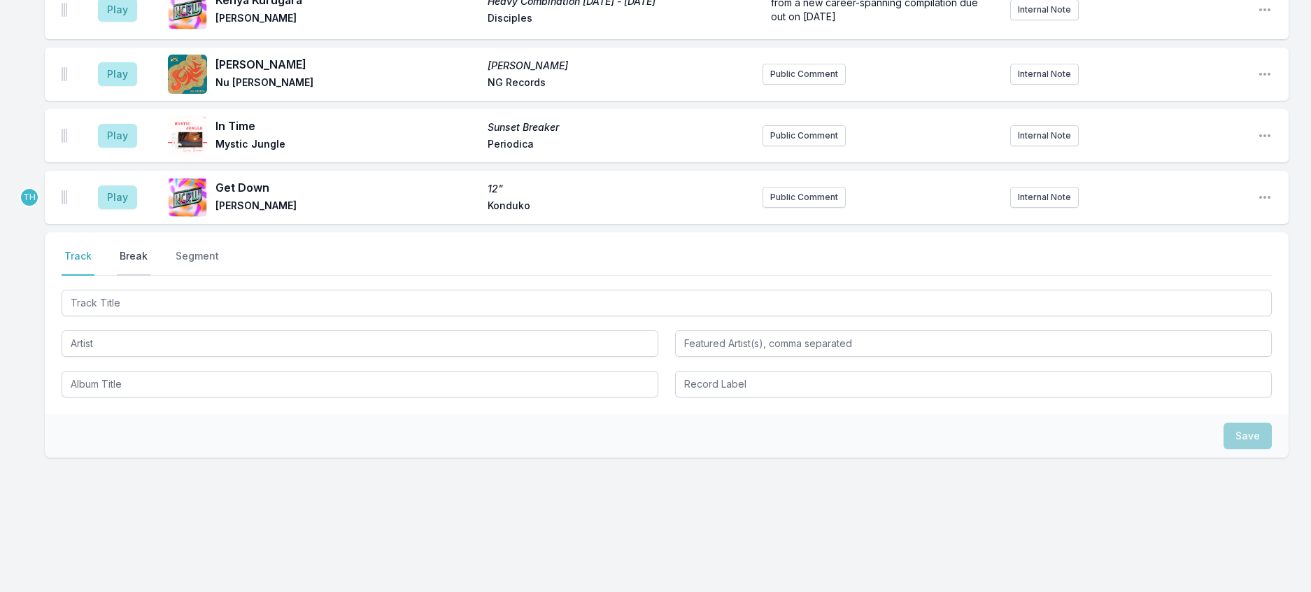
click at [150, 276] on button "Break" at bounding box center [134, 262] width 34 height 27
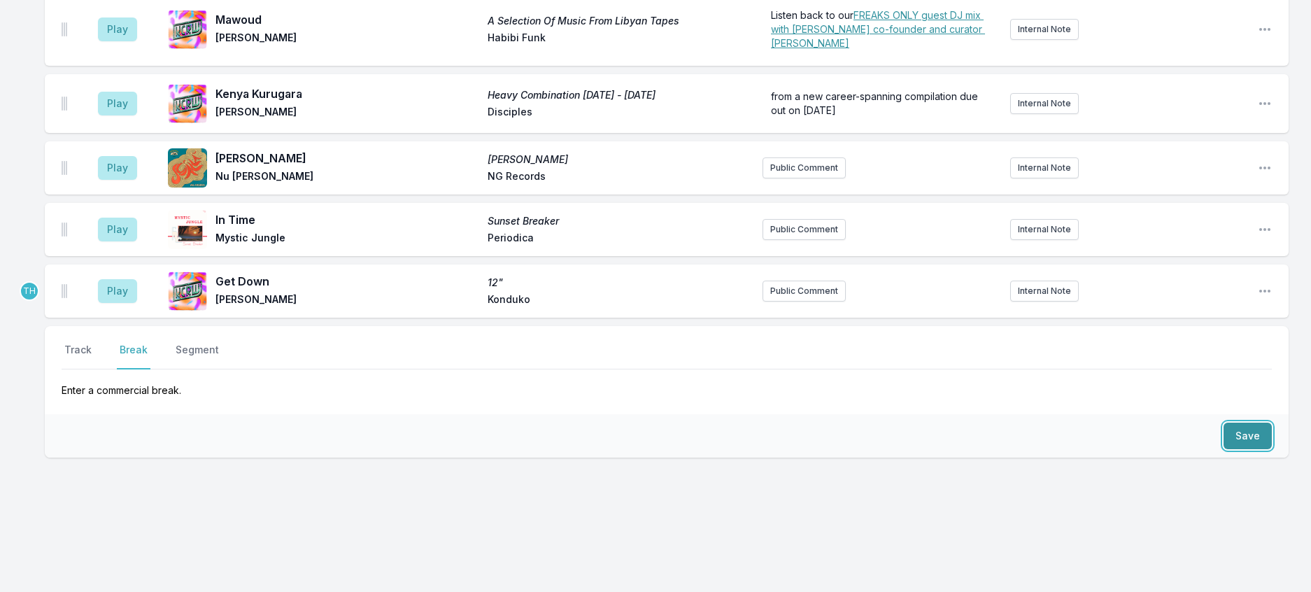
click at [1242, 423] on button "Save" at bounding box center [1248, 436] width 48 height 27
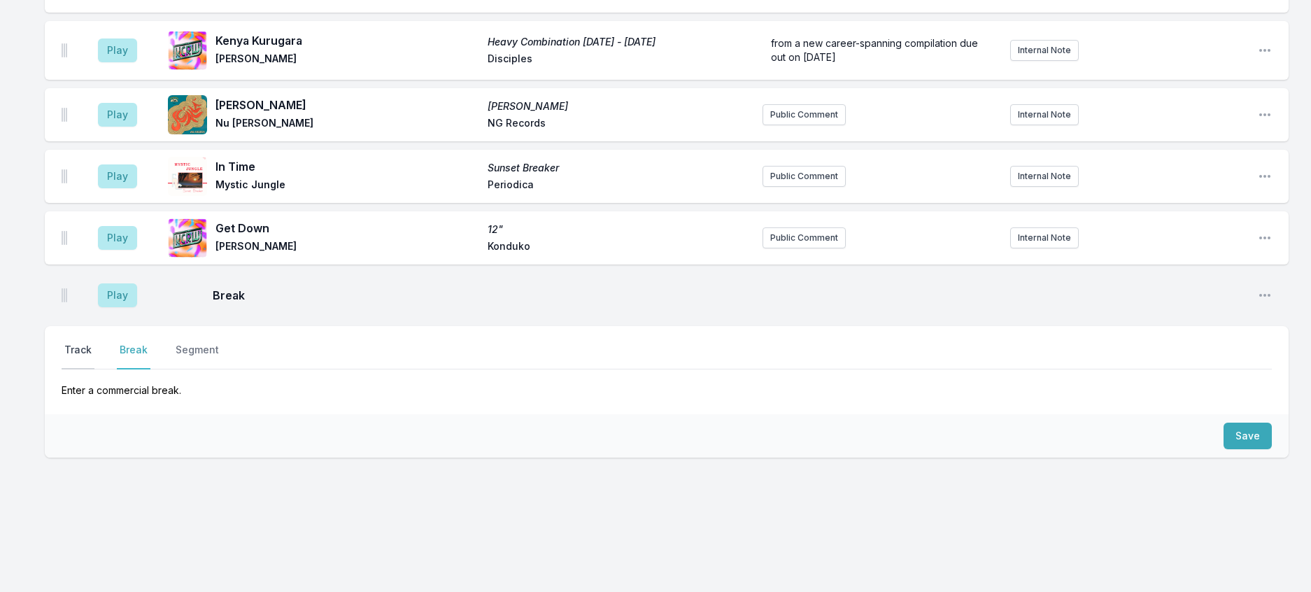
click at [82, 343] on button "Track" at bounding box center [78, 356] width 33 height 27
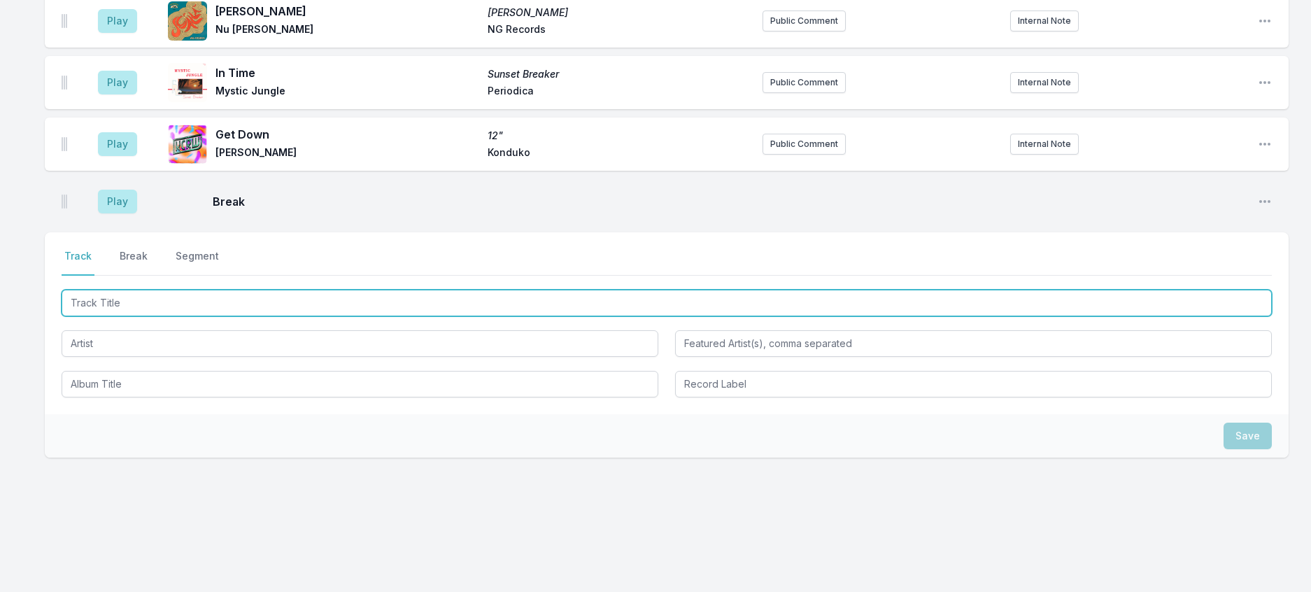
click at [105, 316] on input "Track Title" at bounding box center [667, 303] width 1210 height 27
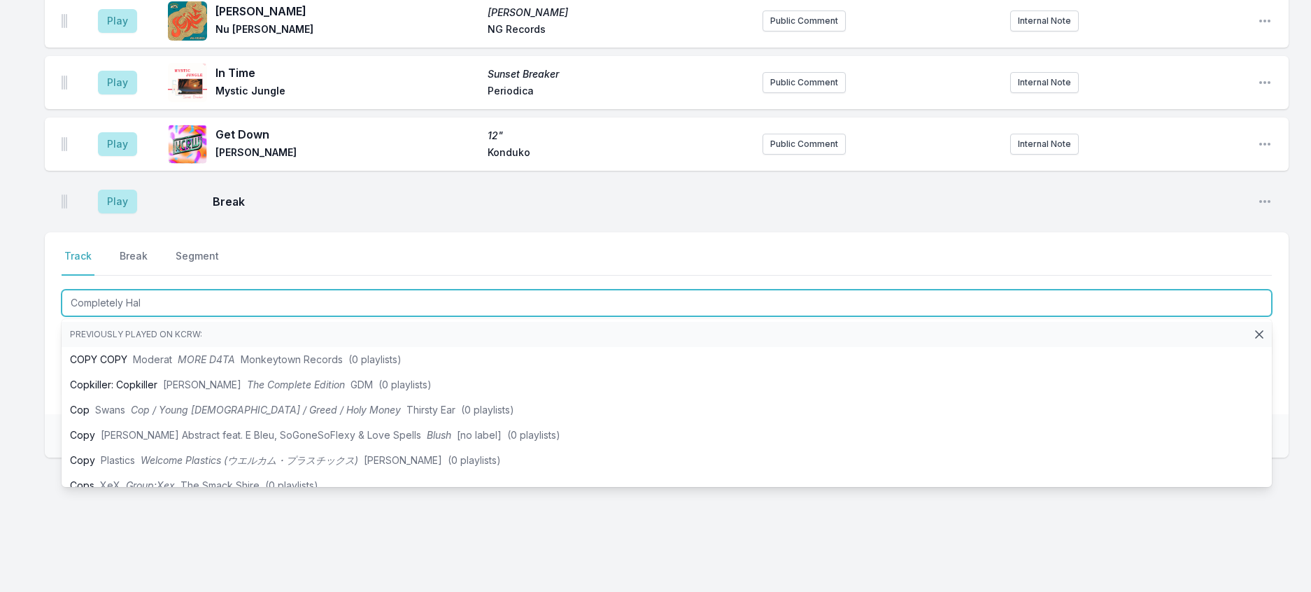
type input "Completely Half"
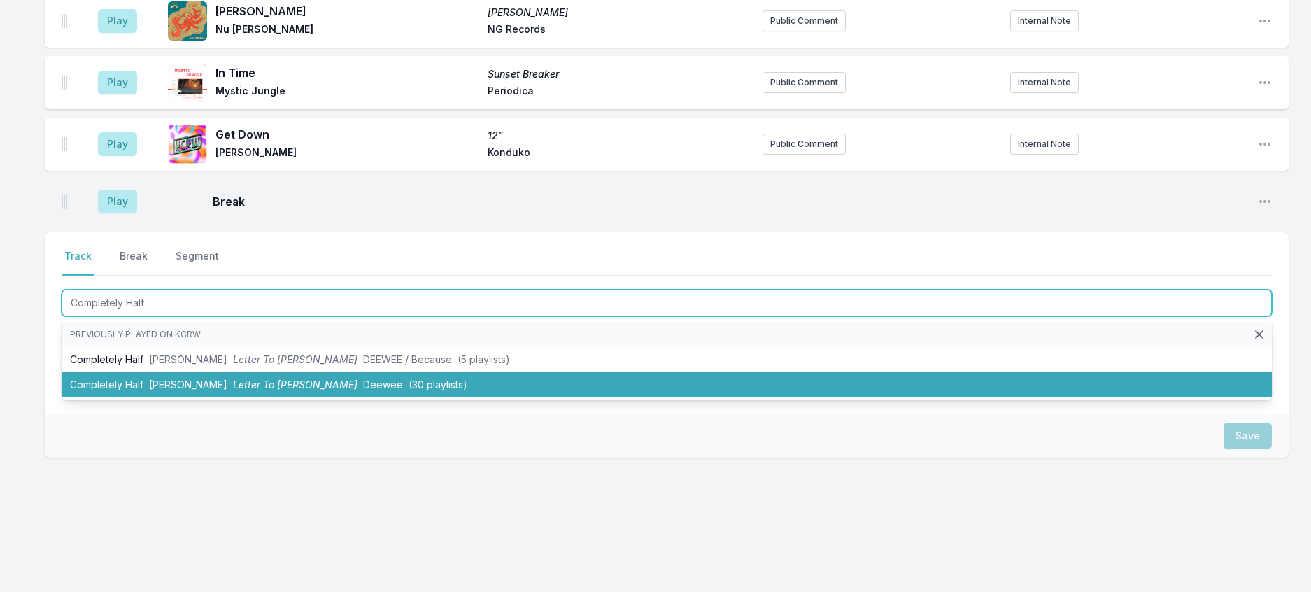
click at [215, 390] on span "[PERSON_NAME]" at bounding box center [188, 384] width 78 height 12
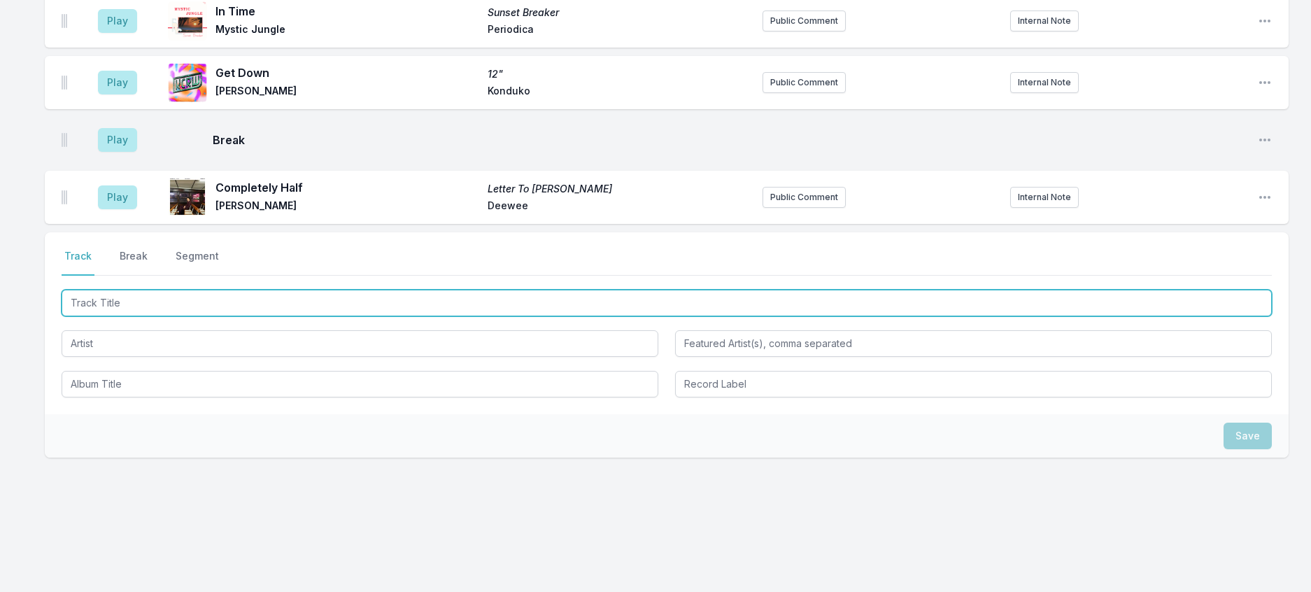
scroll to position [1527, 0]
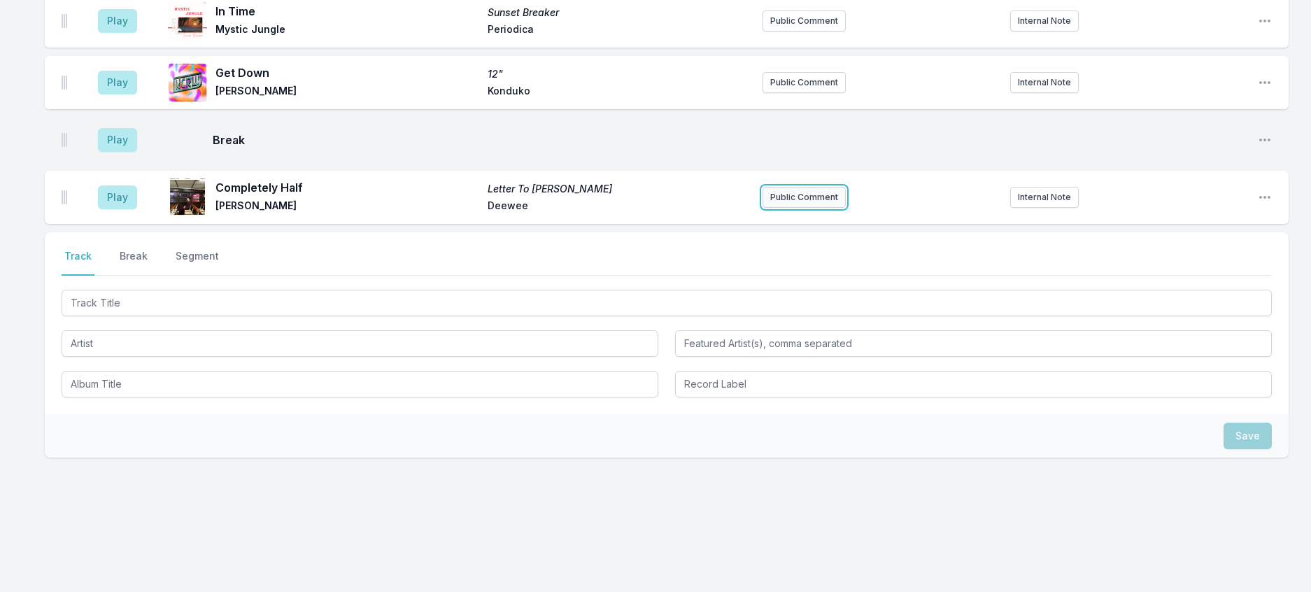
click at [795, 208] on button "Public Comment" at bounding box center [804, 197] width 83 height 21
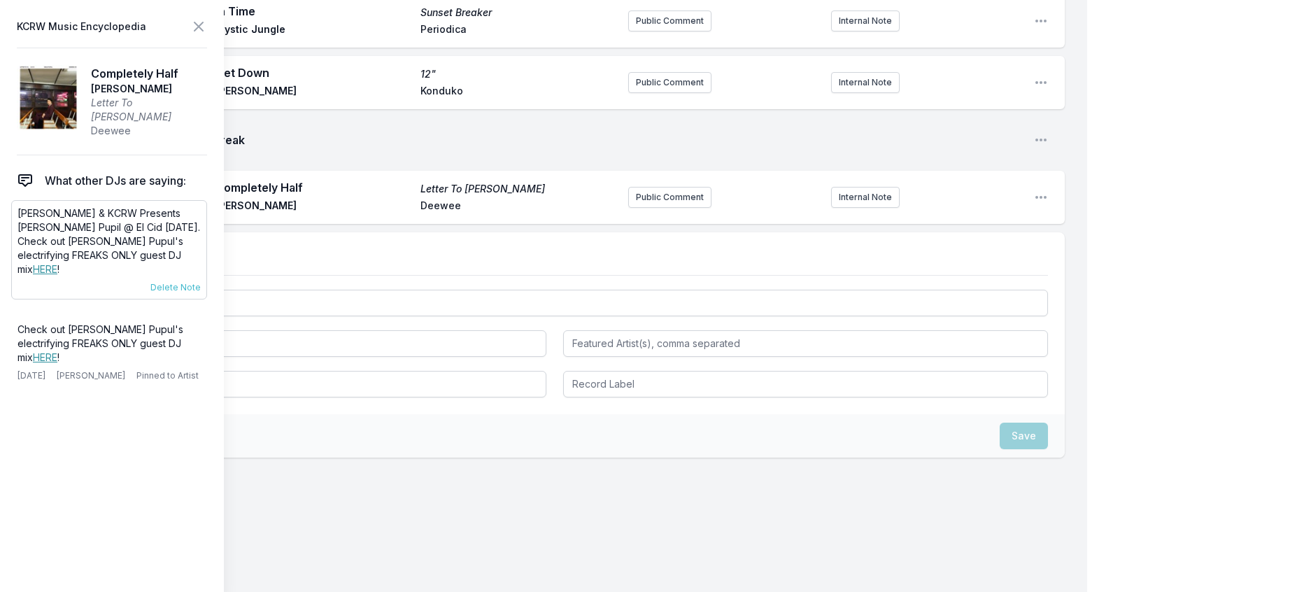
scroll to position [1526, 0]
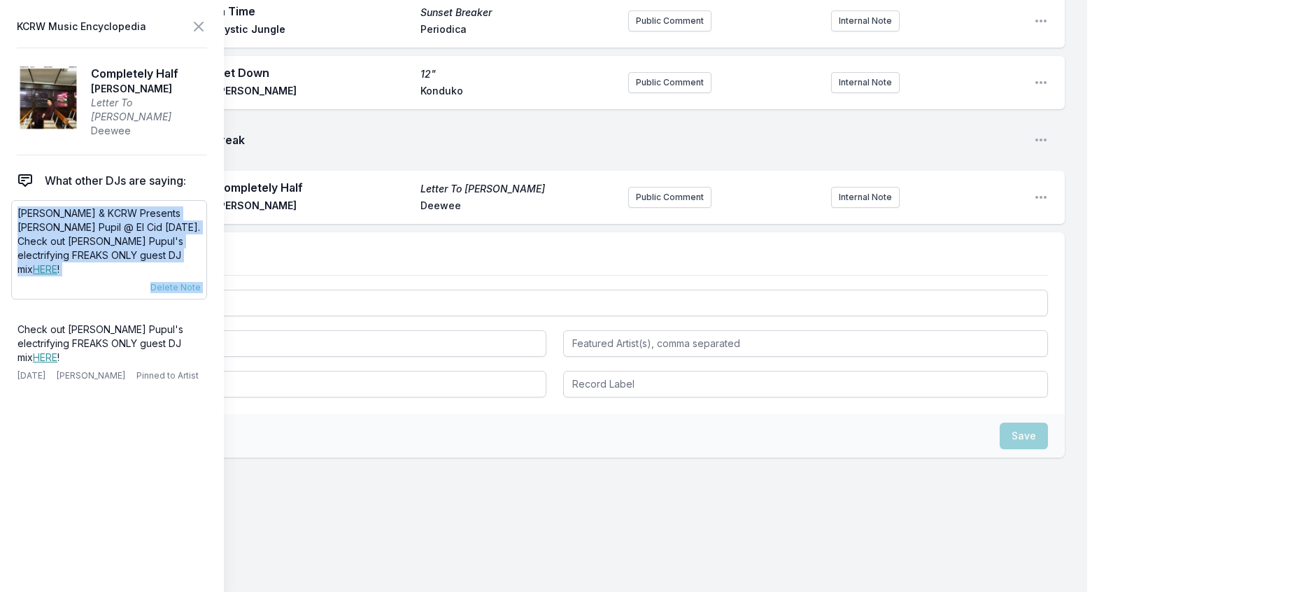
drag, startPoint x: 178, startPoint y: 289, endPoint x: 22, endPoint y: 235, distance: 165.0
click at [22, 235] on div "[PERSON_NAME] & KCRW Presents [PERSON_NAME] Pupil @ El Cid [DATE]. Check out [P…" at bounding box center [109, 249] width 196 height 99
click at [656, 208] on button "Public Comment" at bounding box center [669, 197] width 83 height 21
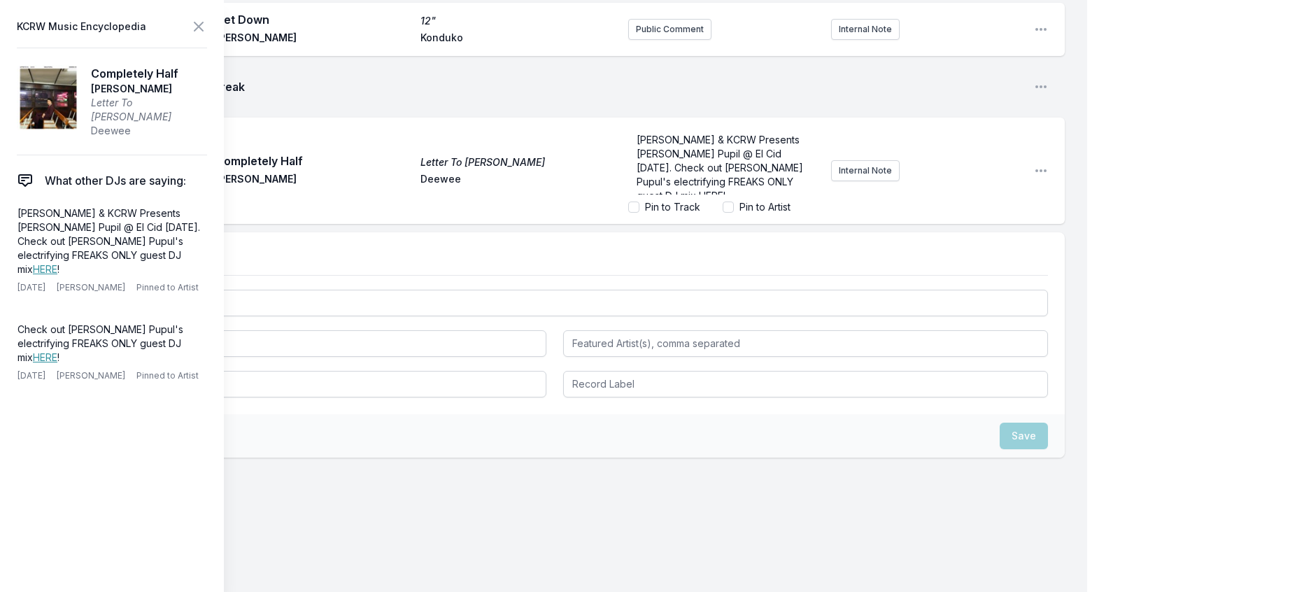
scroll to position [79, 0]
drag, startPoint x: 667, startPoint y: 363, endPoint x: 574, endPoint y: 323, distance: 101.2
click at [574, 224] on div "Play Completely Half Letter To [PERSON_NAME] [PERSON_NAME] & KCRW Presents [PER…" at bounding box center [555, 171] width 1020 height 106
click at [57, 275] on link "HERE" at bounding box center [45, 269] width 24 height 12
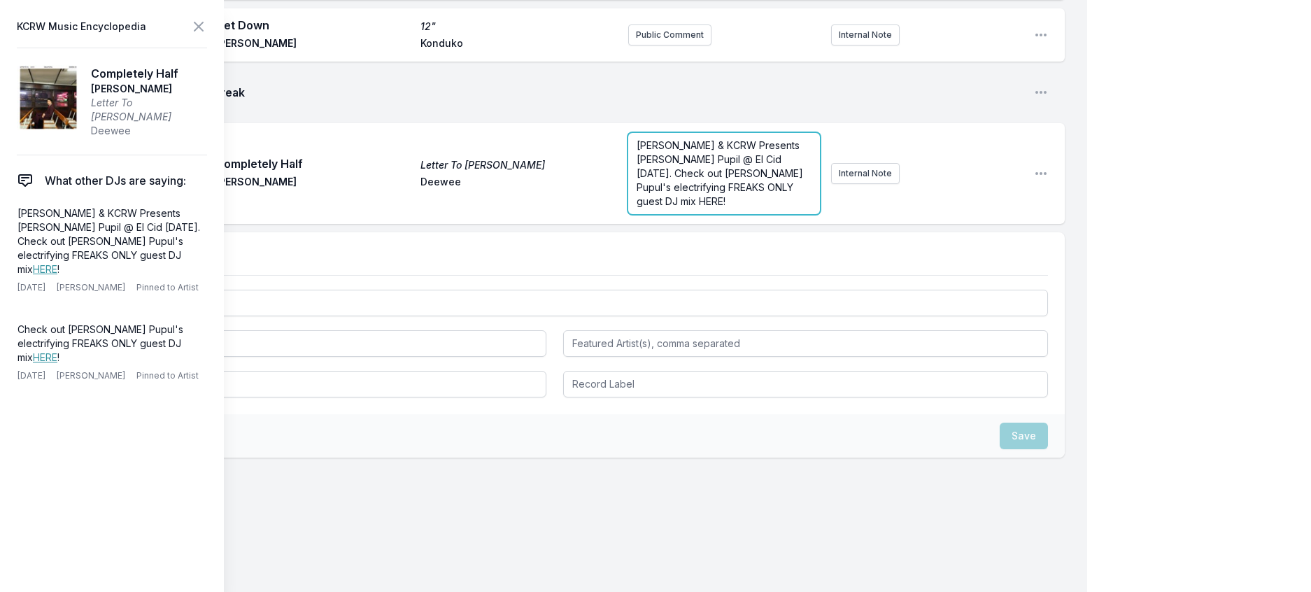
scroll to position [1586, 0]
click at [746, 214] on form "[PERSON_NAME] & KCRW Presents [PERSON_NAME] Pupil @ El Cid [DATE]. Check out [P…" at bounding box center [724, 173] width 192 height 81
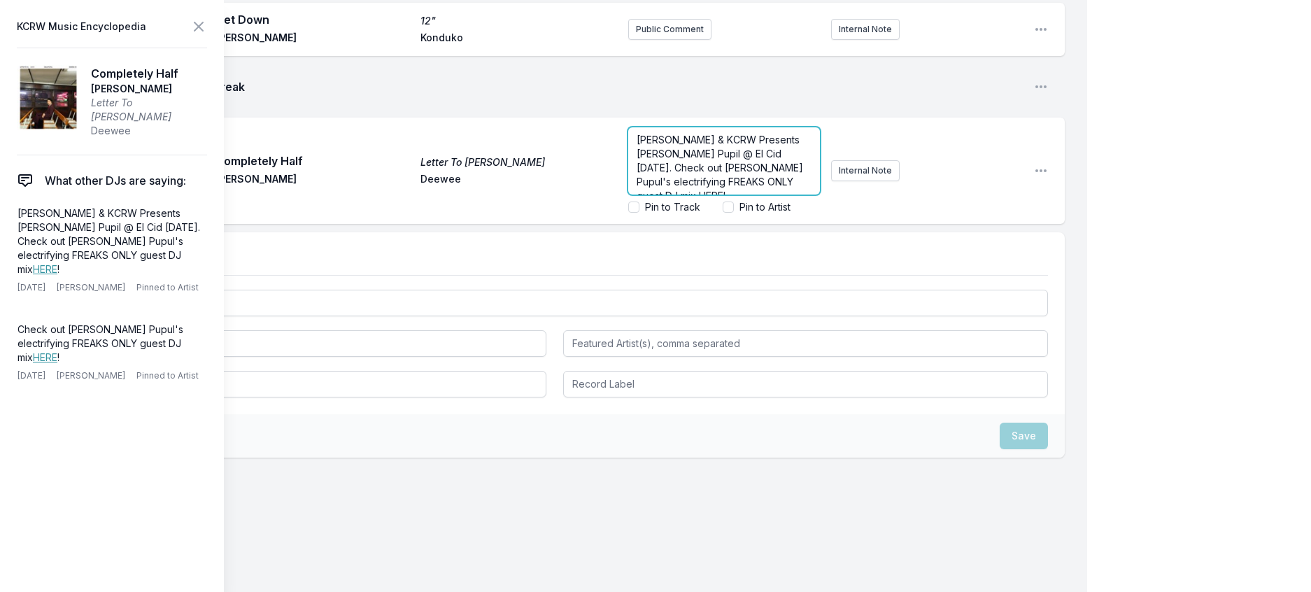
scroll to position [31, 0]
drag, startPoint x: 648, startPoint y: 350, endPoint x: 621, endPoint y: 351, distance: 26.6
click at [637, 187] on span "[PERSON_NAME] & KCRW Presents [PERSON_NAME] Pupil @ El Cid [DATE]. Check out [P…" at bounding box center [721, 154] width 169 height 68
click at [779, 194] on div "[PERSON_NAME] & KCRW Presents [PERSON_NAME] Pupil @ El Cid [DATE]. Check out [P…" at bounding box center [724, 160] width 192 height 67
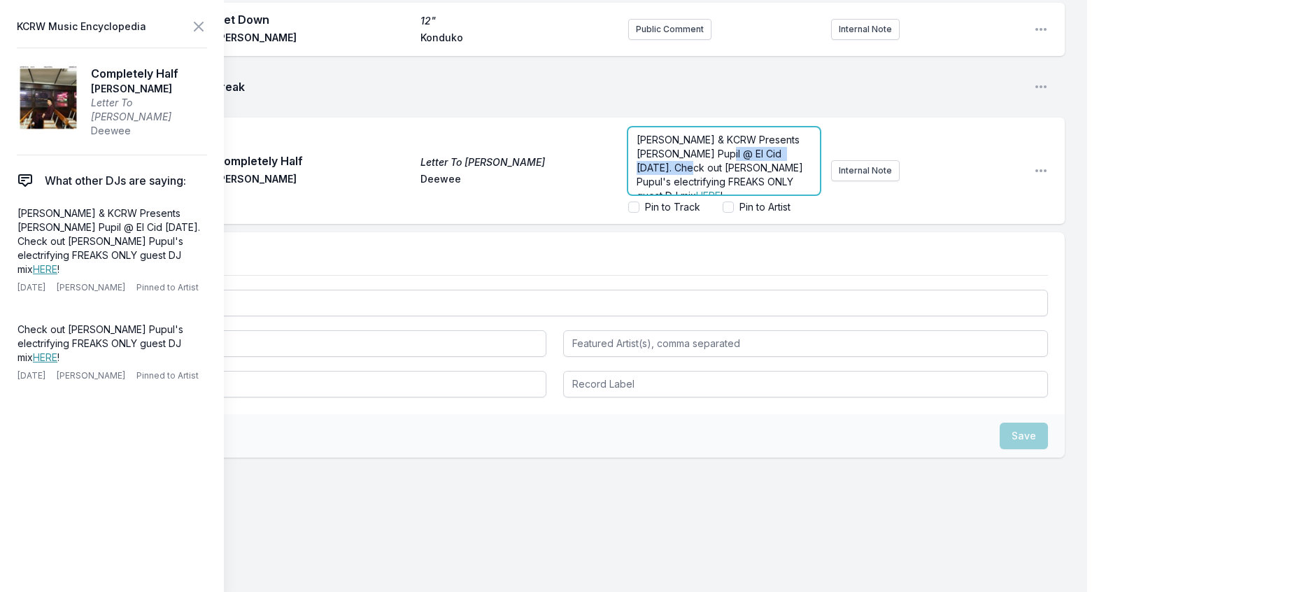
drag, startPoint x: 697, startPoint y: 338, endPoint x: 716, endPoint y: 321, distance: 25.3
click at [716, 201] on span "[PERSON_NAME] & KCRW Presents [PERSON_NAME] Pupil @ El Cid [DATE]. Check out [P…" at bounding box center [721, 168] width 169 height 68
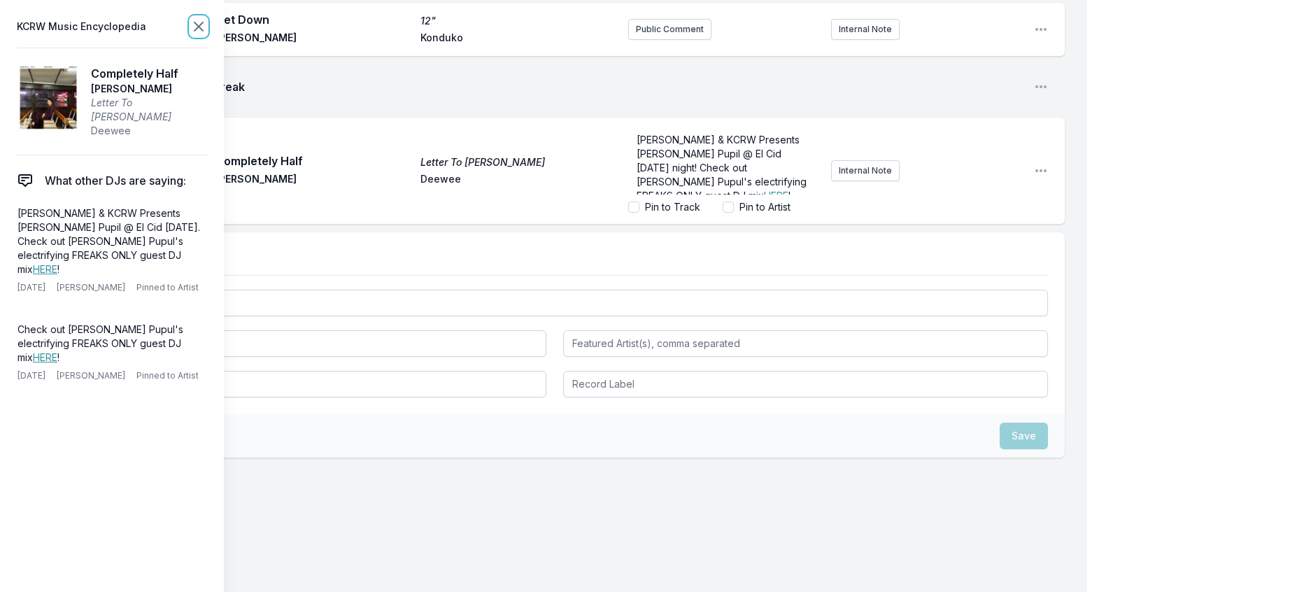
click at [207, 33] on icon at bounding box center [198, 26] width 17 height 17
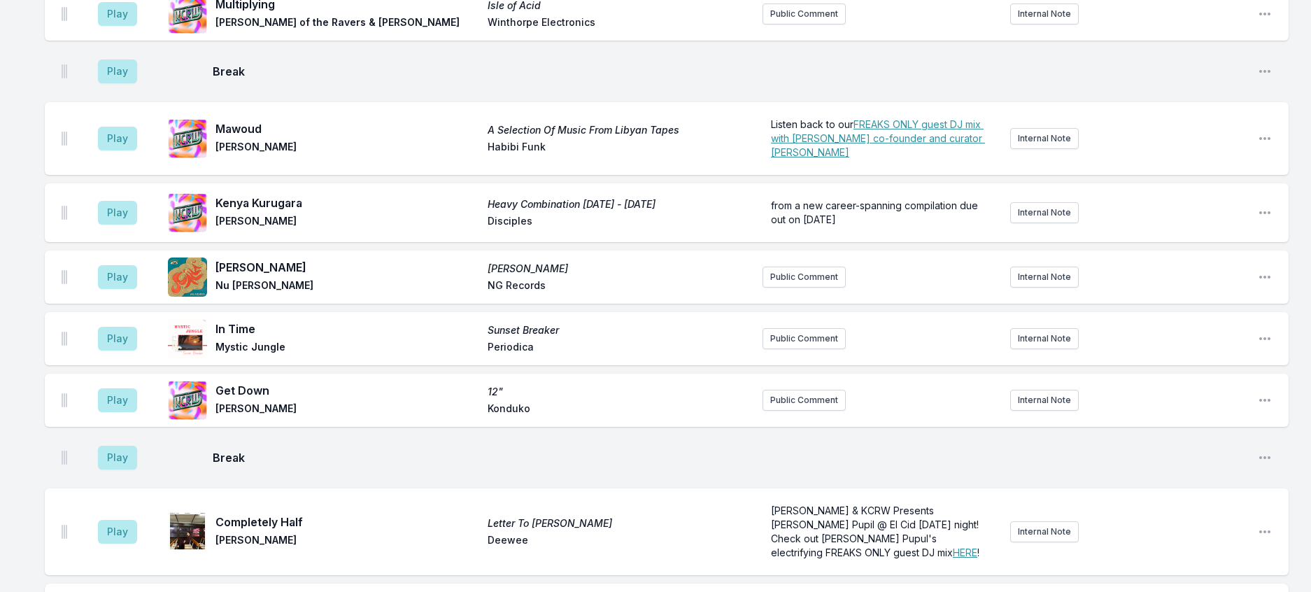
scroll to position [810, 0]
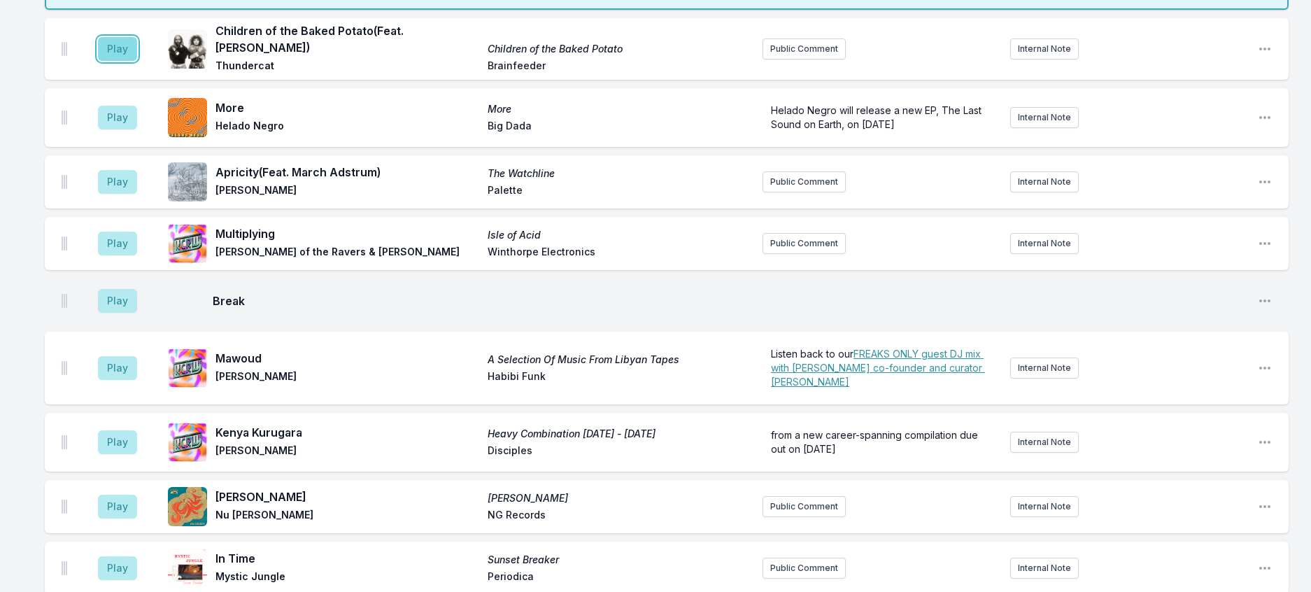
click at [137, 61] on button "Play" at bounding box center [117, 49] width 39 height 24
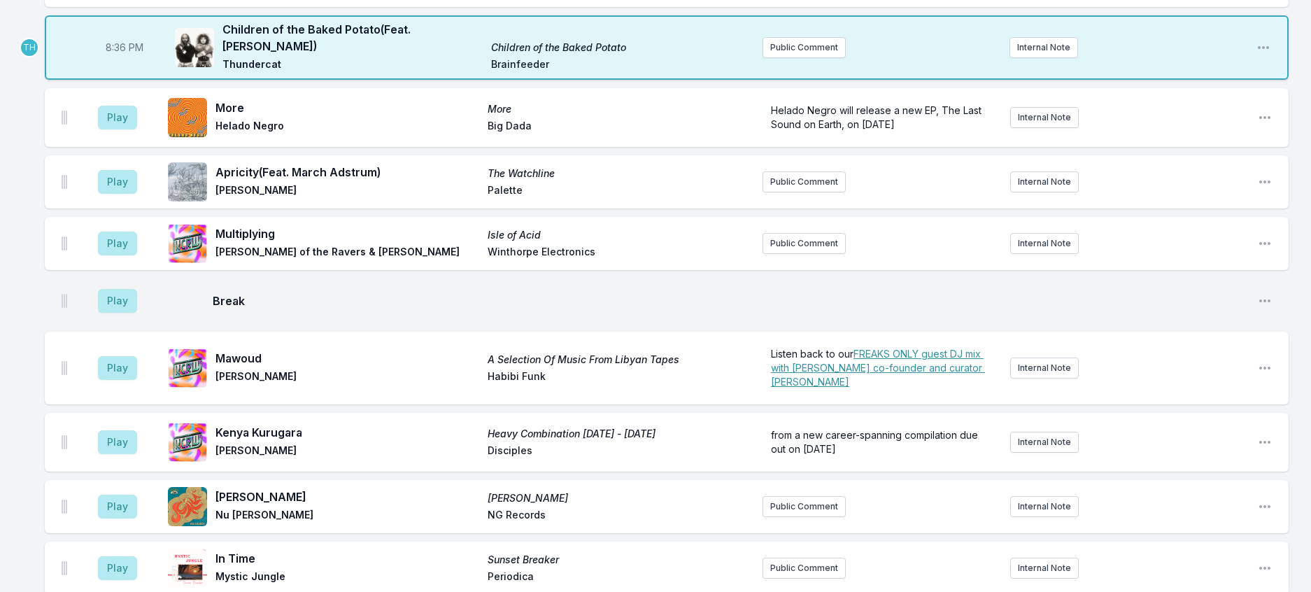
click at [132, 55] on span "8:36 PM" at bounding box center [125, 48] width 38 height 14
click at [132, 61] on input "20:36" at bounding box center [124, 47] width 78 height 27
type input "20:33"
click at [133, 129] on button "Play" at bounding box center [117, 118] width 39 height 24
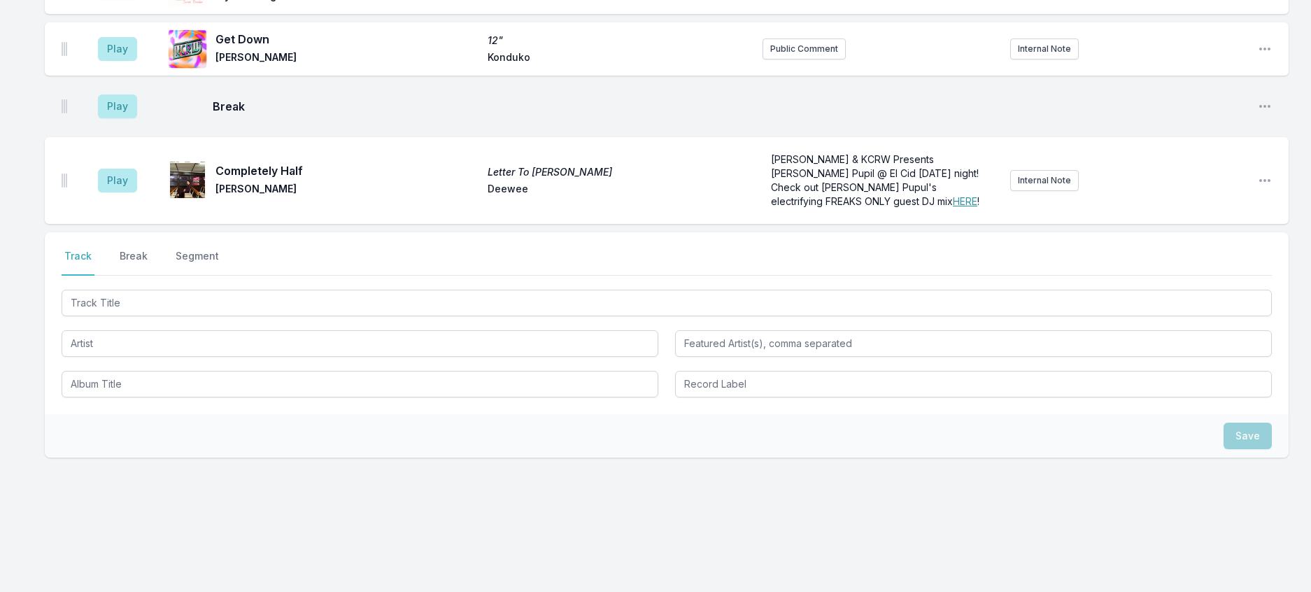
scroll to position [1650, 0]
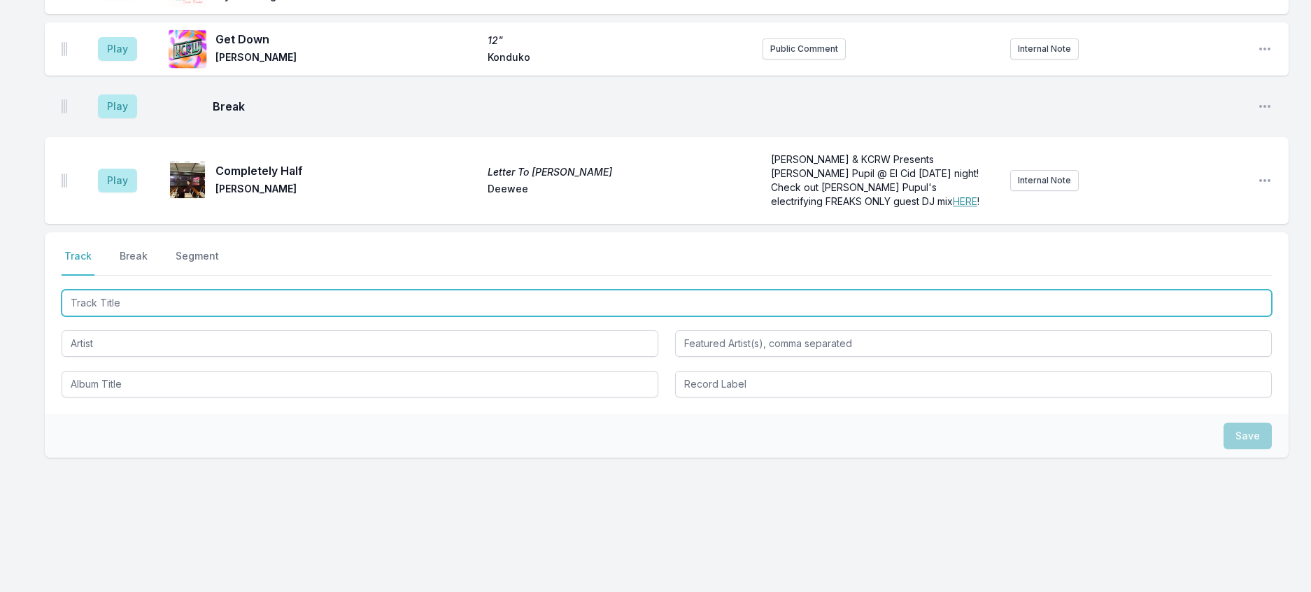
click at [285, 290] on input "Track Title" at bounding box center [667, 303] width 1210 height 27
type input "Still See Love"
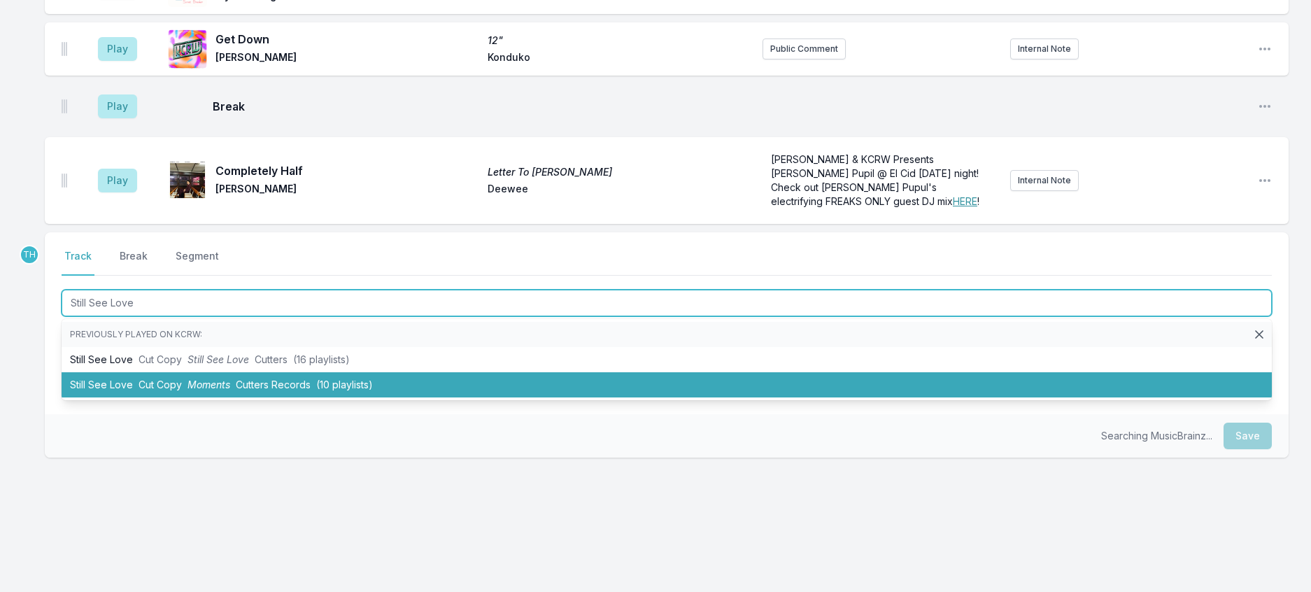
click at [347, 372] on li "Still See Love Cut Copy Moments Cutters Records (10 playlists)" at bounding box center [667, 384] width 1210 height 25
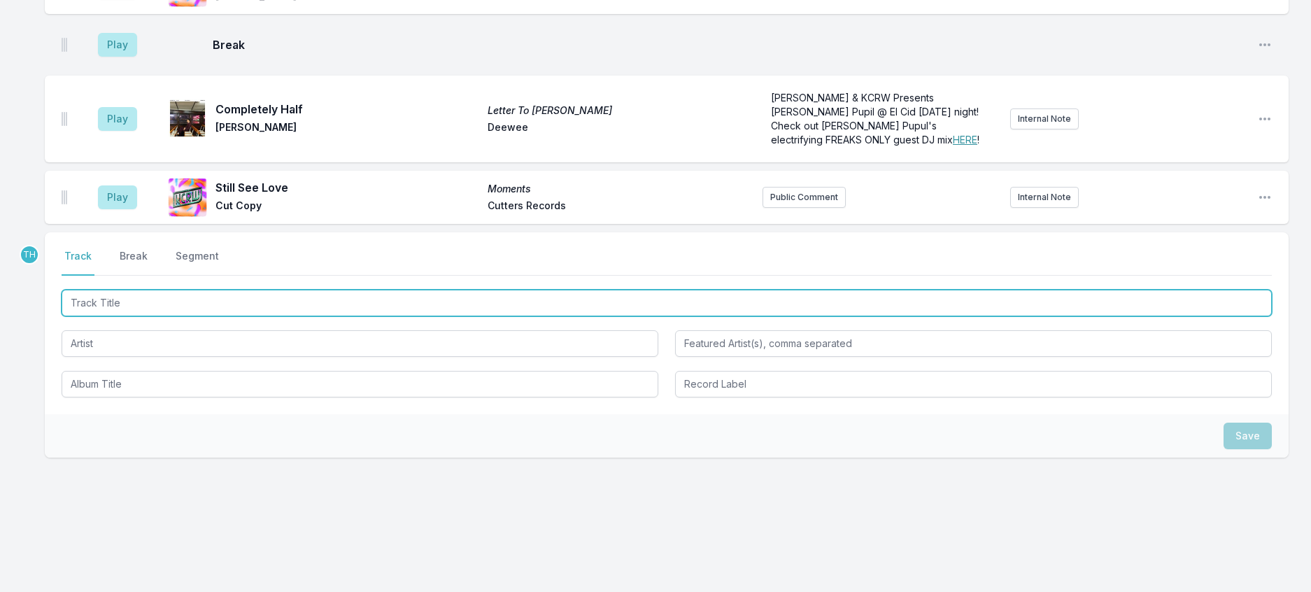
scroll to position [1719, 0]
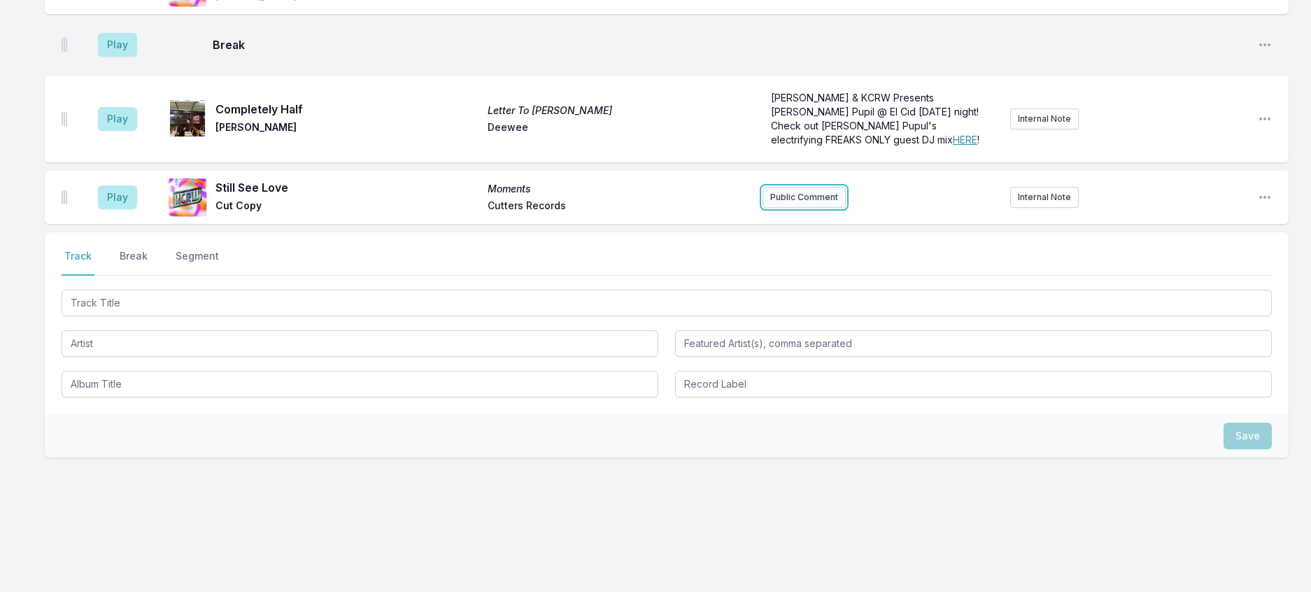
click at [798, 187] on button "Public Comment" at bounding box center [804, 197] width 83 height 21
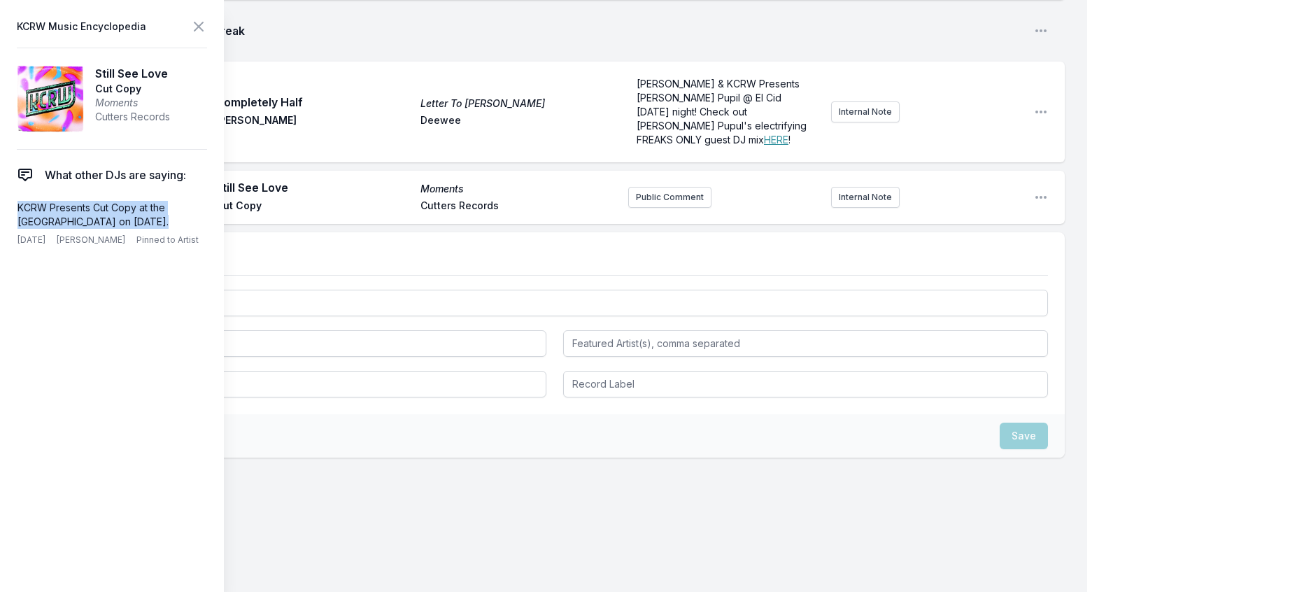
drag, startPoint x: 176, startPoint y: 251, endPoint x: 10, endPoint y: 227, distance: 166.8
click at [10, 227] on aside "KCRW Music Encyclopedia Still See Love Cut Copy Moments Cutters Records What ot…" at bounding box center [112, 296] width 224 height 592
click at [628, 208] on button "Public Comment" at bounding box center [669, 197] width 83 height 21
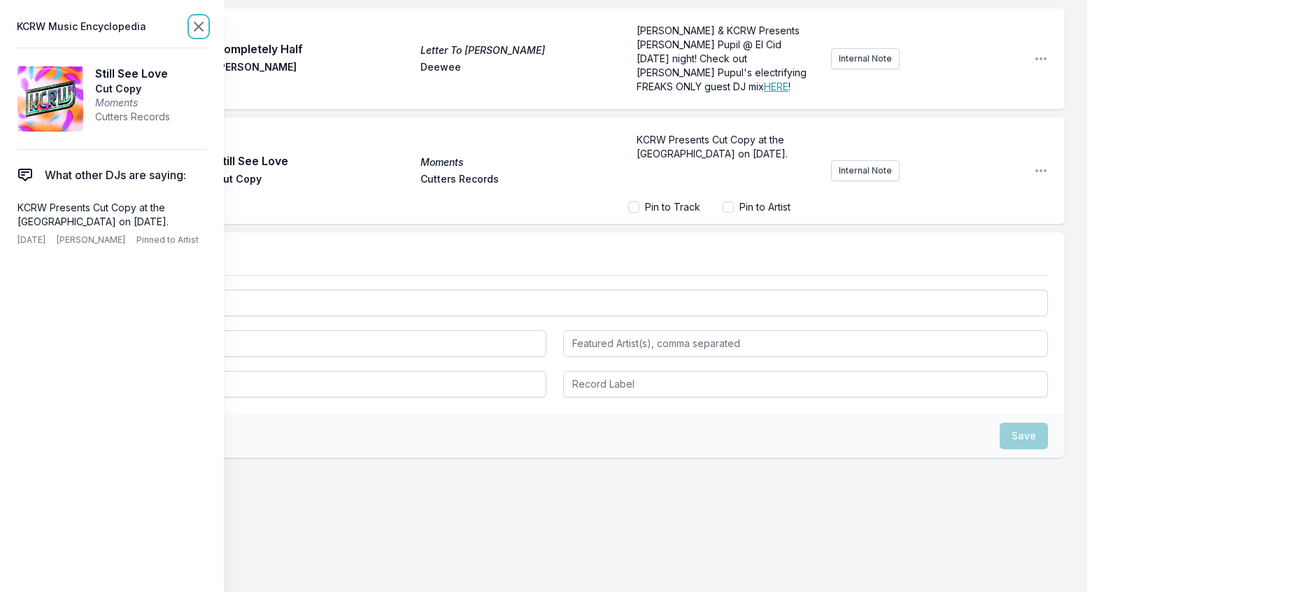
click at [207, 24] on icon at bounding box center [198, 26] width 17 height 17
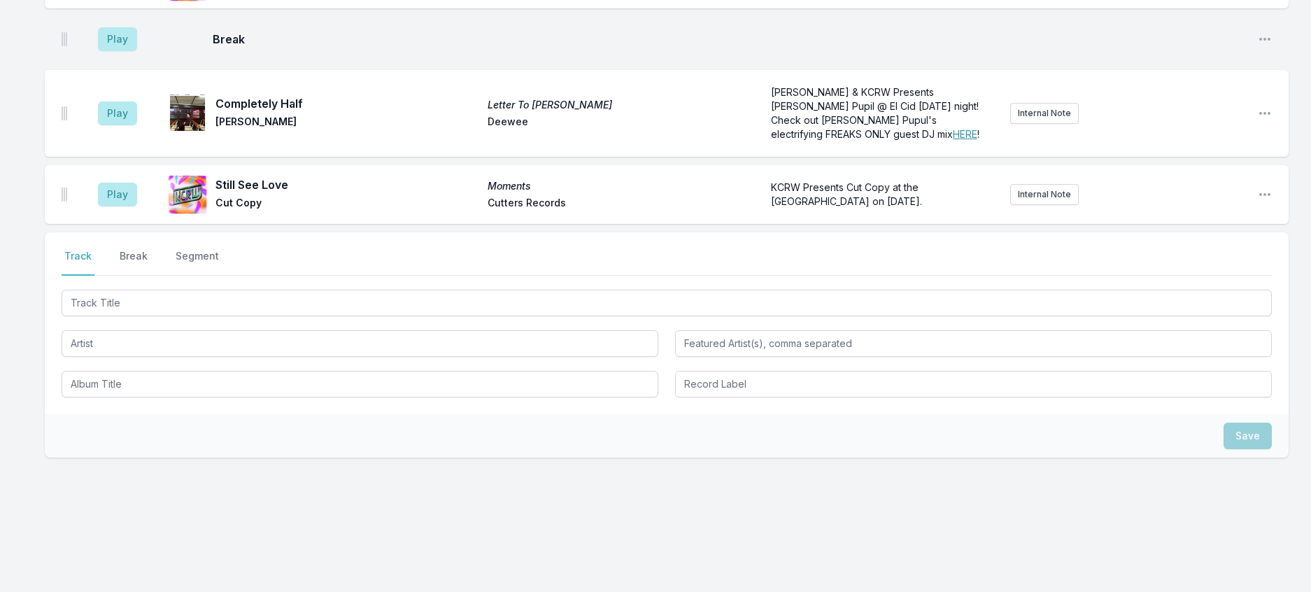
scroll to position [1725, 0]
drag, startPoint x: 1259, startPoint y: 164, endPoint x: 1252, endPoint y: 172, distance: 10.5
click at [1258, 187] on icon "Open playlist item options" at bounding box center [1265, 194] width 14 height 14
click at [1193, 235] on button "Edit Track Details" at bounding box center [1193, 247] width 157 height 25
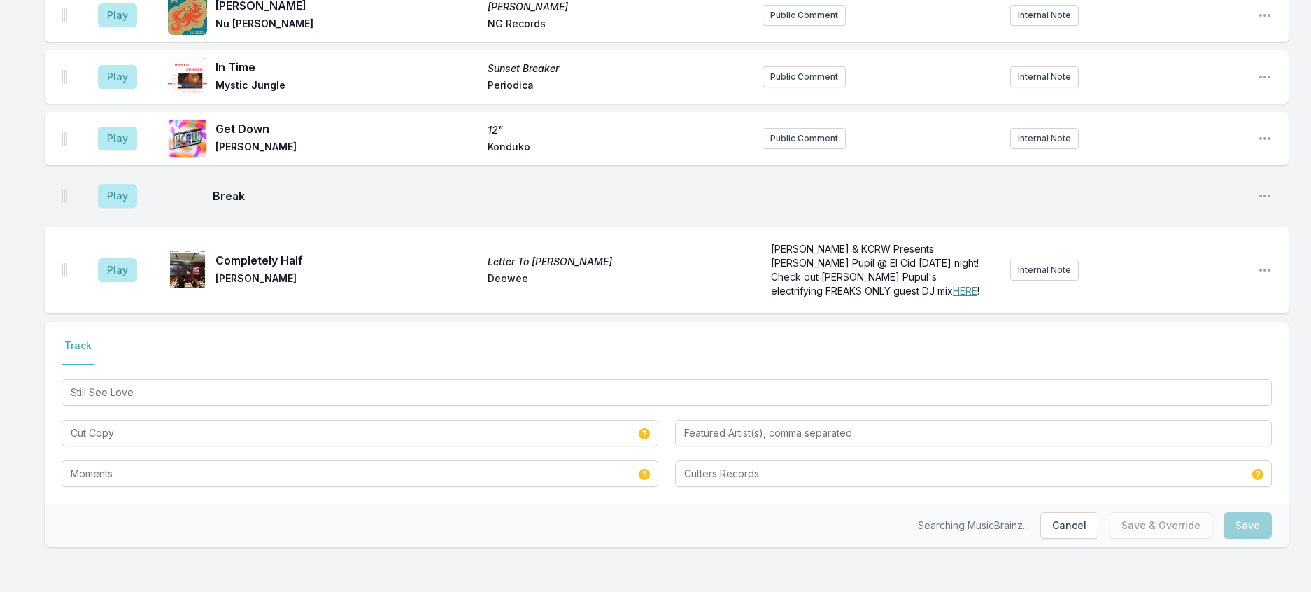
scroll to position [1569, 0]
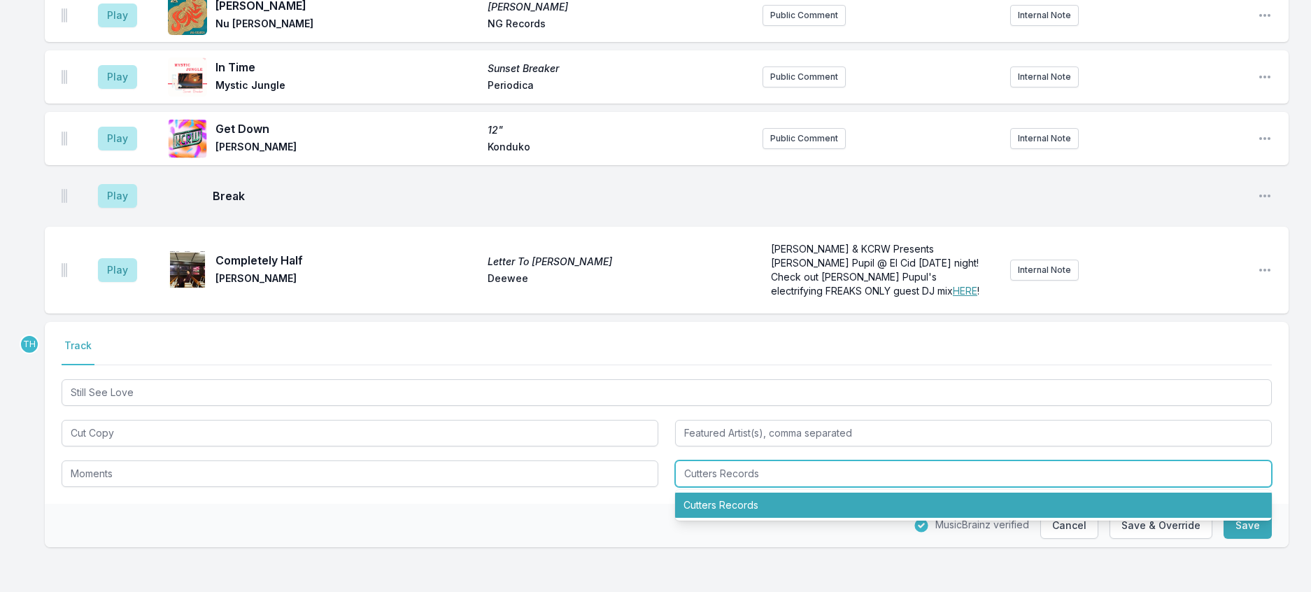
drag, startPoint x: 723, startPoint y: 458, endPoint x: 945, endPoint y: 461, distance: 222.5
click at [945, 461] on input "Cutters Records" at bounding box center [973, 473] width 597 height 27
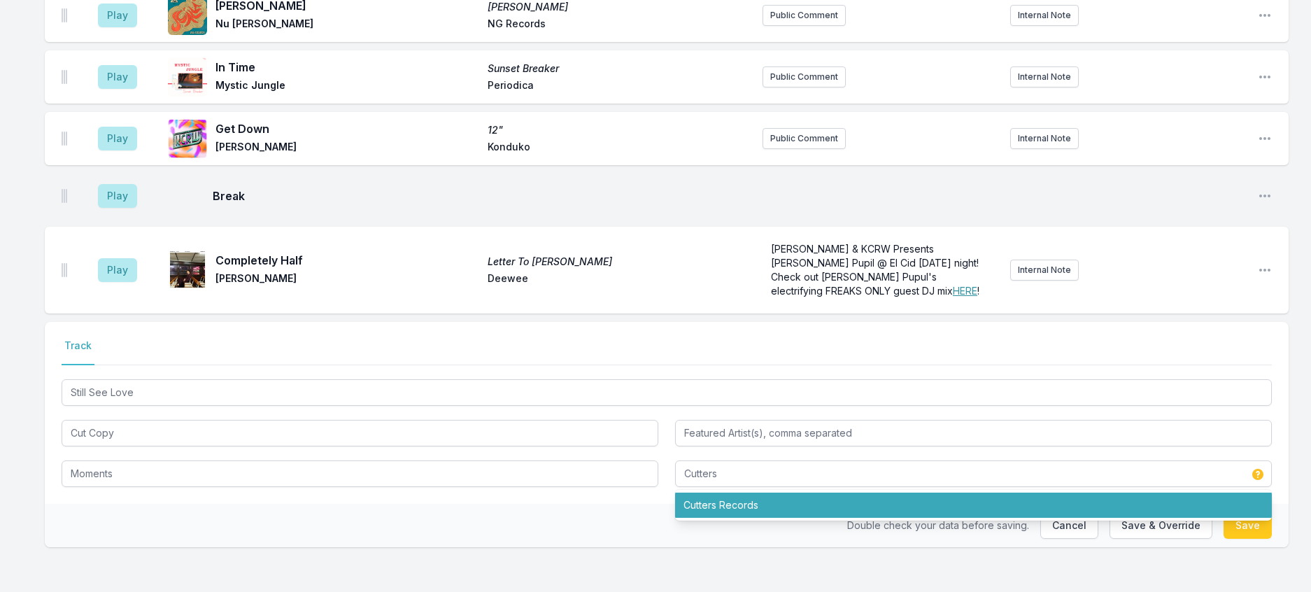
drag, startPoint x: 579, startPoint y: 489, endPoint x: 813, endPoint y: 492, distance: 233.7
click at [579, 490] on div "Select a tab Track Track Still See Love Cut Copy Moments Cutters Cutters Records" at bounding box center [667, 413] width 1244 height 182
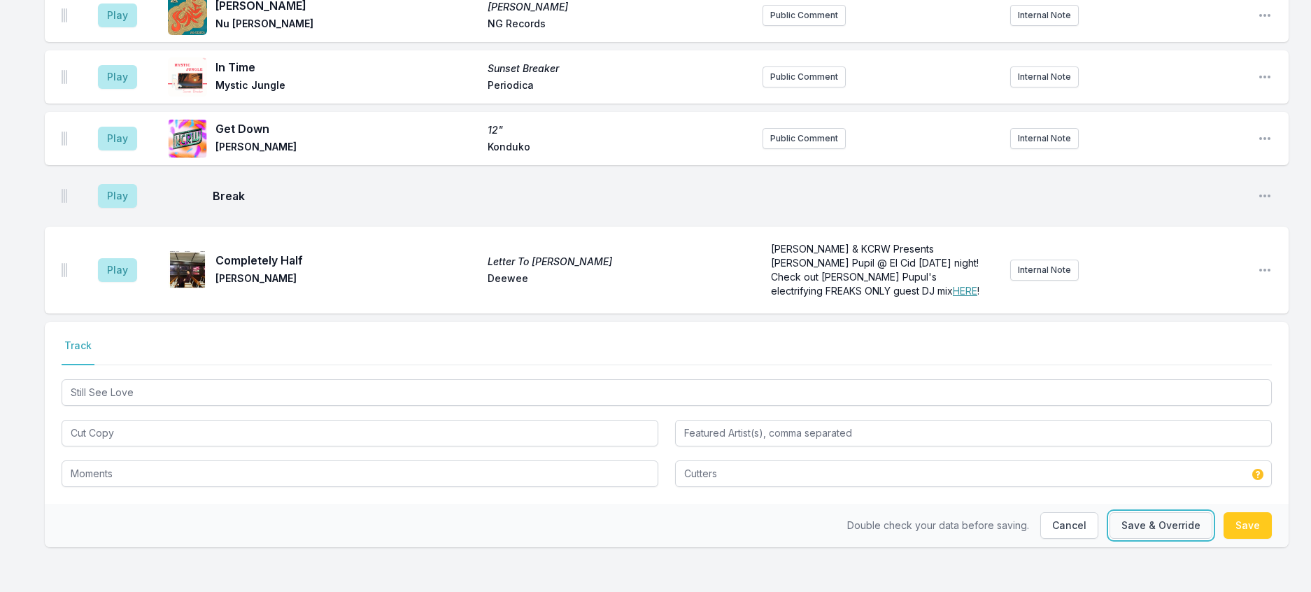
click at [1119, 516] on button "Save & Override" at bounding box center [1161, 525] width 103 height 27
type input "Cutters Records"
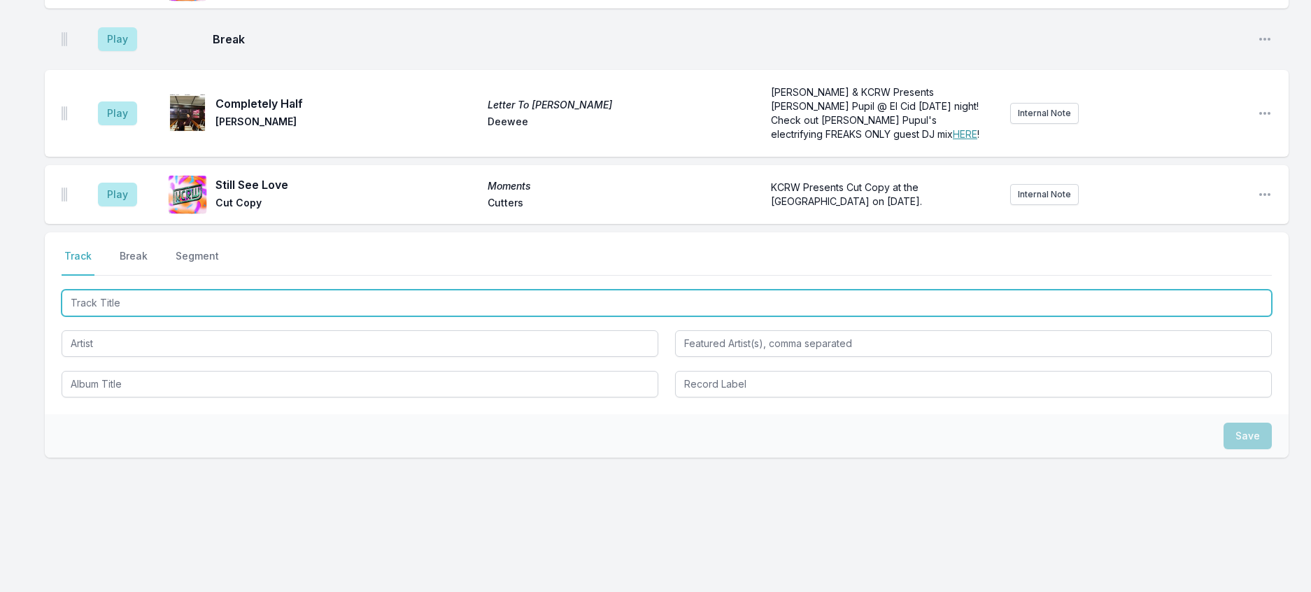
click at [177, 316] on input "Track Title" at bounding box center [667, 303] width 1210 height 27
type input "Scha"
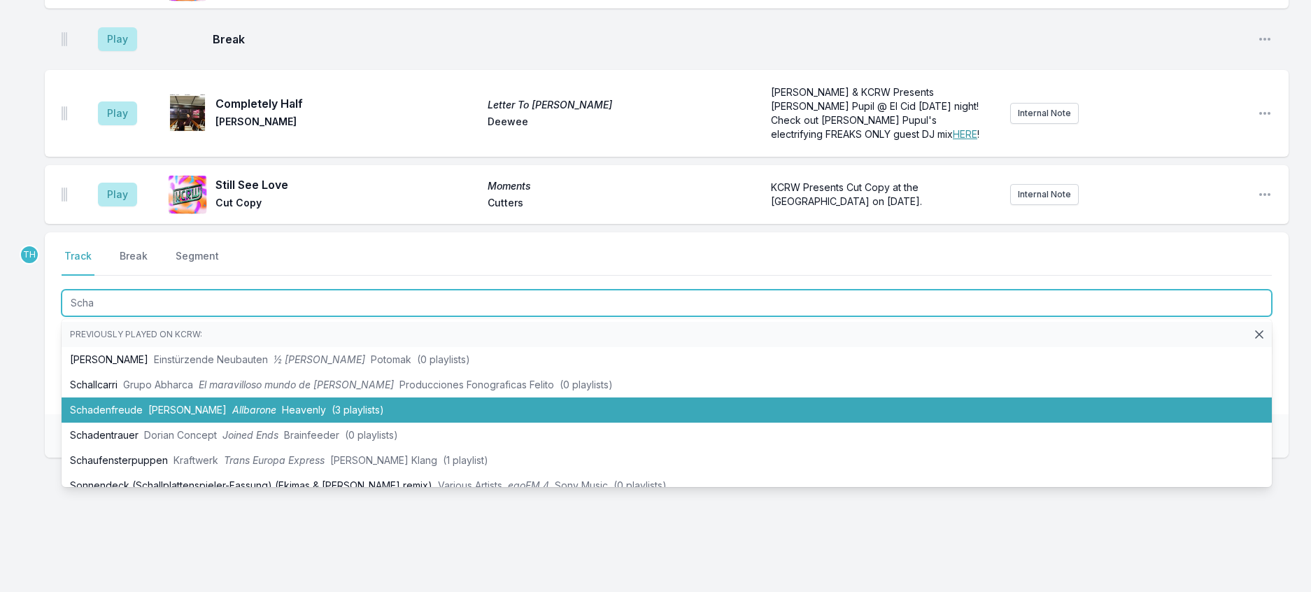
click at [201, 416] on span "[PERSON_NAME]" at bounding box center [187, 410] width 78 height 12
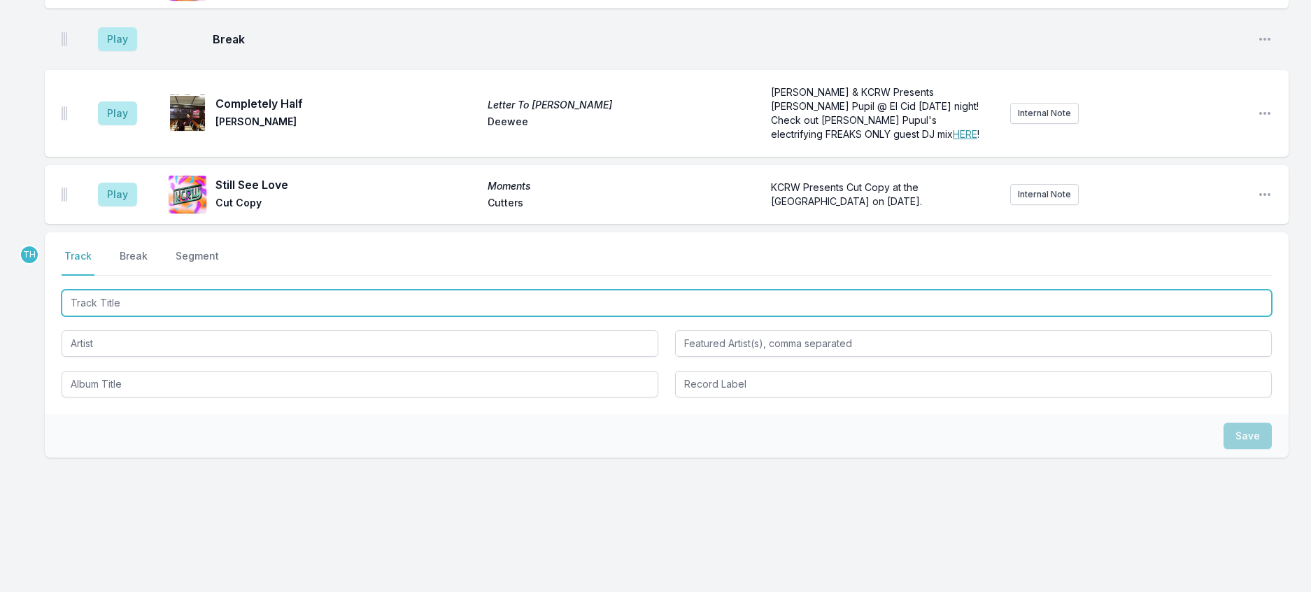
scroll to position [1638, 0]
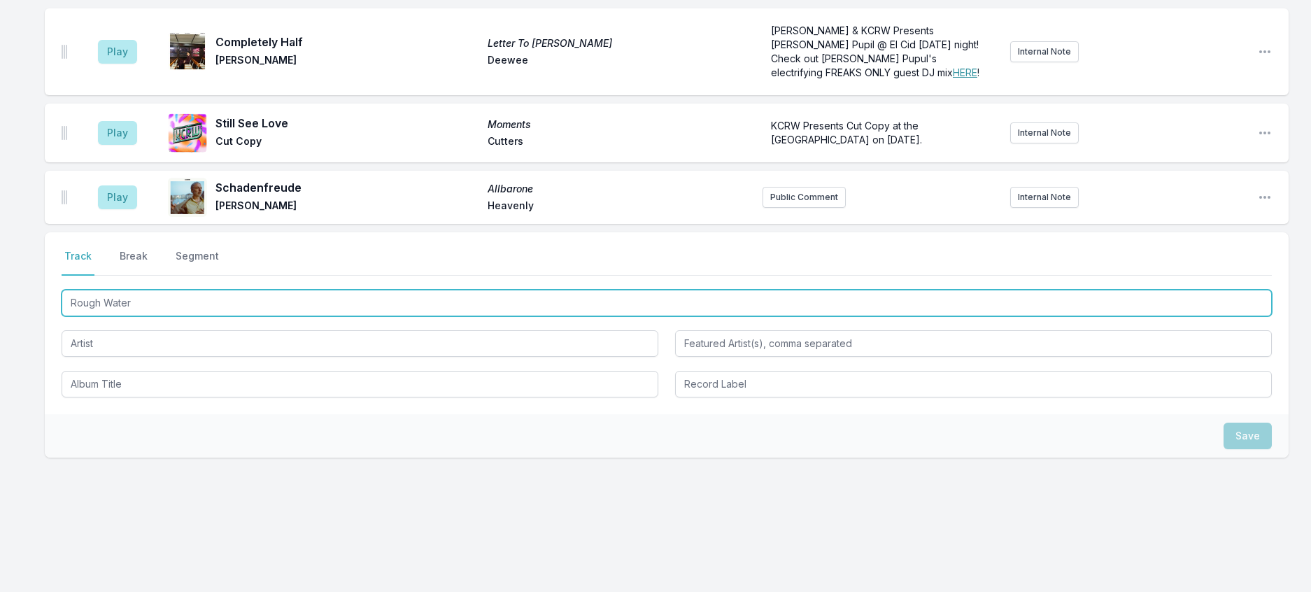
type input "Rough Waters"
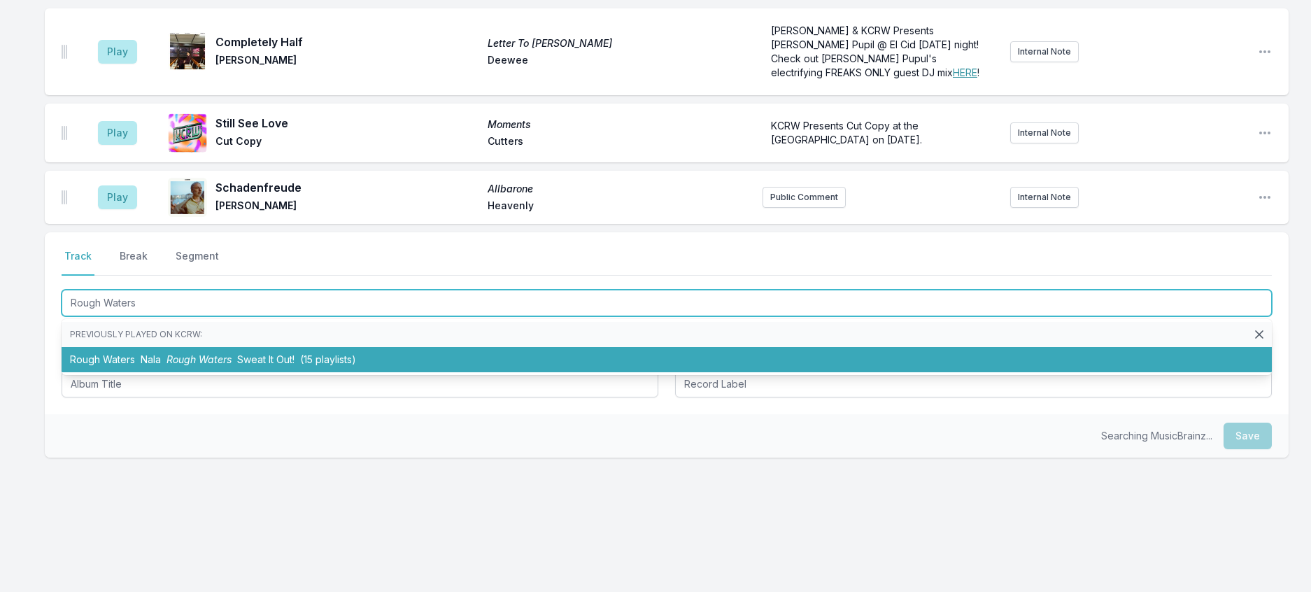
click at [295, 365] on span "Sweat It Out!" at bounding box center [265, 359] width 57 height 12
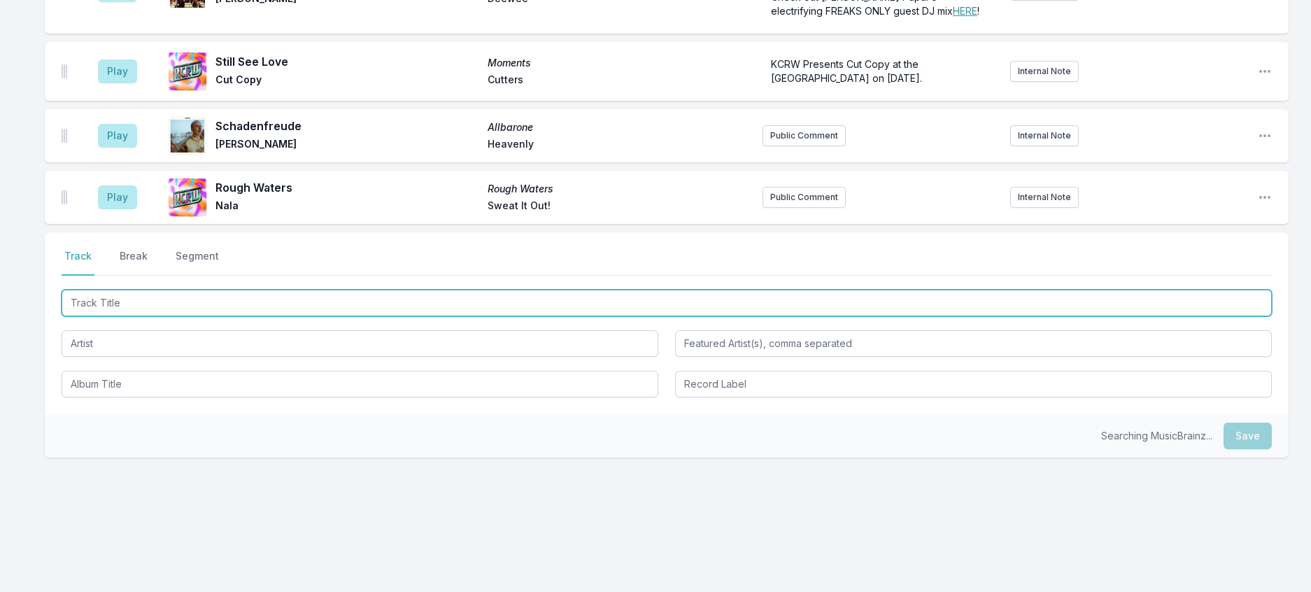
scroll to position [1707, 0]
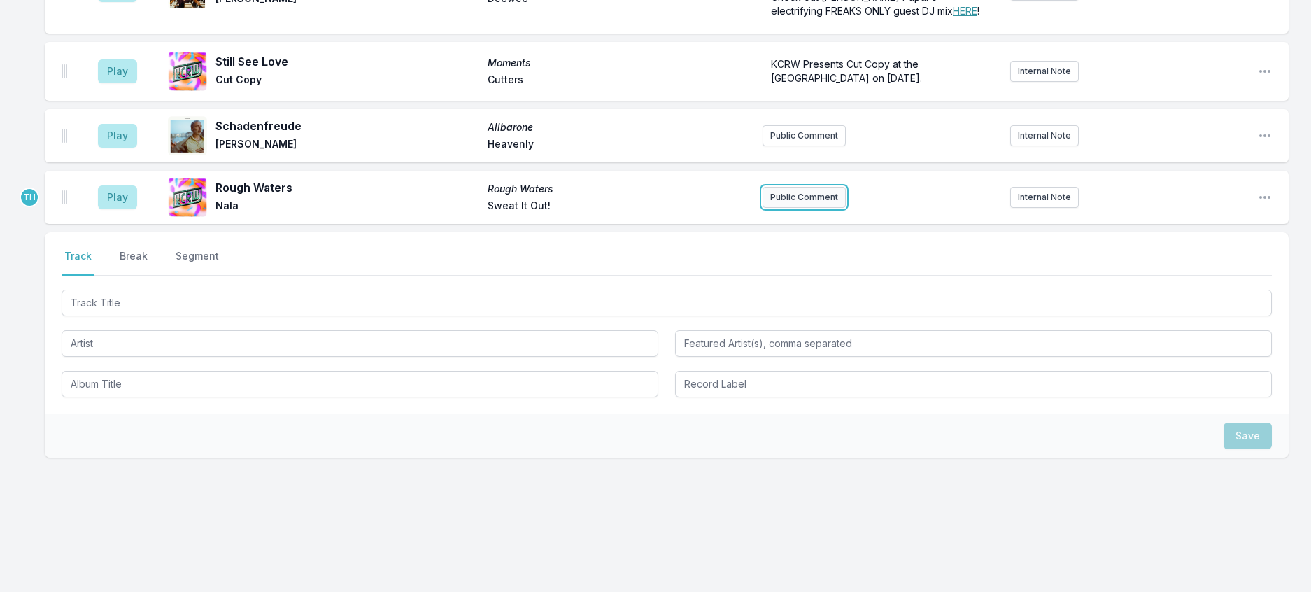
click at [806, 208] on button "Public Comment" at bounding box center [804, 197] width 83 height 21
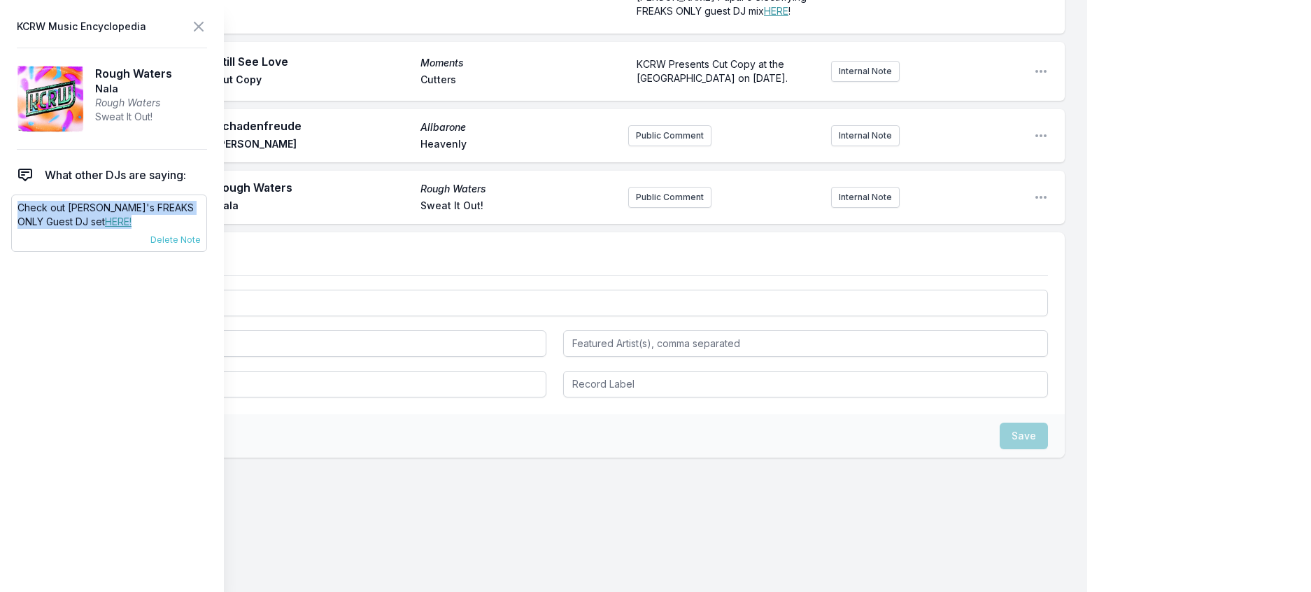
drag, startPoint x: 133, startPoint y: 248, endPoint x: 13, endPoint y: 229, distance: 121.2
click at [13, 230] on div "Check out [PERSON_NAME]'s FREAKS ONLY Guest DJ set HERE! [DATE] [PERSON_NAME] P…" at bounding box center [109, 222] width 196 height 57
click at [632, 208] on button "Public Comment" at bounding box center [669, 197] width 83 height 21
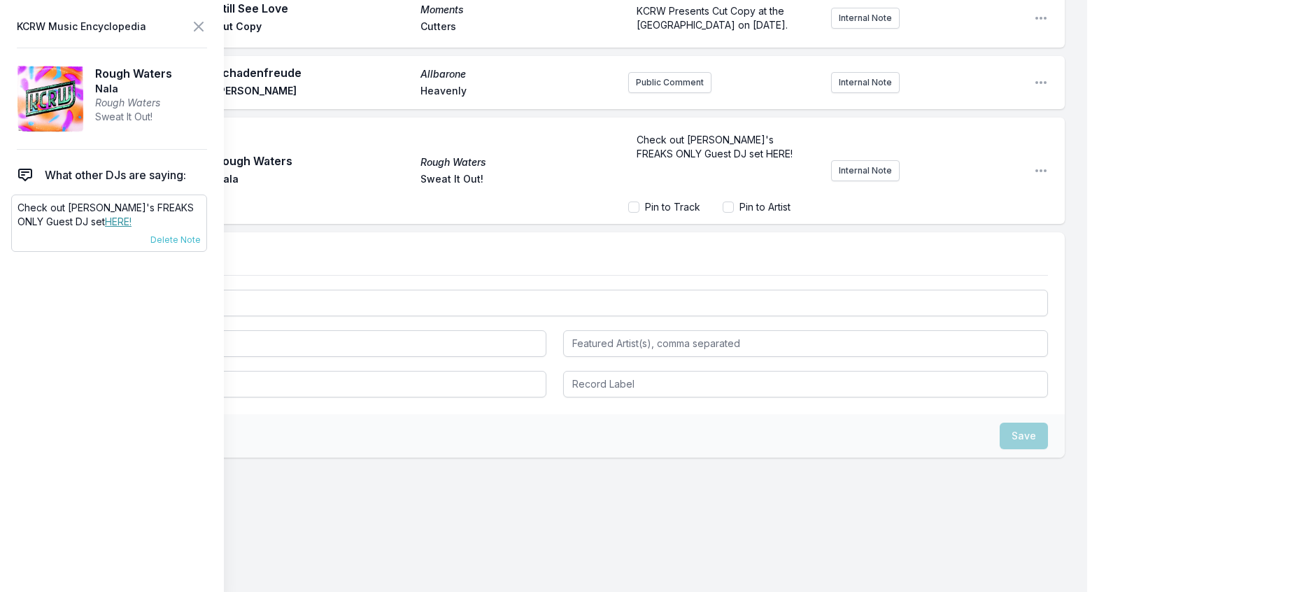
click at [105, 227] on link "HERE!" at bounding box center [118, 221] width 27 height 12
click at [744, 214] on form "Check out [PERSON_NAME]'s FREAKS ONLY Guest DJ set HERE! Pin to Track Pin to Ar…" at bounding box center [724, 170] width 192 height 87
drag, startPoint x: 744, startPoint y: 411, endPoint x: 717, endPoint y: 412, distance: 27.3
click at [717, 160] on span "Check out [PERSON_NAME]'s FREAKS ONLY Guest DJ set HERE!" at bounding box center [715, 147] width 156 height 26
click at [207, 30] on icon at bounding box center [198, 26] width 17 height 17
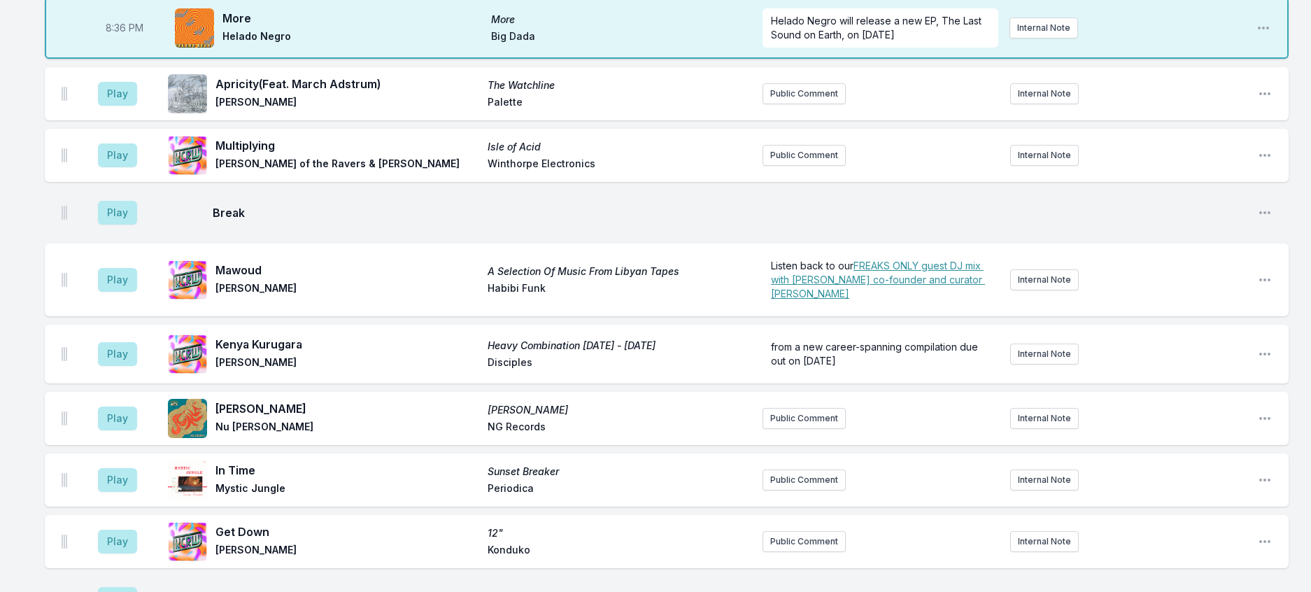
scroll to position [804, 0]
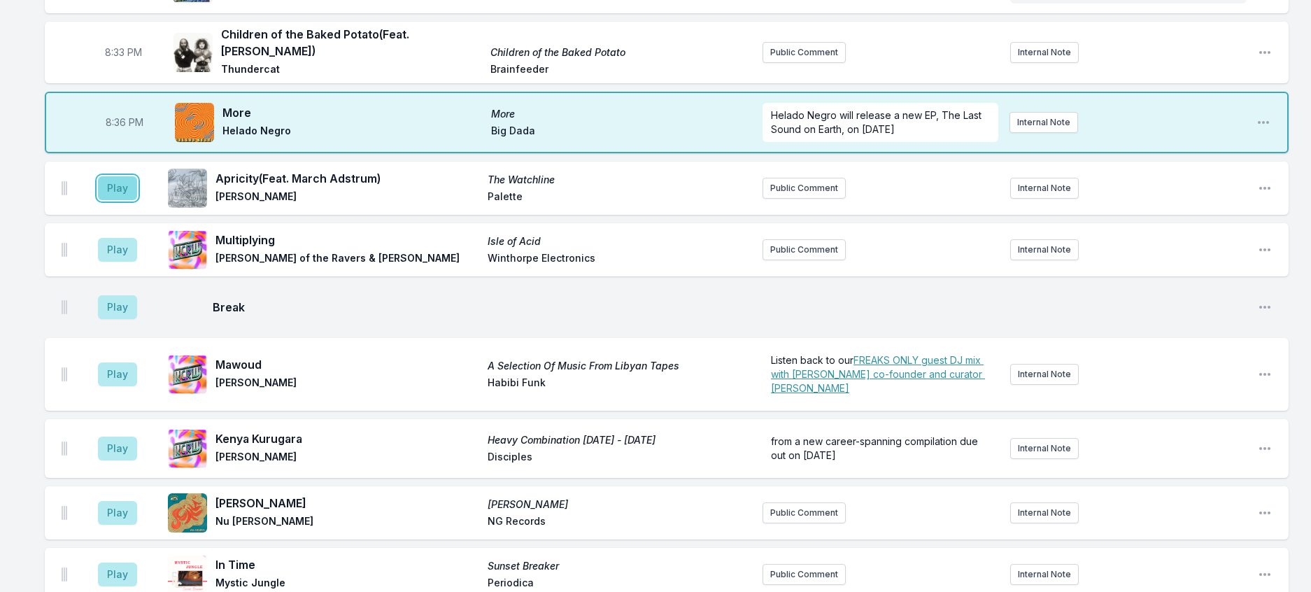
click at [137, 200] on button "Play" at bounding box center [117, 188] width 39 height 24
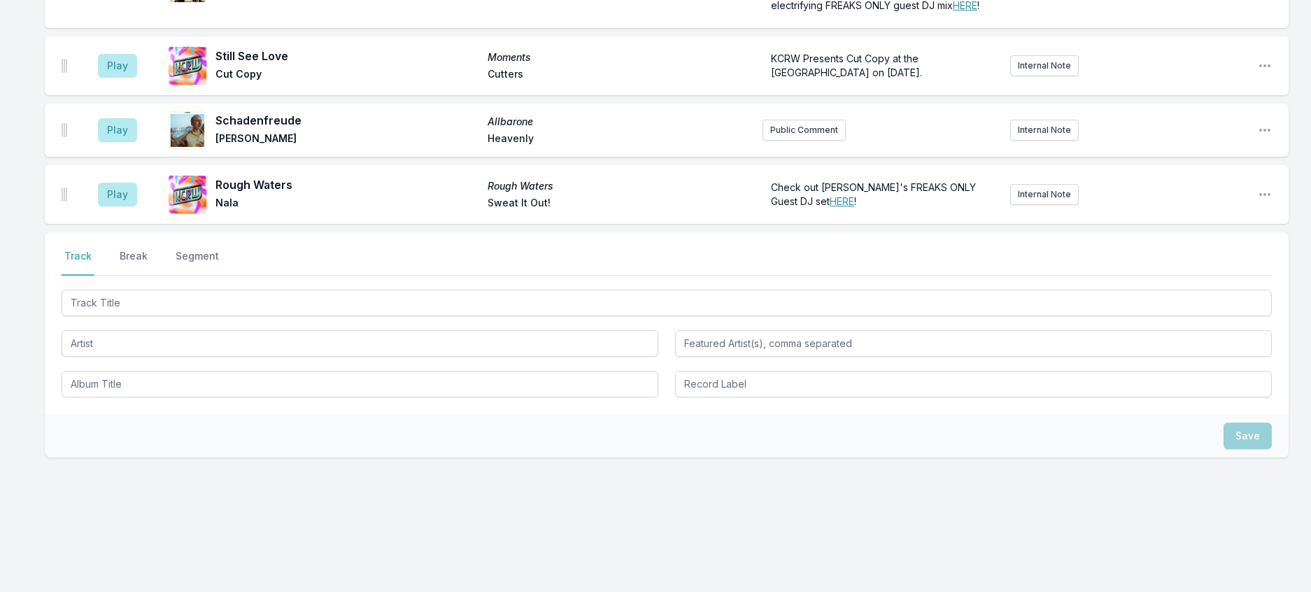
scroll to position [1889, 0]
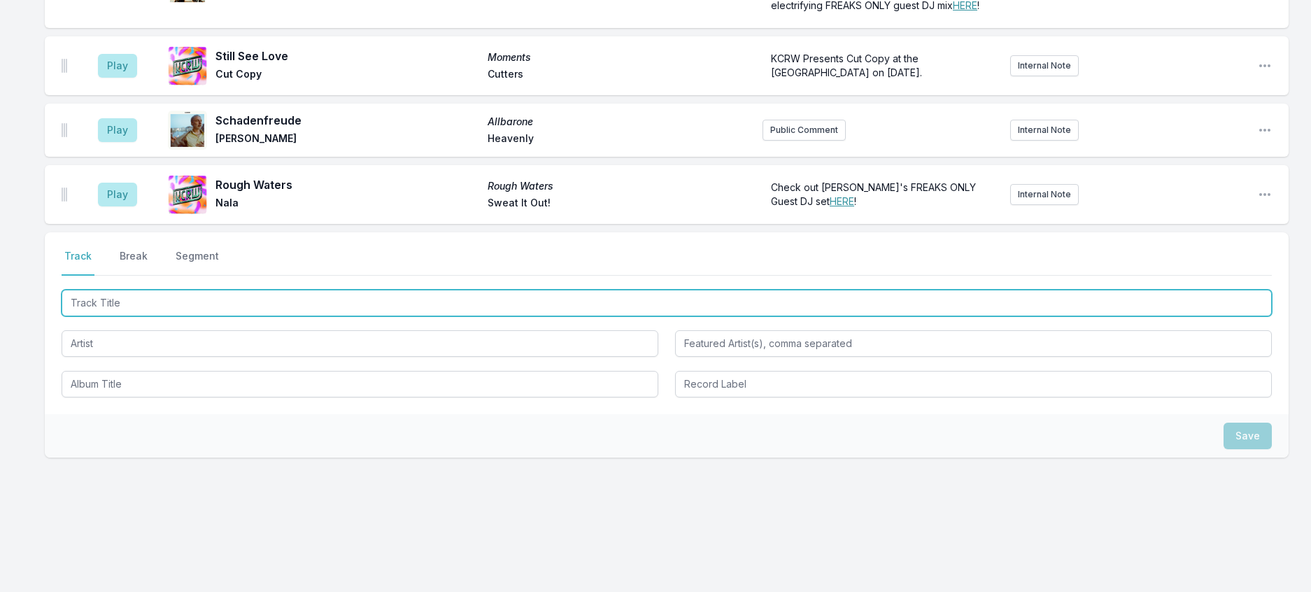
click at [189, 290] on input "Track Title" at bounding box center [667, 303] width 1210 height 27
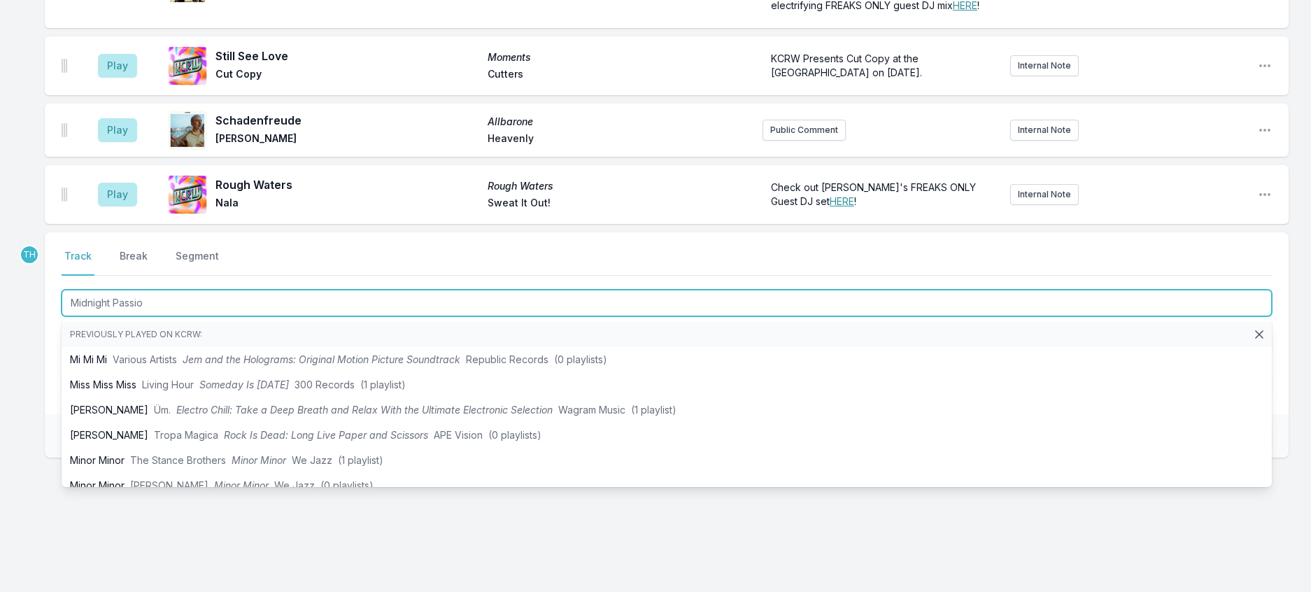
type input "Midnight Passion"
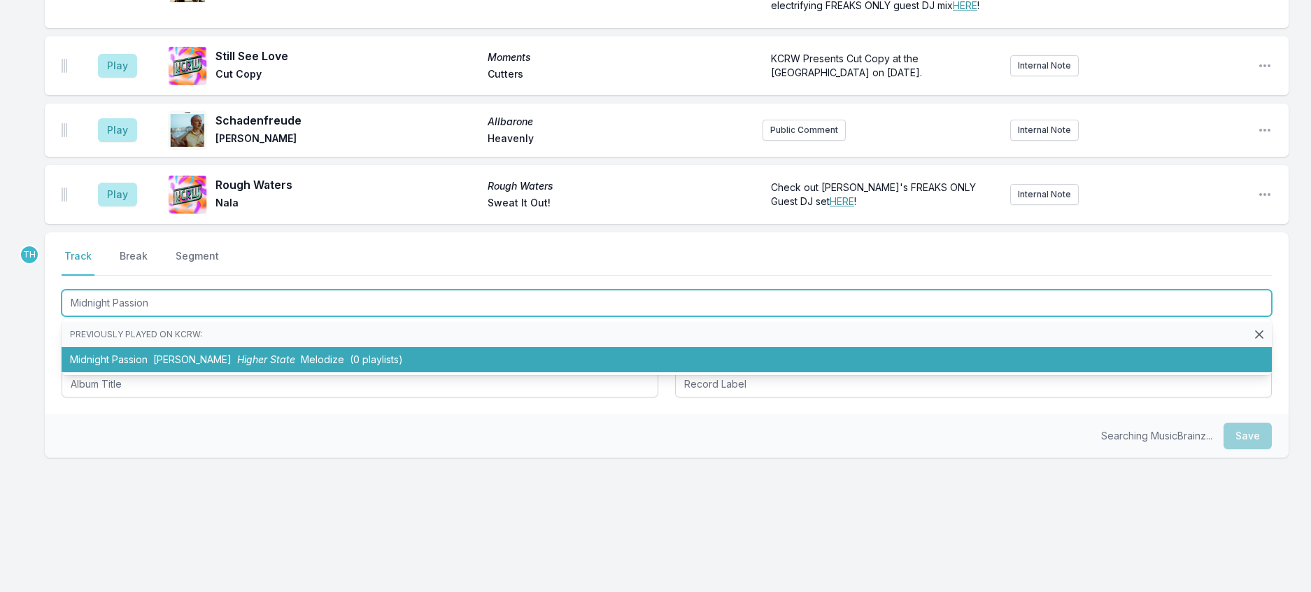
click at [199, 347] on li "Midnight Passion [PERSON_NAME] Higher State Melodize (0 playlists)" at bounding box center [667, 359] width 1210 height 25
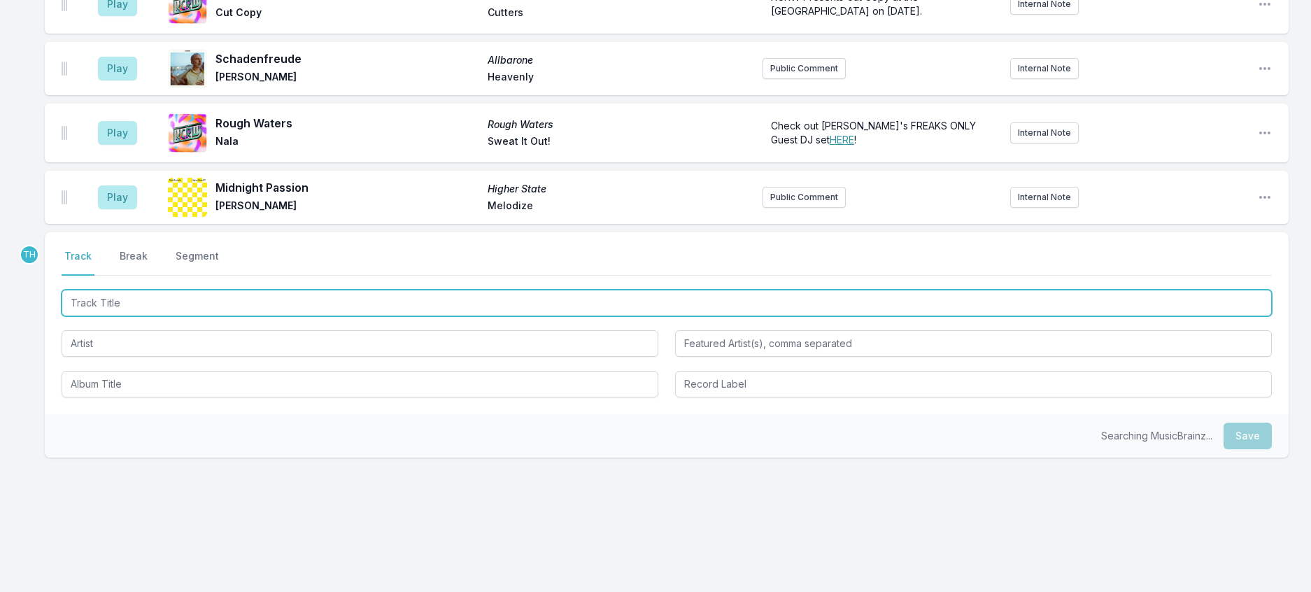
scroll to position [1958, 0]
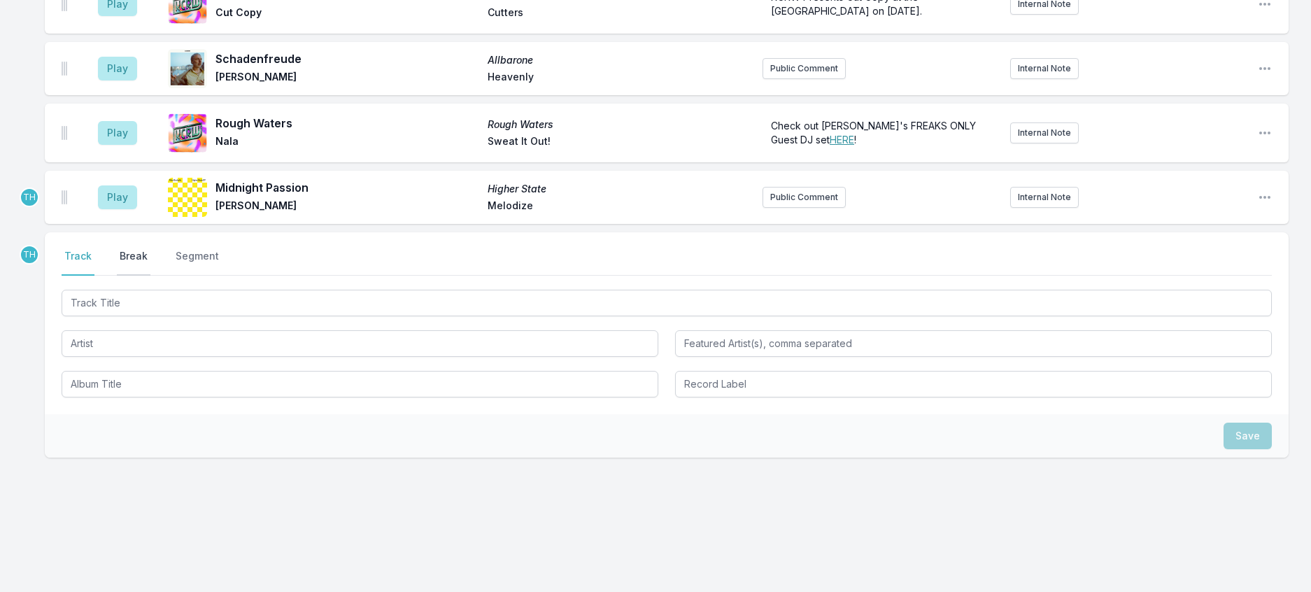
click at [148, 249] on button "Break" at bounding box center [134, 262] width 34 height 27
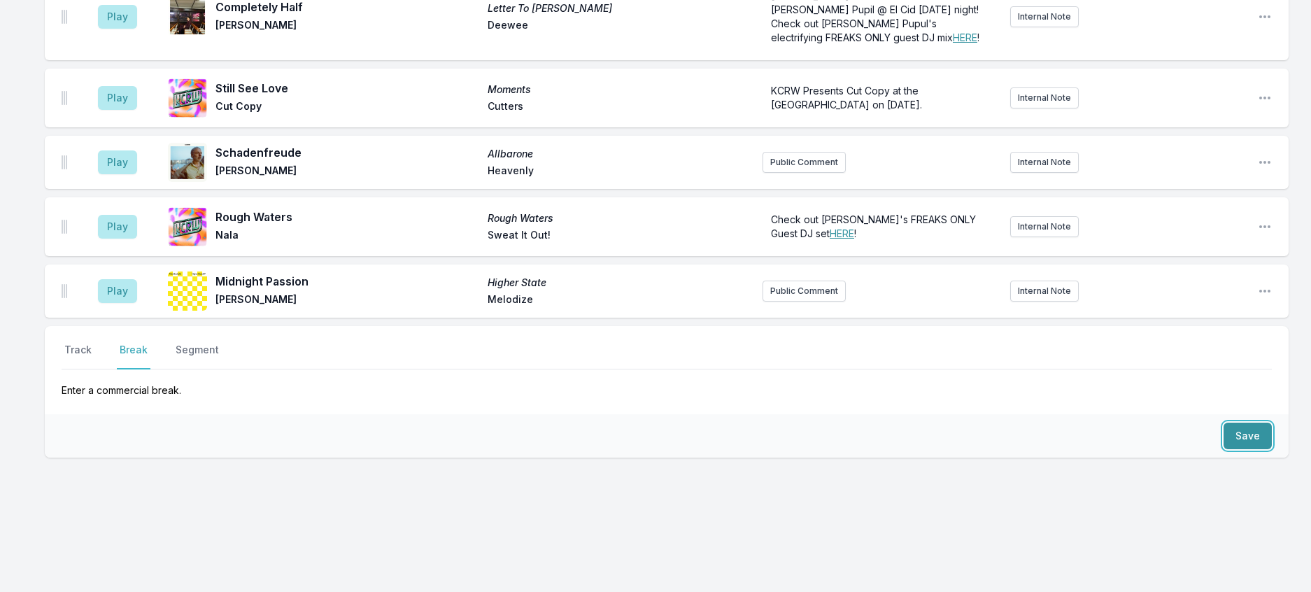
click at [1250, 423] on button "Save" at bounding box center [1248, 436] width 48 height 27
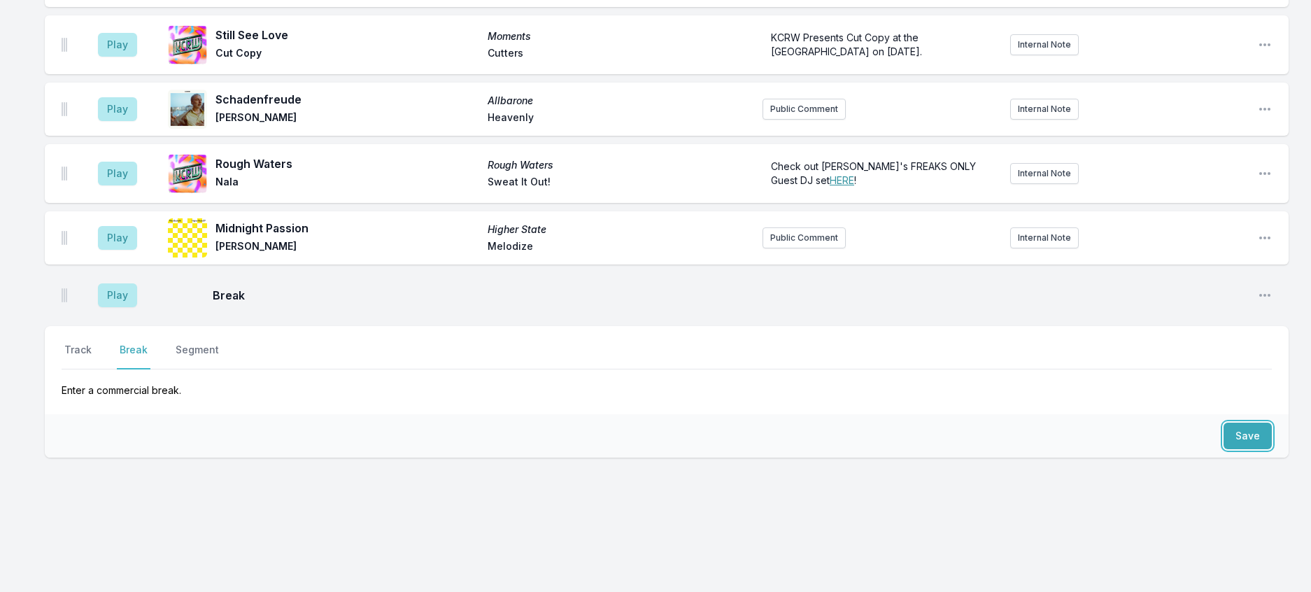
scroll to position [1913, 0]
click at [94, 343] on button "Track" at bounding box center [78, 356] width 33 height 27
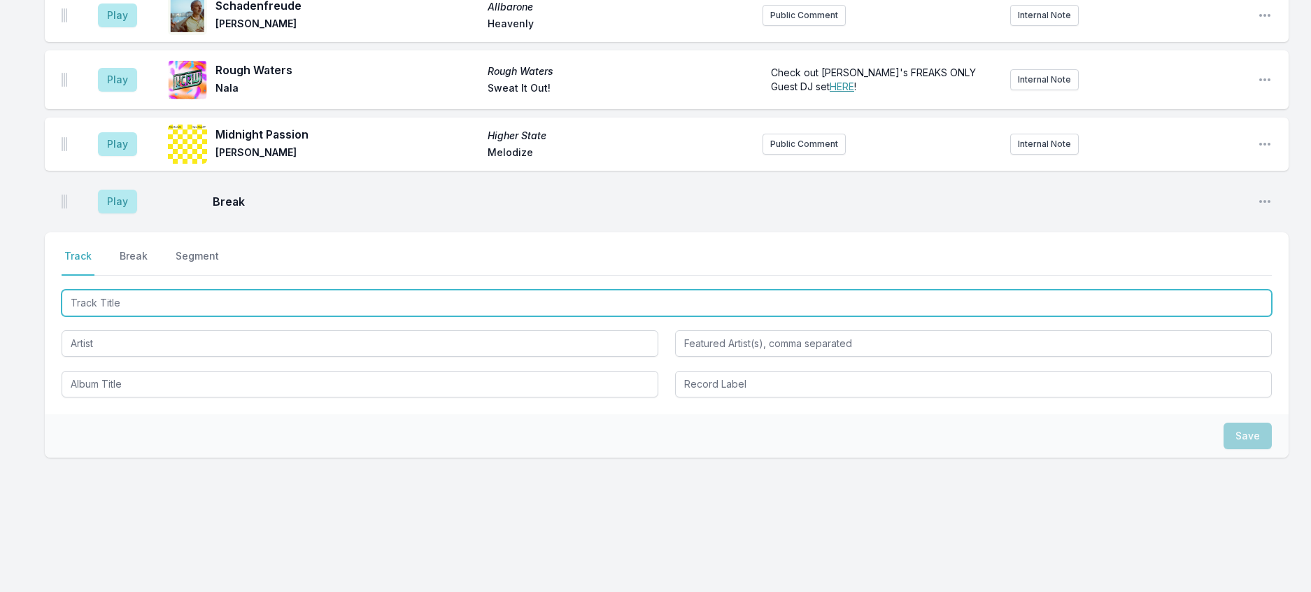
click at [114, 316] on input "Track Title" at bounding box center [667, 303] width 1210 height 27
type input "Run Free"
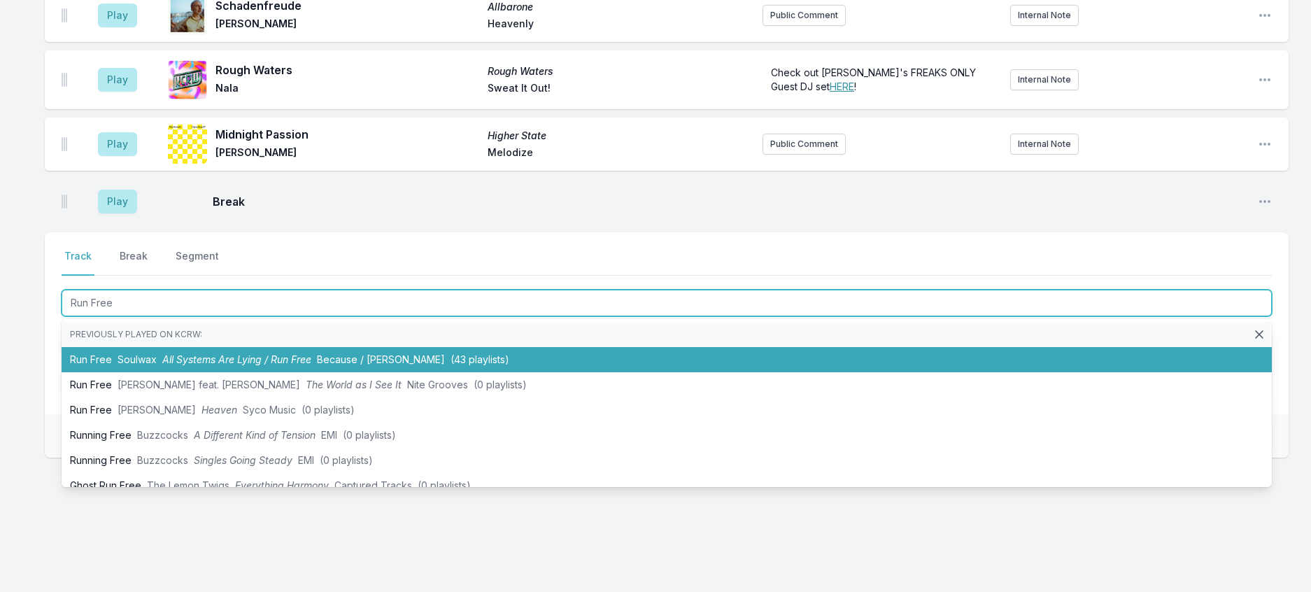
click at [192, 365] on span "All Systems Are Lying / Run Free" at bounding box center [236, 359] width 149 height 12
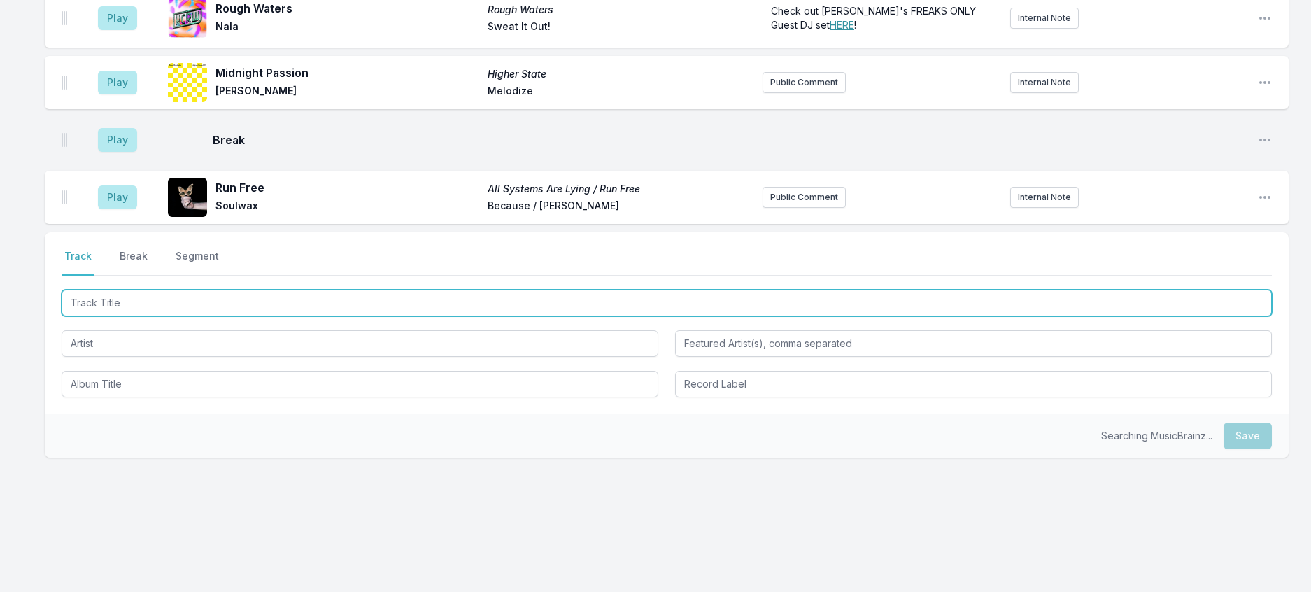
scroll to position [1983, 0]
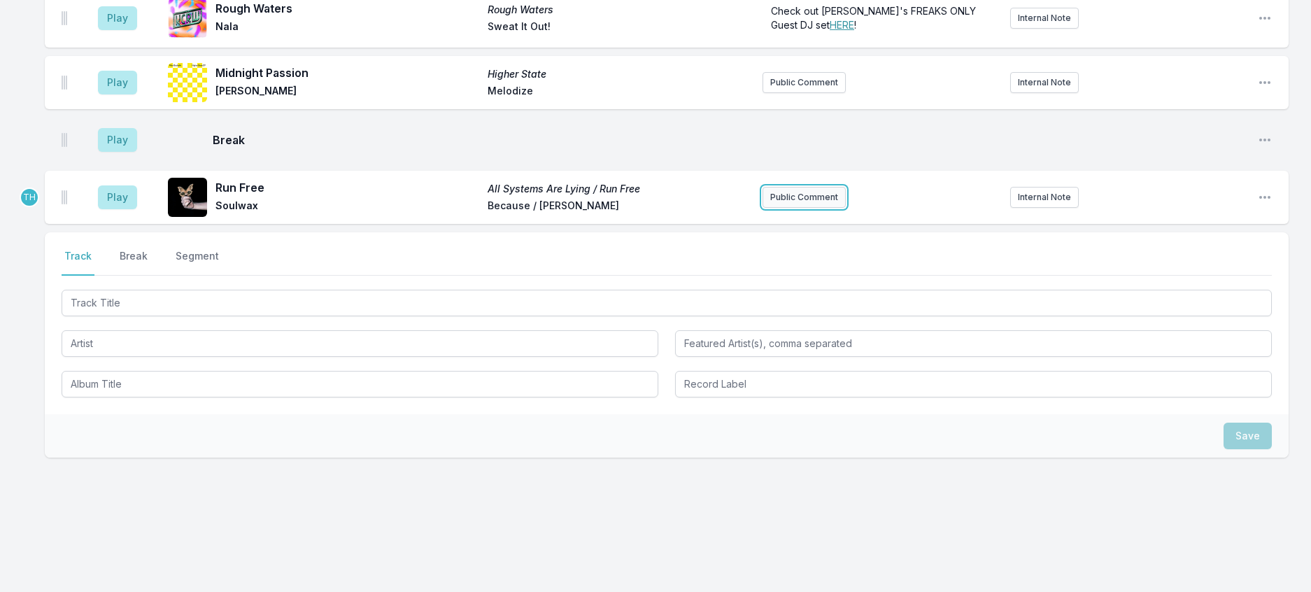
click at [771, 208] on button "Public Comment" at bounding box center [804, 197] width 83 height 21
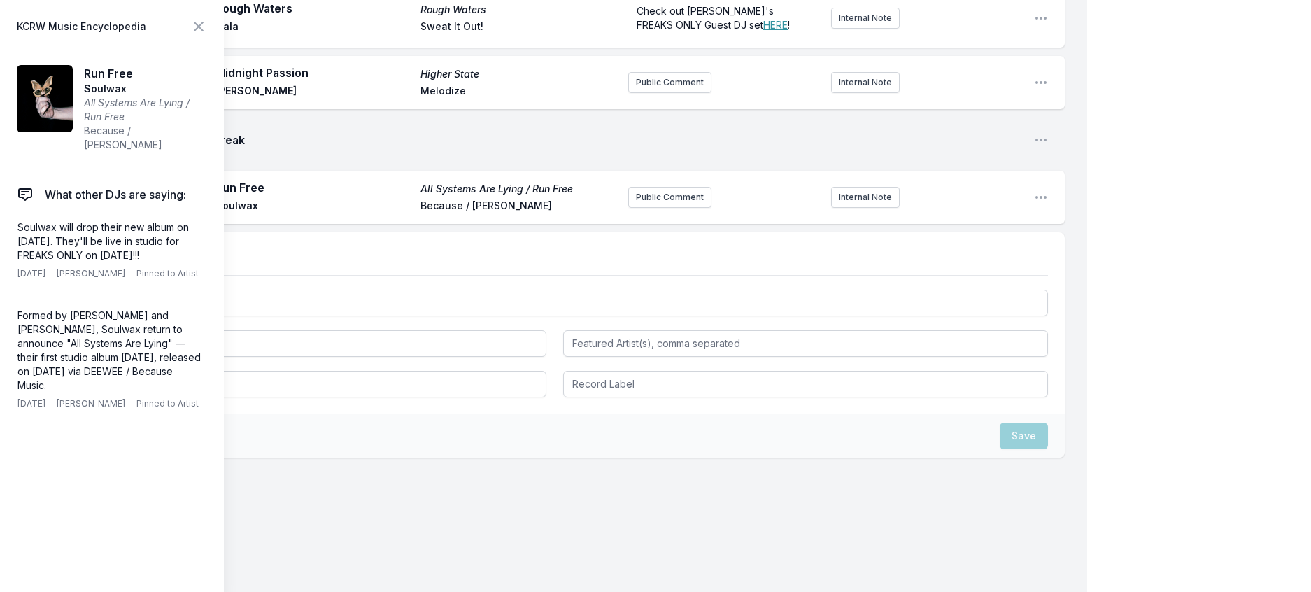
drag, startPoint x: 210, startPoint y: 270, endPoint x: 11, endPoint y: 243, distance: 200.6
click at [11, 243] on aside "KCRW Music Encyclopedia Run Free Soulwax All Systems Are Lying / Run Free Becau…" at bounding box center [112, 296] width 224 height 592
copy p "Soulwax will drop their new album on [DATE]. They'll be live in studio for FREA…"
click at [643, 208] on button "Public Comment" at bounding box center [669, 197] width 83 height 21
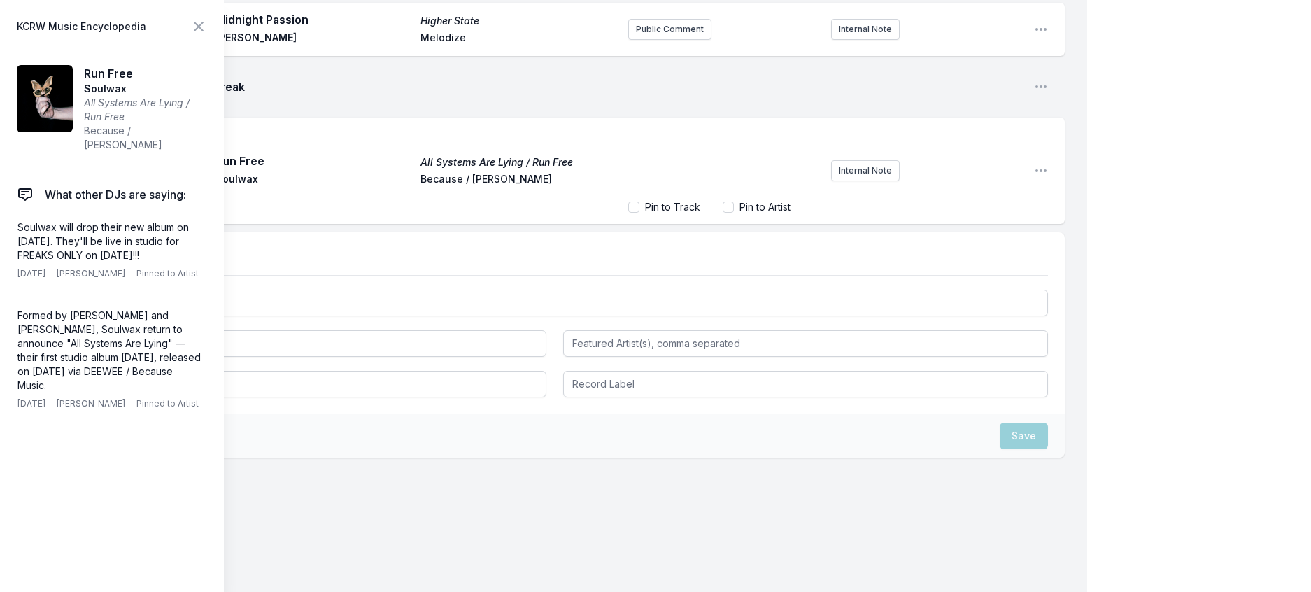
scroll to position [2043, 0]
drag, startPoint x: 667, startPoint y: 369, endPoint x: 747, endPoint y: 368, distance: 80.5
click at [747, 174] on span "Soulwax will drop their new album on [DATE]. They'll be live in studio for FREA…" at bounding box center [724, 154] width 174 height 40
click at [207, 28] on icon at bounding box center [198, 26] width 17 height 17
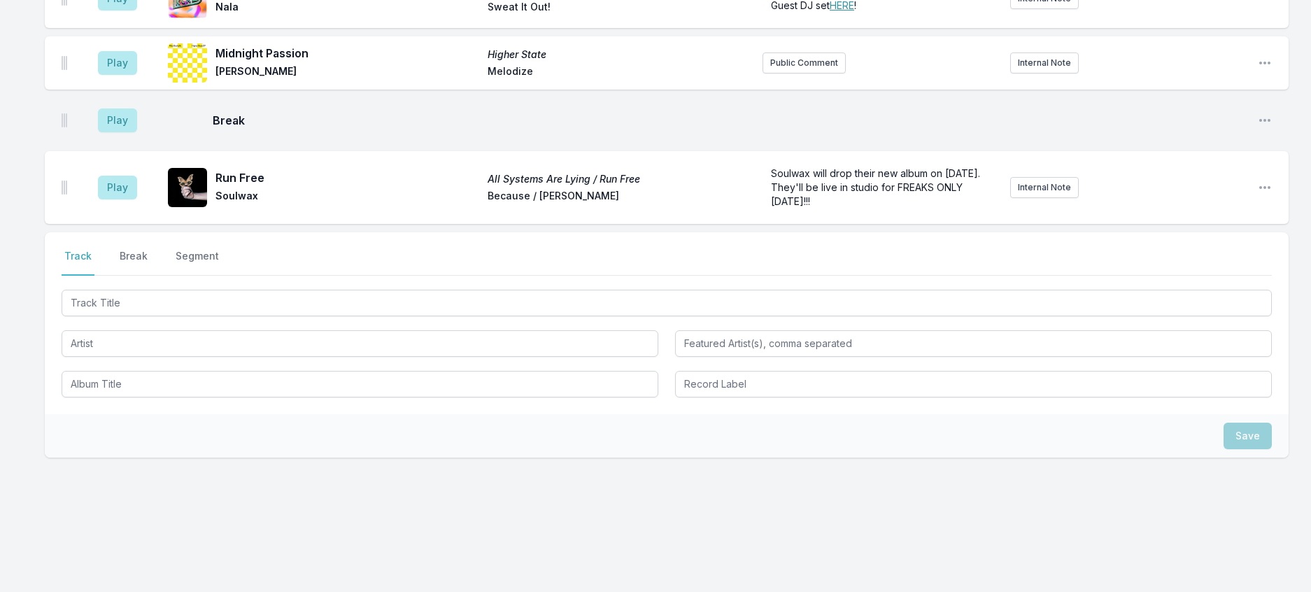
scroll to position [2020, 0]
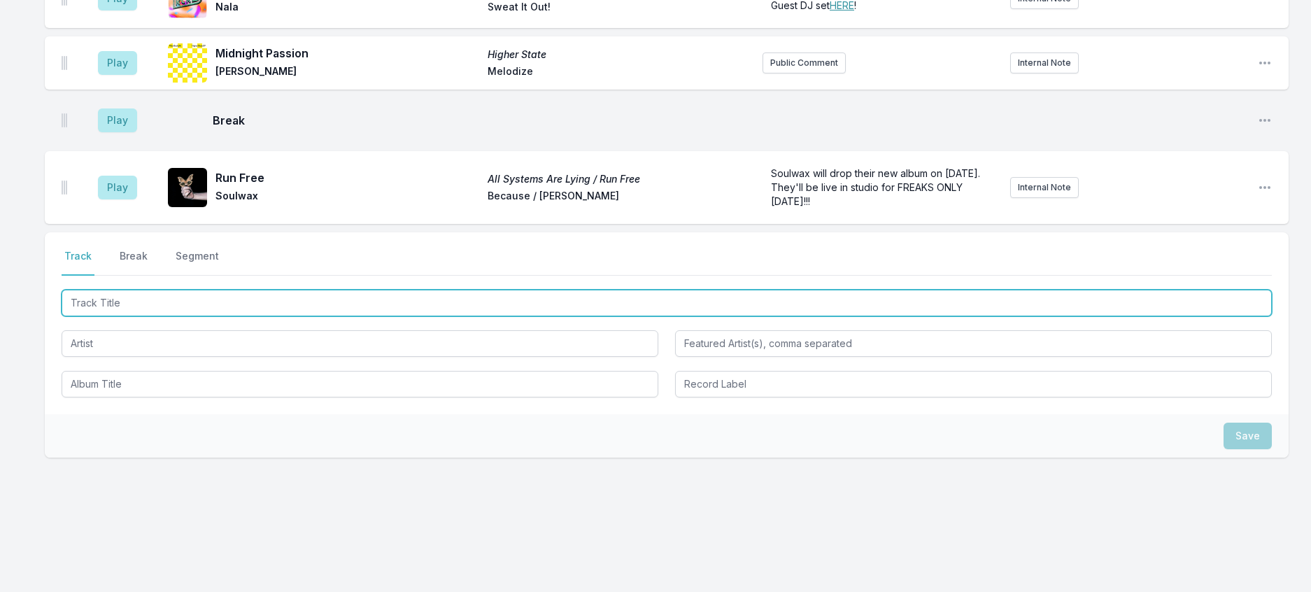
click at [196, 316] on input "Track Title" at bounding box center [667, 303] width 1210 height 27
type input "l"
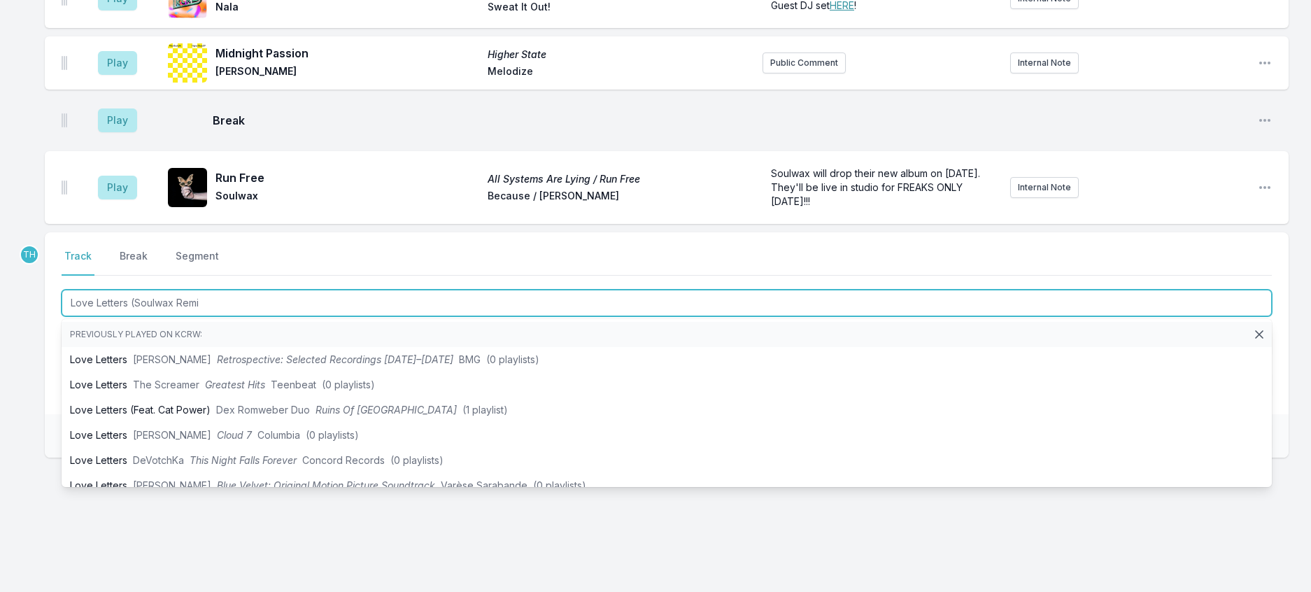
type input "Love Letters (Soulwax Remix"
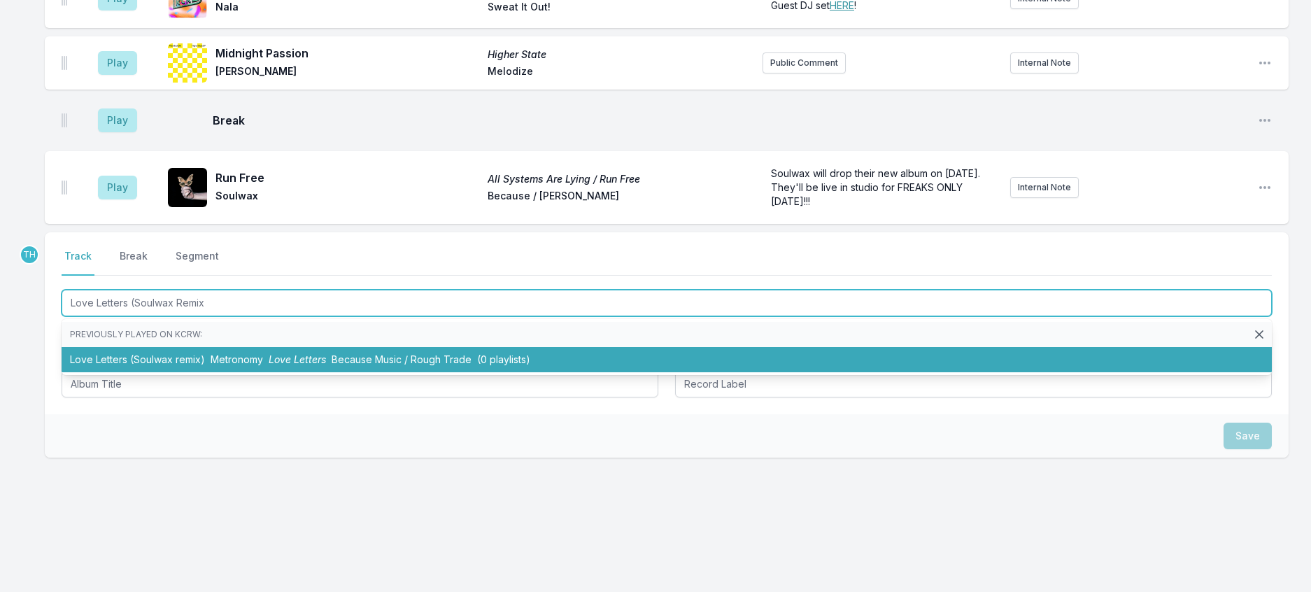
click at [263, 365] on span "Metronomy" at bounding box center [237, 359] width 52 height 12
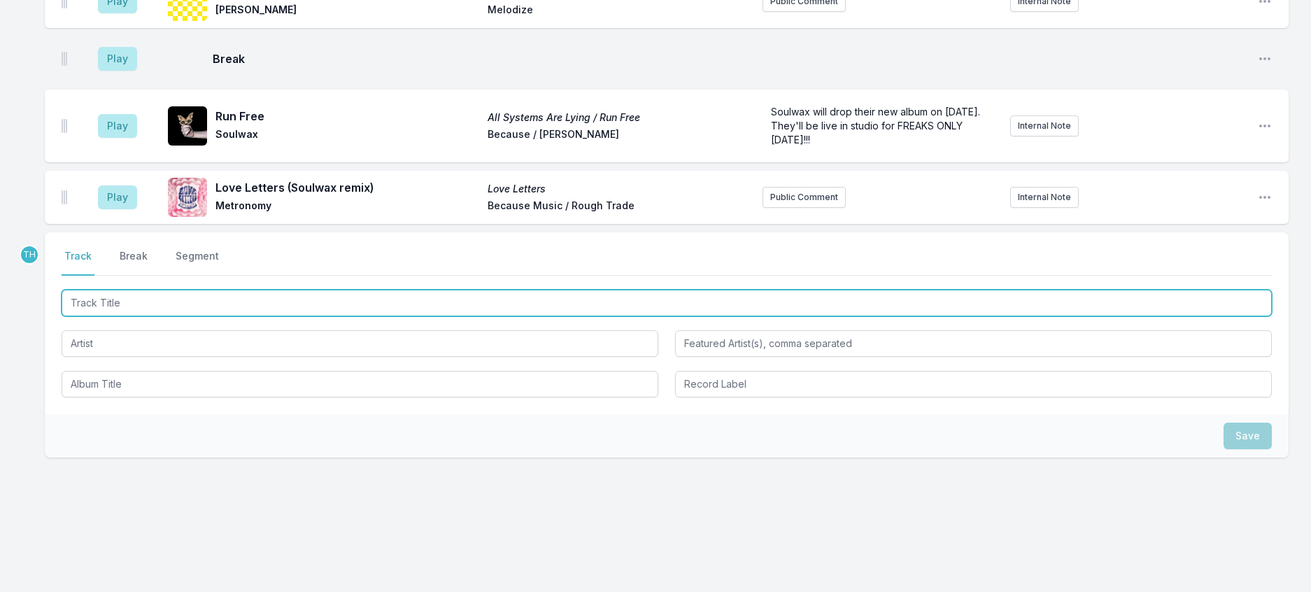
scroll to position [2090, 0]
click at [294, 316] on input "Track Title" at bounding box center [667, 303] width 1210 height 27
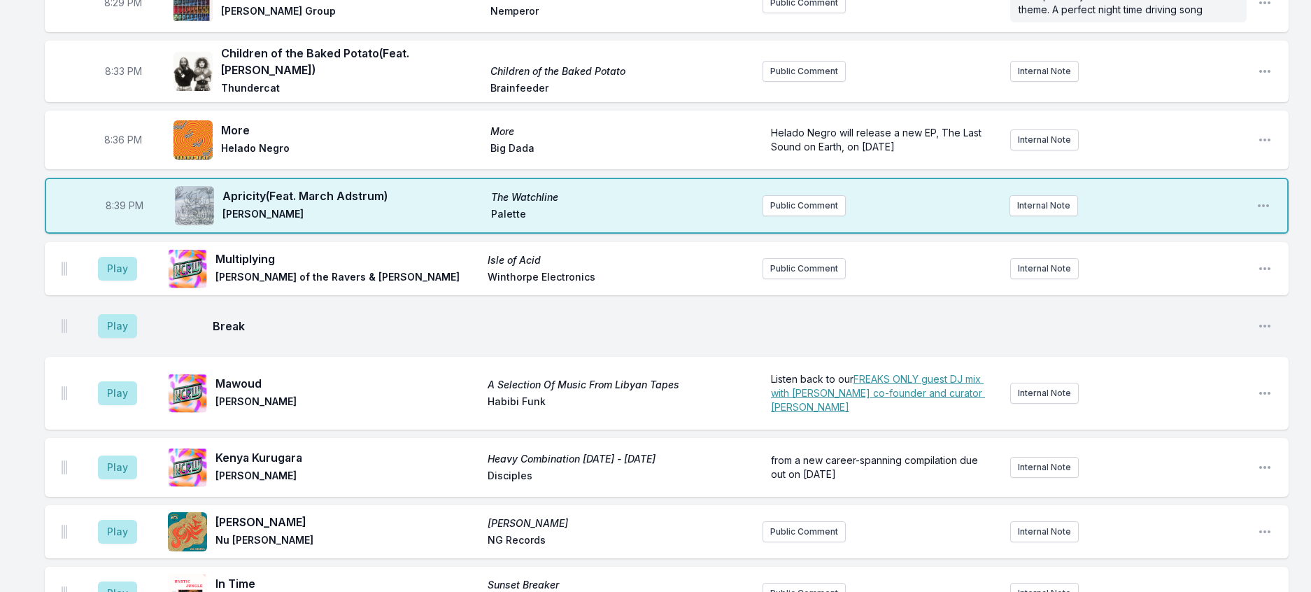
scroll to position [760, 0]
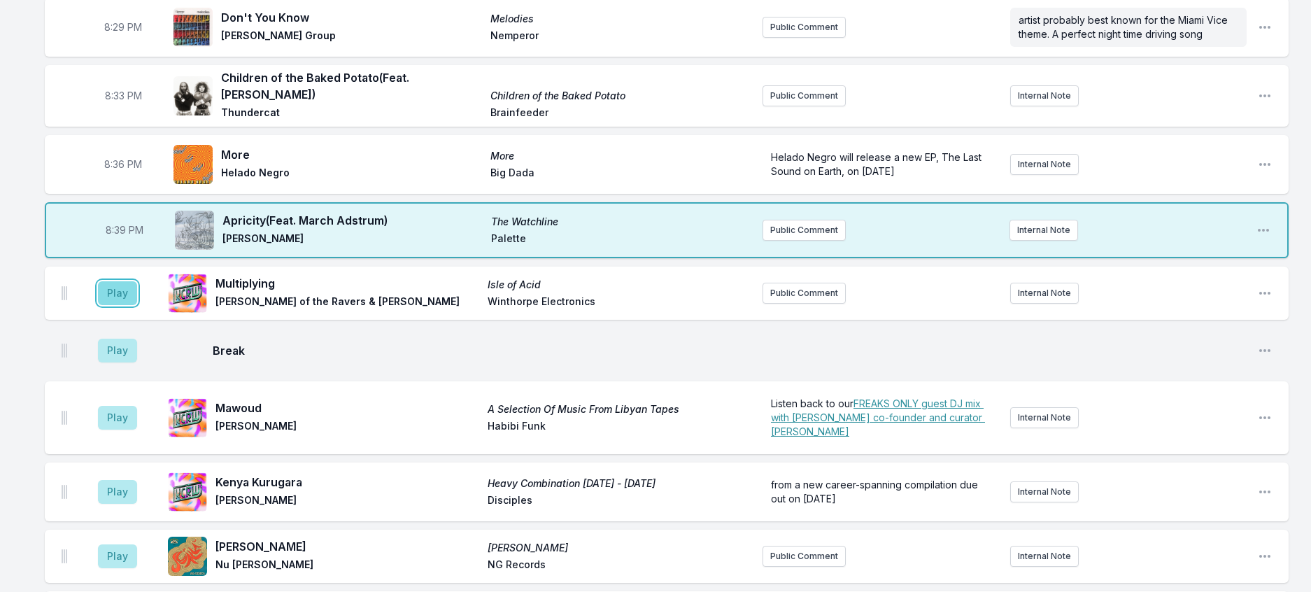
click at [132, 305] on button "Play" at bounding box center [117, 293] width 39 height 24
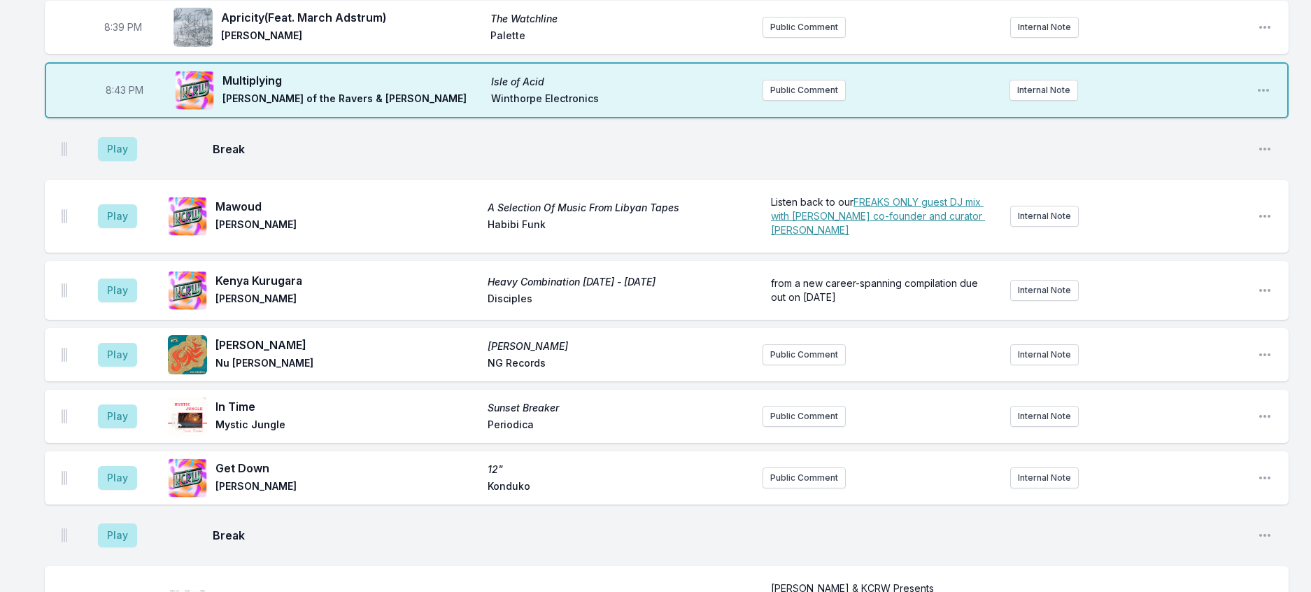
scroll to position [970, 0]
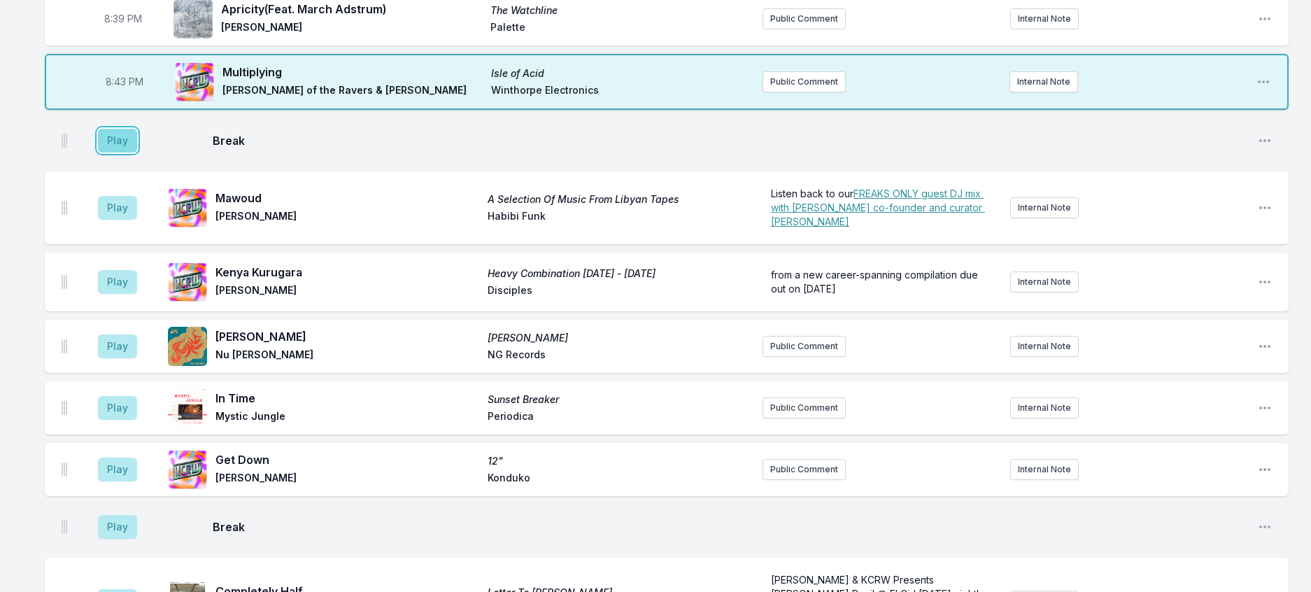
click at [137, 153] on button "Play" at bounding box center [117, 141] width 39 height 24
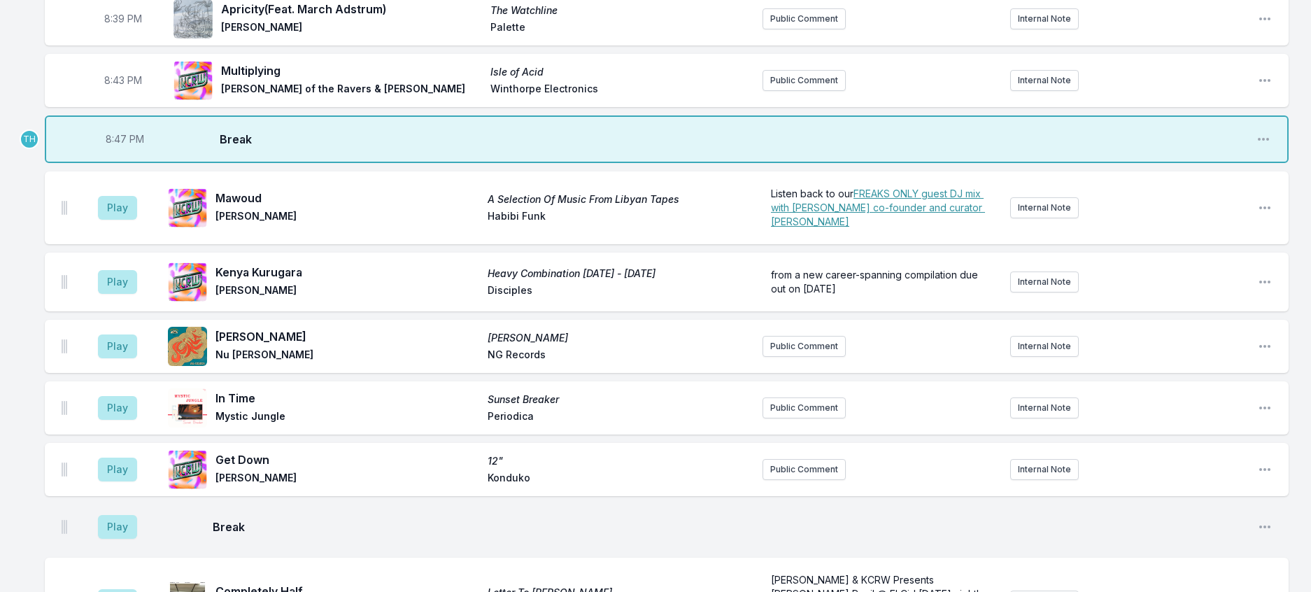
click at [138, 146] on span "8:47 PM" at bounding box center [125, 139] width 38 height 14
click at [132, 153] on input "20:47" at bounding box center [124, 139] width 78 height 27
type input "20:45"
click at [1296, 293] on div "8:00 PM Ojos secos (Feat. Cuco) Boleros Psicodelicos II [PERSON_NAME] ATO Check…" at bounding box center [655, 316] width 1311 height 2299
click at [130, 220] on button "Play" at bounding box center [117, 208] width 39 height 24
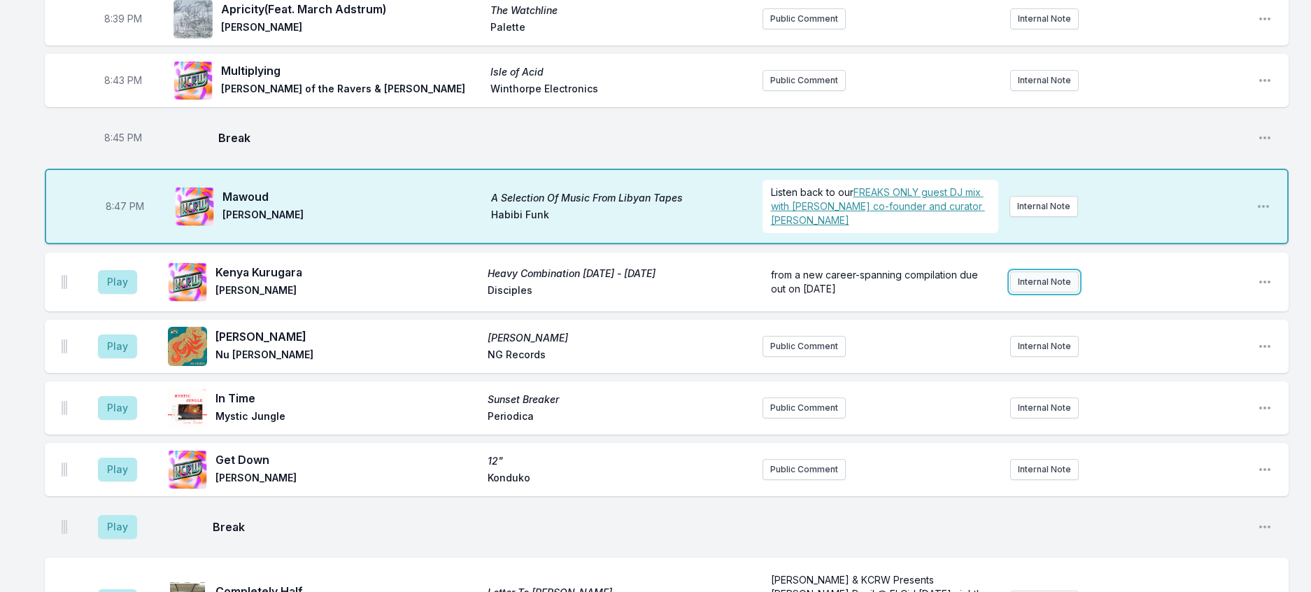
click at [1049, 292] on button "Internal Note" at bounding box center [1044, 281] width 69 height 21
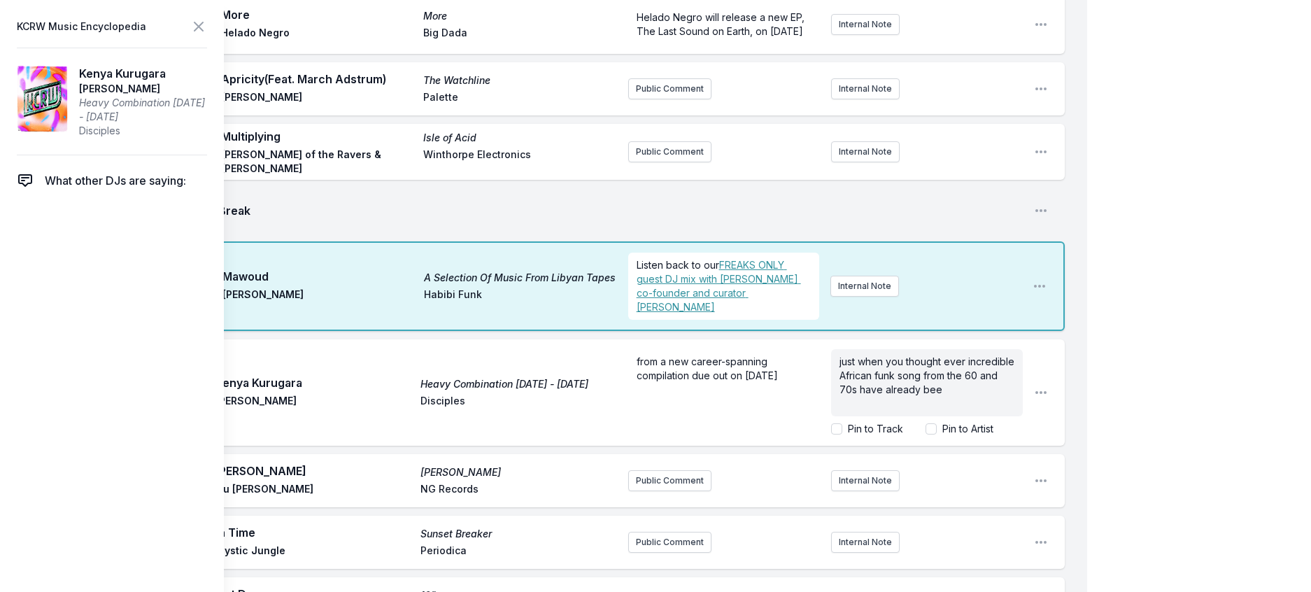
scroll to position [995, 0]
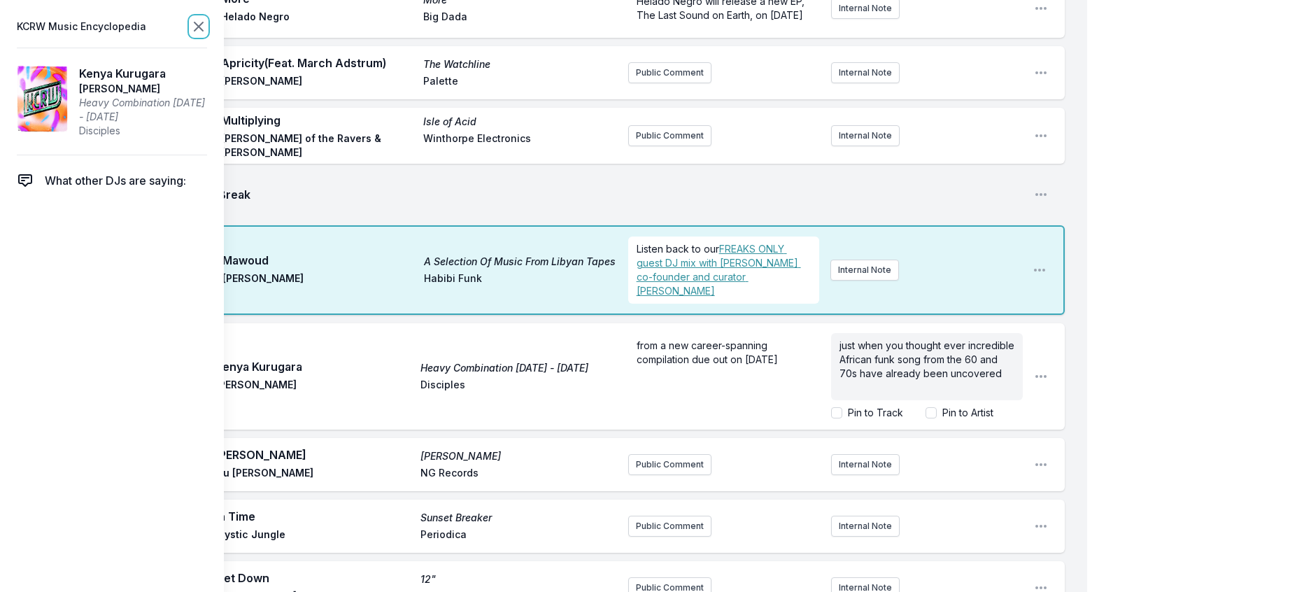
click at [203, 27] on icon at bounding box center [198, 26] width 8 height 8
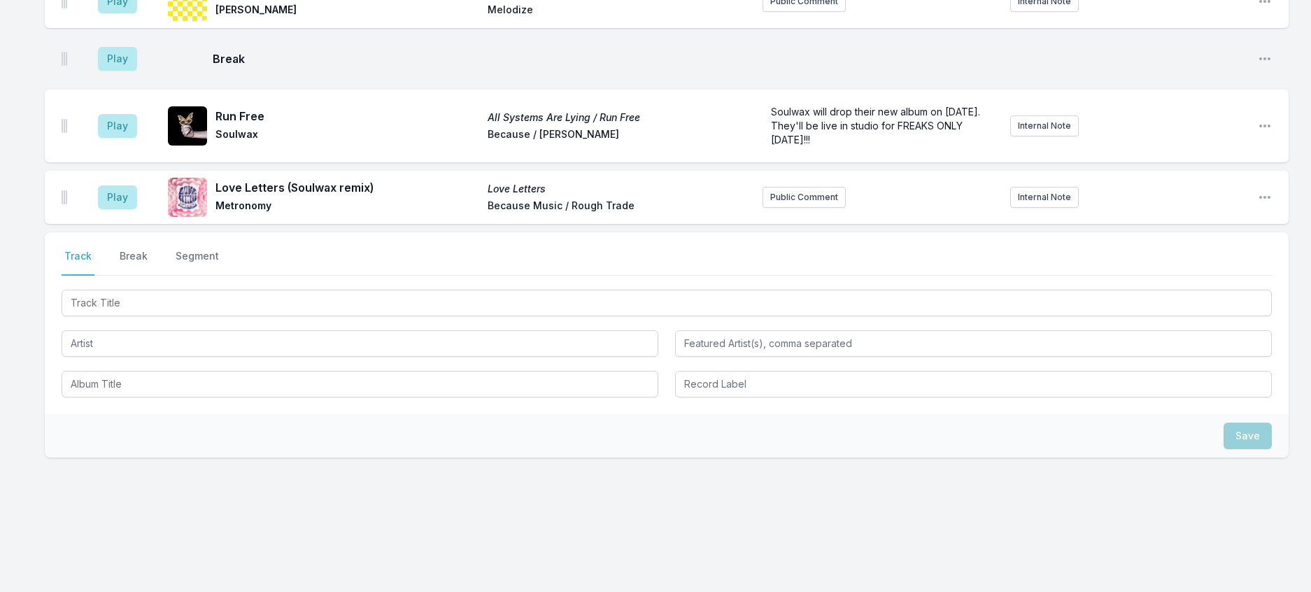
scroll to position [2044, 0]
click at [1258, 204] on icon "Open playlist item options" at bounding box center [1265, 197] width 14 height 14
click at [1124, 263] on button "Edit Track Details" at bounding box center [1193, 250] width 157 height 25
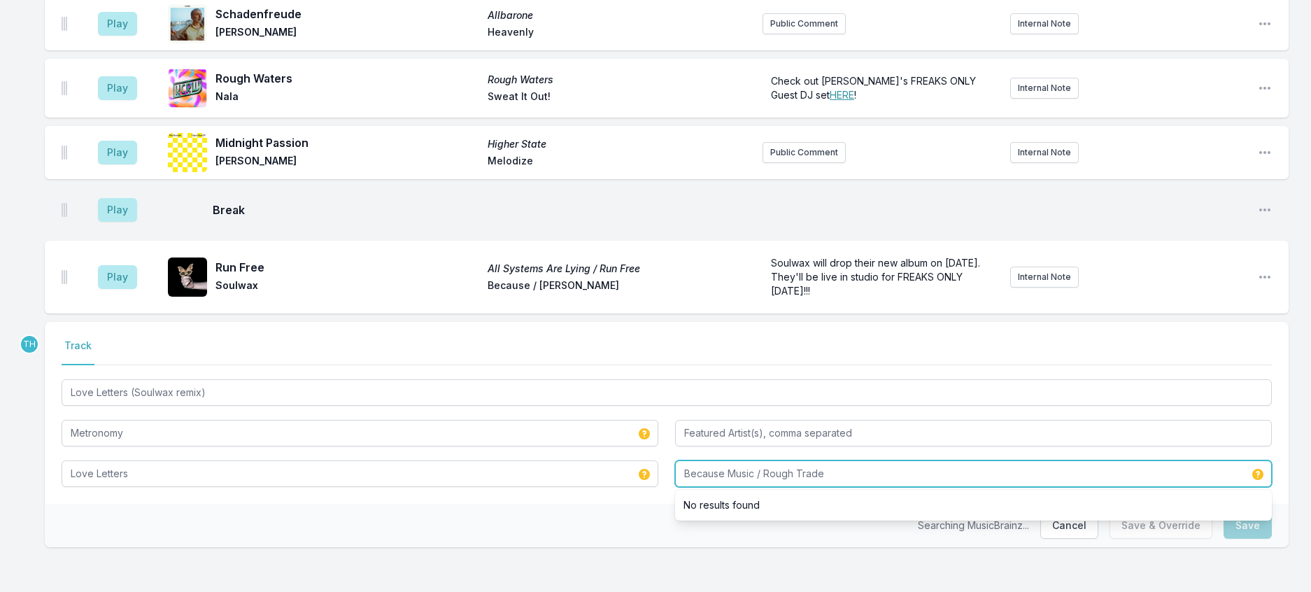
drag, startPoint x: 765, startPoint y: 458, endPoint x: 740, endPoint y: 456, distance: 25.3
click at [740, 460] on input "Because Music / Rough Trade" at bounding box center [973, 473] width 597 height 27
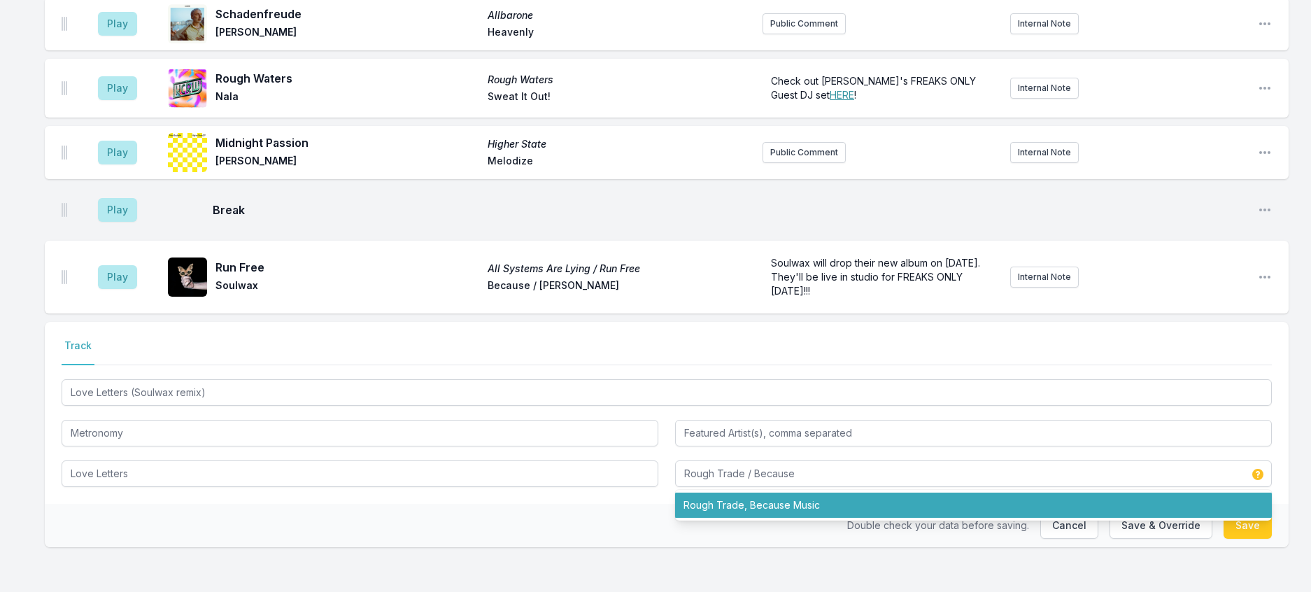
drag, startPoint x: 589, startPoint y: 521, endPoint x: 893, endPoint y: 489, distance: 305.3
click at [602, 521] on div "Double check your data before saving. Cancel Save & Override Save" at bounding box center [667, 525] width 1244 height 43
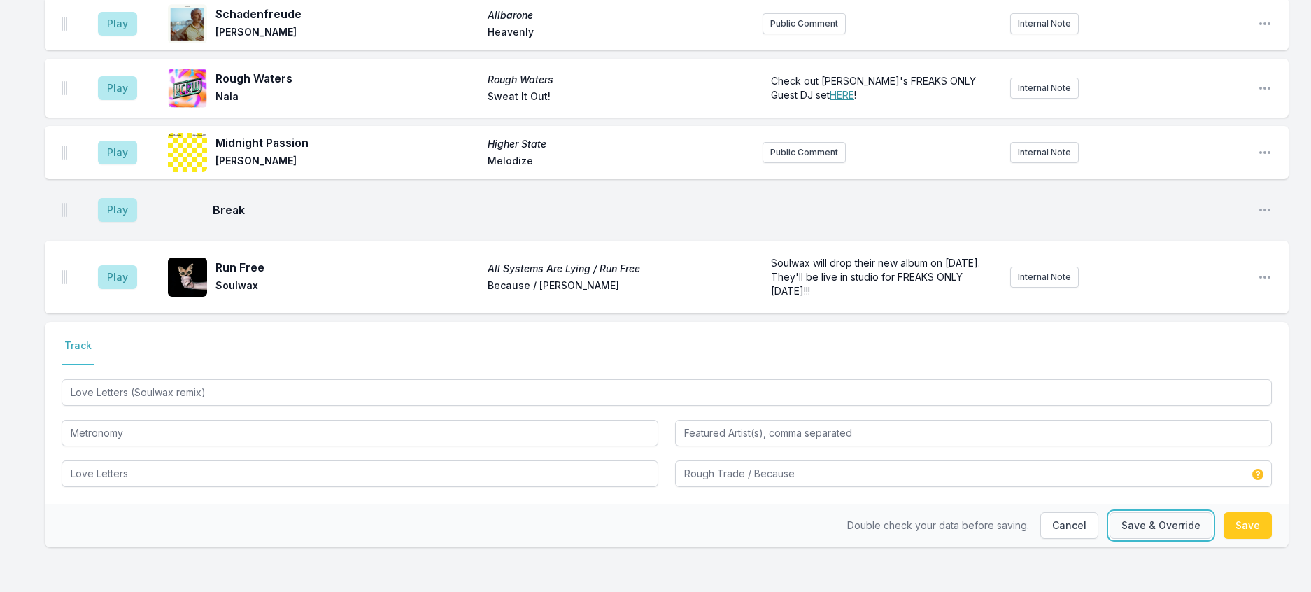
click at [1110, 527] on button "Save & Override" at bounding box center [1161, 525] width 103 height 27
type input "Because Music / Rough Trade"
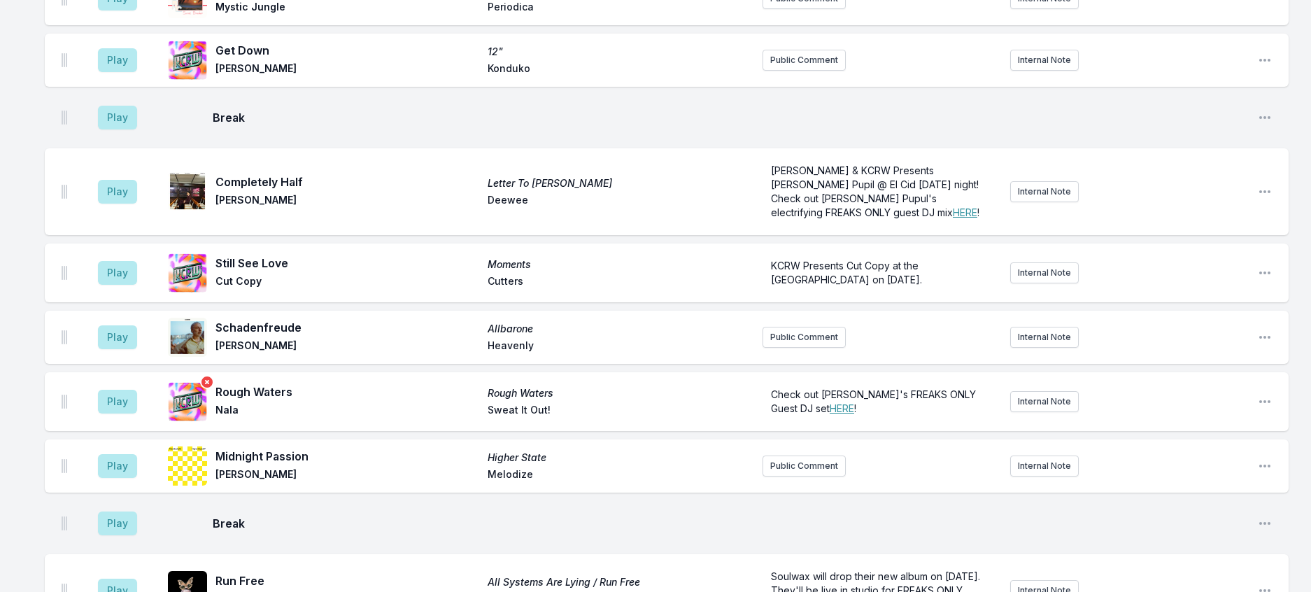
scroll to position [1255, 0]
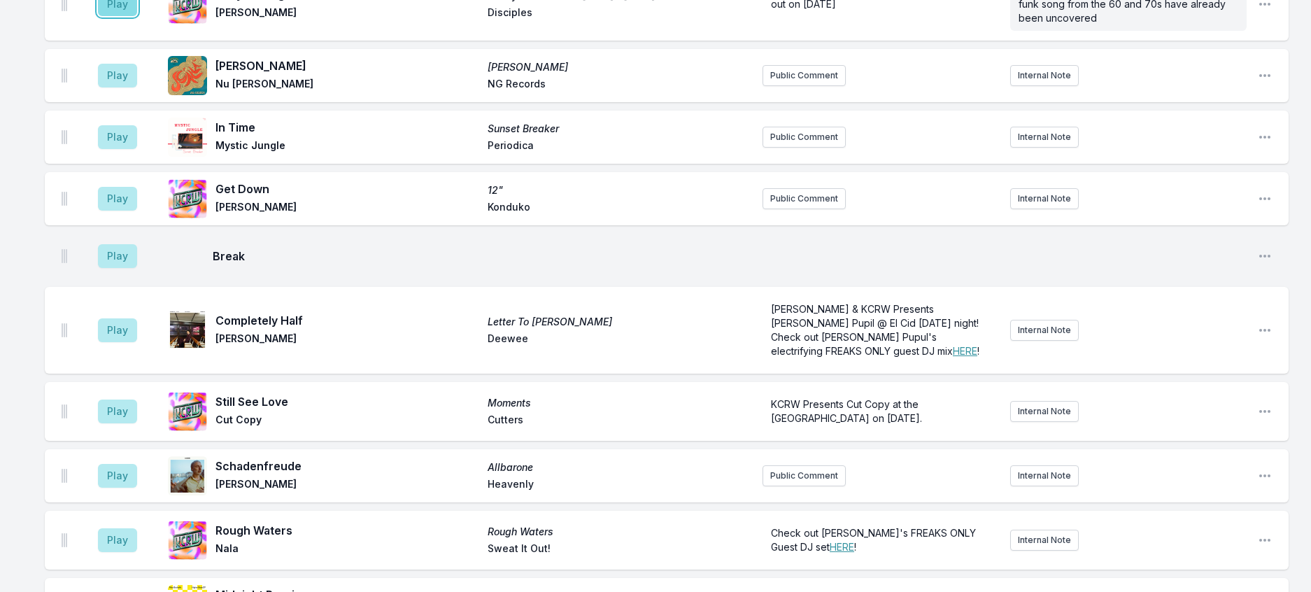
click at [115, 16] on button "Play" at bounding box center [117, 4] width 39 height 24
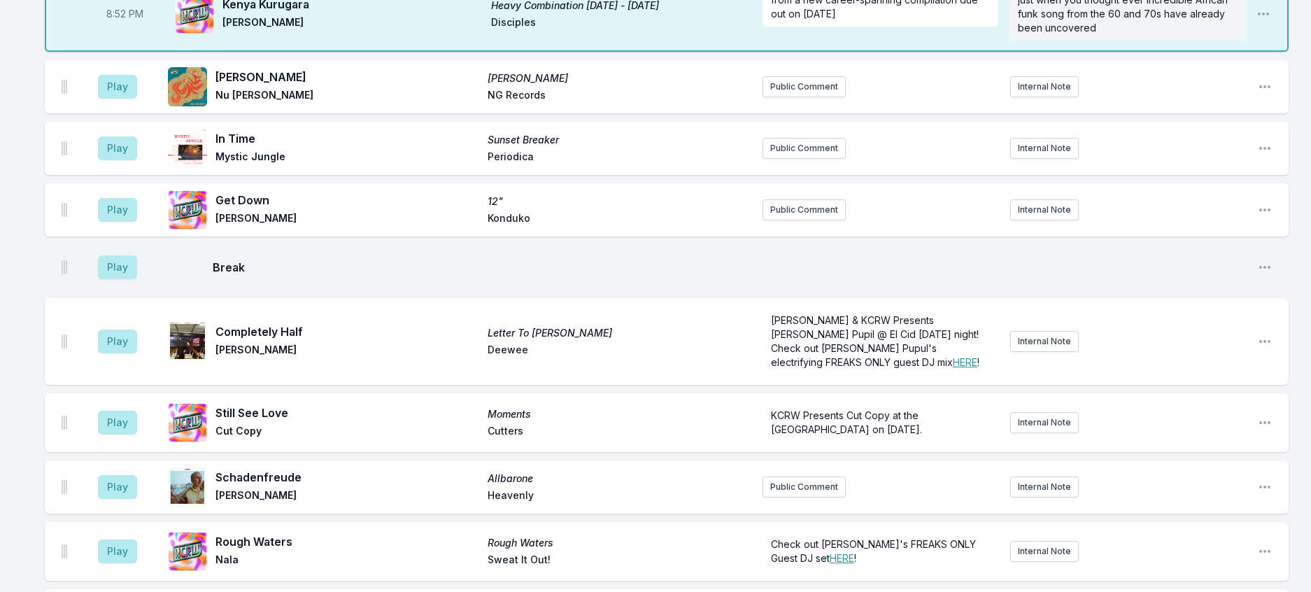
scroll to position [1215, 0]
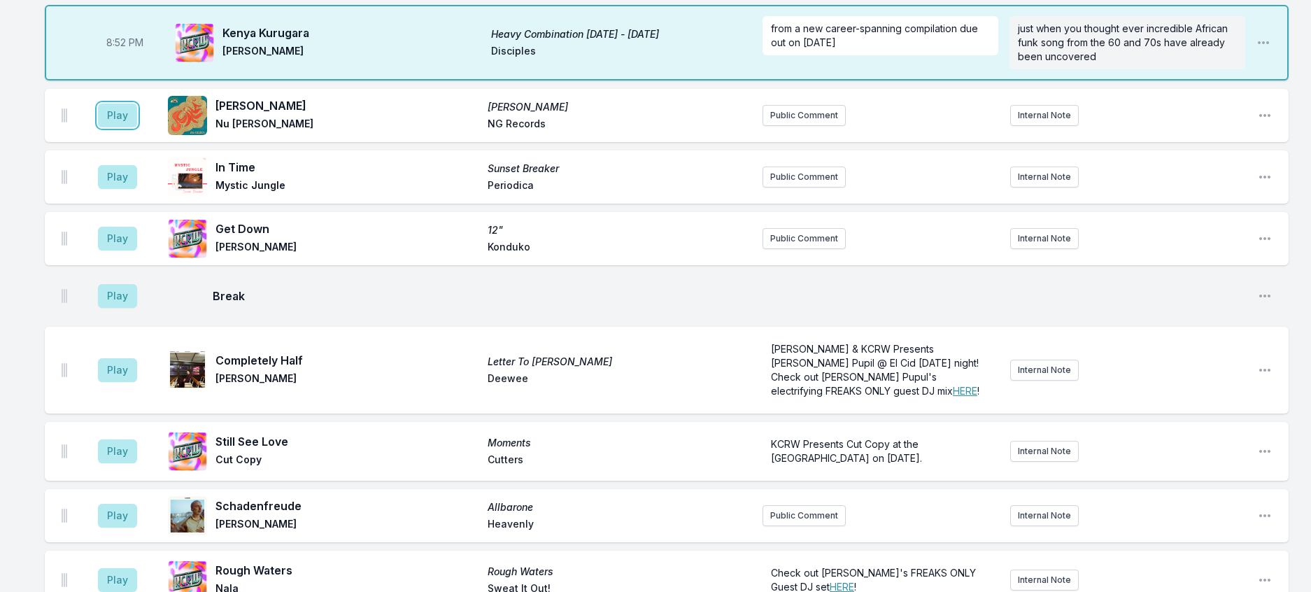
drag, startPoint x: 125, startPoint y: 309, endPoint x: 321, endPoint y: 332, distance: 197.9
click at [130, 127] on button "Play" at bounding box center [117, 116] width 39 height 24
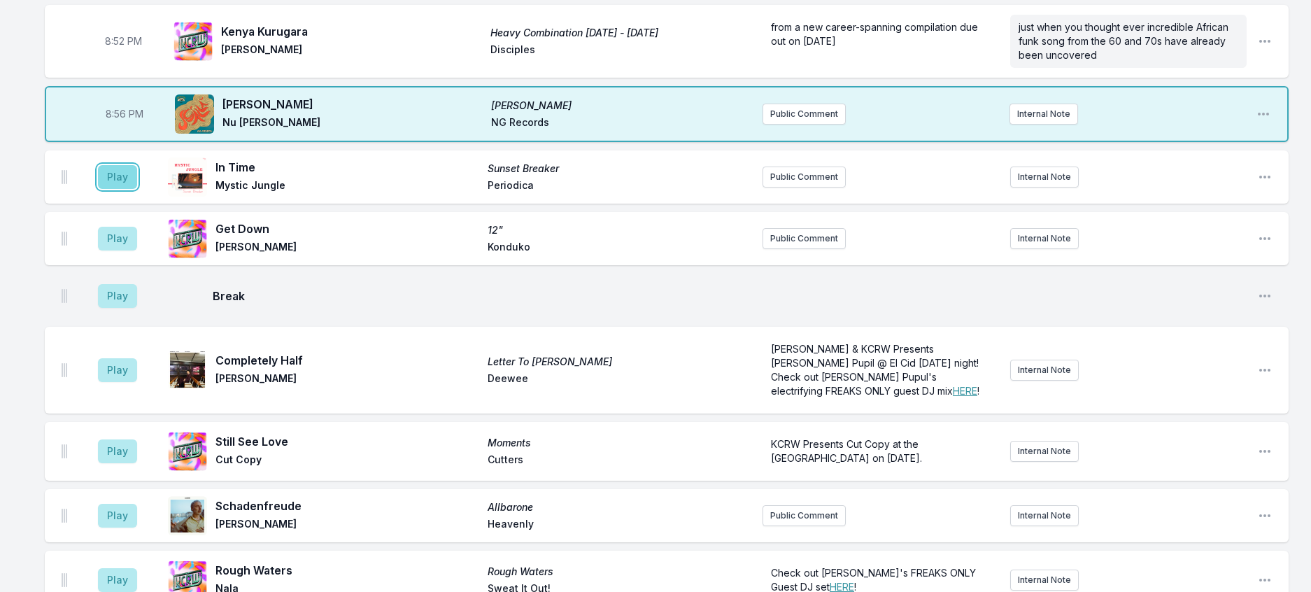
click at [137, 189] on button "Play" at bounding box center [117, 177] width 39 height 24
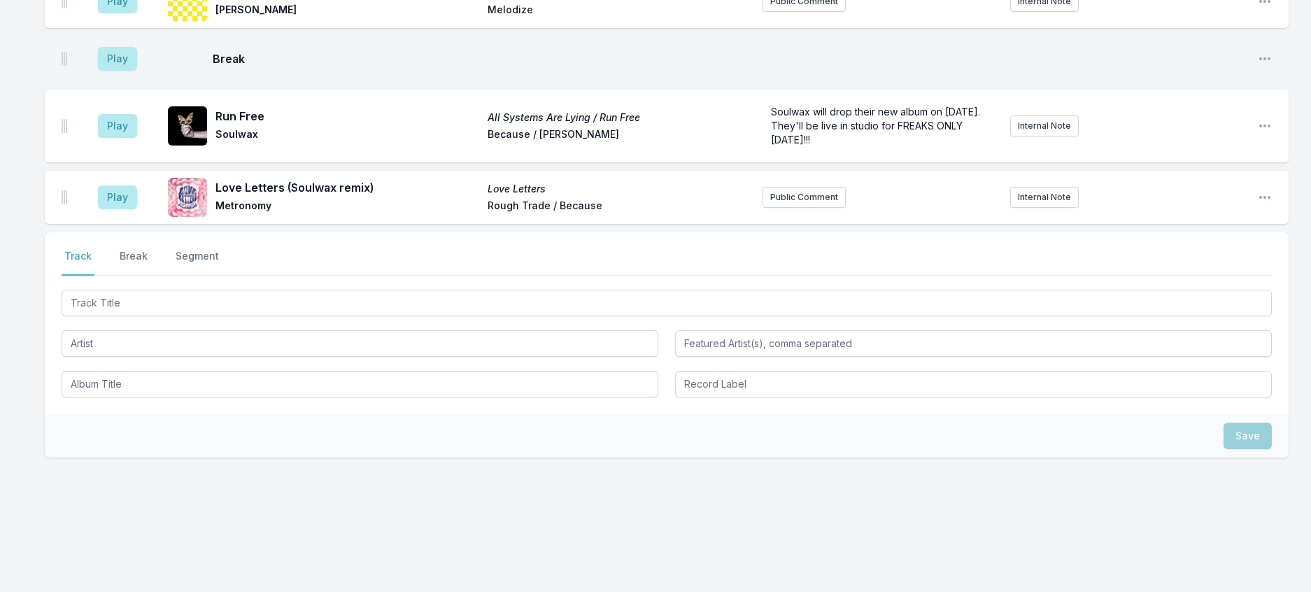
scroll to position [2055, 0]
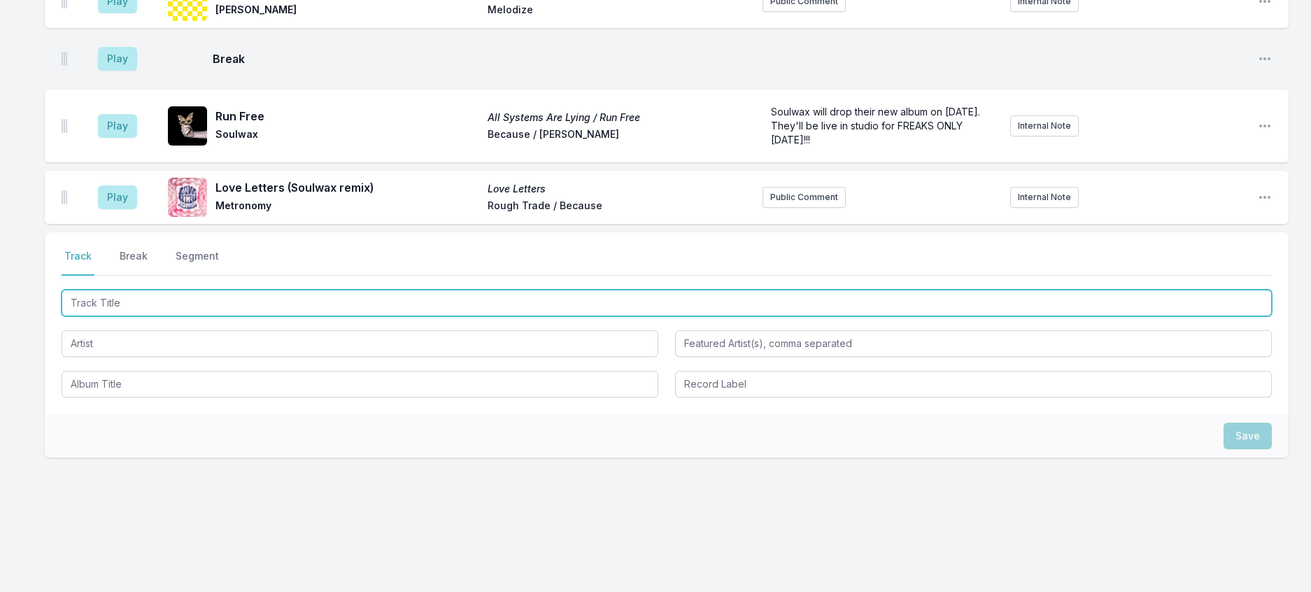
click at [130, 316] on input "Track Title" at bounding box center [667, 303] width 1210 height 27
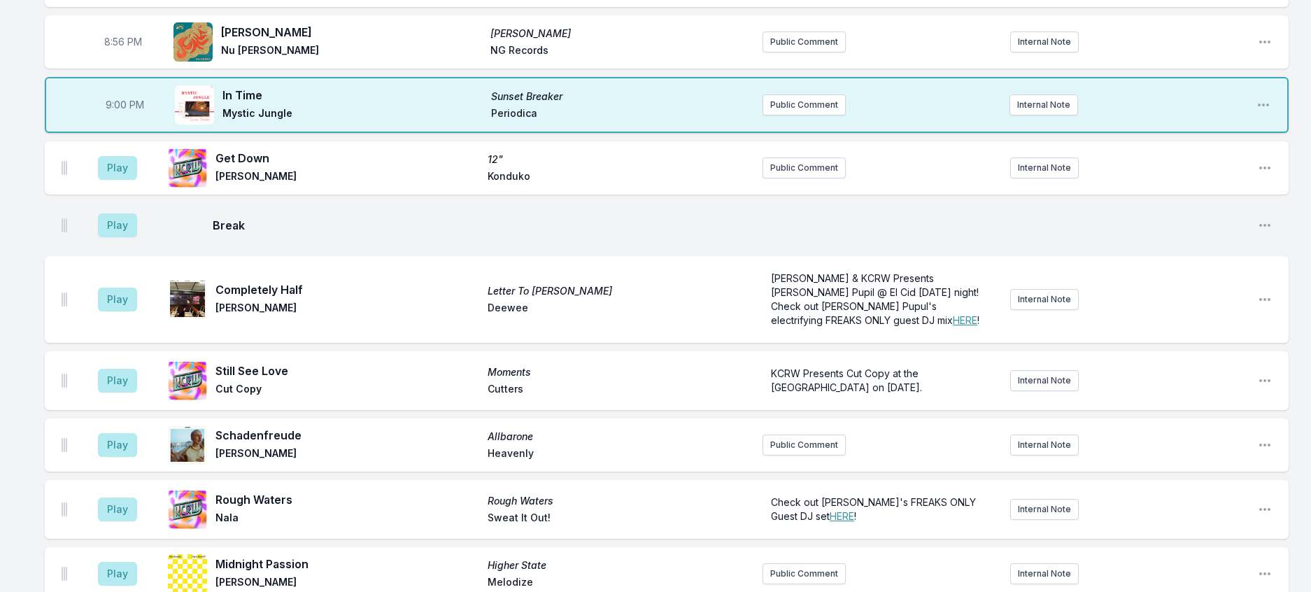
scroll to position [1285, 0]
click at [1263, 170] on icon "Open playlist item options" at bounding box center [1264, 168] width 11 height 3
click at [1133, 260] on button "Delete Entry" at bounding box center [1193, 246] width 157 height 25
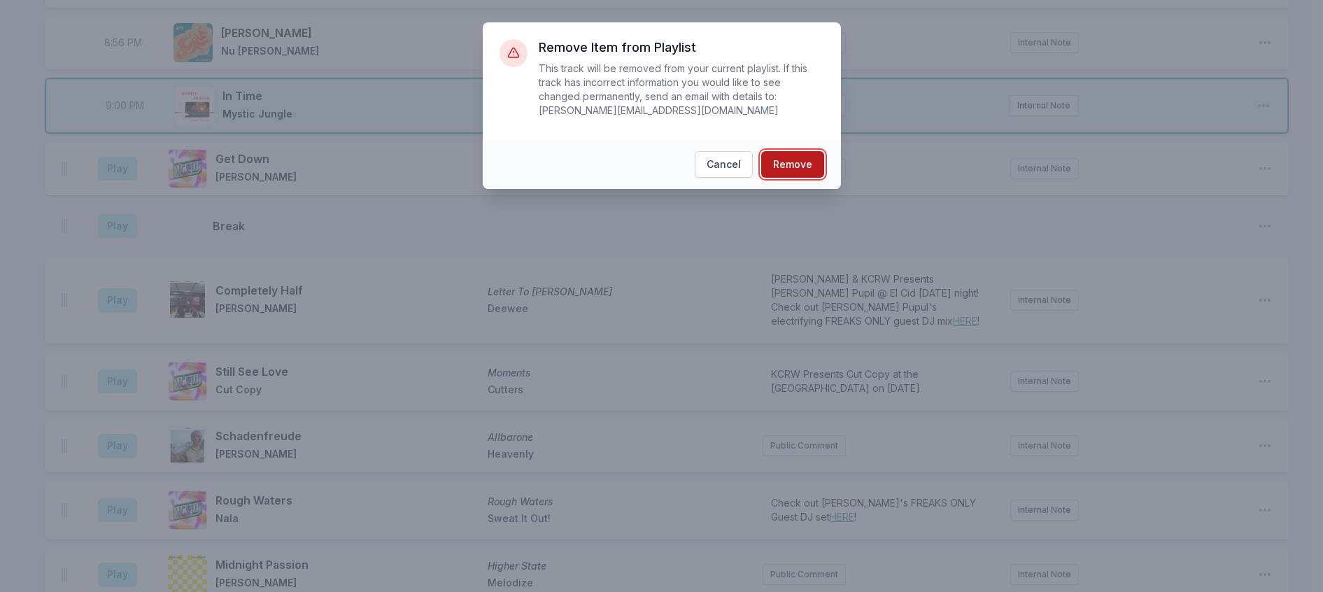
click at [788, 178] on button "Remove" at bounding box center [792, 164] width 63 height 27
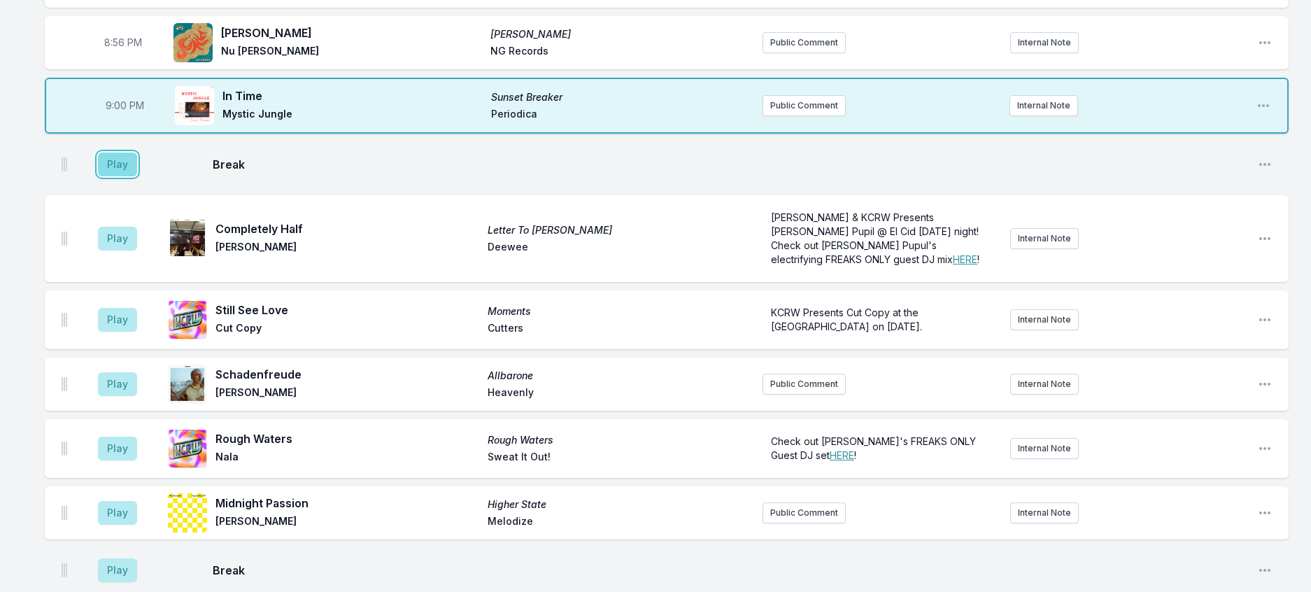
click at [137, 176] on button "Play" at bounding box center [117, 165] width 39 height 24
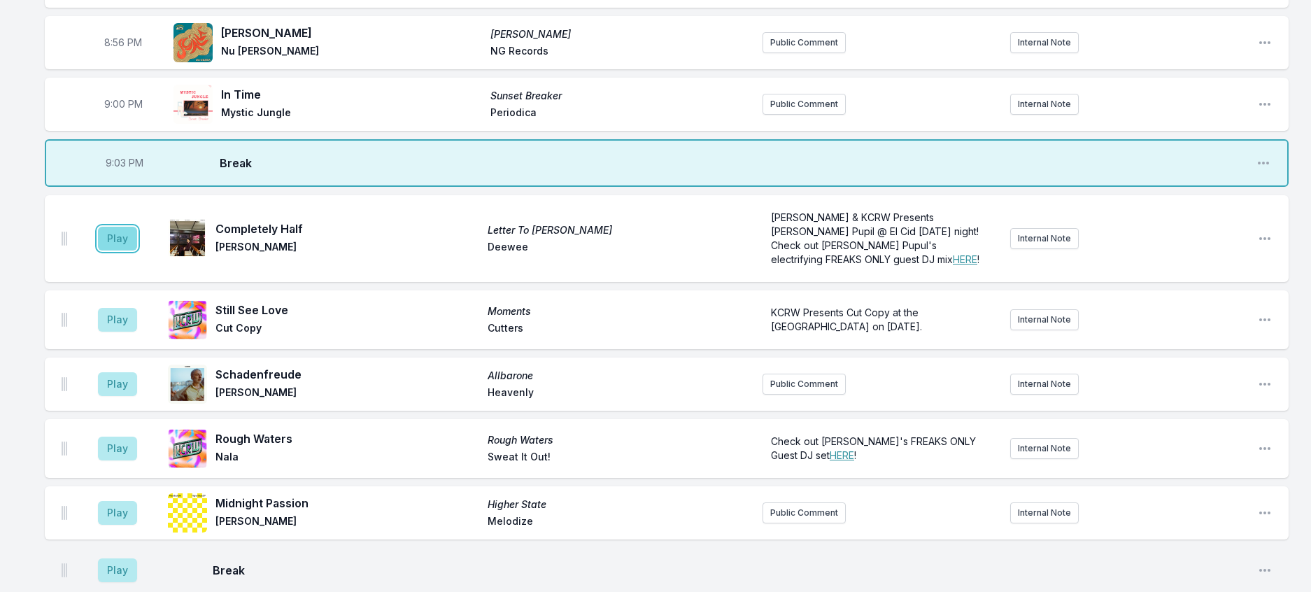
click at [112, 250] on button "Play" at bounding box center [117, 239] width 39 height 24
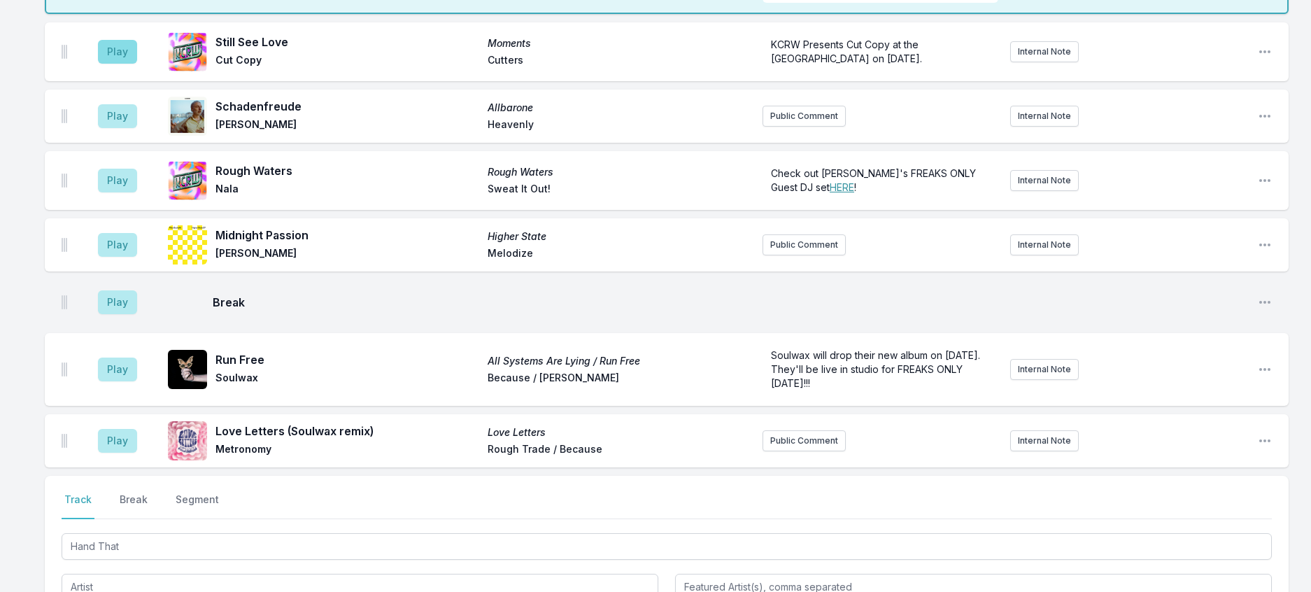
scroll to position [1565, 0]
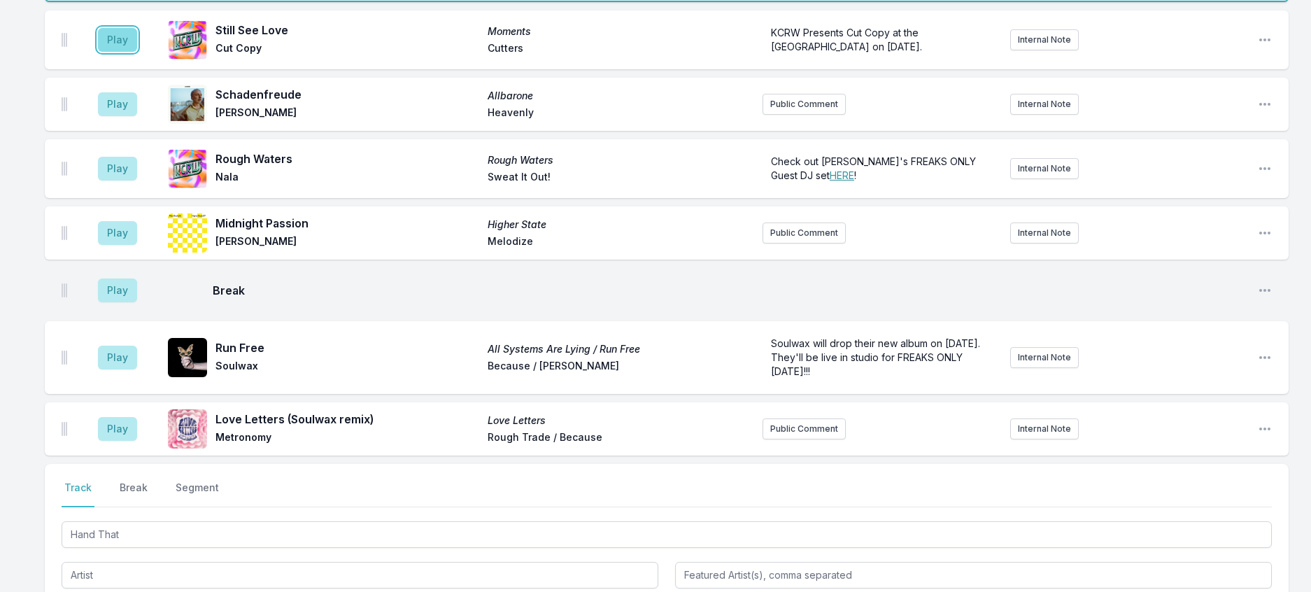
click at [133, 52] on button "Play" at bounding box center [117, 40] width 39 height 24
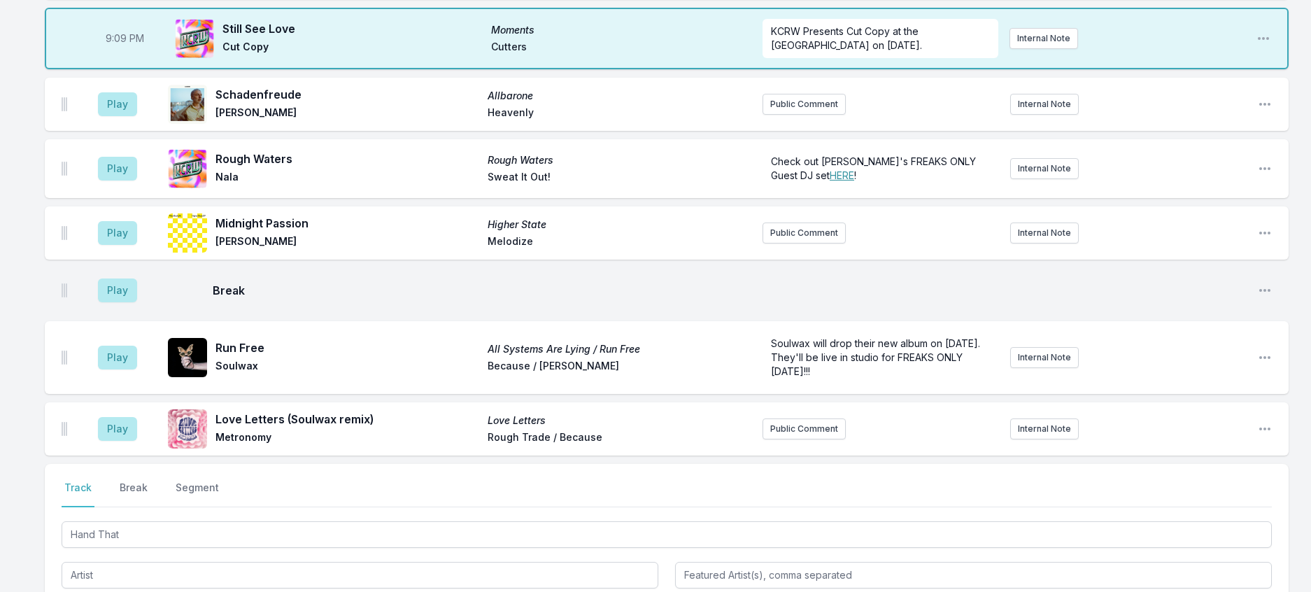
click at [134, 127] on aside "Play" at bounding box center [117, 104] width 78 height 45
click at [135, 116] on button "Play" at bounding box center [117, 104] width 39 height 24
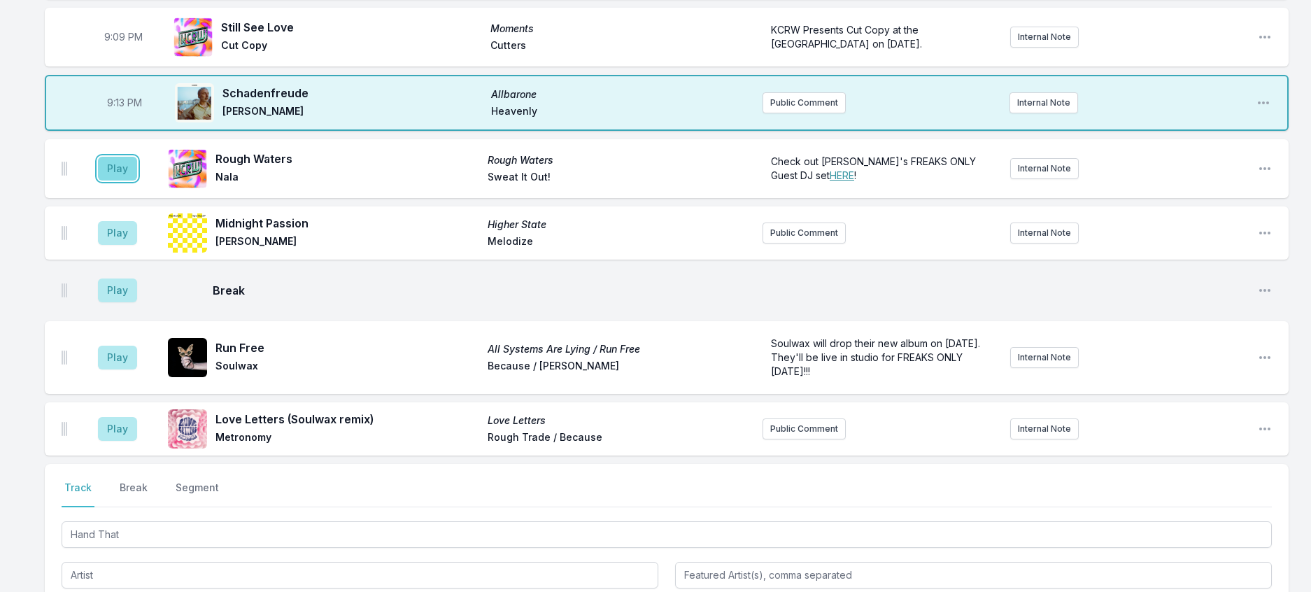
click at [122, 180] on button "Play" at bounding box center [117, 169] width 39 height 24
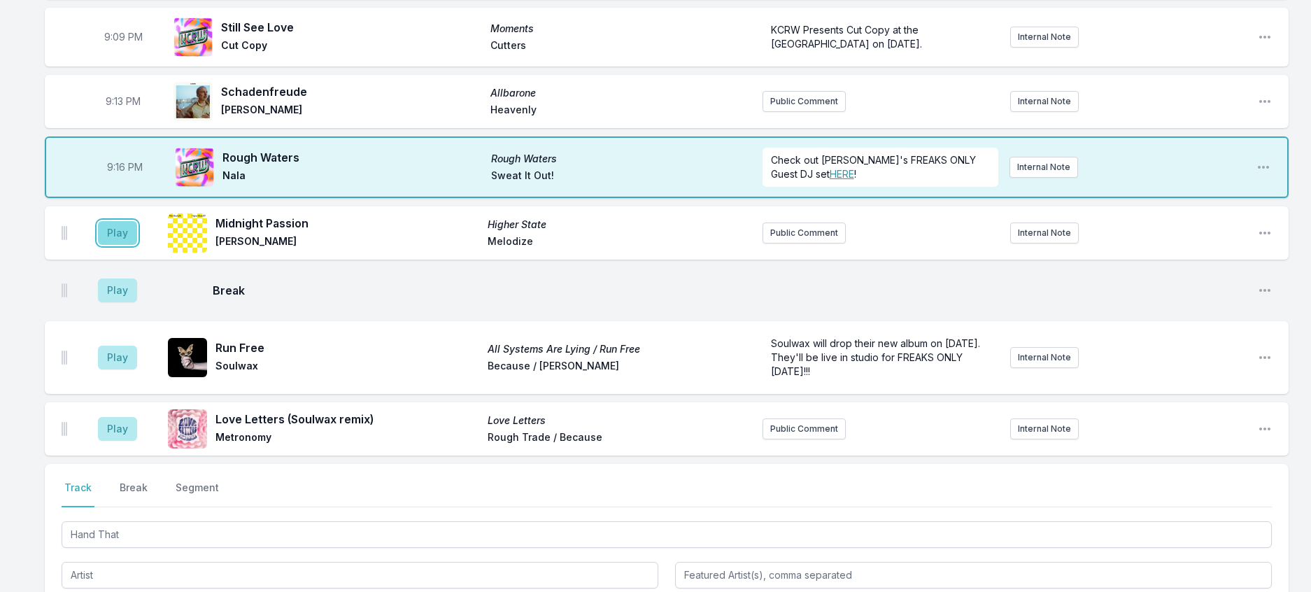
click at [127, 245] on button "Play" at bounding box center [117, 233] width 39 height 24
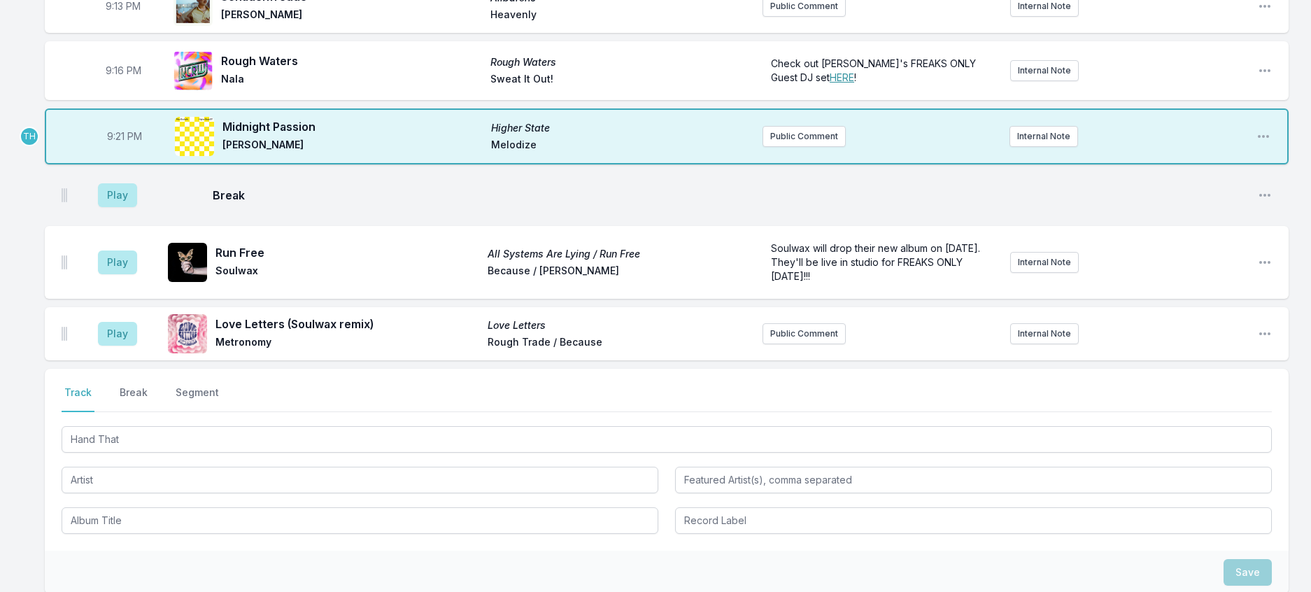
scroll to position [1635, 0]
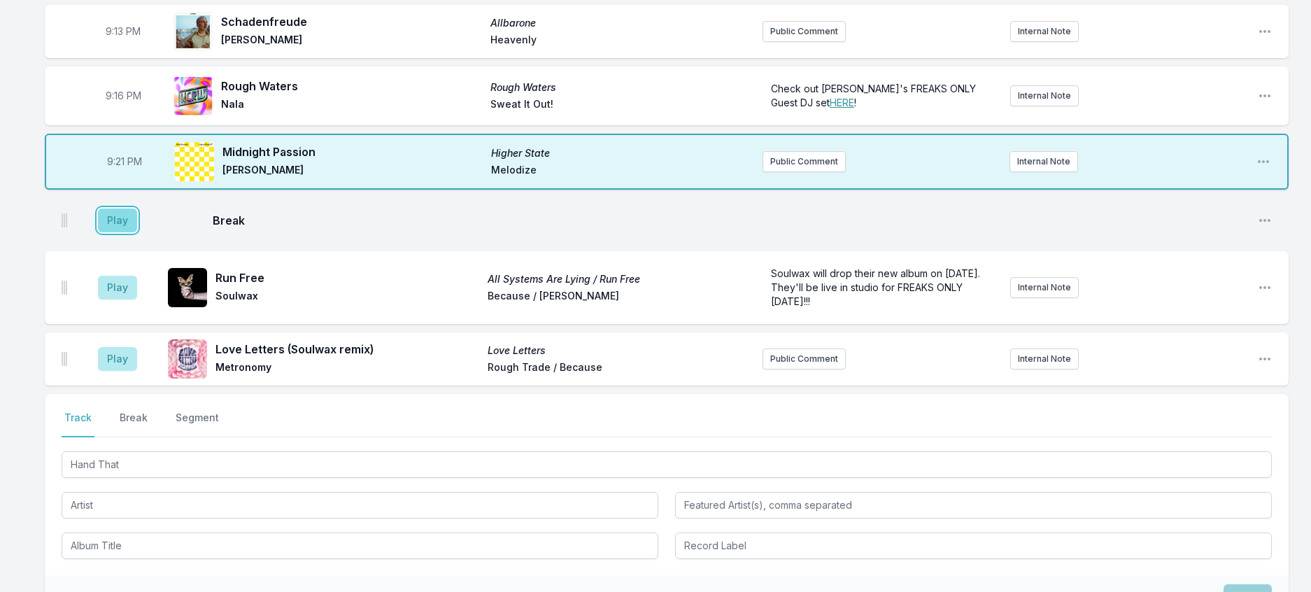
click at [127, 232] on button "Play" at bounding box center [117, 220] width 39 height 24
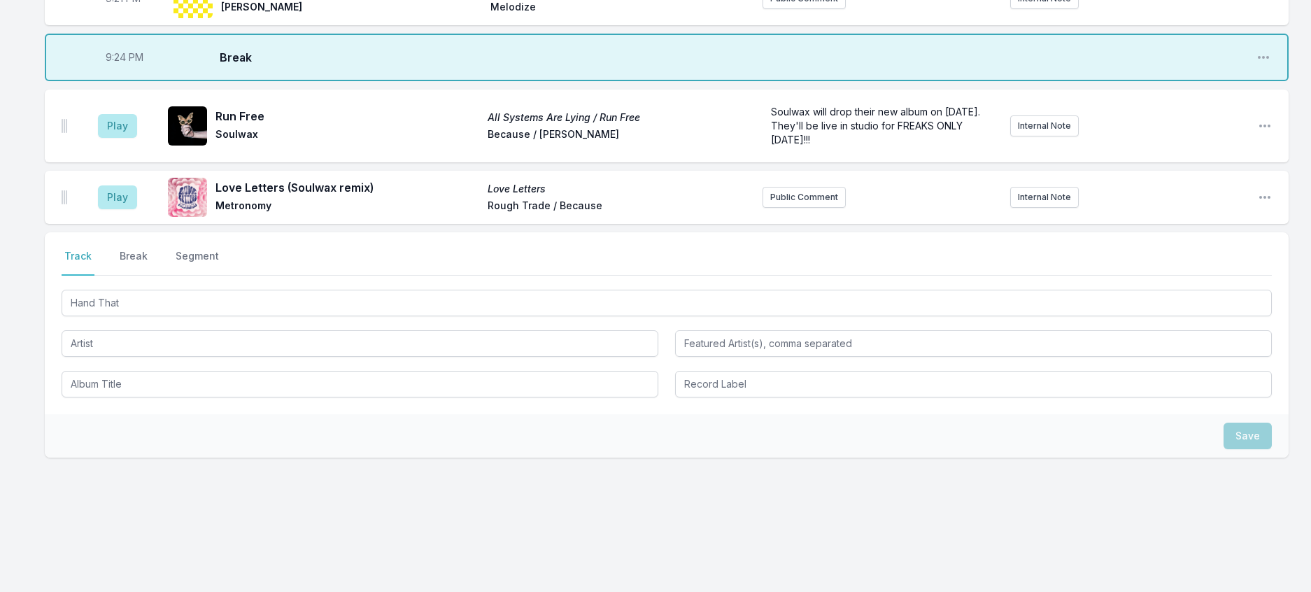
scroll to position [1915, 0]
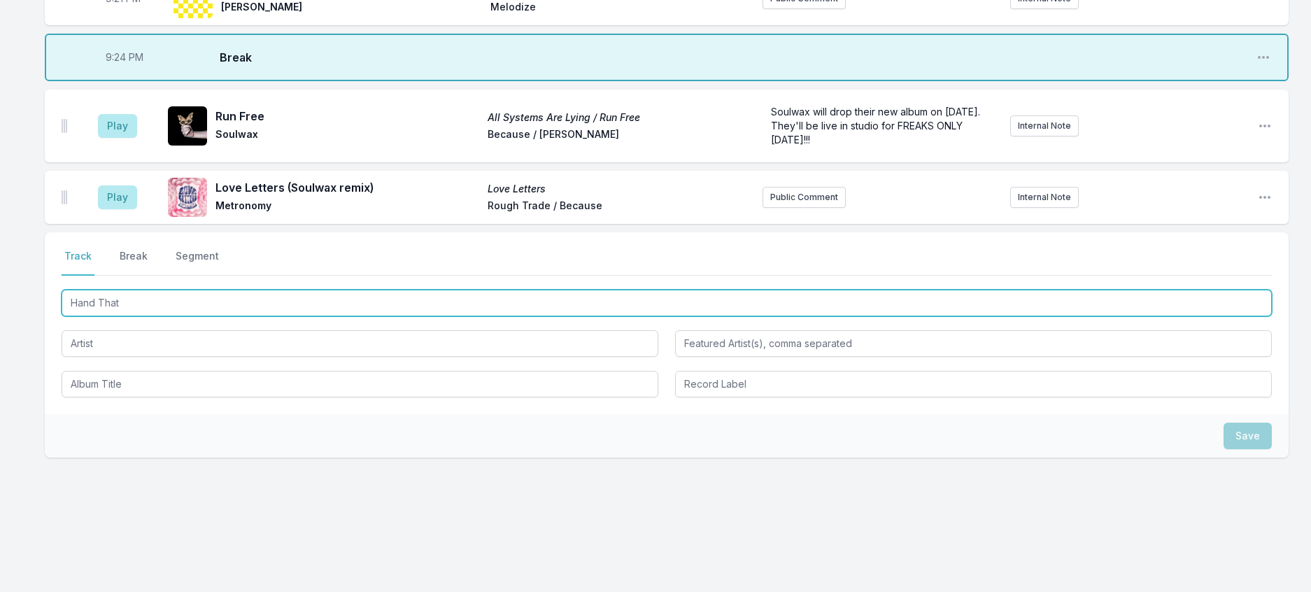
click at [197, 316] on input "Hand That" at bounding box center [667, 303] width 1210 height 27
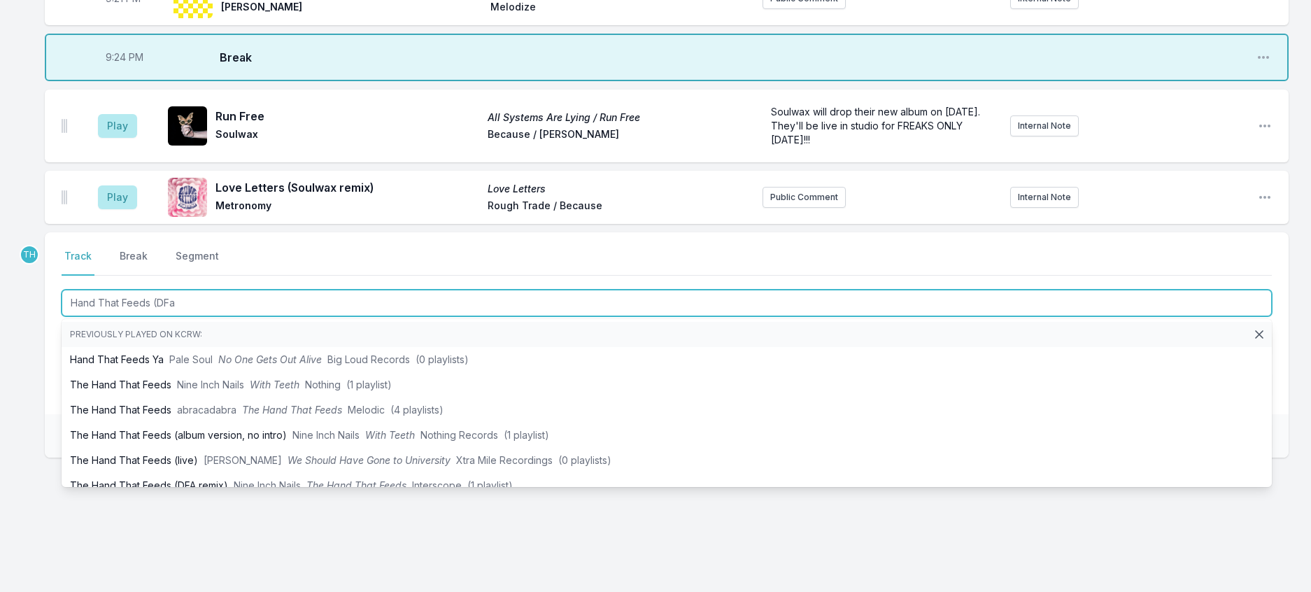
type input "Hand That Feeds (DF"
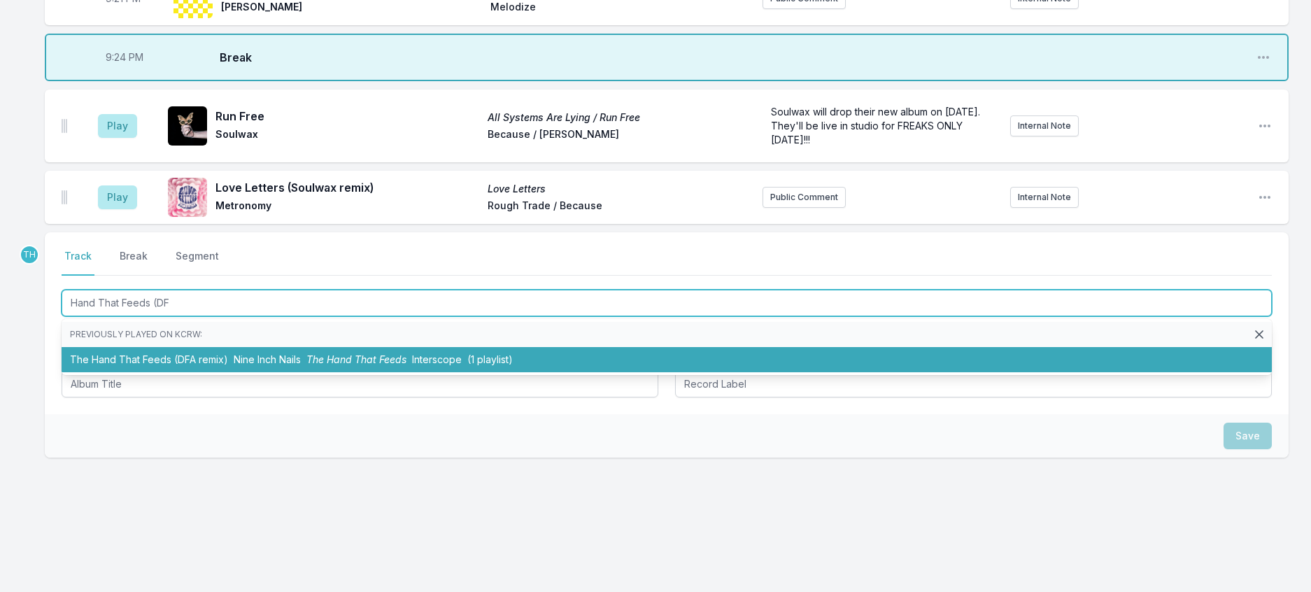
click at [406, 365] on span "The Hand That Feeds" at bounding box center [356, 359] width 100 height 12
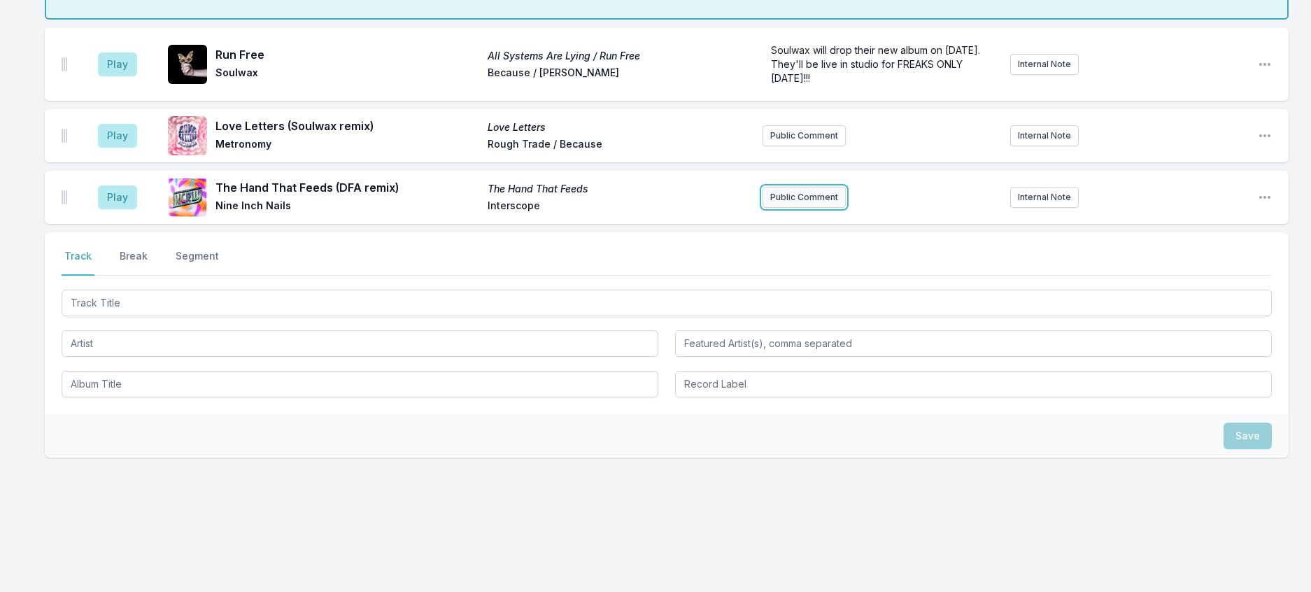
click at [822, 208] on button "Public Comment" at bounding box center [804, 197] width 83 height 21
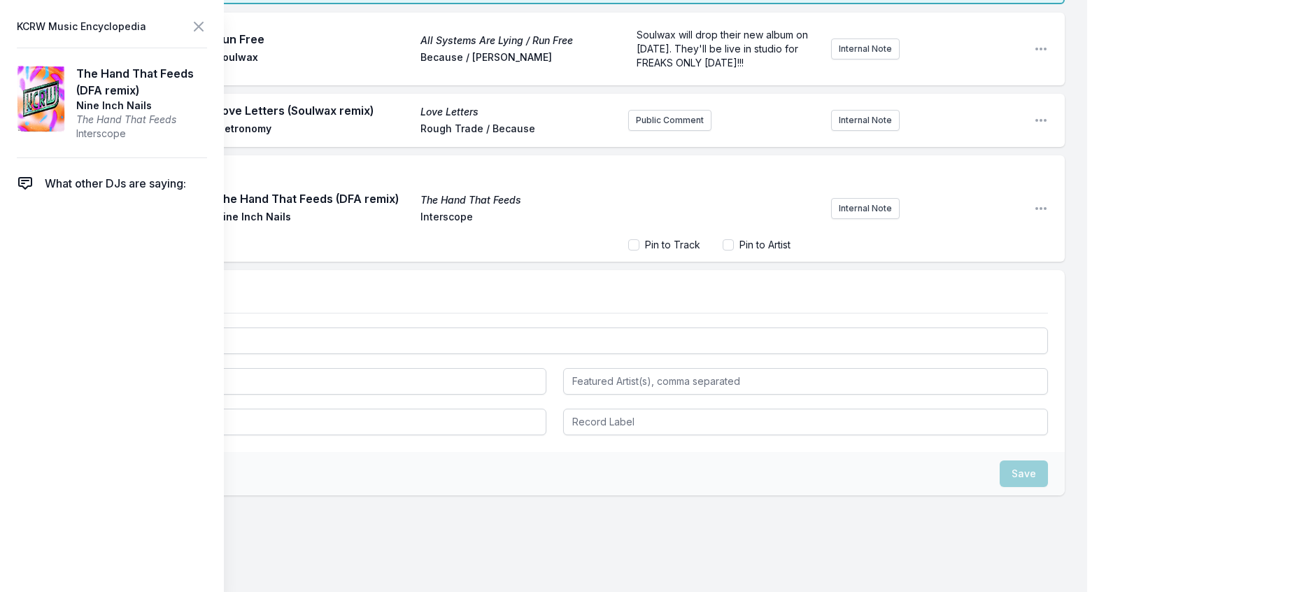
scroll to position [2125, 0]
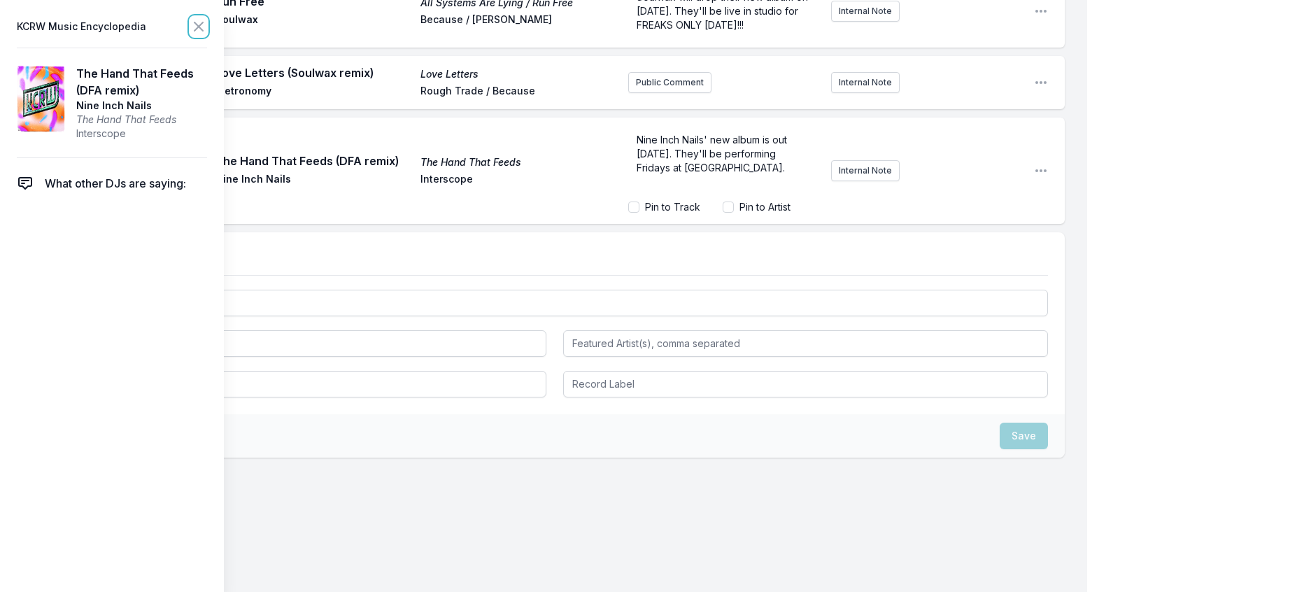
click at [207, 24] on icon at bounding box center [198, 26] width 17 height 17
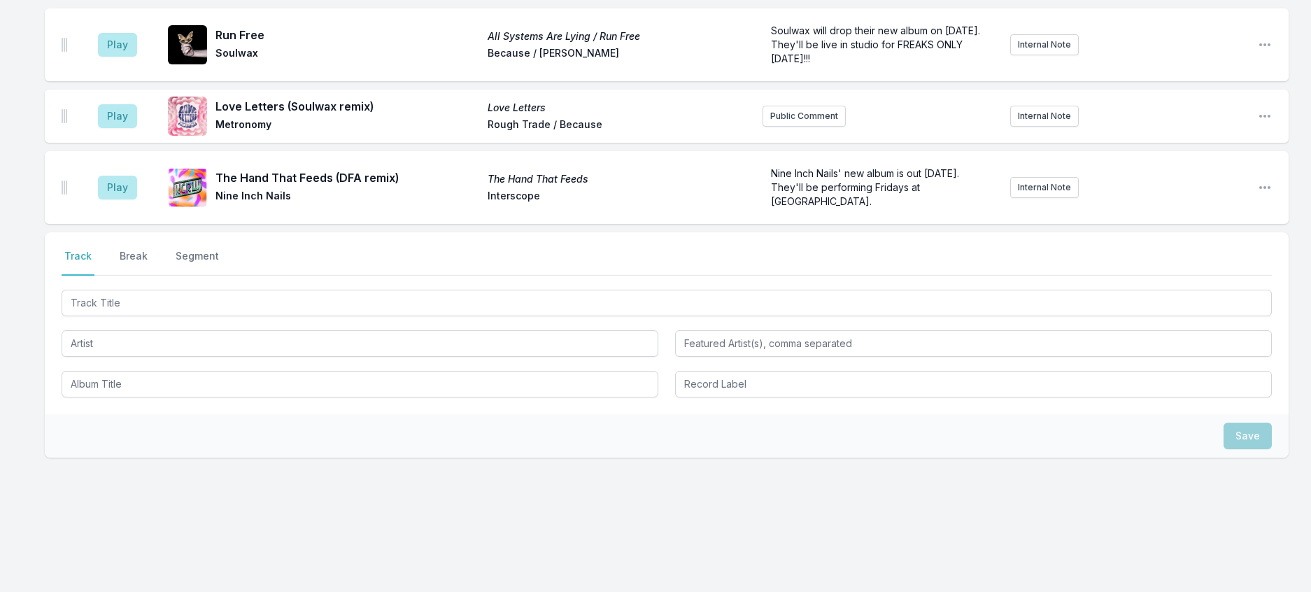
scroll to position [1985, 0]
click at [122, 57] on button "Play" at bounding box center [117, 45] width 39 height 24
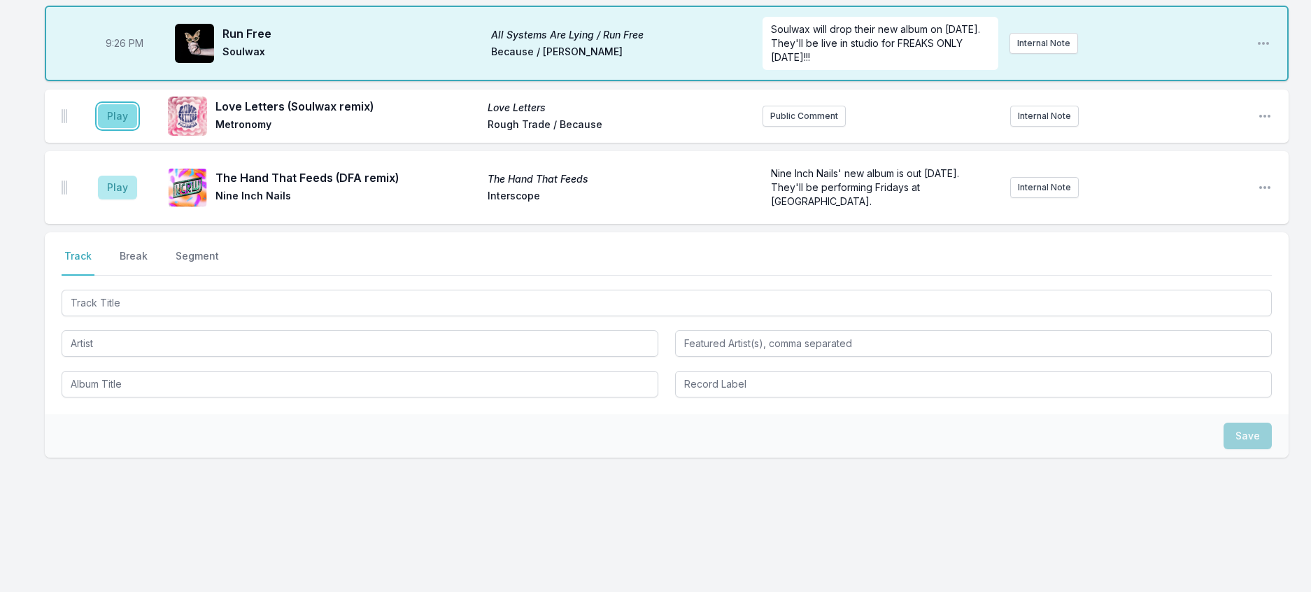
click at [132, 128] on button "Play" at bounding box center [117, 116] width 39 height 24
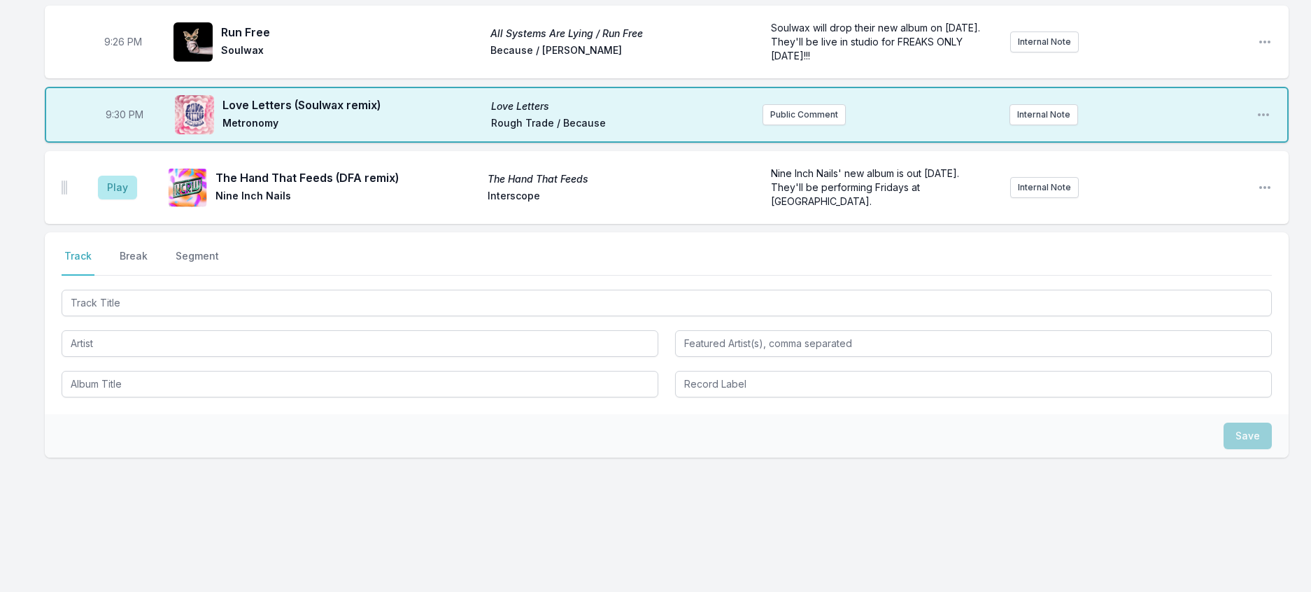
scroll to position [2125, 0]
click at [814, 208] on p "Nine Inch Nails' new album is out [DATE]. They'll be performing Fridays at [GEO…" at bounding box center [881, 188] width 220 height 42
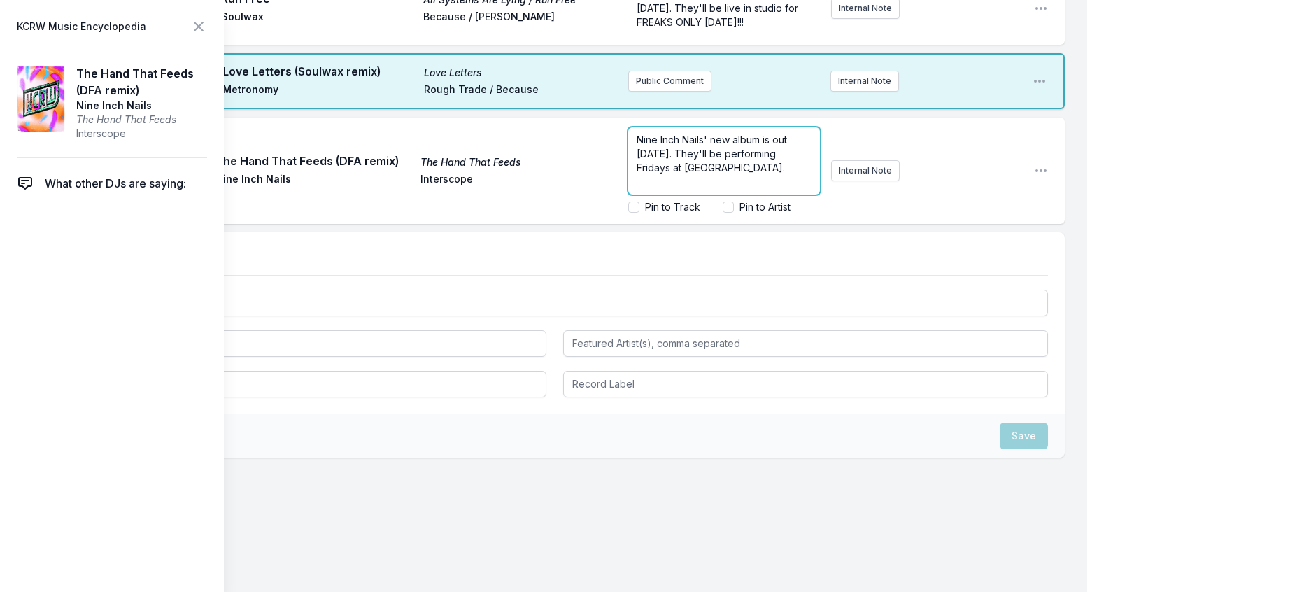
click at [773, 174] on span "Nine Inch Nails' new album is out [DATE]. They'll be performing Fridays at [GEO…" at bounding box center [713, 154] width 153 height 40
click at [709, 187] on span "Nine Inch Nails' new album is out [DATE]. They'll be performing Fridays at Coac…" at bounding box center [724, 161] width 174 height 54
click at [738, 215] on span "Nine Inch Nails' new album is out [DATE]. They'll be live at the [GEOGRAPHIC_DA…" at bounding box center [717, 175] width 161 height 82
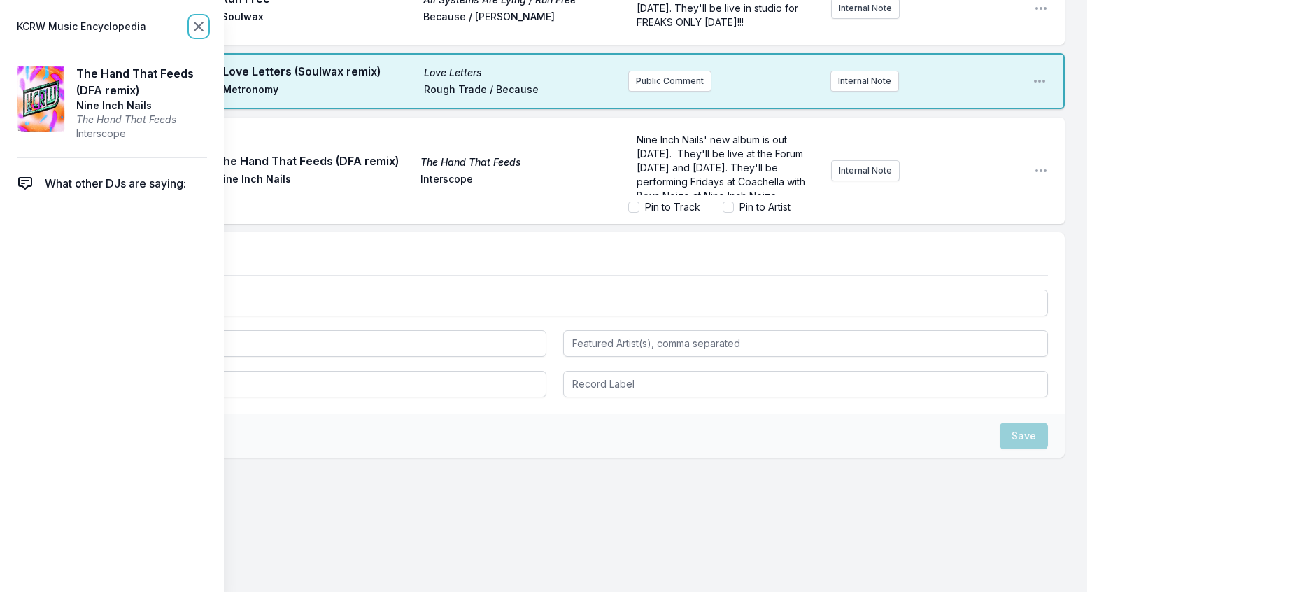
click at [207, 31] on icon at bounding box center [198, 26] width 17 height 17
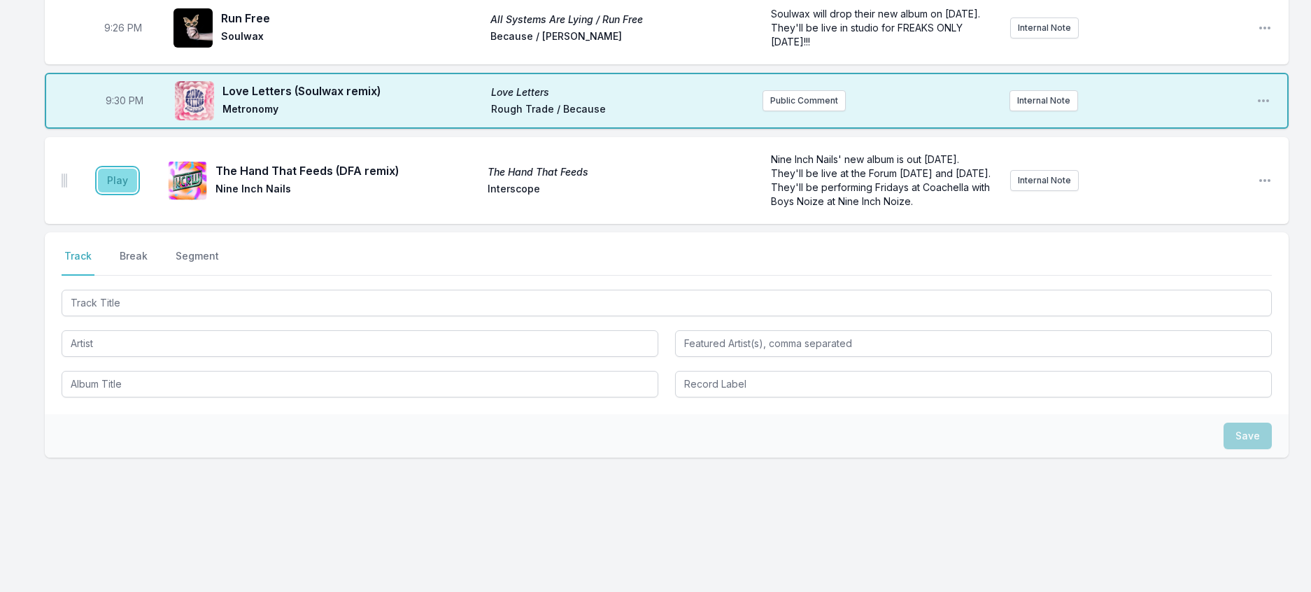
click at [136, 192] on button "Play" at bounding box center [117, 181] width 39 height 24
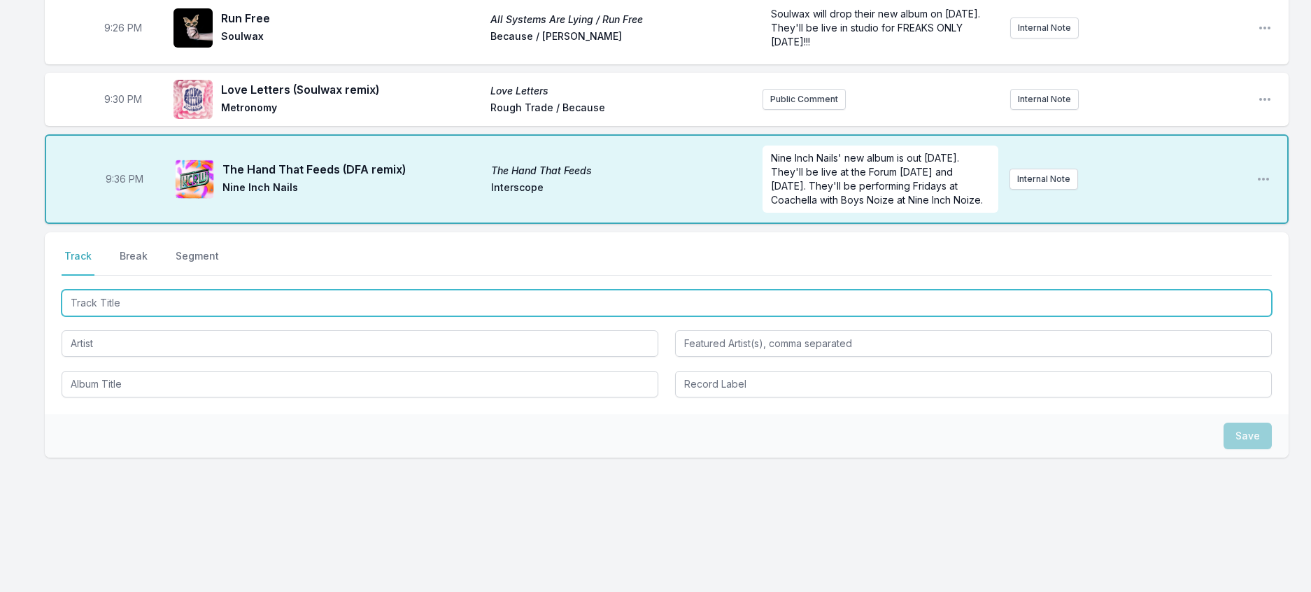
click at [192, 316] on input "Track Title" at bounding box center [667, 303] width 1210 height 27
type input "Low Mute"
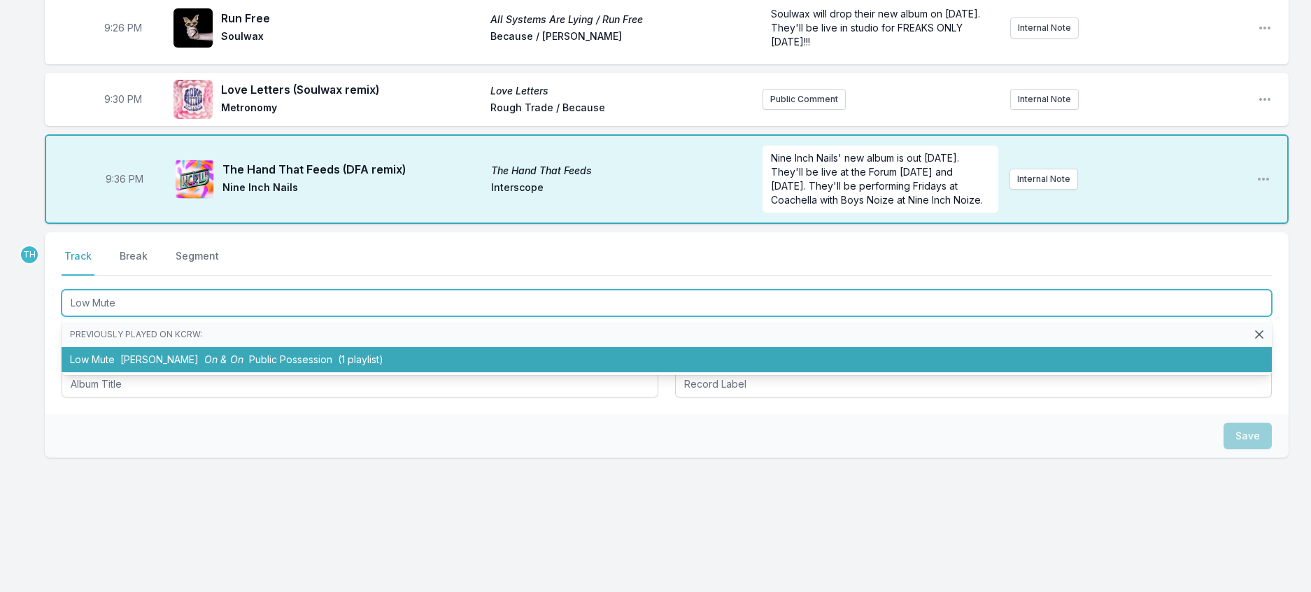
click at [172, 372] on li "Low Mute [PERSON_NAME] On & On Public Possession (1 playlist)" at bounding box center [667, 359] width 1210 height 25
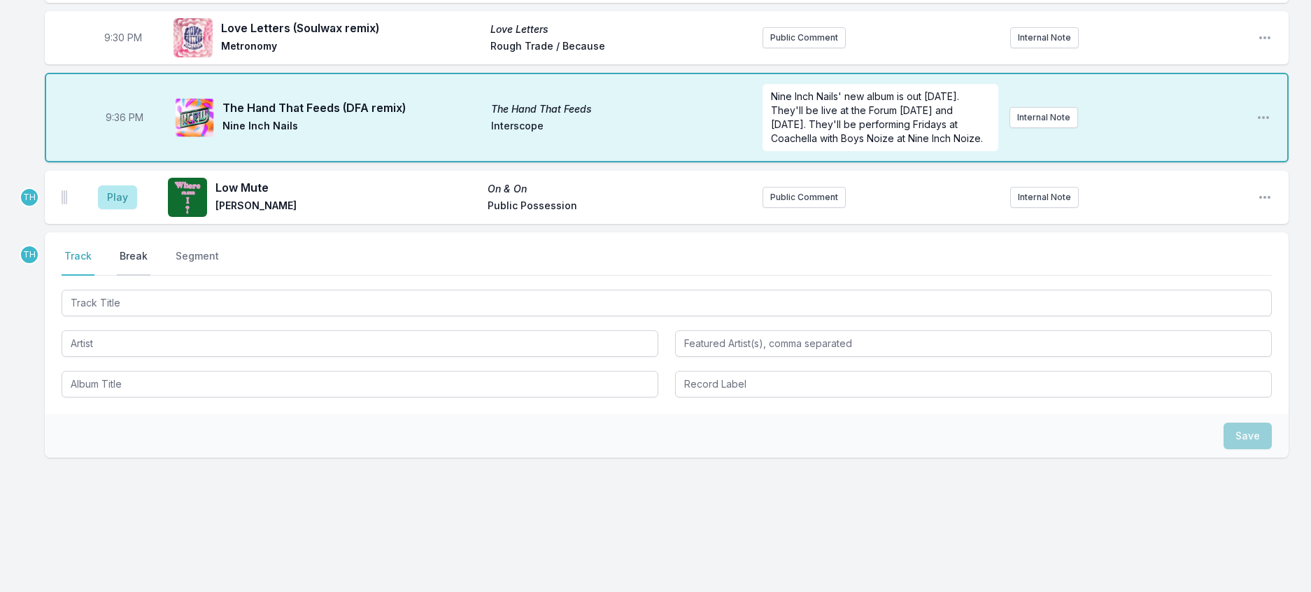
click at [139, 276] on button "Break" at bounding box center [134, 262] width 34 height 27
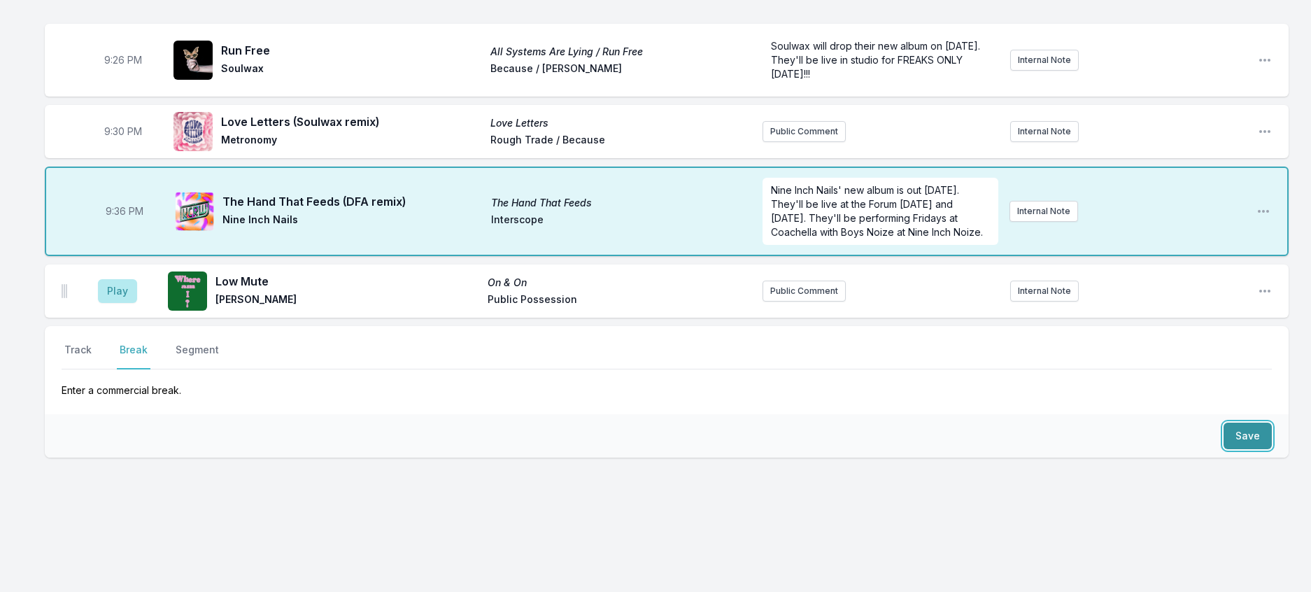
click at [1233, 449] on button "Save" at bounding box center [1248, 436] width 48 height 27
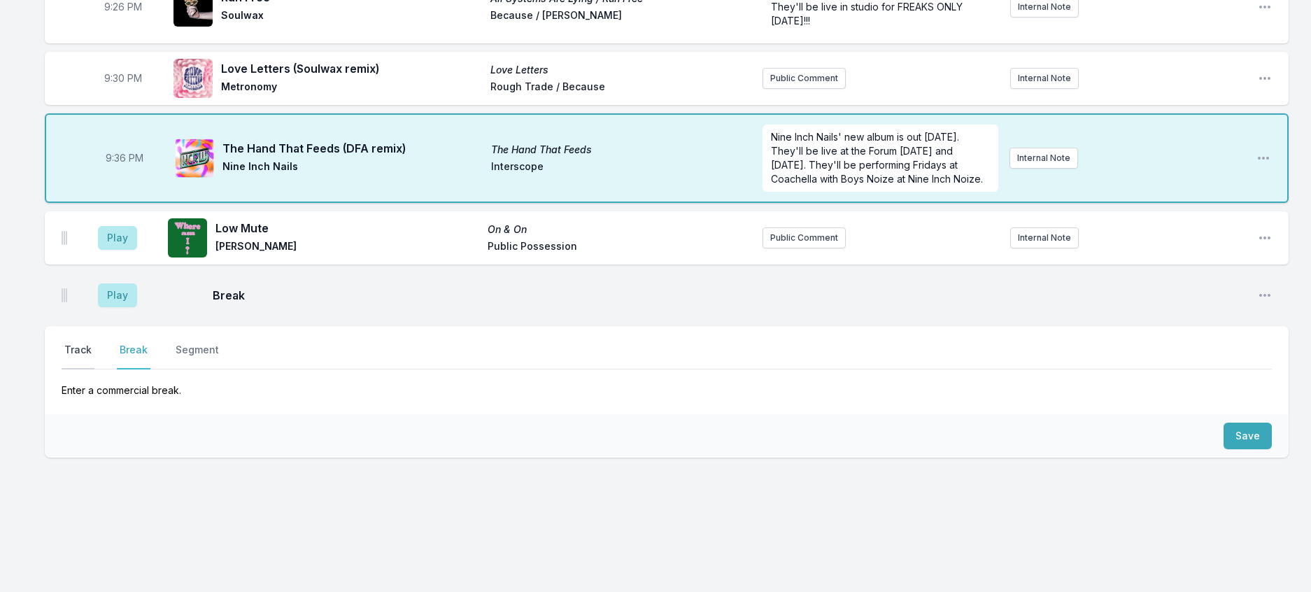
click at [94, 369] on button "Track" at bounding box center [78, 356] width 33 height 27
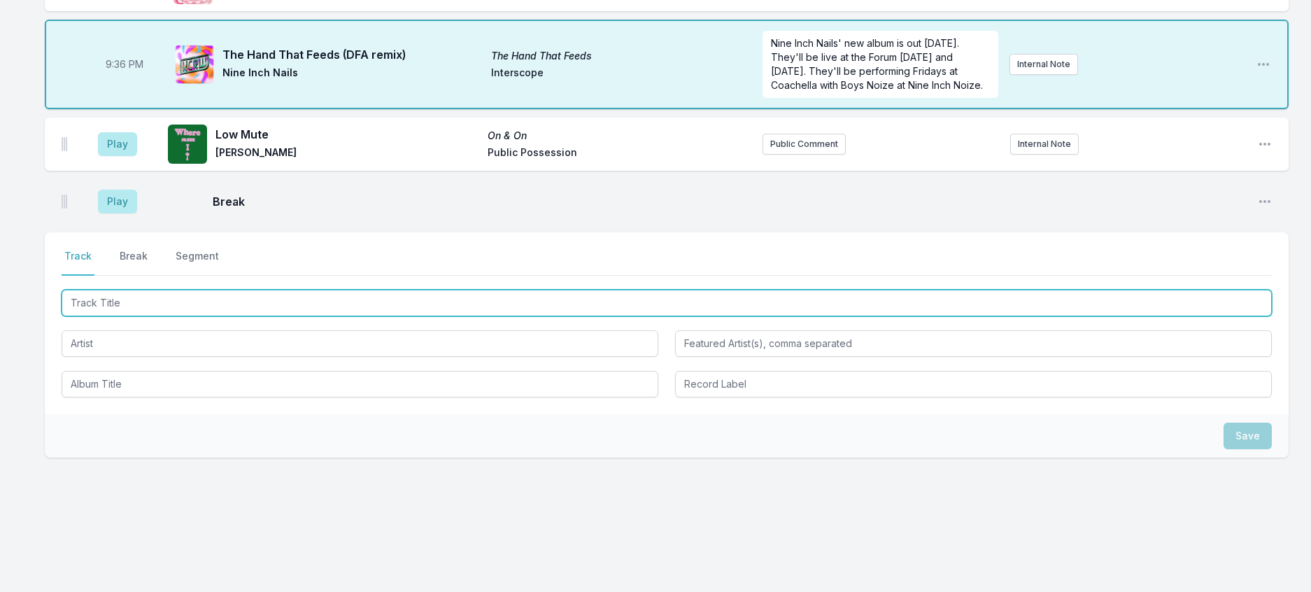
click at [148, 316] on input "Track Title" at bounding box center [667, 303] width 1210 height 27
type input "Where's It All Go?"
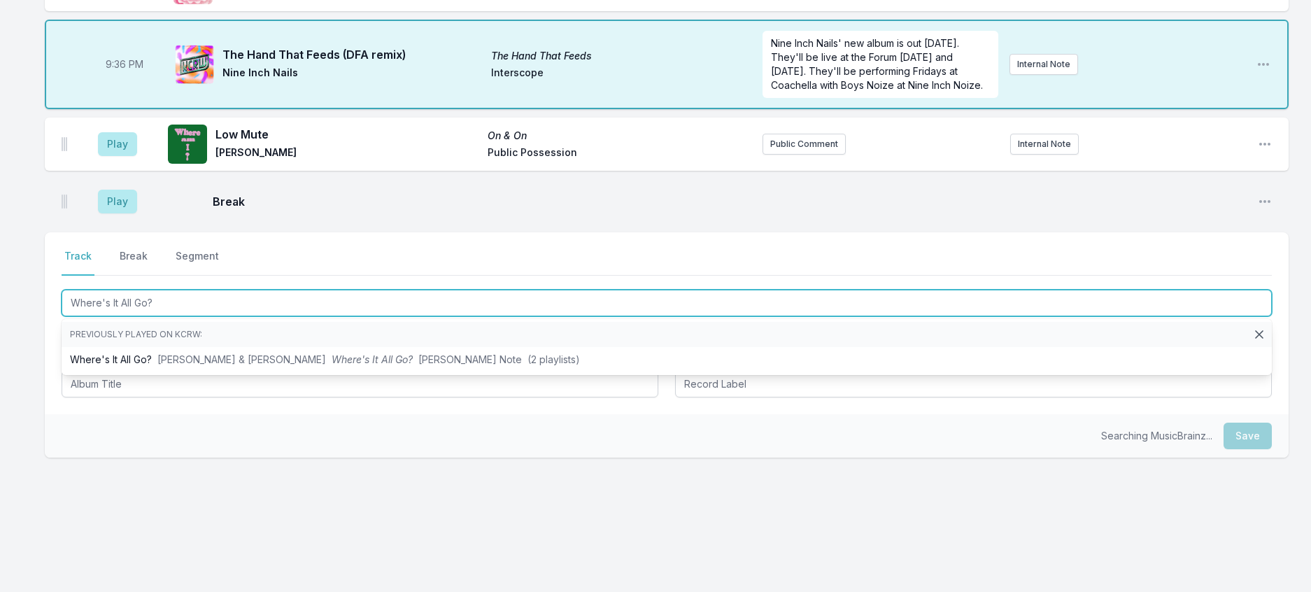
scroll to position [2195, 0]
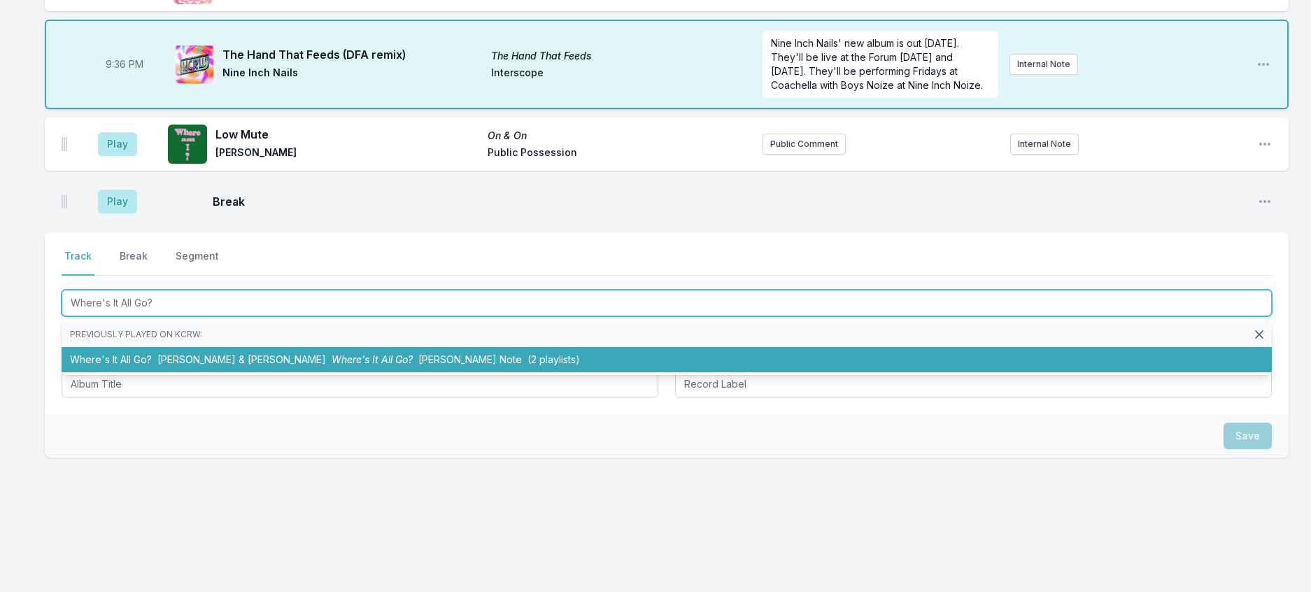
click at [351, 372] on li "Where's It All Go? [PERSON_NAME] & Raf [PERSON_NAME] Where's It All Go? [PERSON…" at bounding box center [667, 359] width 1210 height 25
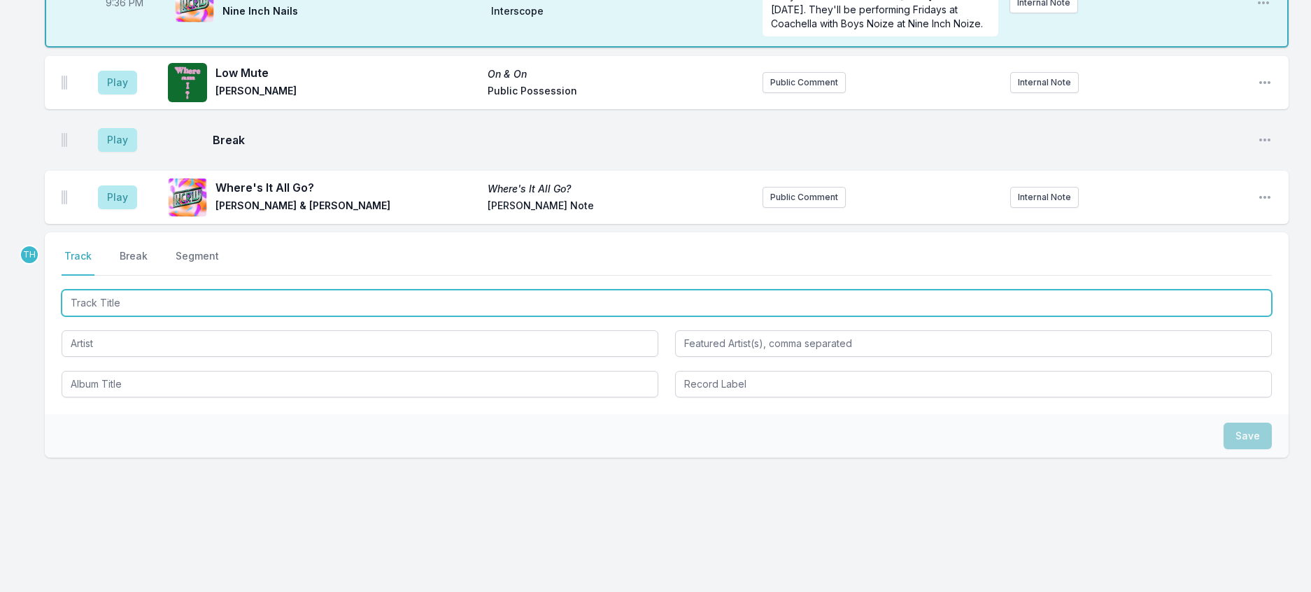
scroll to position [2055, 0]
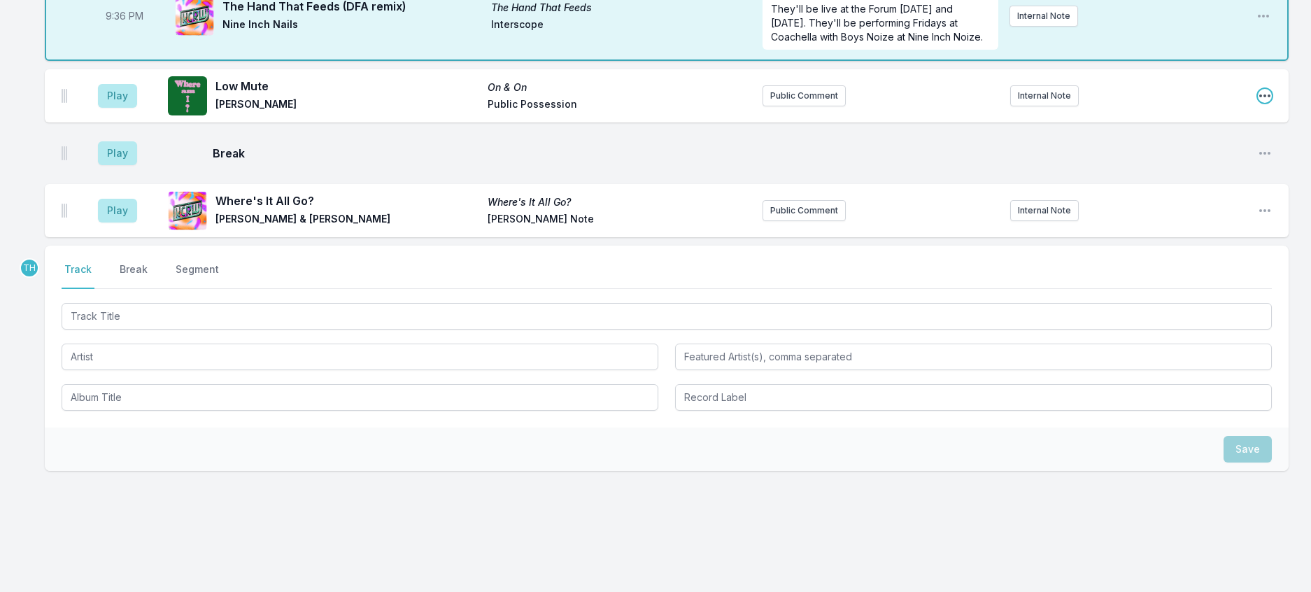
click at [1258, 103] on icon "Open playlist item options" at bounding box center [1265, 96] width 14 height 14
click at [1115, 187] on button "Delete Entry" at bounding box center [1193, 174] width 157 height 25
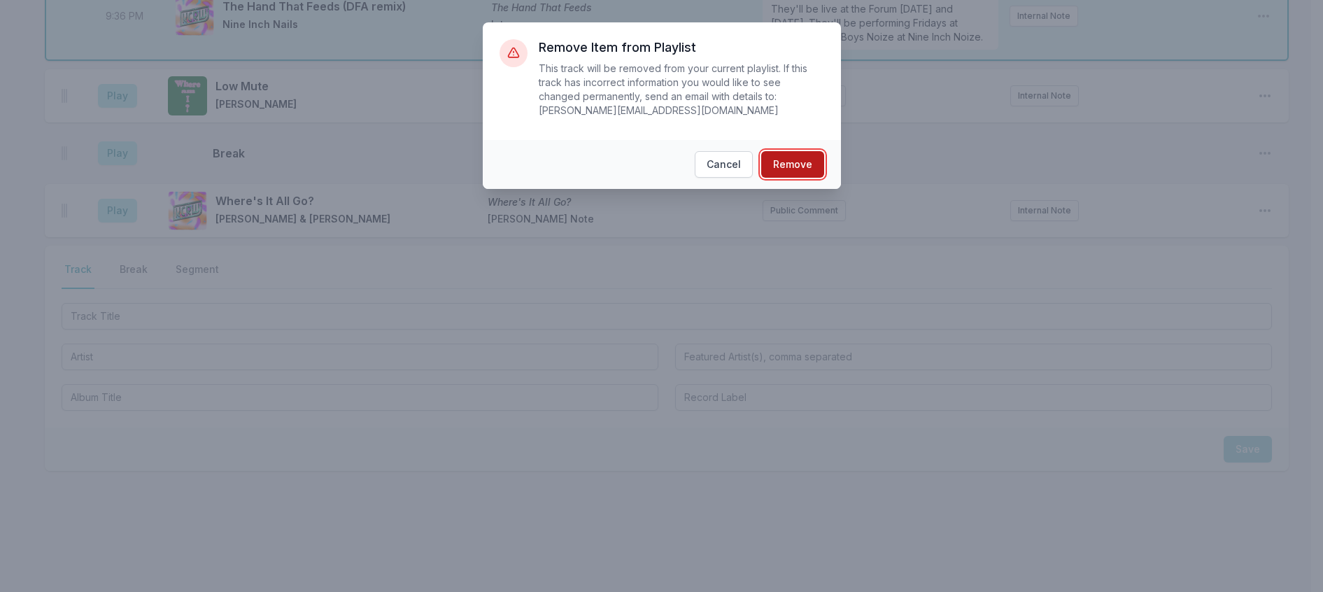
click at [824, 170] on button "Remove" at bounding box center [792, 164] width 63 height 27
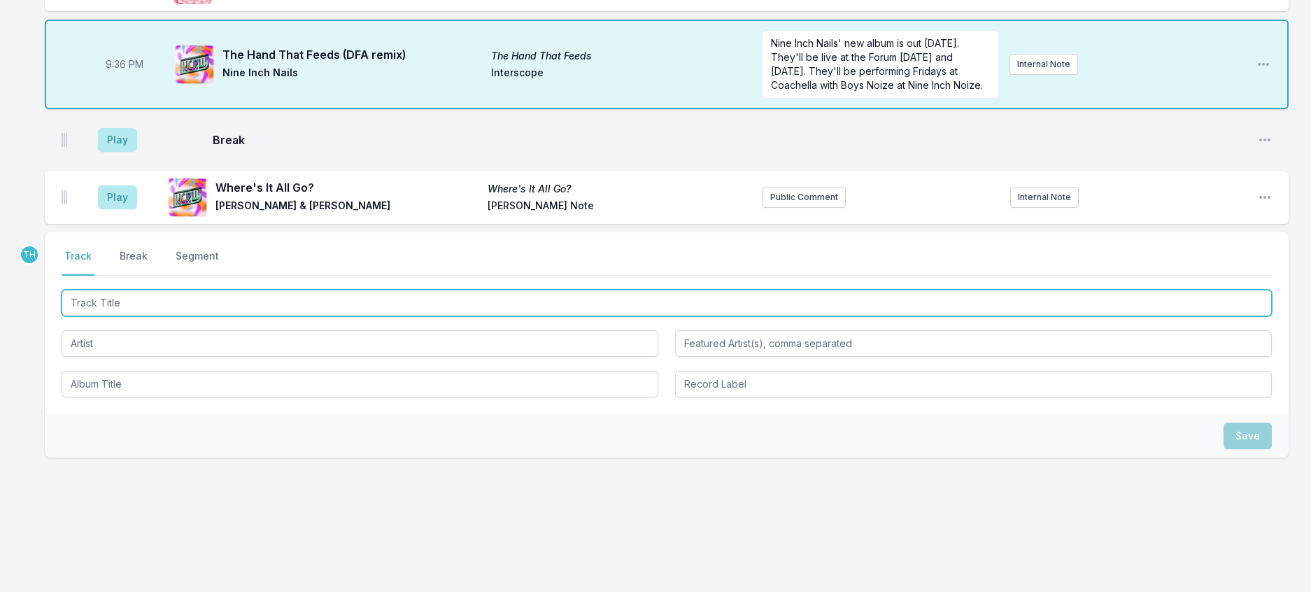
scroll to position [2265, 0]
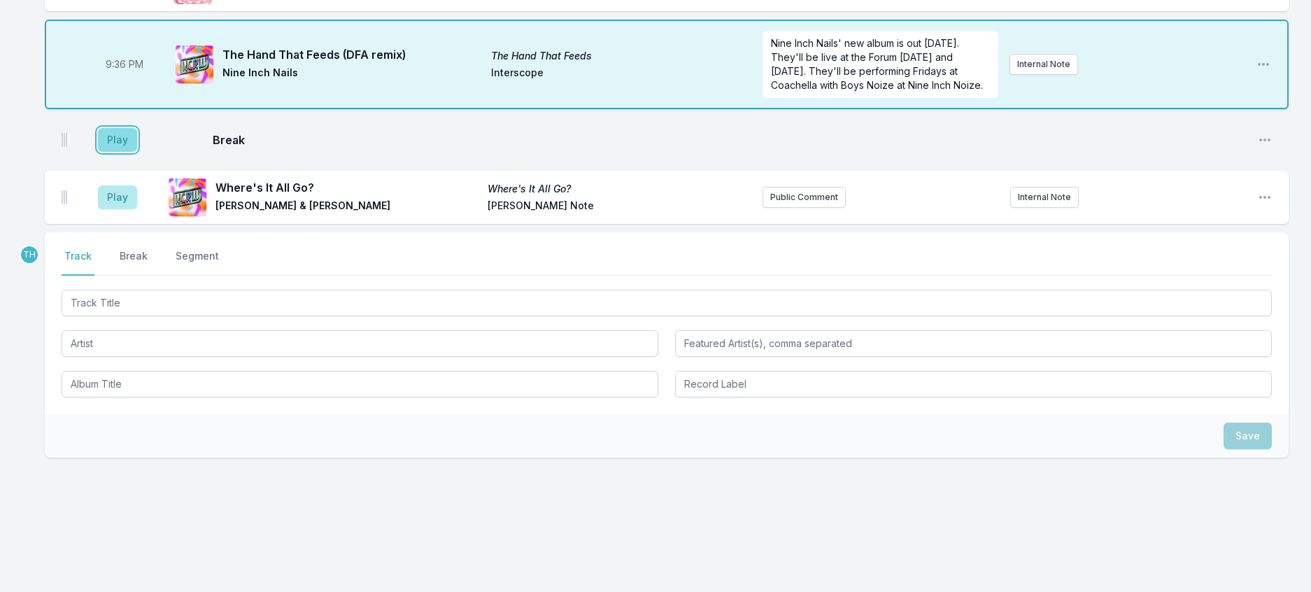
click at [137, 152] on button "Play" at bounding box center [117, 140] width 39 height 24
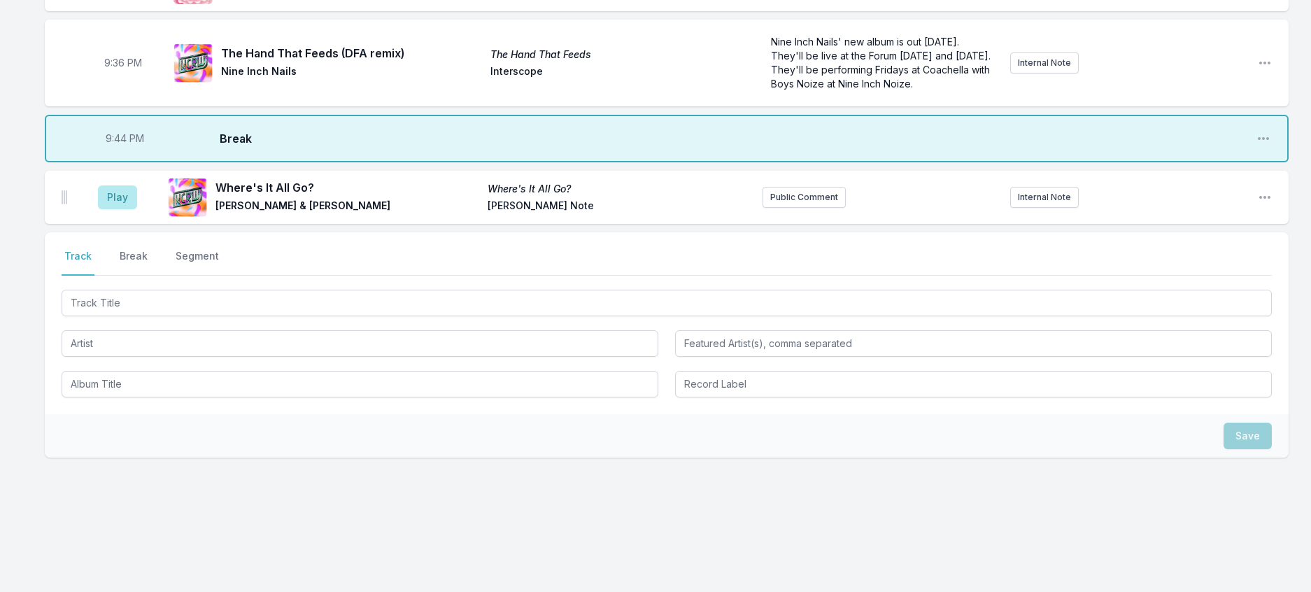
click at [135, 146] on span "9:44 PM" at bounding box center [125, 139] width 38 height 14
click at [132, 152] on input "21:44" at bounding box center [124, 138] width 78 height 27
type input "21:42"
click at [127, 209] on button "Play" at bounding box center [117, 197] width 39 height 24
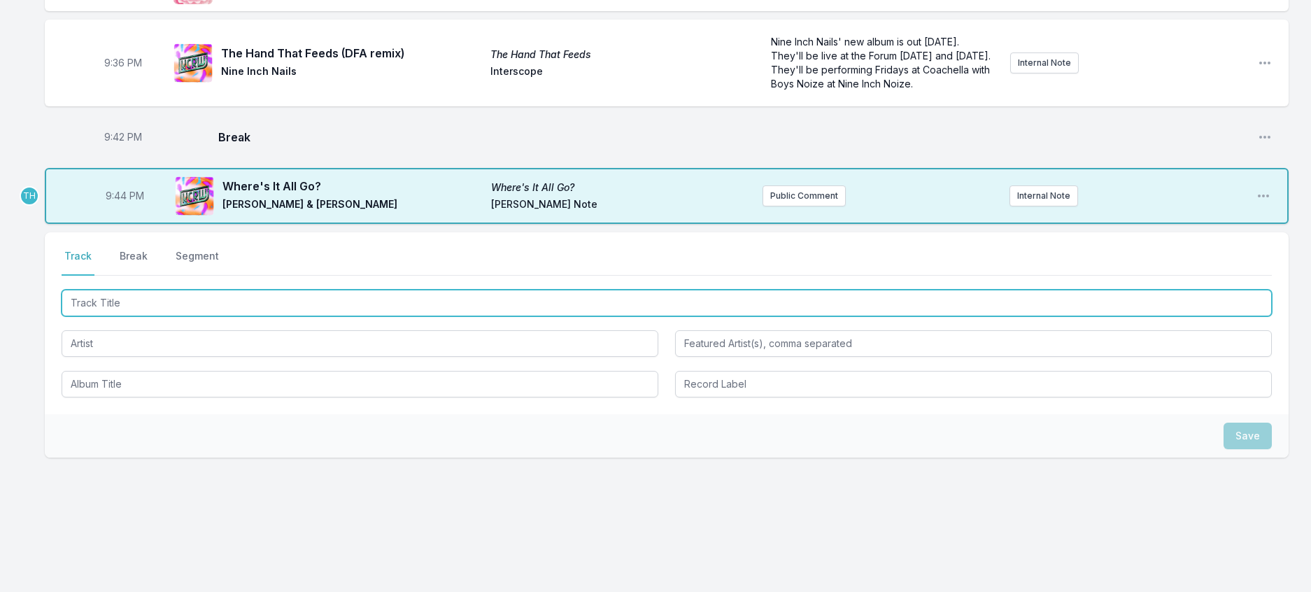
click at [192, 316] on input "Track Title" at bounding box center [667, 303] width 1210 height 27
type input "9am"
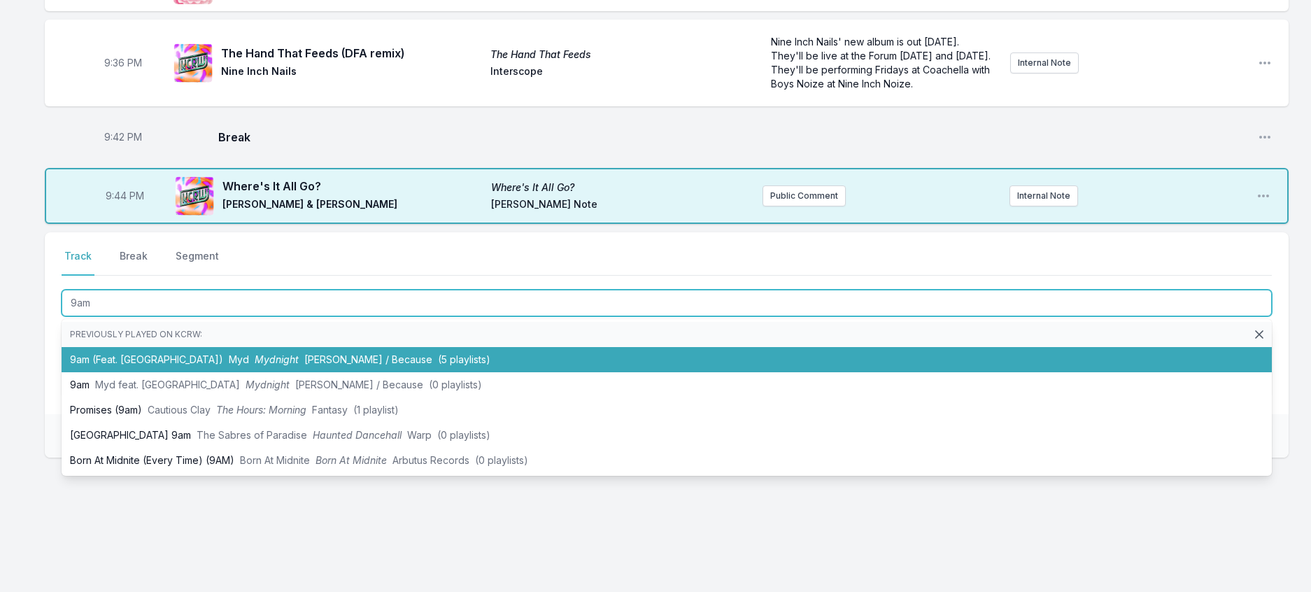
click at [229, 365] on span "Myd" at bounding box center [239, 359] width 20 height 12
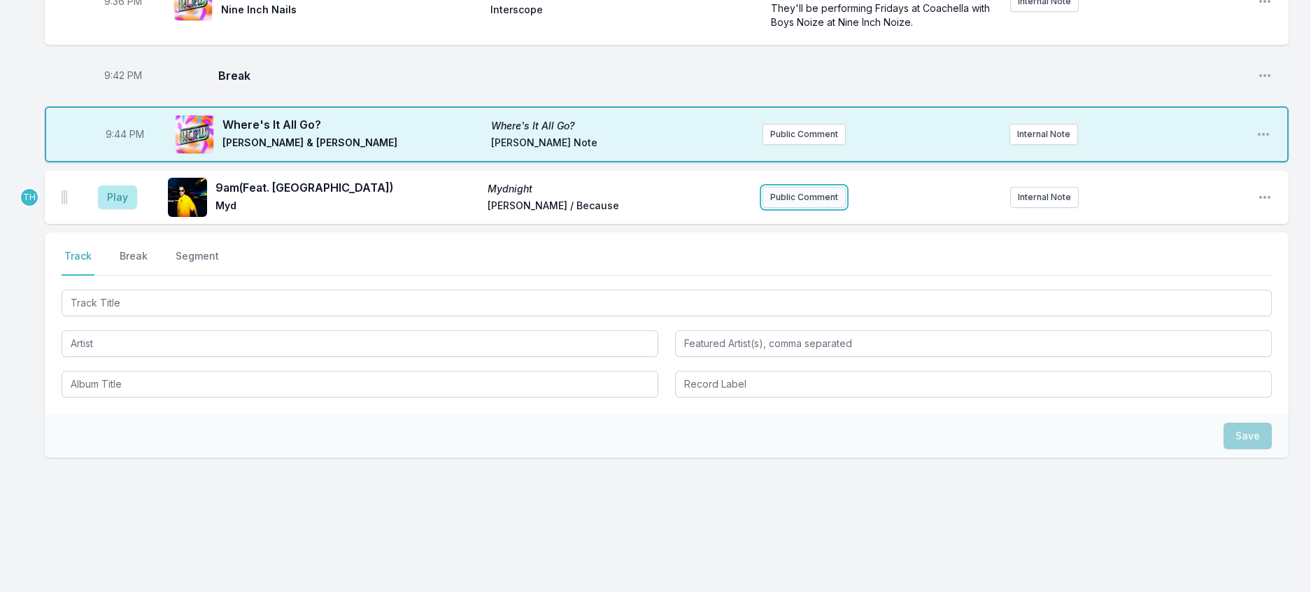
click at [805, 208] on button "Public Comment" at bounding box center [804, 197] width 83 height 21
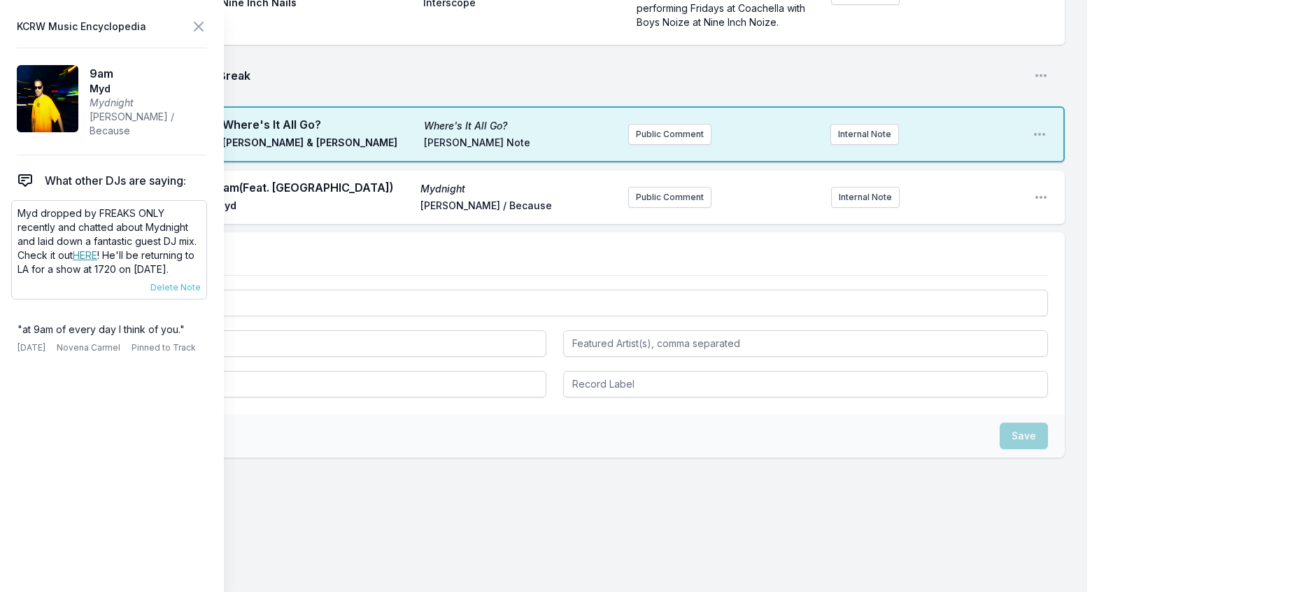
drag, startPoint x: 179, startPoint y: 297, endPoint x: 13, endPoint y: 234, distance: 178.0
click at [13, 234] on div "Myd dropped by FREAKS ONLY recently and chatted about Mydnight and laid down a …" at bounding box center [109, 249] width 196 height 99
copy p "Myd dropped by FREAKS ONLY recently and chatted about Mydnight and laid down a …"
click at [666, 208] on button "Public Comment" at bounding box center [669, 197] width 83 height 21
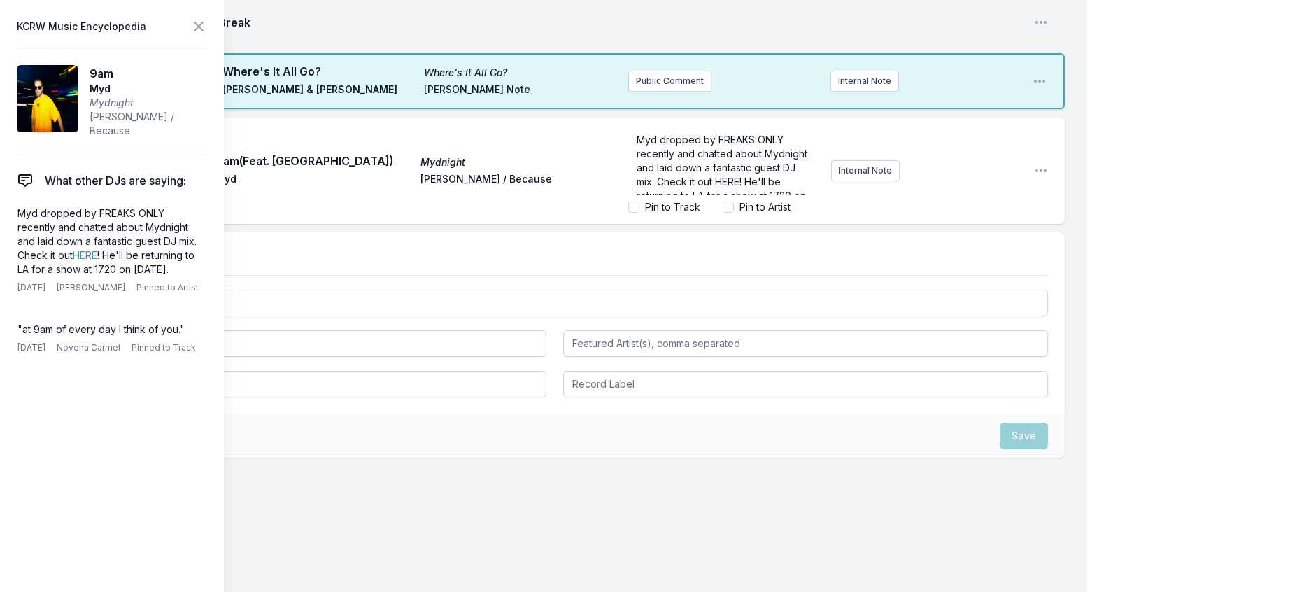
scroll to position [2514, 0]
click at [73, 261] on link "HERE" at bounding box center [85, 255] width 24 height 12
click at [637, 215] on span "Myd dropped by FREAKS ONLY recently and chatted about Mydnight and laid down a …" at bounding box center [724, 175] width 174 height 82
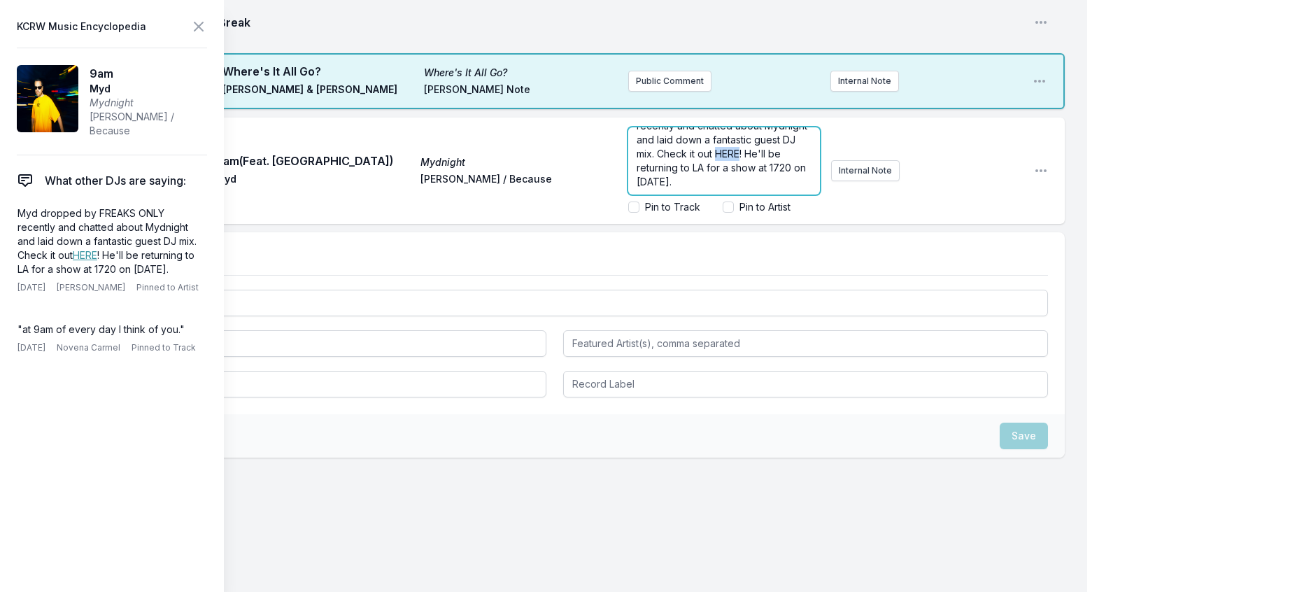
drag, startPoint x: 706, startPoint y: 265, endPoint x: 680, endPoint y: 269, distance: 26.2
click at [680, 187] on span "Myd dropped by FREAKS ONLY recently and chatted about Mydnight and laid down a …" at bounding box center [724, 147] width 174 height 82
click at [203, 31] on icon at bounding box center [198, 26] width 8 height 8
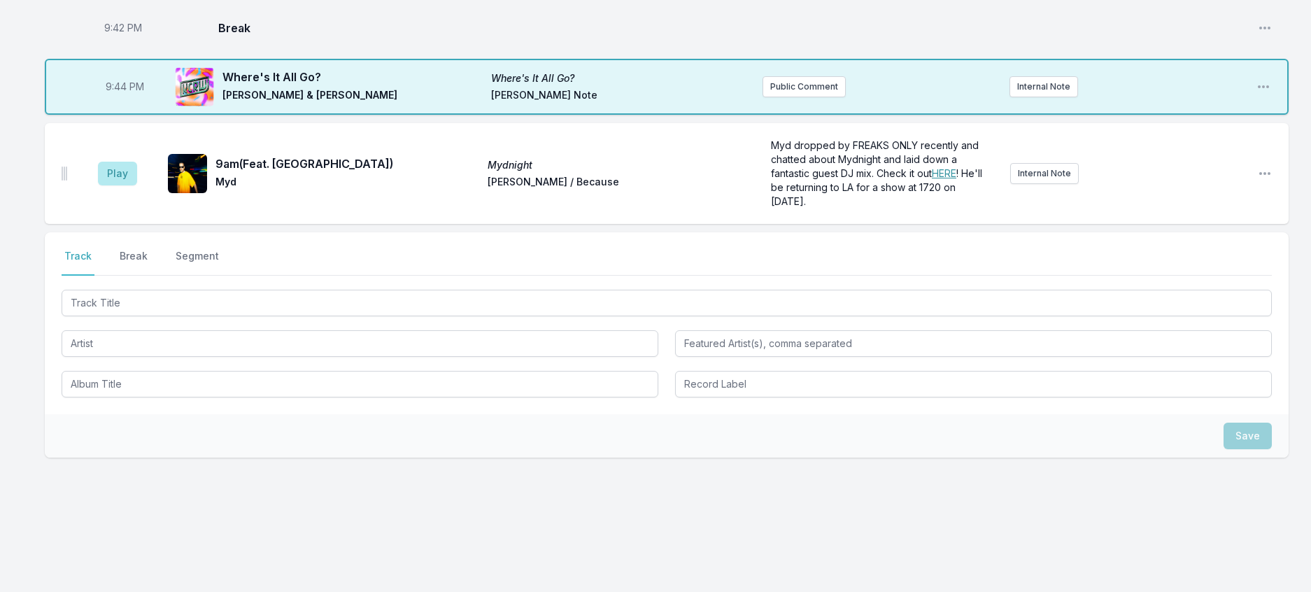
scroll to position [2500, 0]
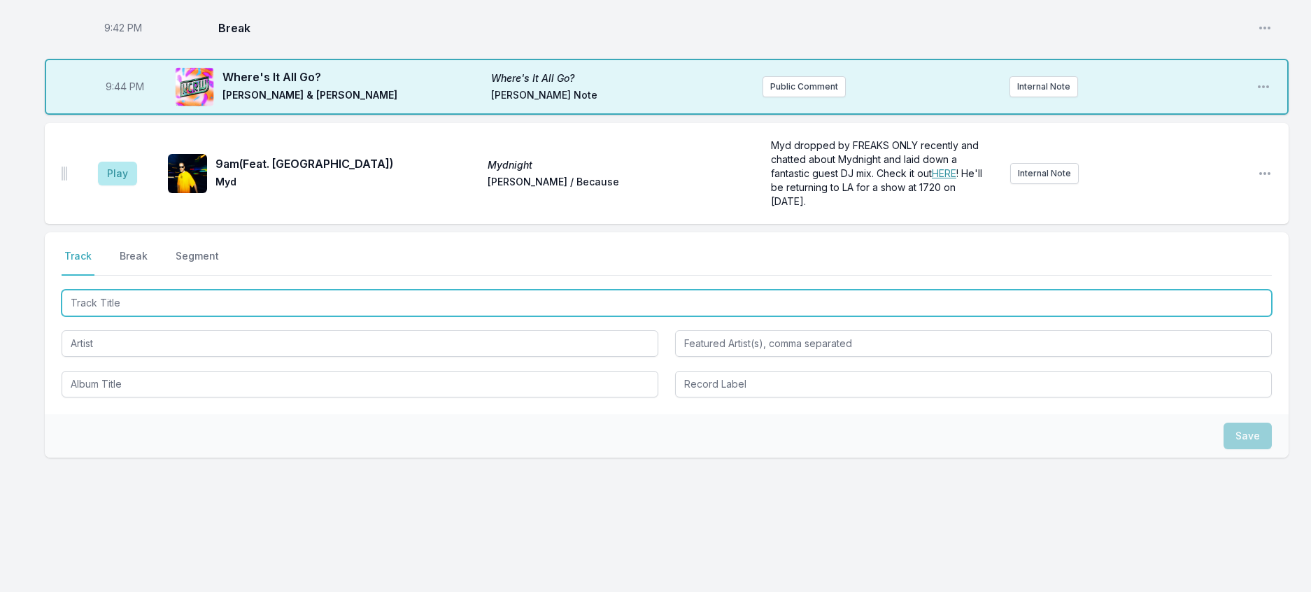
click at [325, 290] on input "Track Title" at bounding box center [667, 303] width 1210 height 27
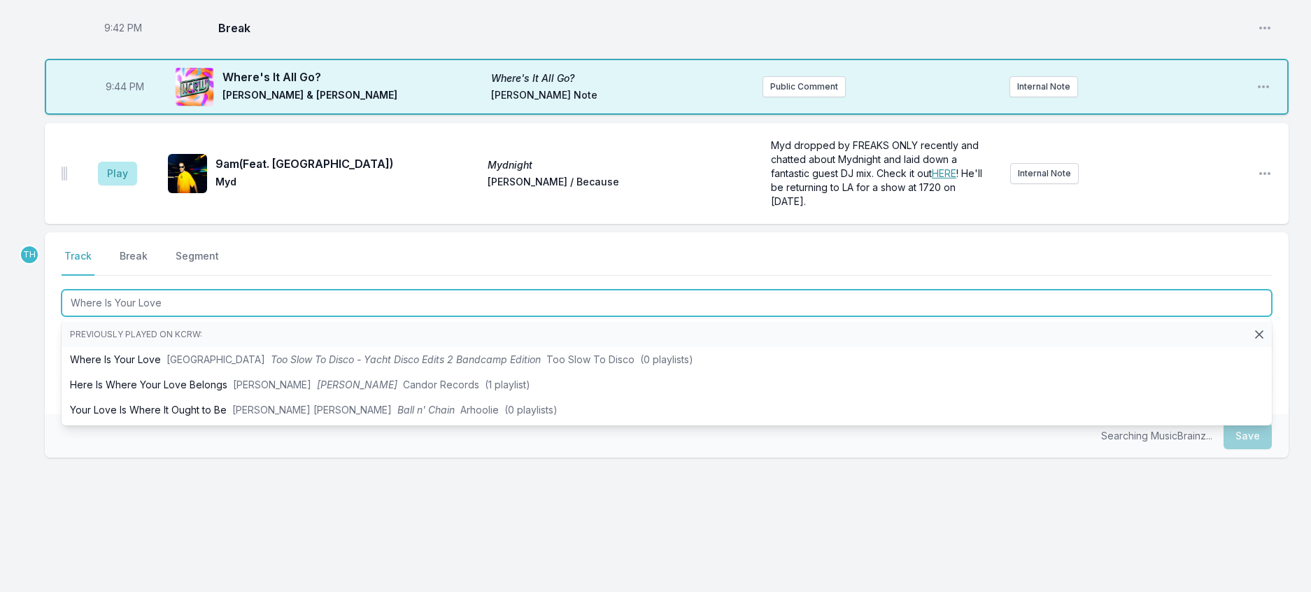
type input "Where Is Your Love"
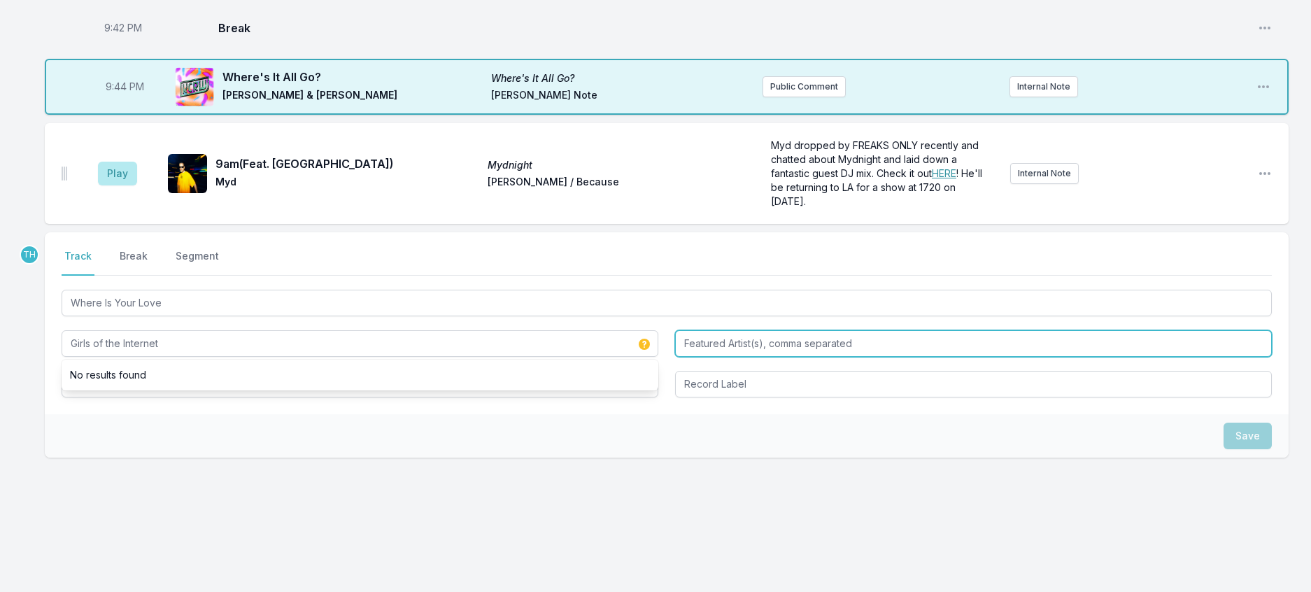
type input "Girls of the Internet"
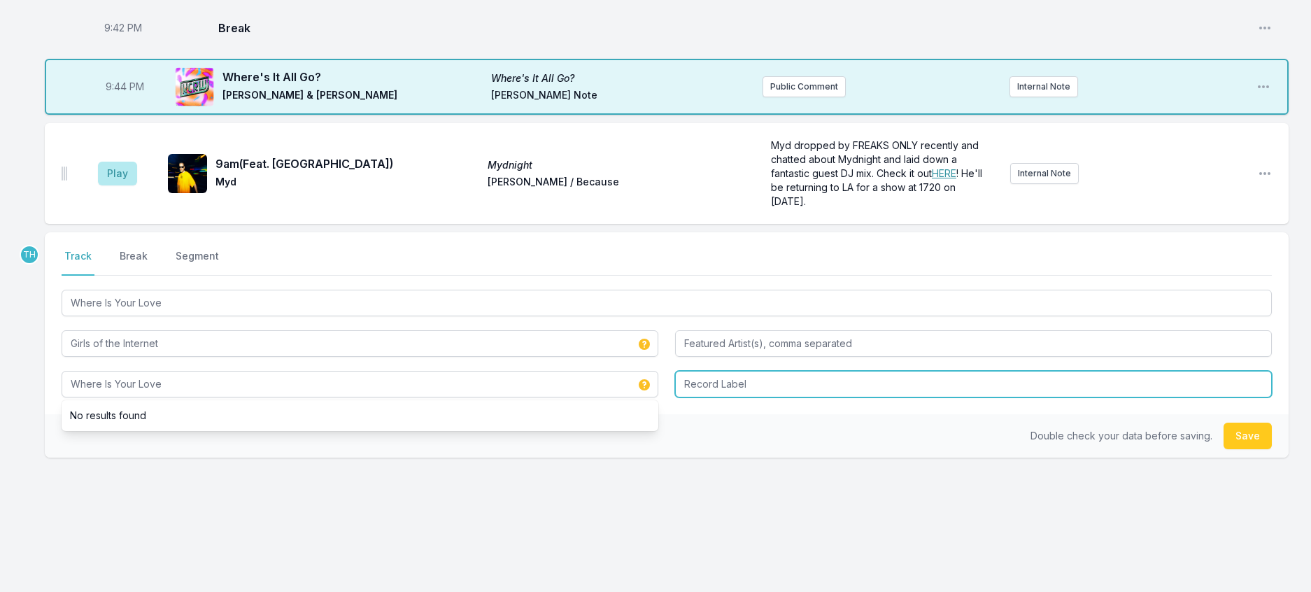
type input "Where Is Your Love"
type input "House of the Internet"
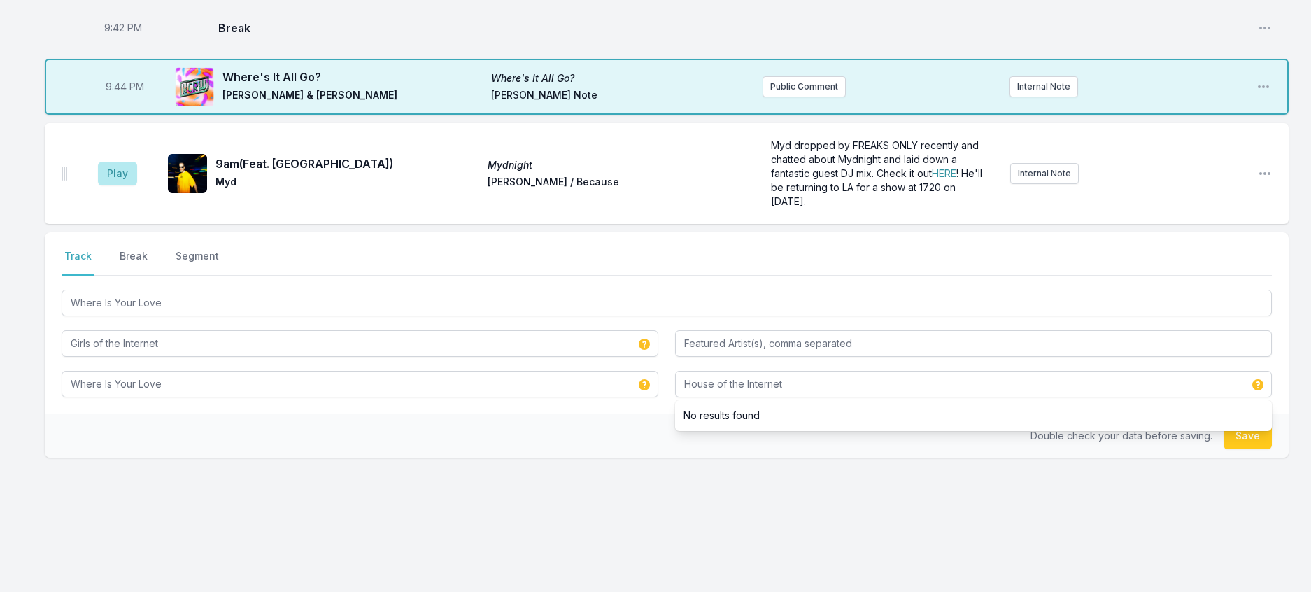
drag, startPoint x: 508, startPoint y: 408, endPoint x: 1070, endPoint y: 433, distance: 563.0
click at [509, 414] on div "Double check your data before saving. Save" at bounding box center [667, 435] width 1244 height 43
click at [1256, 423] on button "Save" at bounding box center [1248, 436] width 48 height 27
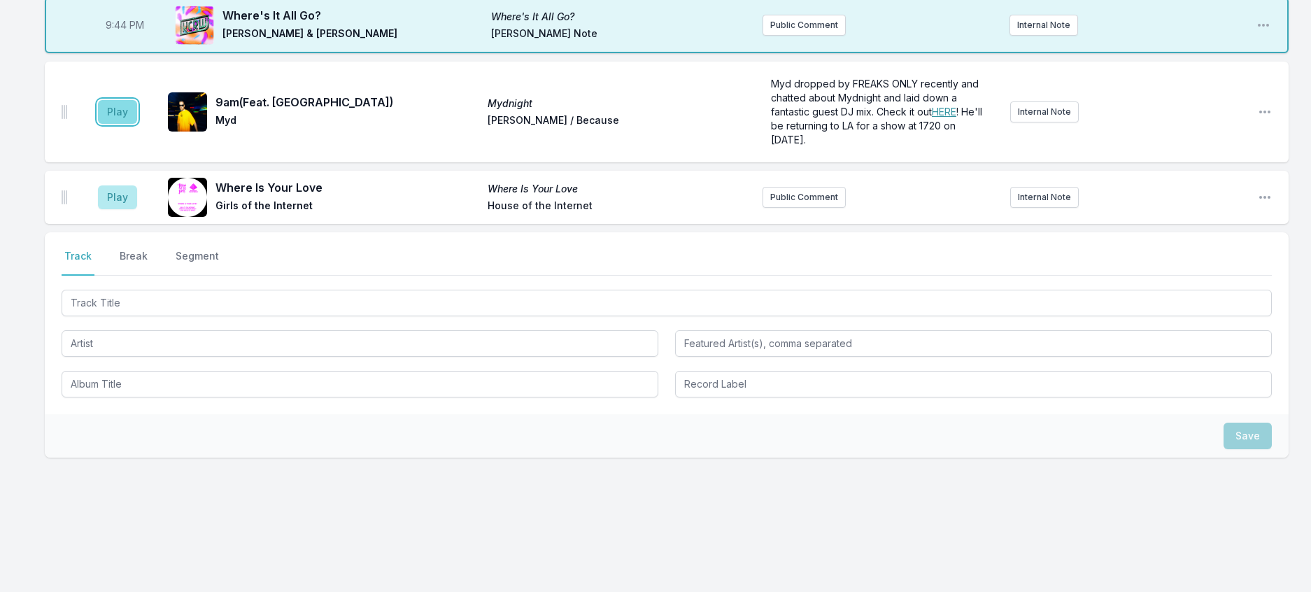
click at [132, 120] on button "Play" at bounding box center [117, 112] width 39 height 24
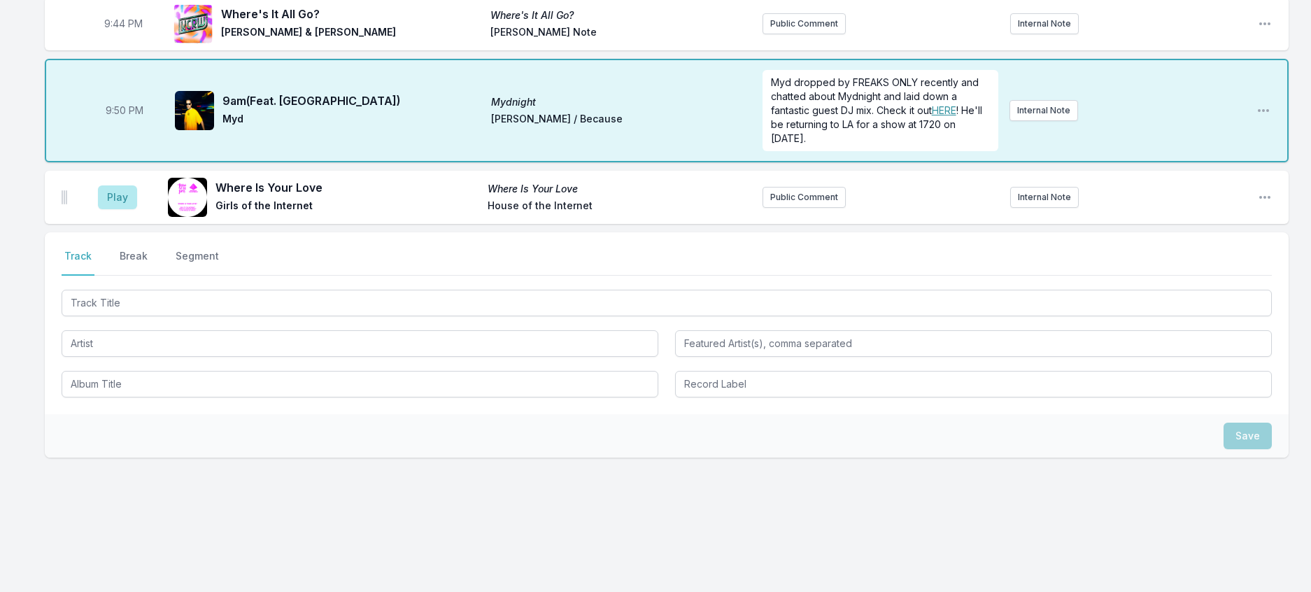
scroll to position [2499, 0]
click at [782, 208] on button "Public Comment" at bounding box center [804, 197] width 83 height 21
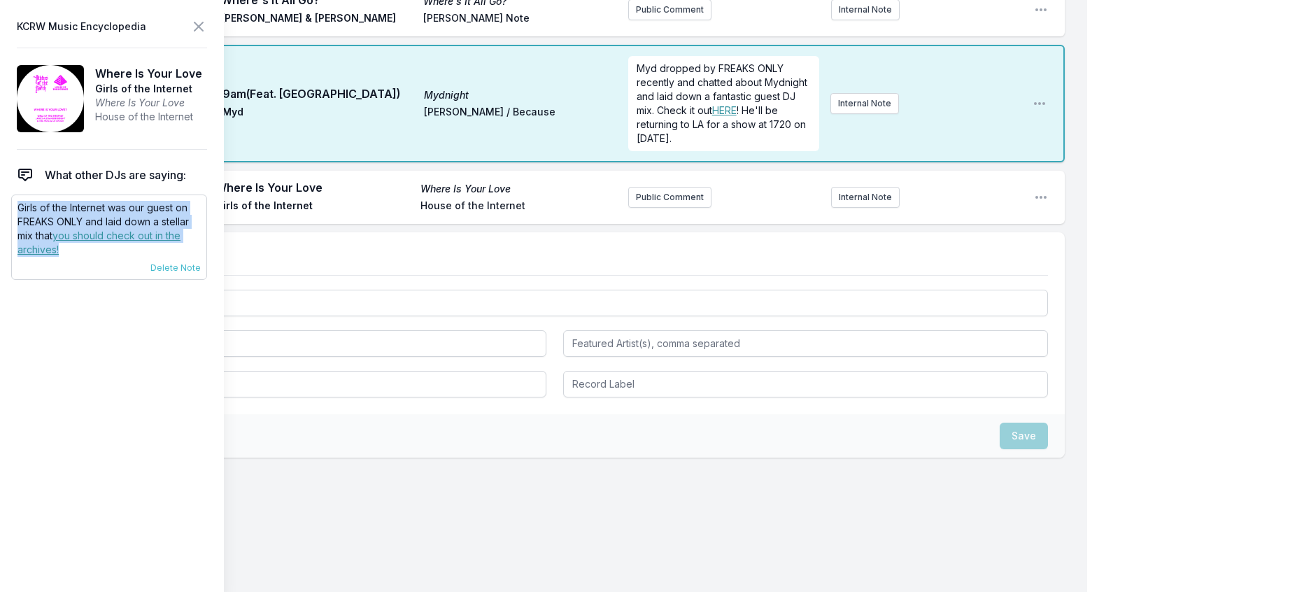
drag, startPoint x: 83, startPoint y: 281, endPoint x: 13, endPoint y: 238, distance: 81.9
click at [13, 238] on div "Girls of the Internet was our guest on FREAKS ONLY and laid down a stellar mix …" at bounding box center [109, 236] width 196 height 85
copy p "Girls of the Internet was our guest on FREAKS ONLY and laid down a stellar mix …"
click at [635, 208] on button "Public Comment" at bounding box center [669, 197] width 83 height 21
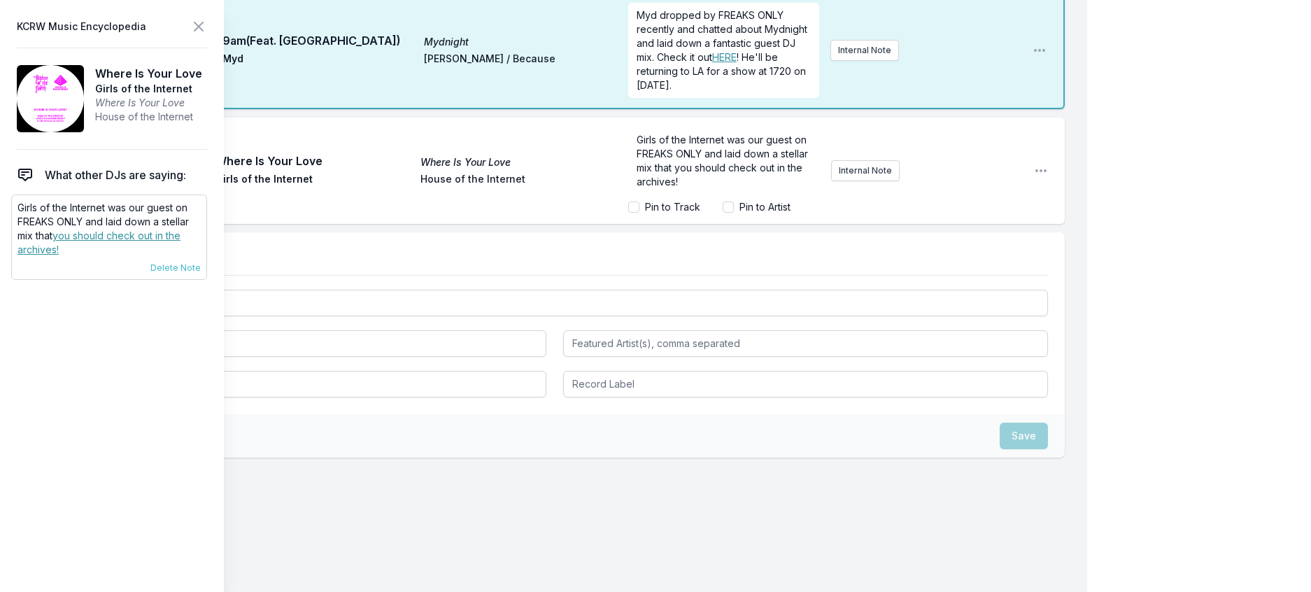
click at [146, 255] on link "you should check out in the archives!" at bounding box center [98, 242] width 163 height 26
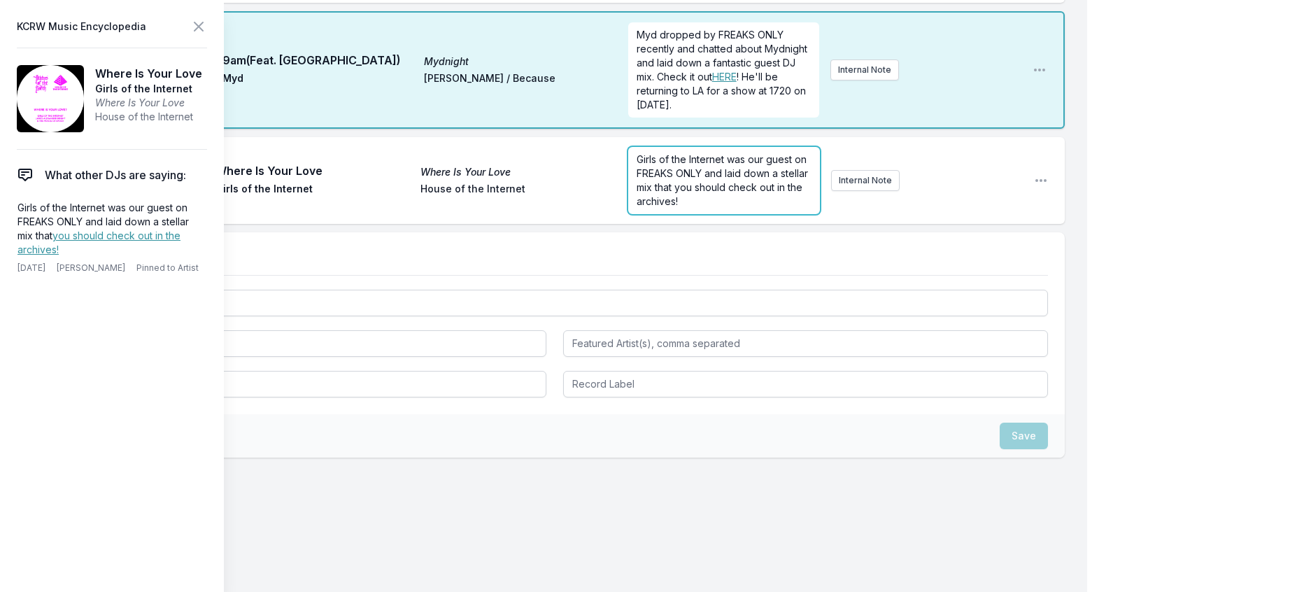
click at [752, 207] on span "Girls of the Internet was our guest on FREAKS ONLY and laid down a stellar mix …" at bounding box center [724, 180] width 174 height 54
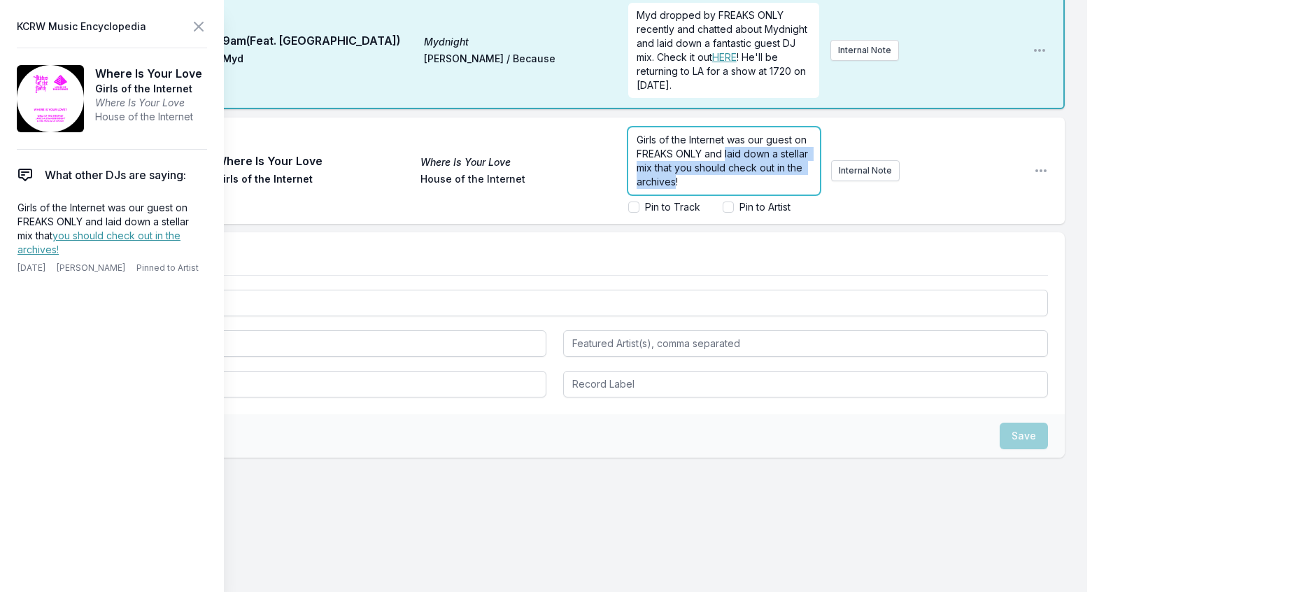
drag, startPoint x: 775, startPoint y: 465, endPoint x: 763, endPoint y: 435, distance: 32.0
click at [763, 187] on span "Girls of the Internet was our guest on FREAKS ONLY and laid down a stellar mix …" at bounding box center [724, 161] width 174 height 54
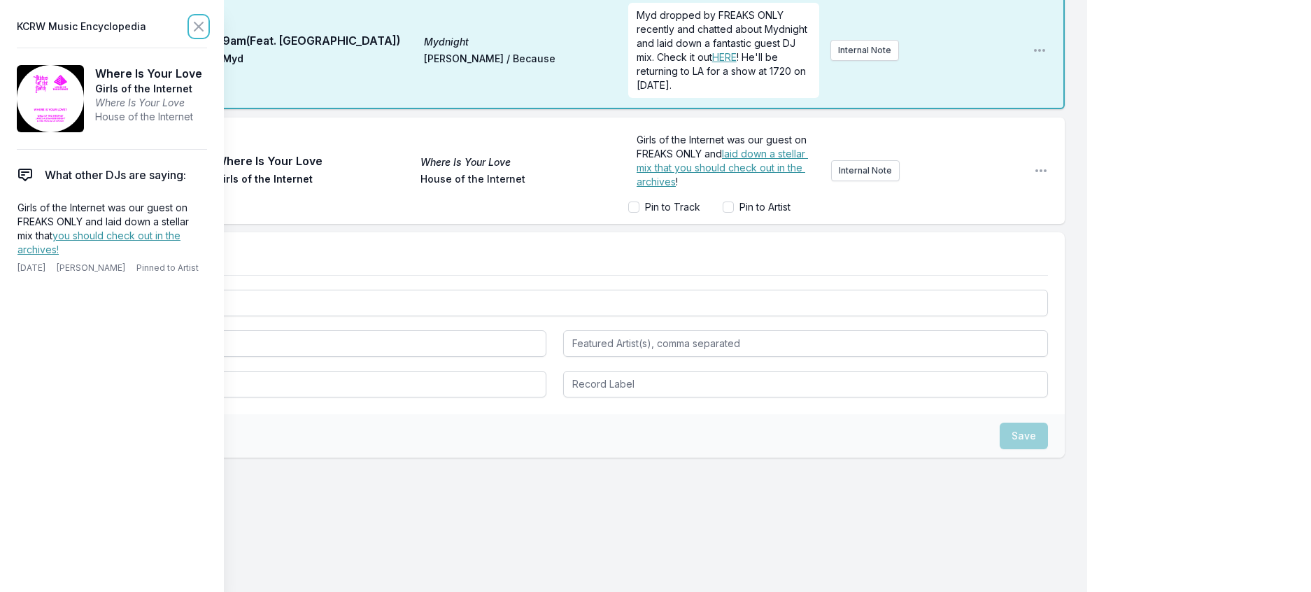
click at [207, 27] on icon at bounding box center [198, 26] width 17 height 17
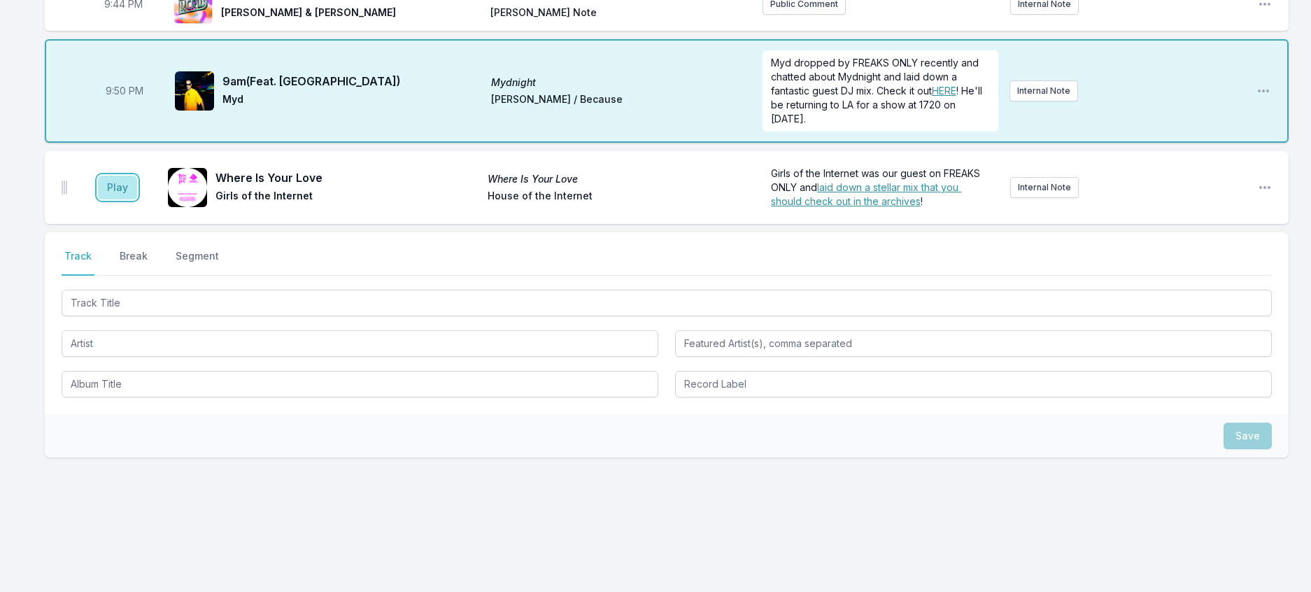
drag, startPoint x: 131, startPoint y: 227, endPoint x: 161, endPoint y: 219, distance: 31.1
click at [131, 199] on button "Play" at bounding box center [117, 188] width 39 height 24
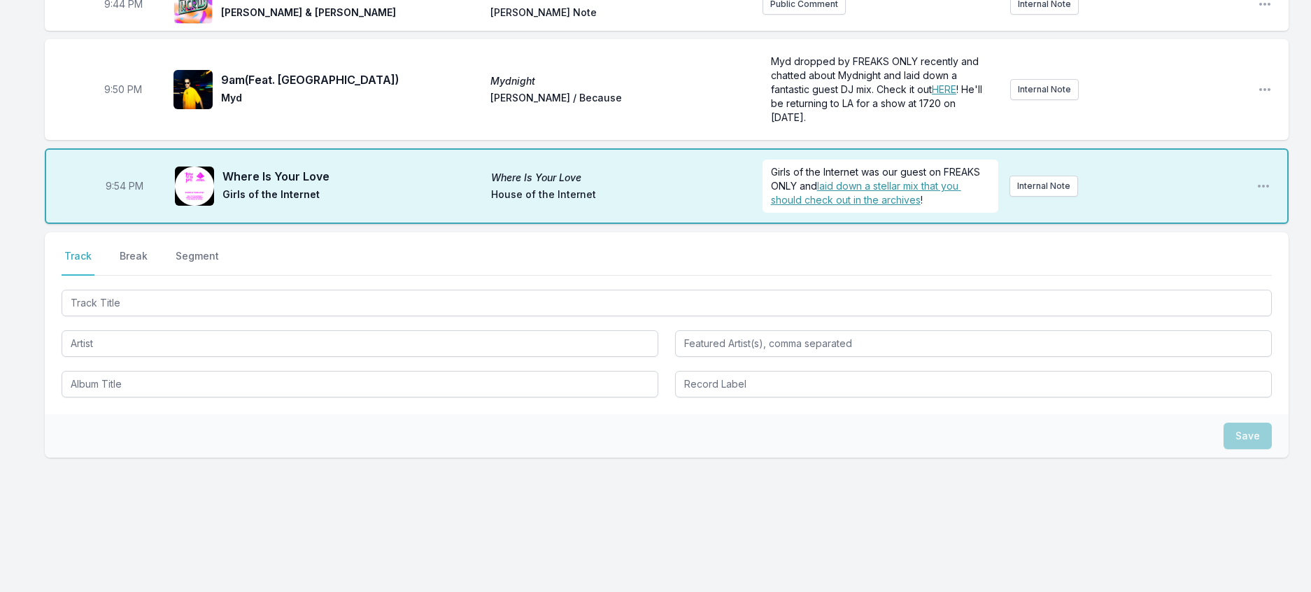
scroll to position [2359, 0]
